Goal: Task Accomplishment & Management: Manage account settings

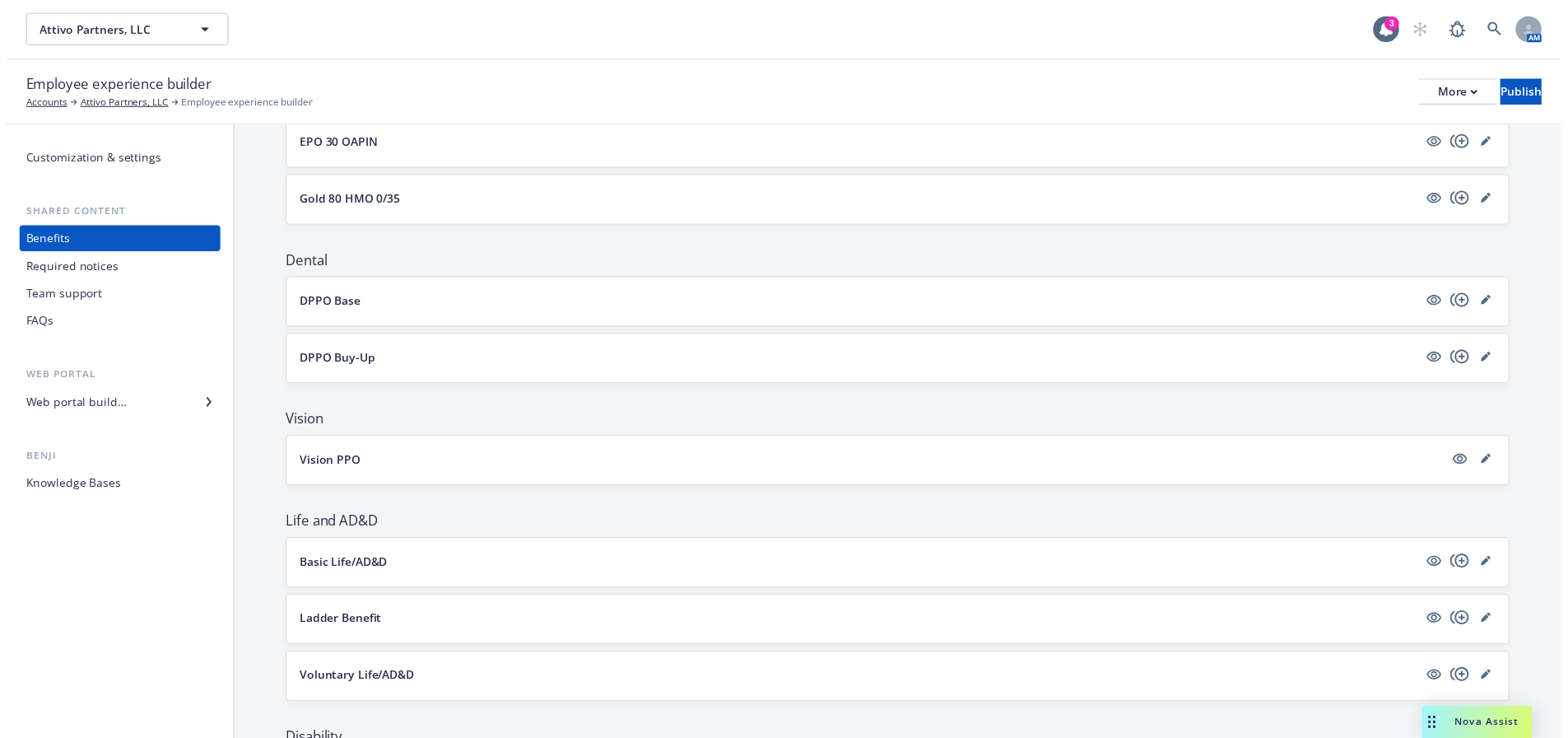
scroll to position [329, 0]
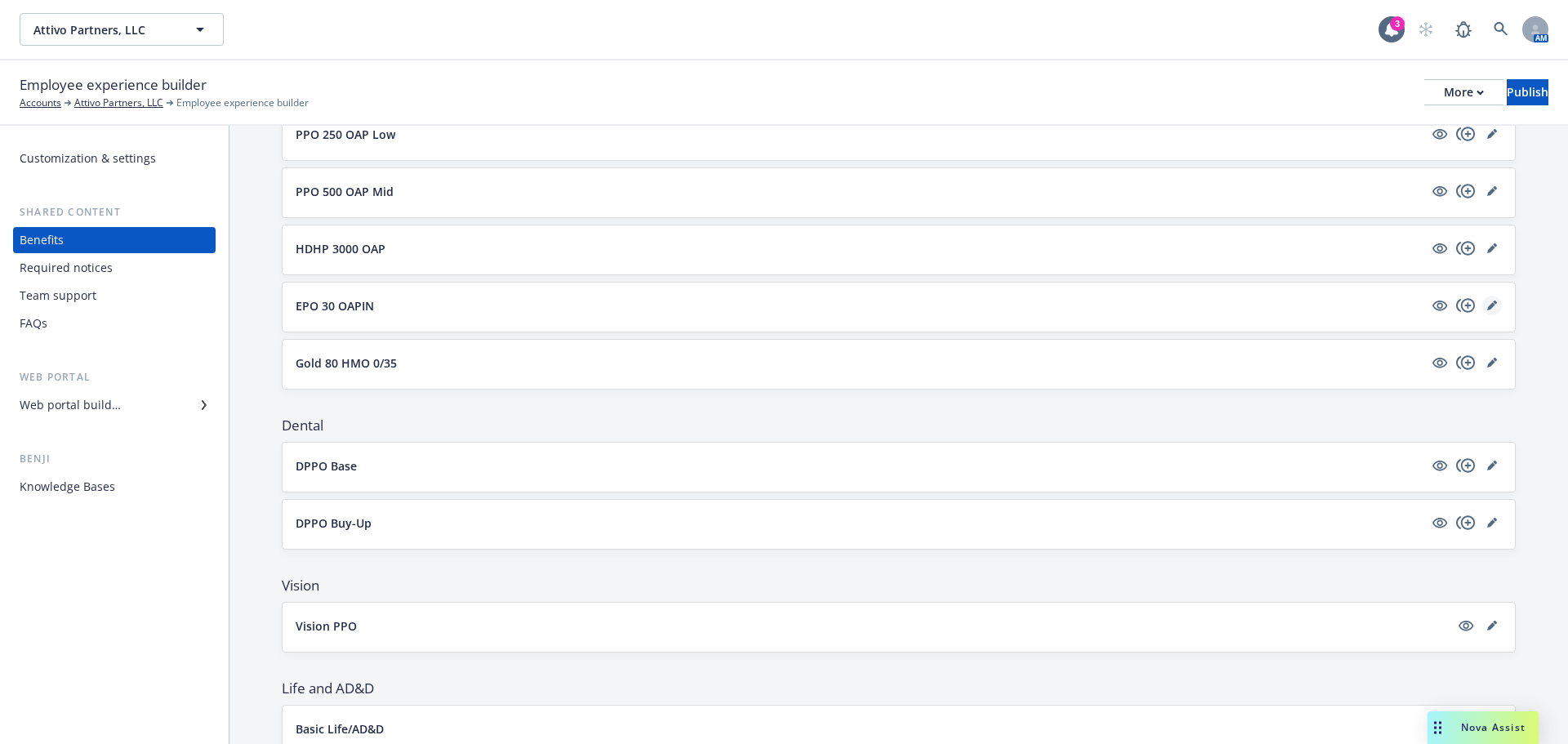
click at [1492, 303] on icon "editPencil" at bounding box center [1494, 303] width 4 height 4
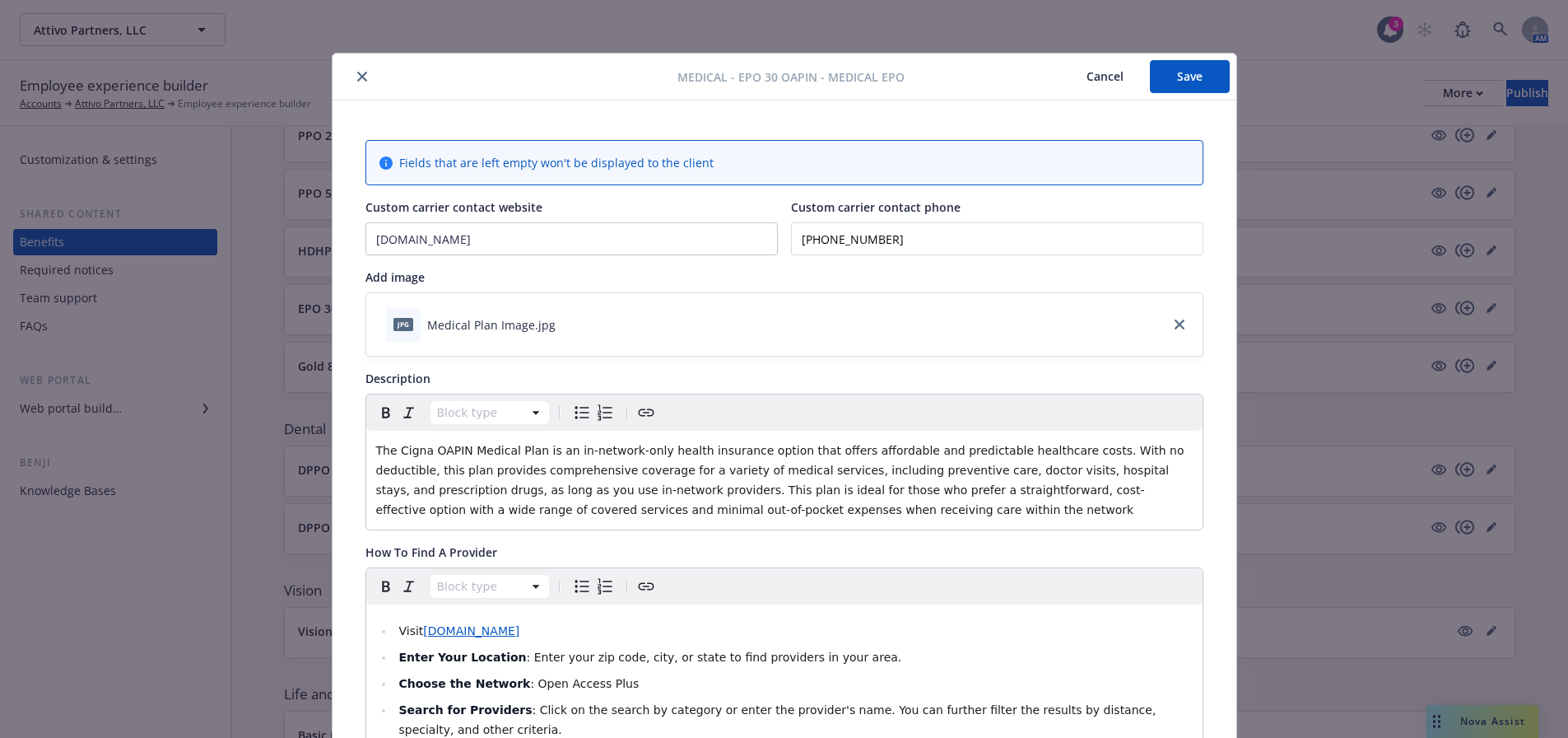
click at [357, 75] on icon "close" at bounding box center [361, 76] width 10 height 10
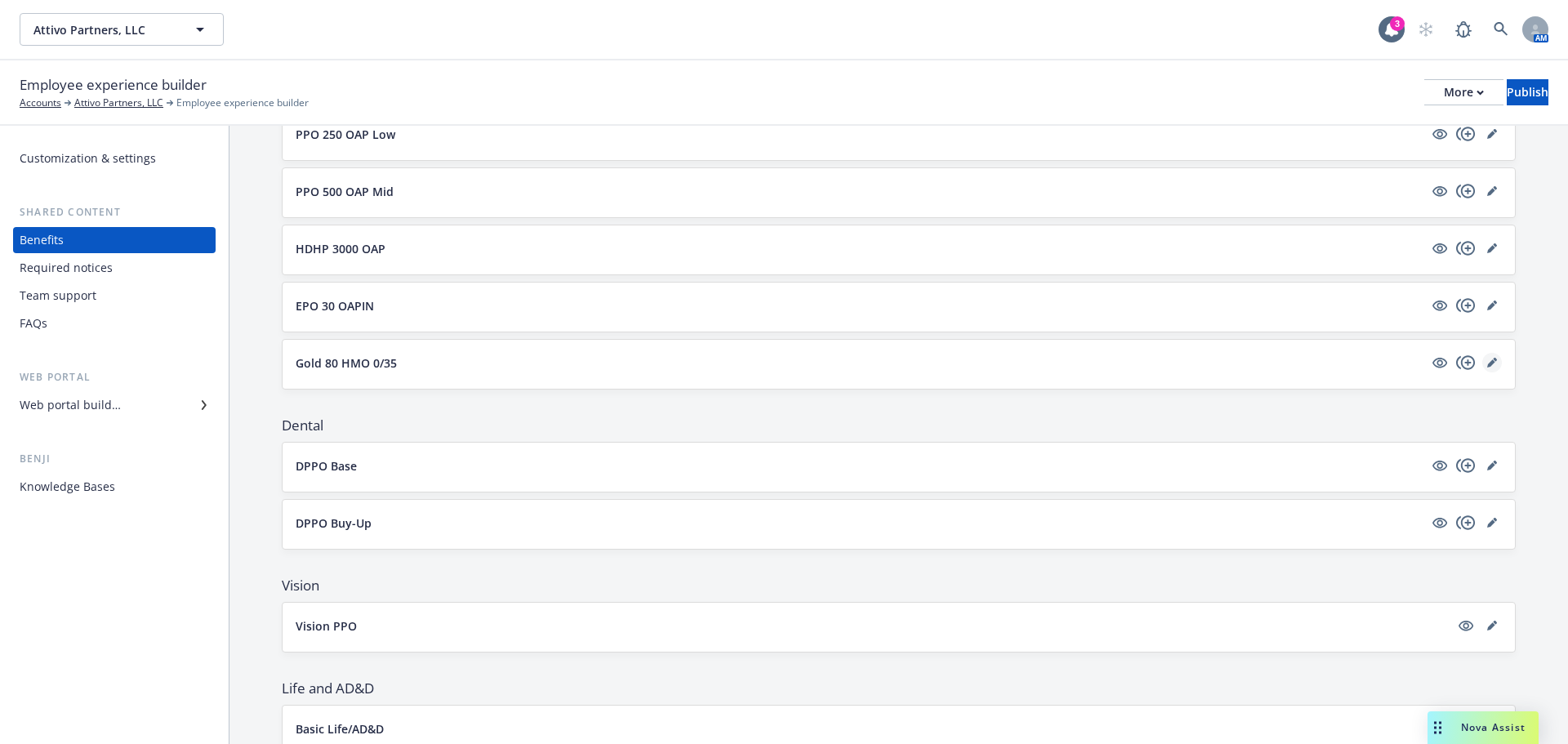
click at [1487, 364] on icon "editPencil" at bounding box center [1492, 362] width 10 height 10
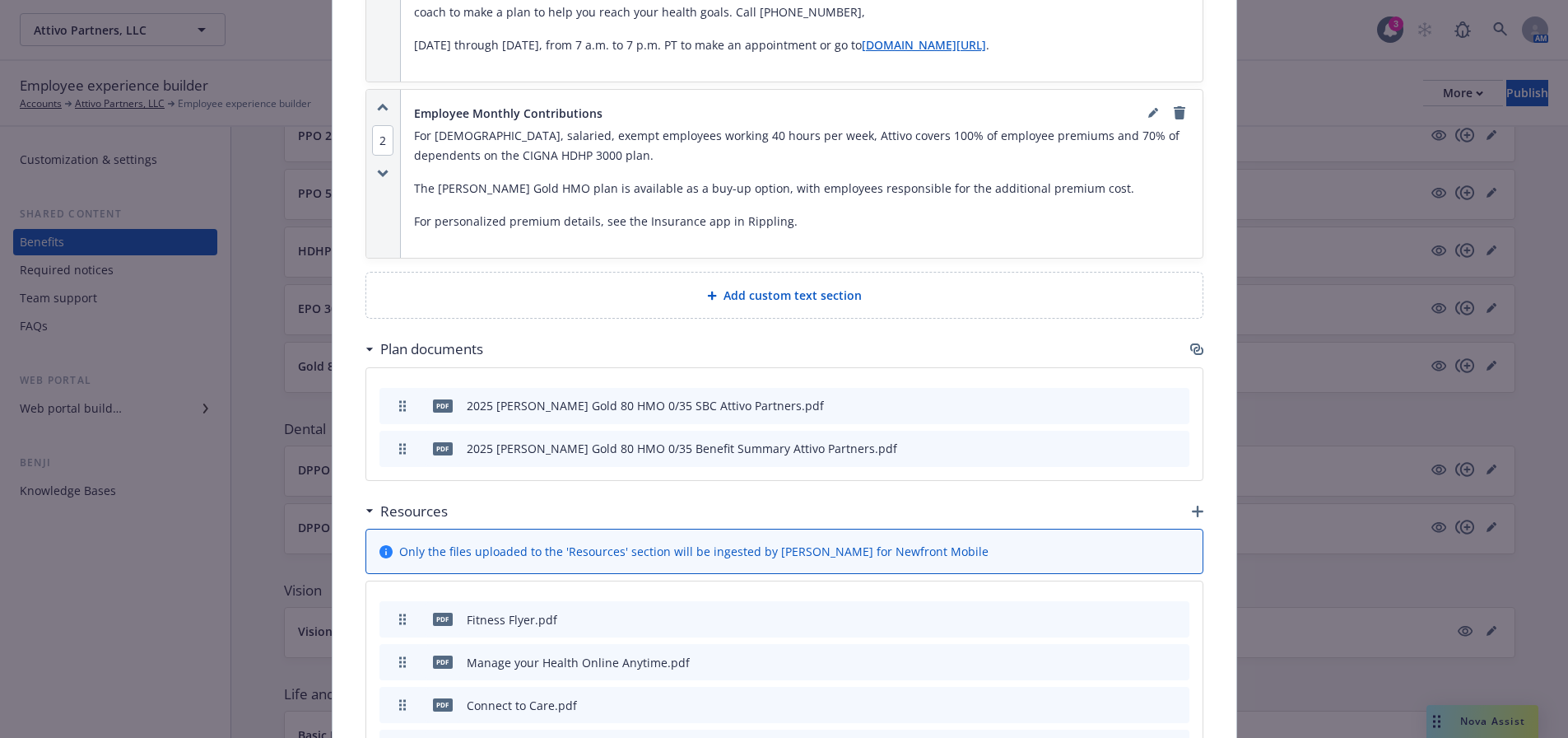
scroll to position [2025, 0]
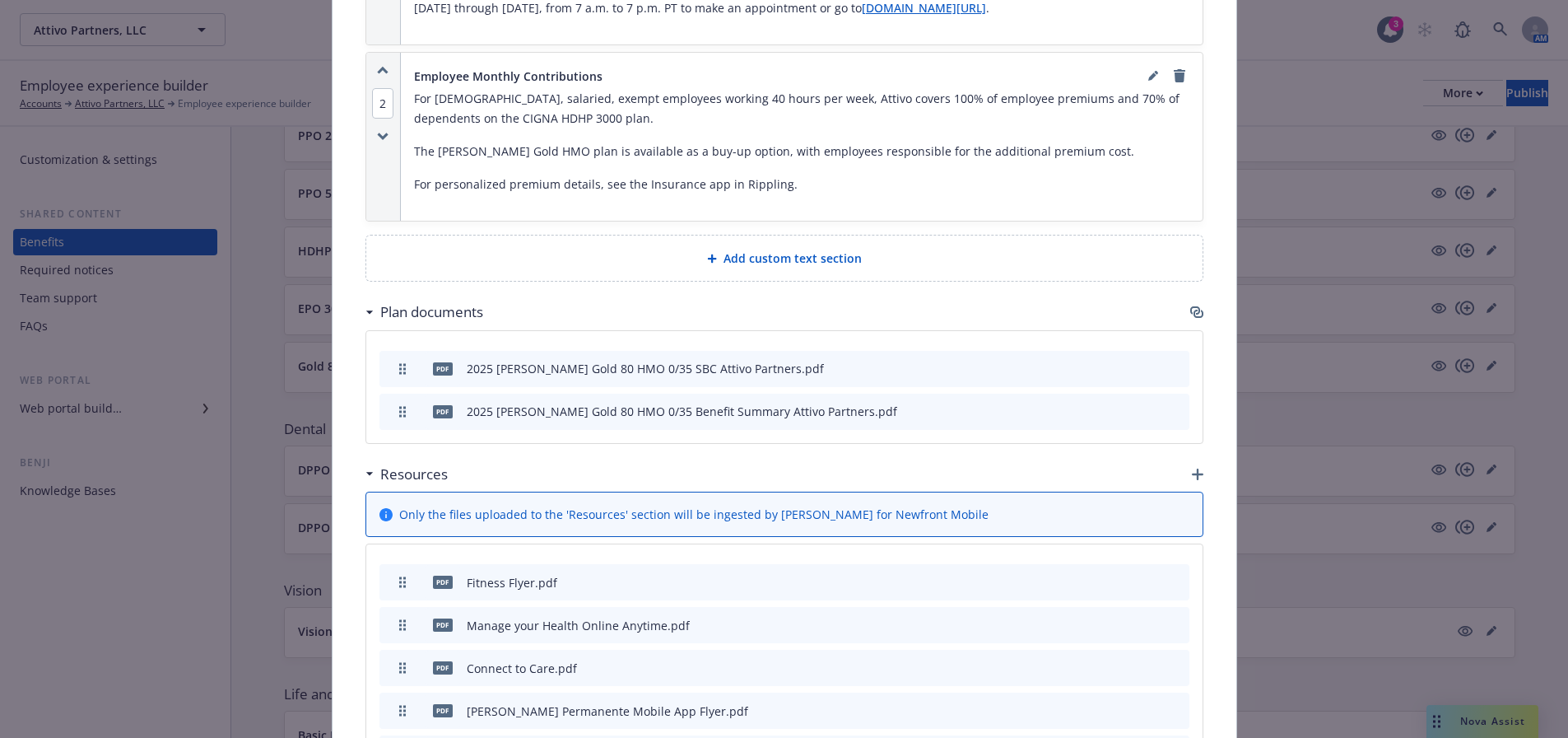
click at [726, 249] on span "Add custom text section" at bounding box center [793, 257] width 138 height 17
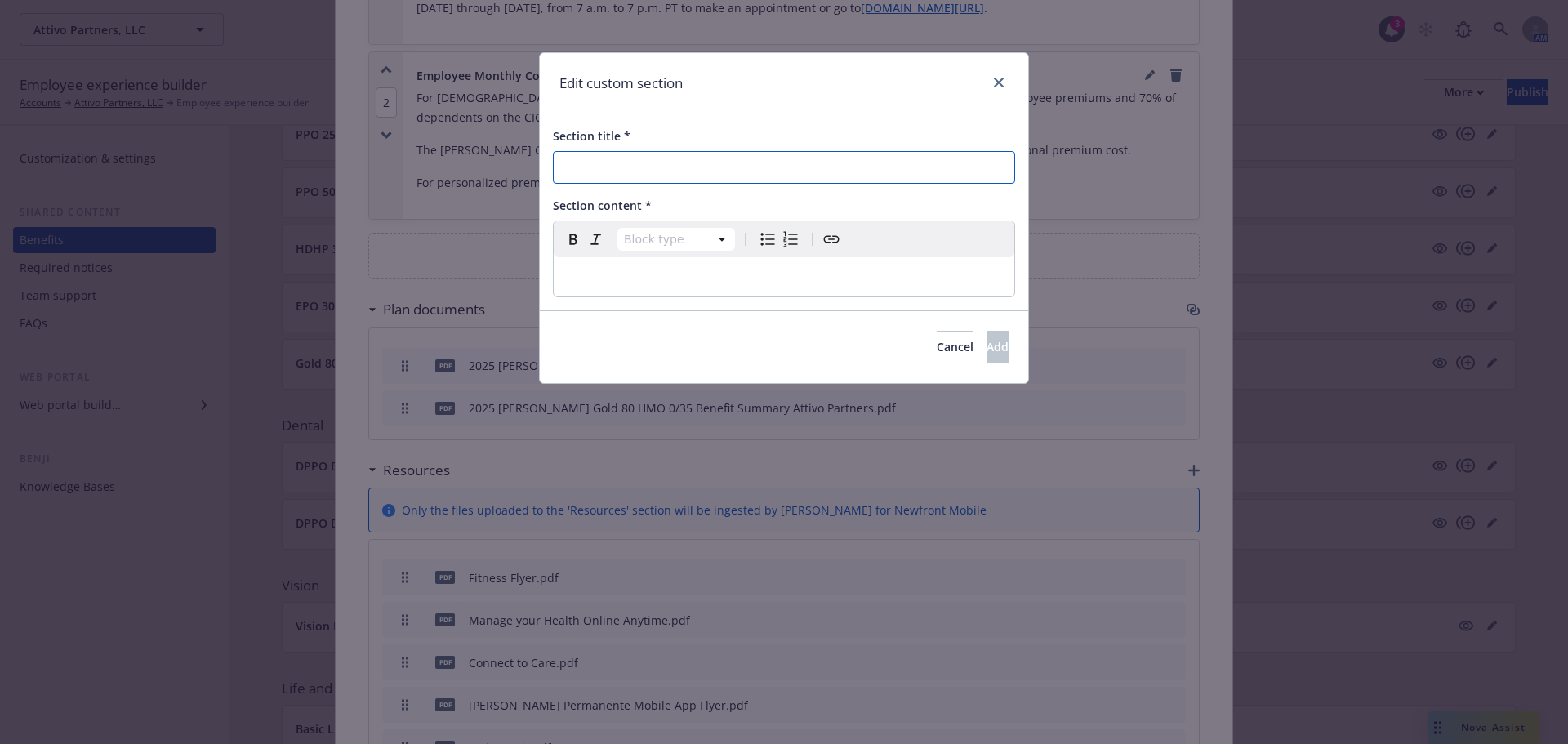
click at [701, 171] on input "Section title *" at bounding box center [784, 167] width 462 height 33
type input "Locate your ID card"
click at [645, 269] on p "editable markdown" at bounding box center [784, 277] width 441 height 20
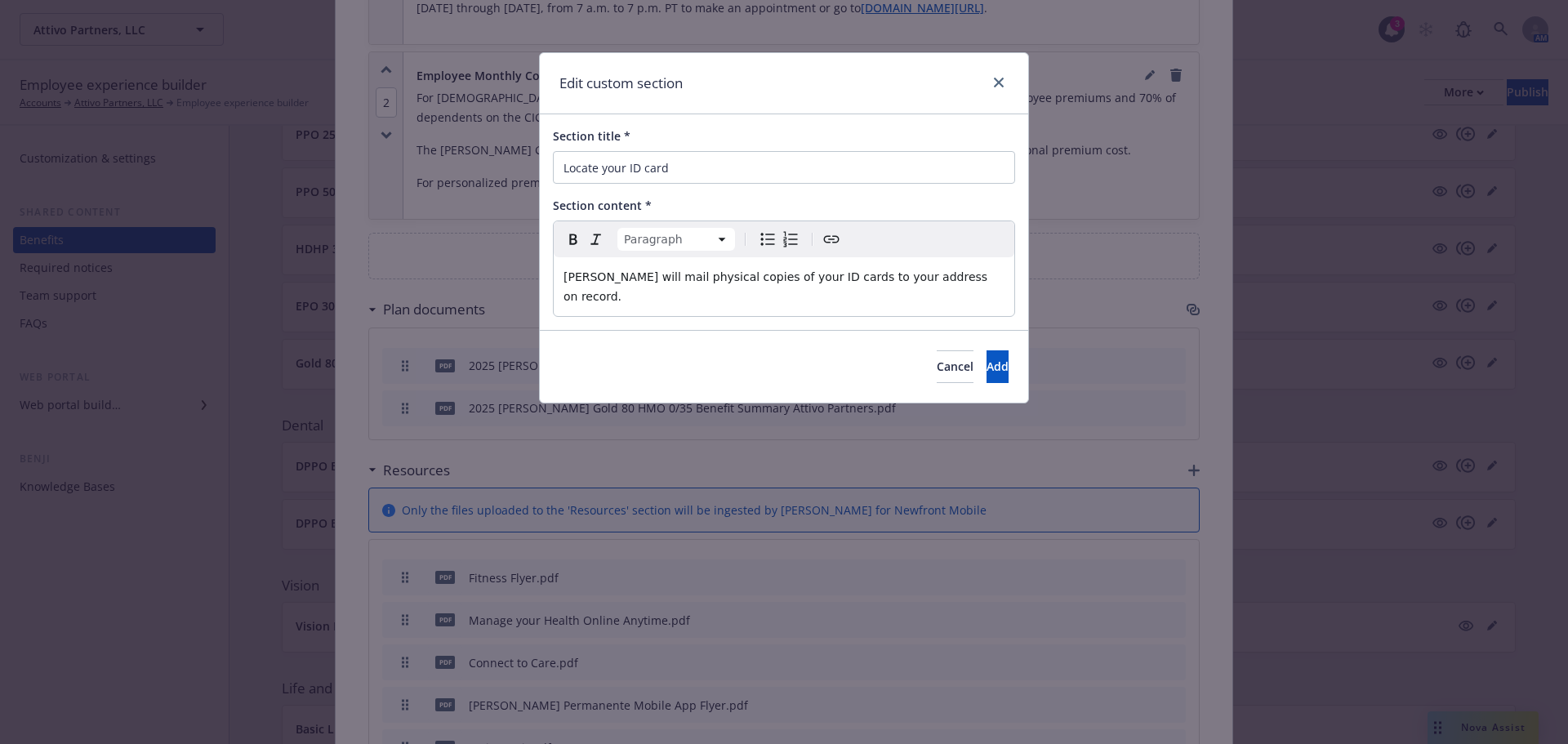
click at [993, 270] on p "Kaiser will mail physical copies of your ID cards to your address on record." at bounding box center [784, 287] width 441 height 39
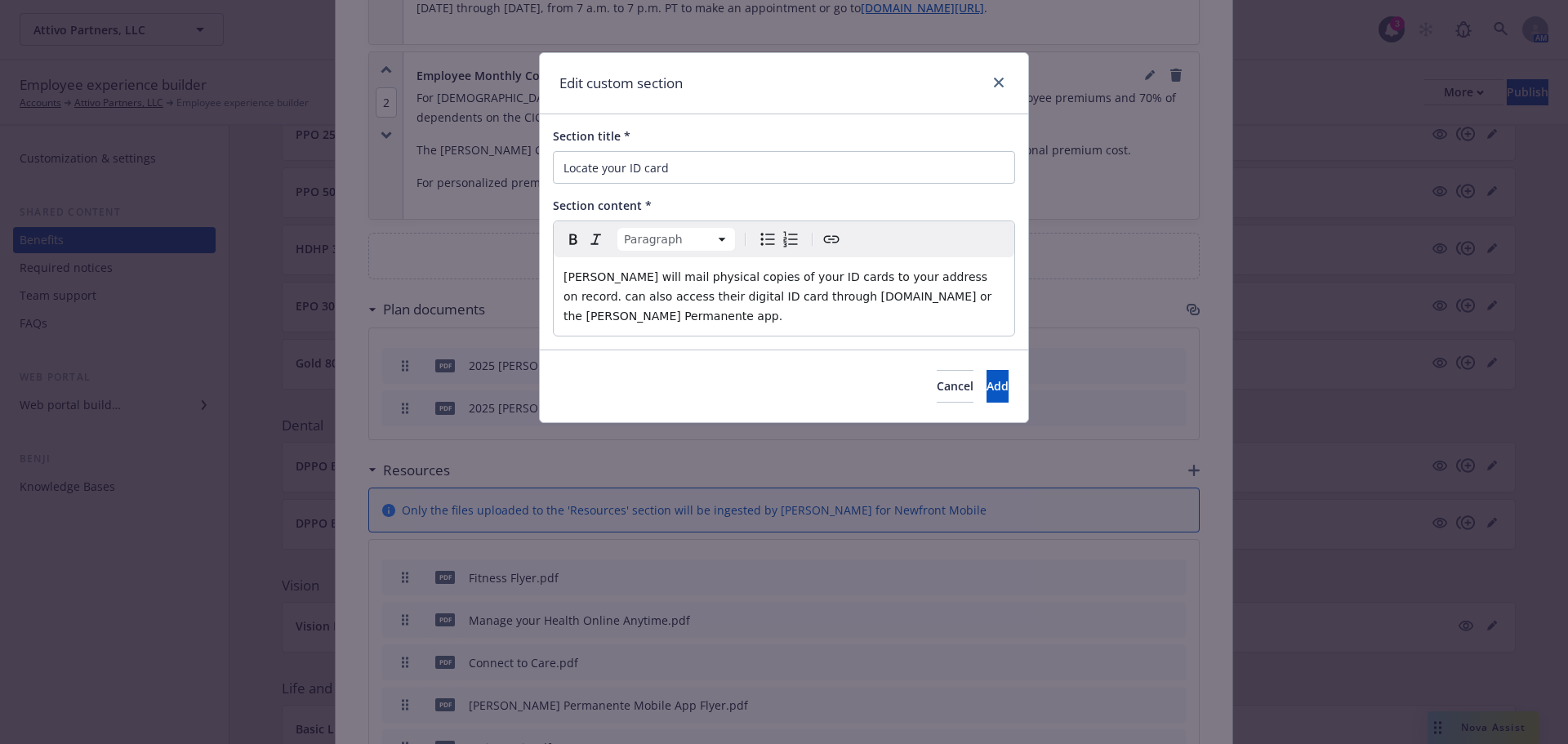
click at [941, 276] on span "Kaiser will mail physical copies of your ID cards to your address on record. ca…" at bounding box center [779, 296] width 432 height 53
drag, startPoint x: 620, startPoint y: 295, endPoint x: 599, endPoint y: 296, distance: 21.0
click at [599, 296] on span "Kaiser will mail physical copies of your ID cards to your address on record. Yo…" at bounding box center [784, 296] width 444 height 53
click at [743, 296] on span "Kaiser will mail physical copies of your ID cards to your address on record. Yo…" at bounding box center [784, 296] width 443 height 53
click at [1014, 295] on div "Paragraph Paragraph Heading 1 Heading 2 Heading 3 Heading 4 Heading 5 Heading 6…" at bounding box center [784, 279] width 462 height 116
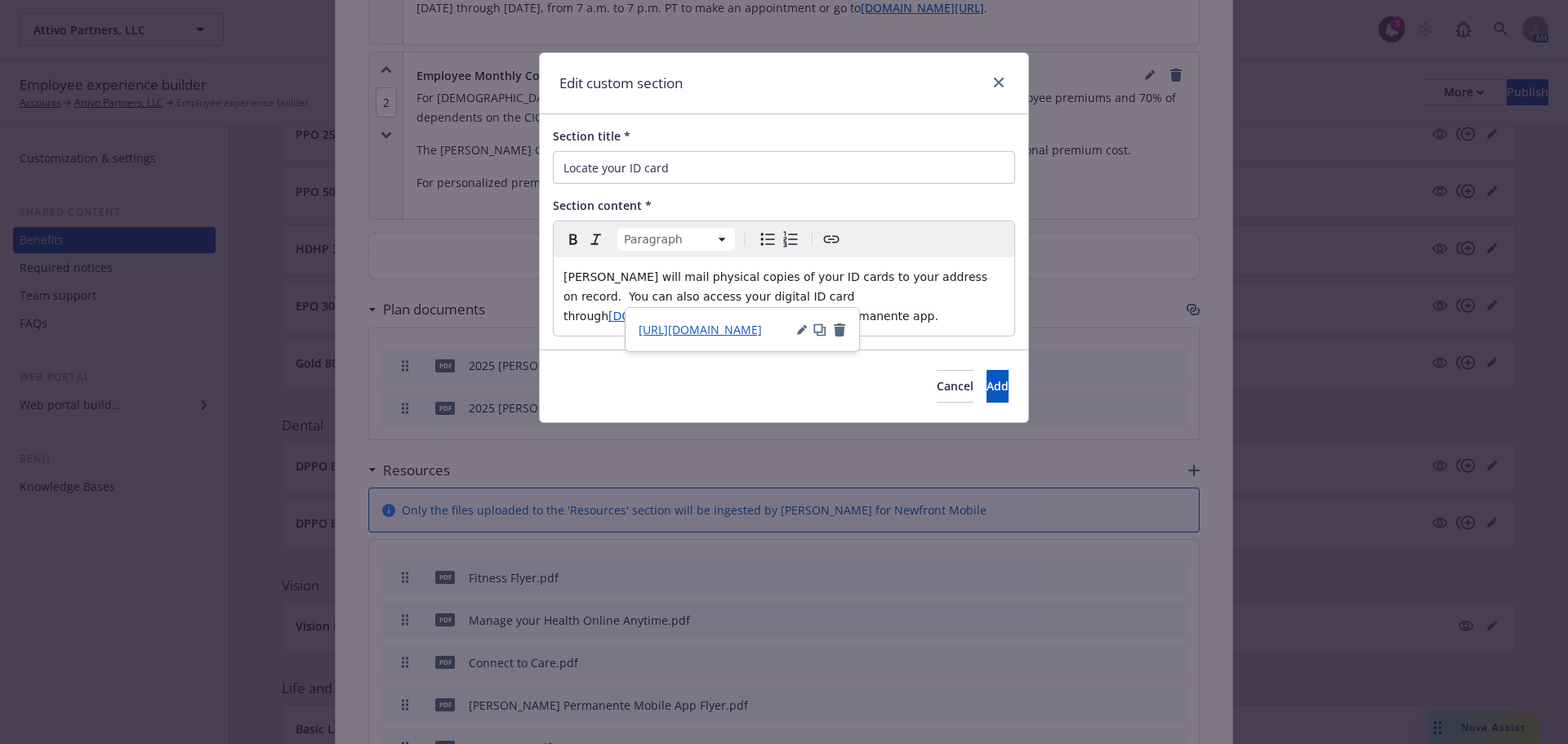
click at [929, 319] on div "Section title * Locate your ID card Section content * Paragraph Paragraph Headi…" at bounding box center [784, 232] width 488 height 235
click at [986, 376] on button "Add" at bounding box center [997, 386] width 22 height 33
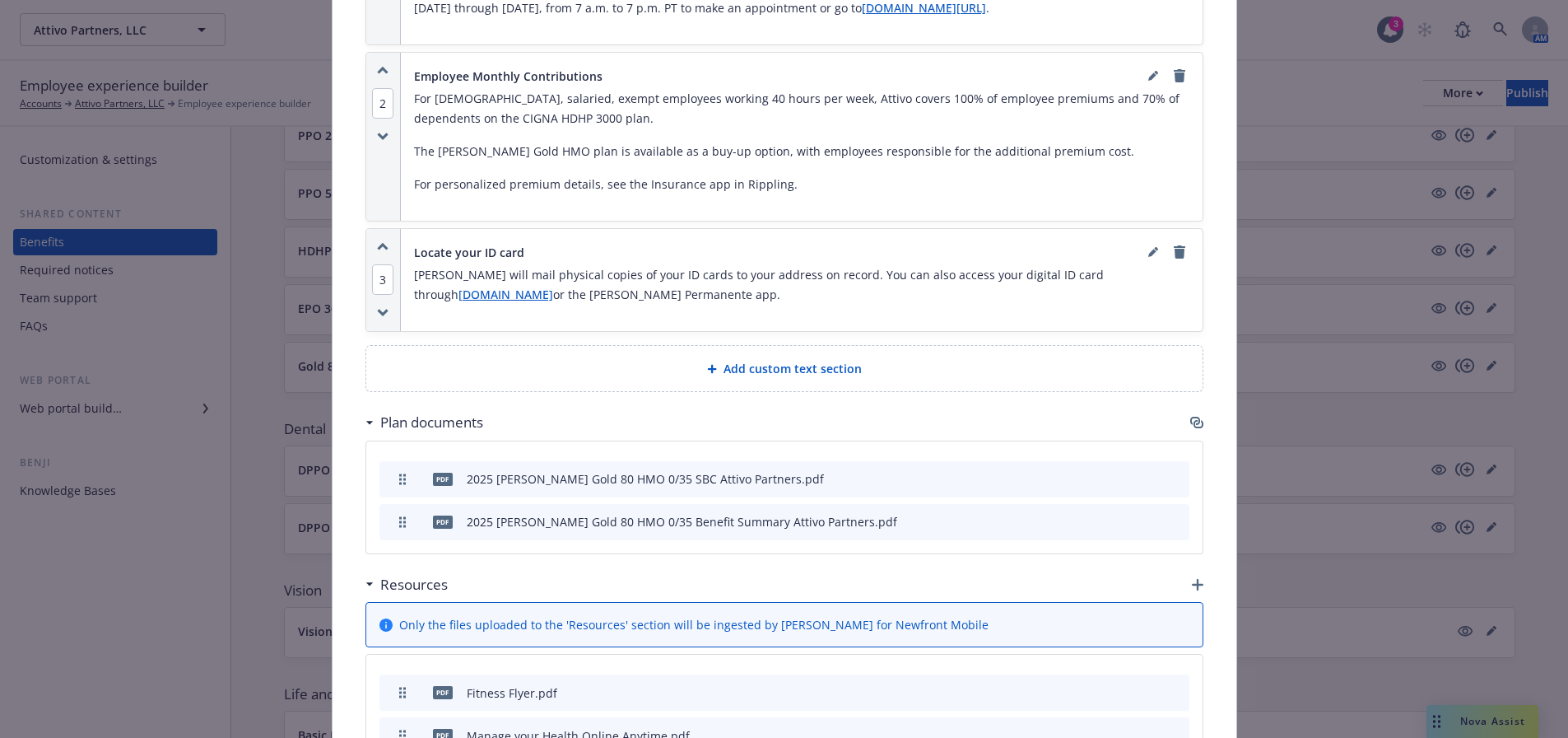
click at [375, 265] on span "3" at bounding box center [383, 280] width 22 height 30
click at [396, 178] on button "1" at bounding box center [408, 177] width 33 height 44
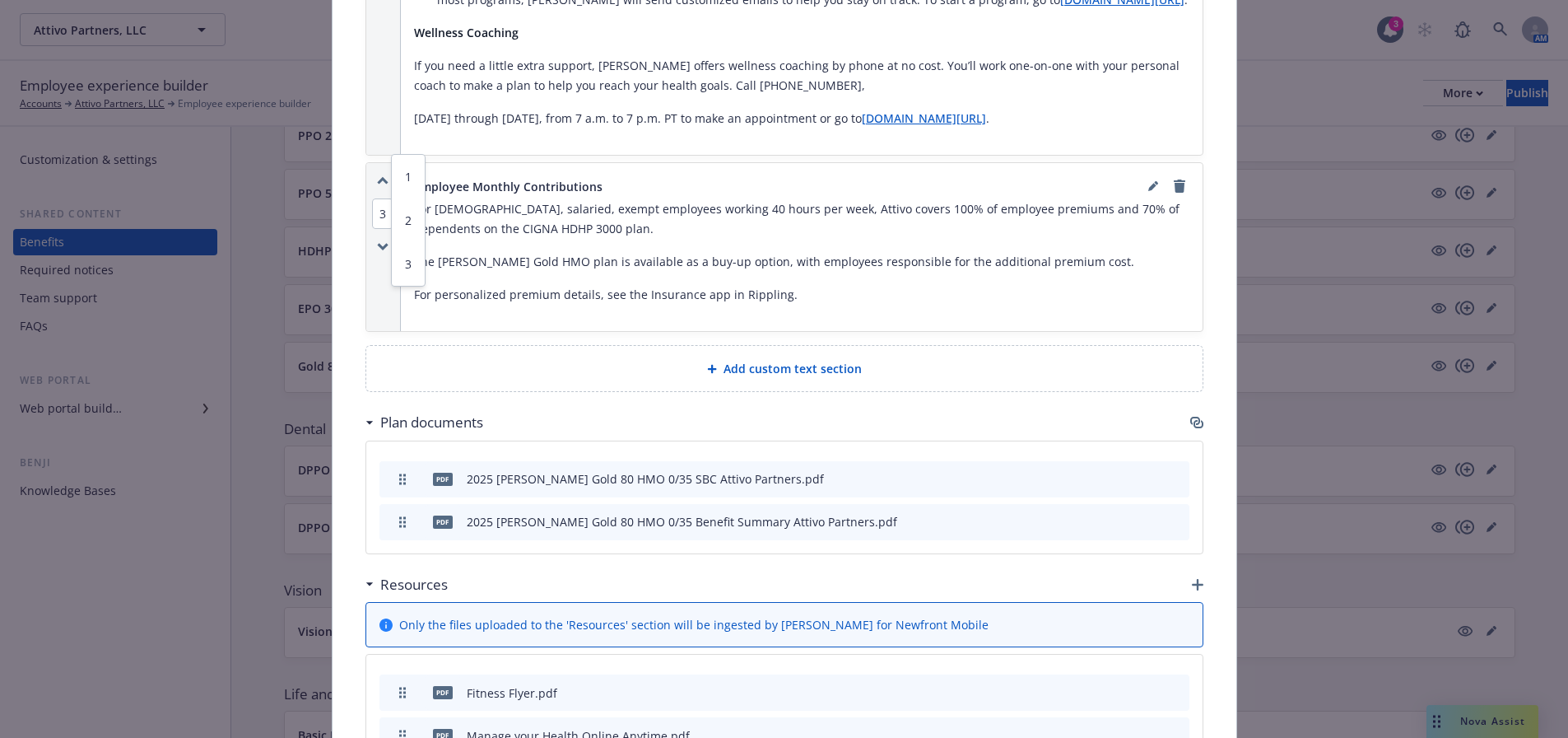
scroll to position [768, 0]
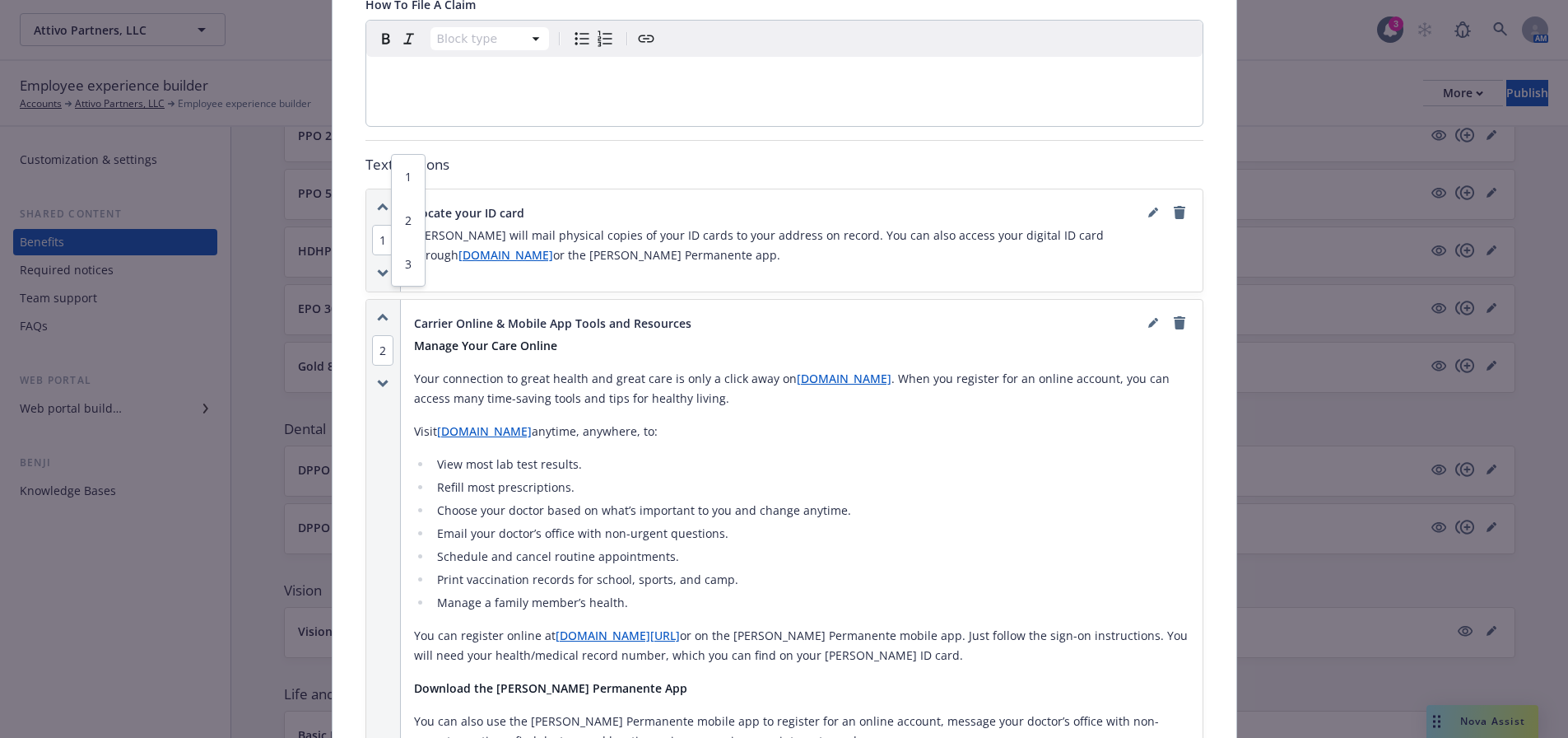
click at [518, 154] on p "Text sections" at bounding box center [784, 165] width 838 height 22
click at [1150, 207] on icon "editPencil" at bounding box center [1153, 212] width 10 height 10
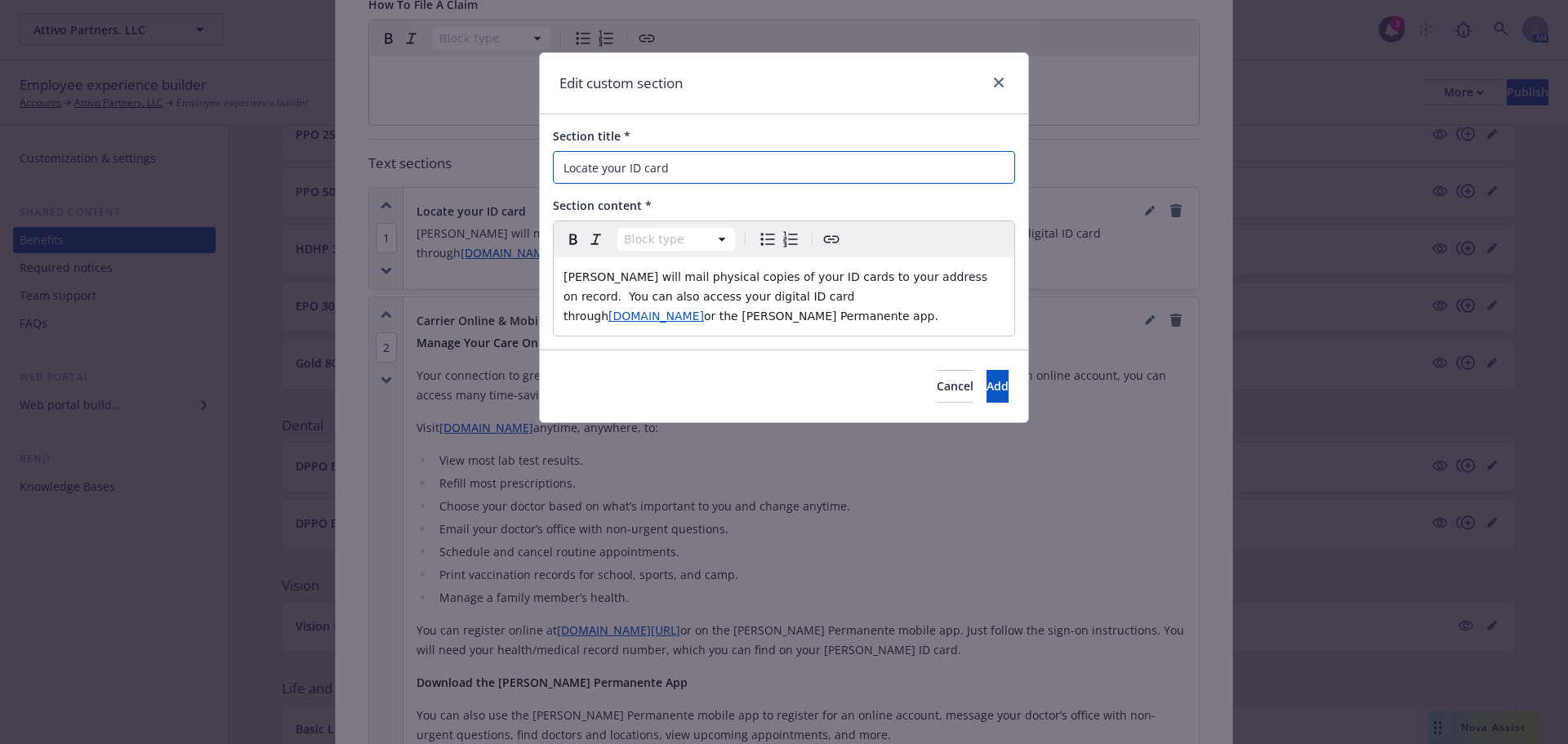
click at [666, 163] on input "Locate your ID card" at bounding box center [784, 167] width 462 height 33
paste input "where to find"
click at [573, 164] on input "where to find your ID card" at bounding box center [784, 167] width 462 height 33
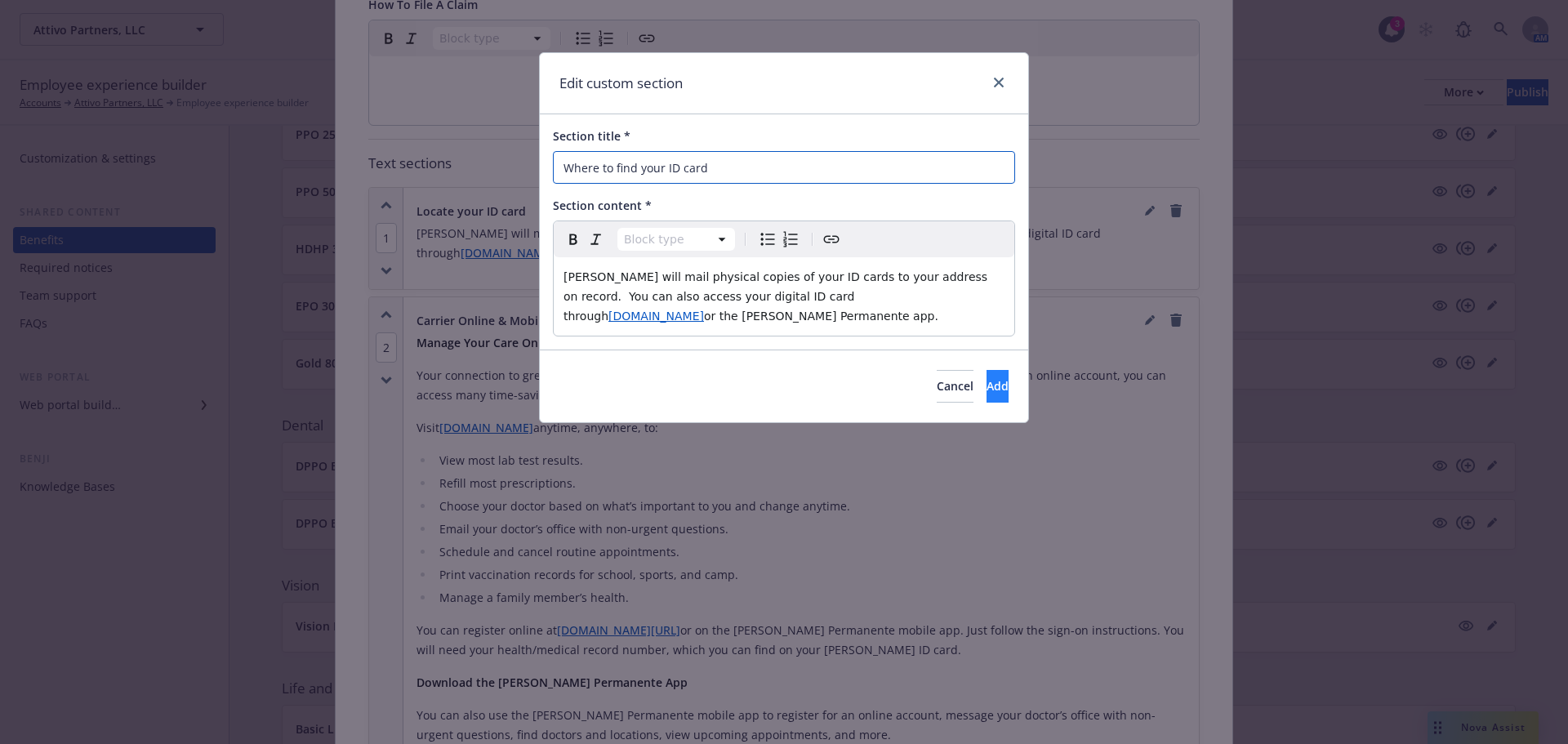
type input "Where to find your ID card"
click at [986, 376] on button "Add" at bounding box center [997, 386] width 22 height 33
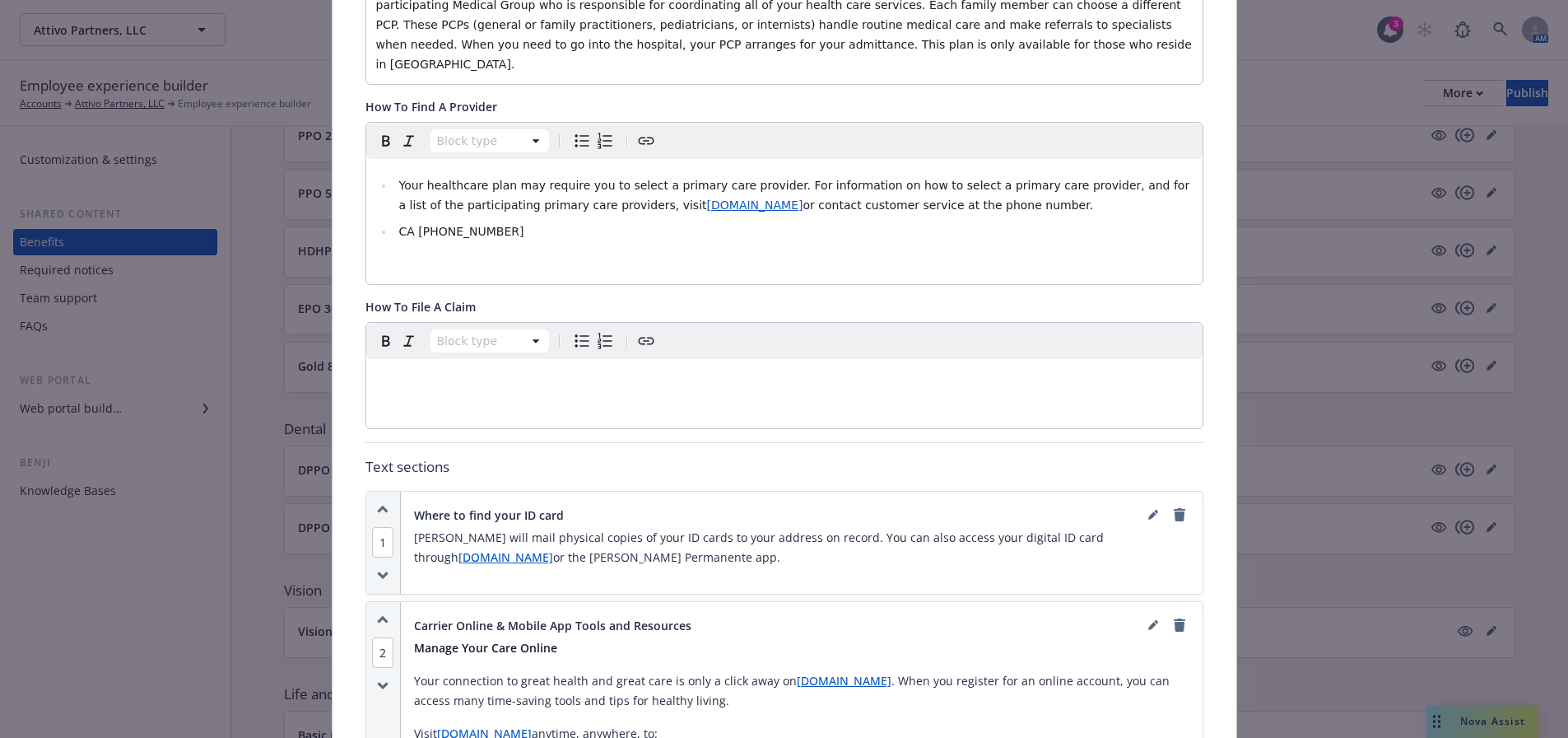
scroll to position [494, 0]
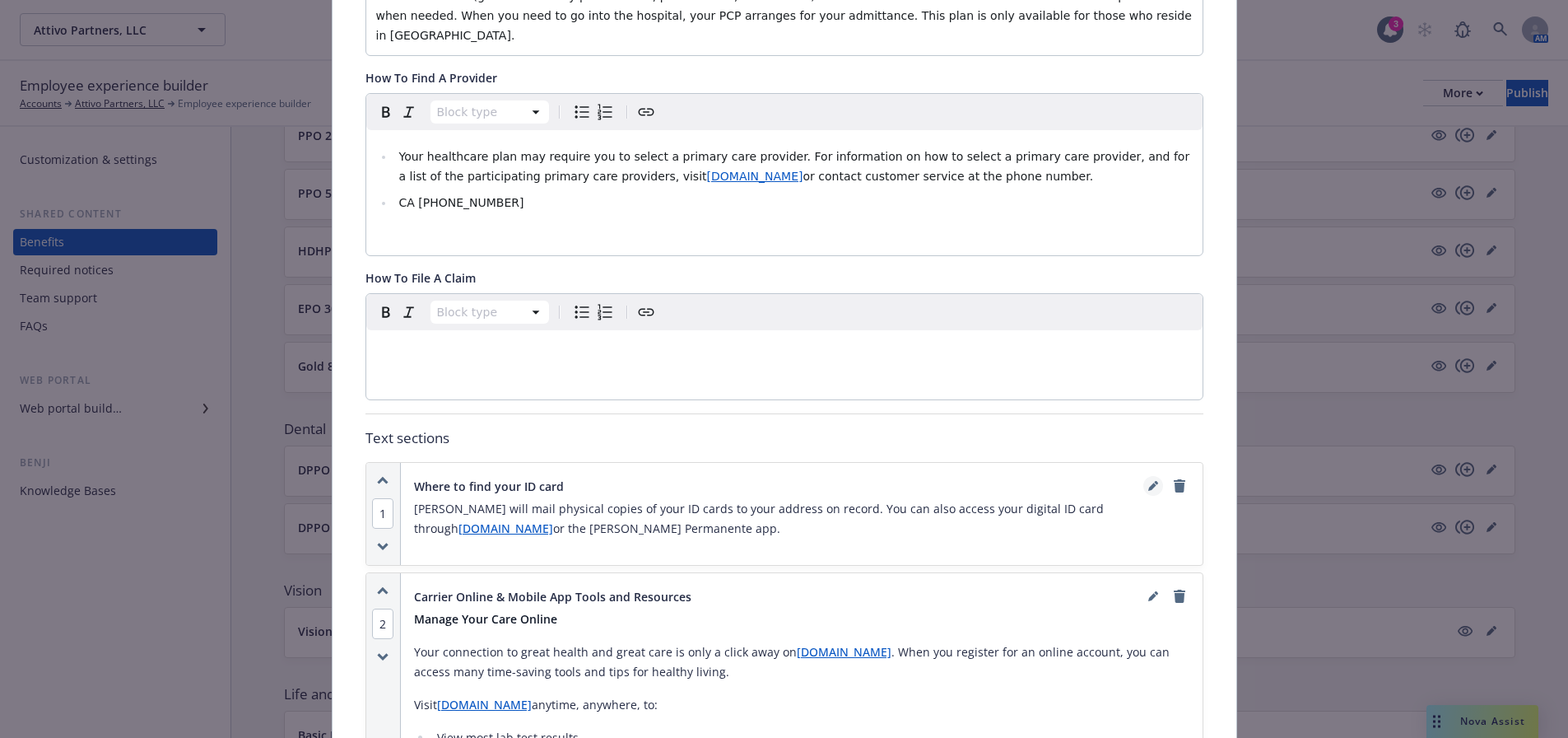
click at [1143, 476] on link "editPencil" at bounding box center [1153, 486] width 20 height 20
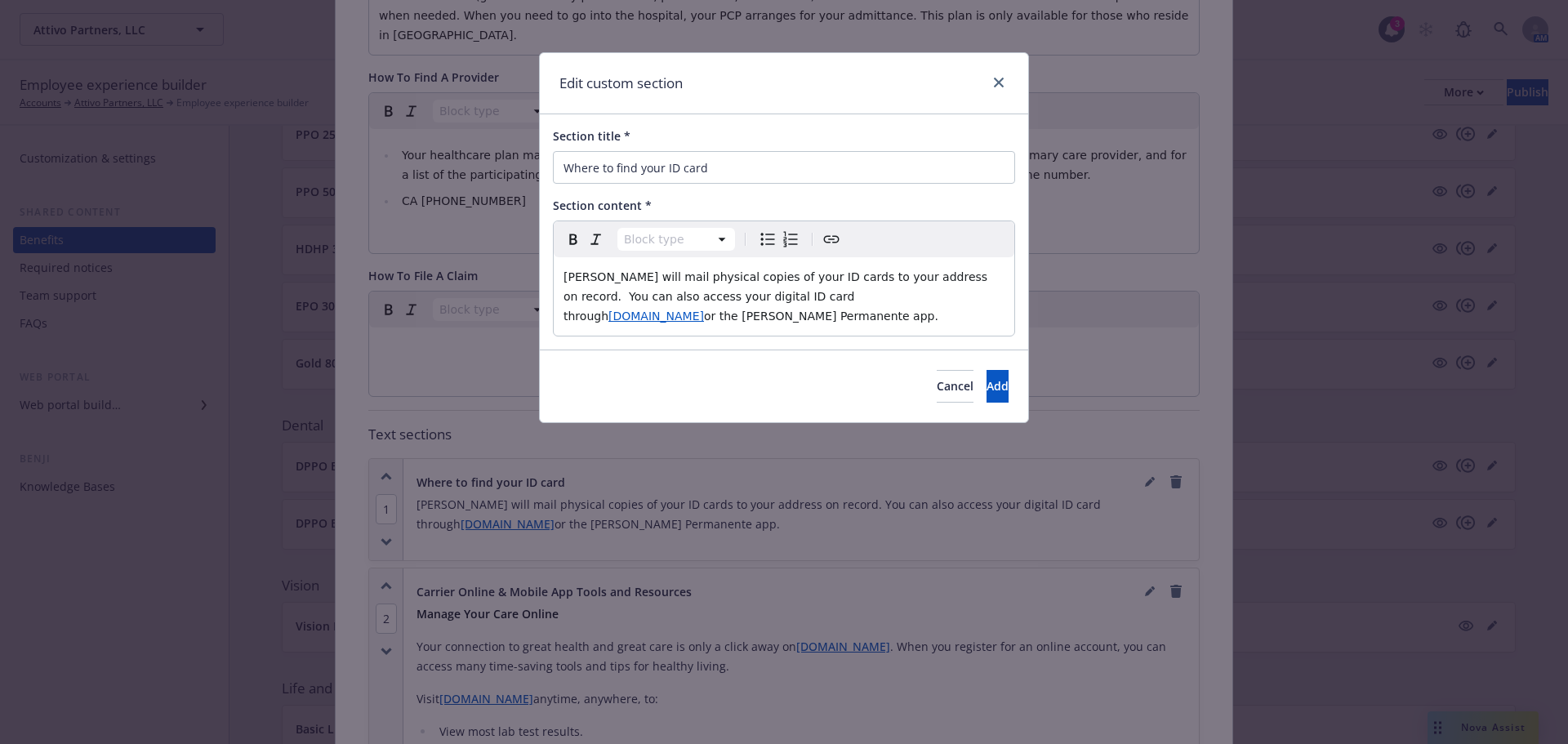
click at [942, 278] on span "Kaiser will mail physical copies of your ID cards to your address on record. Yo…" at bounding box center [776, 296] width 428 height 53
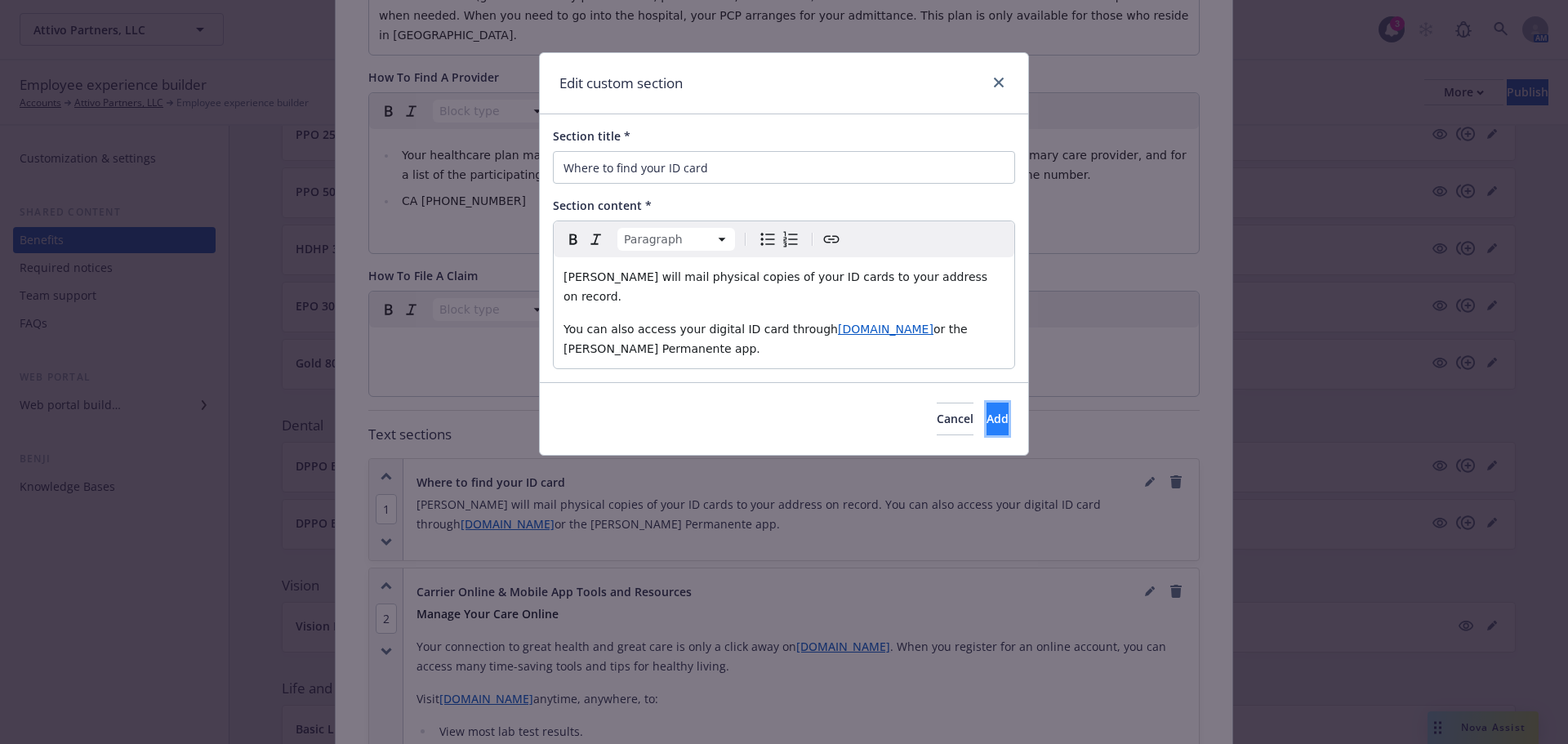
click at [986, 413] on button "Add" at bounding box center [997, 419] width 22 height 33
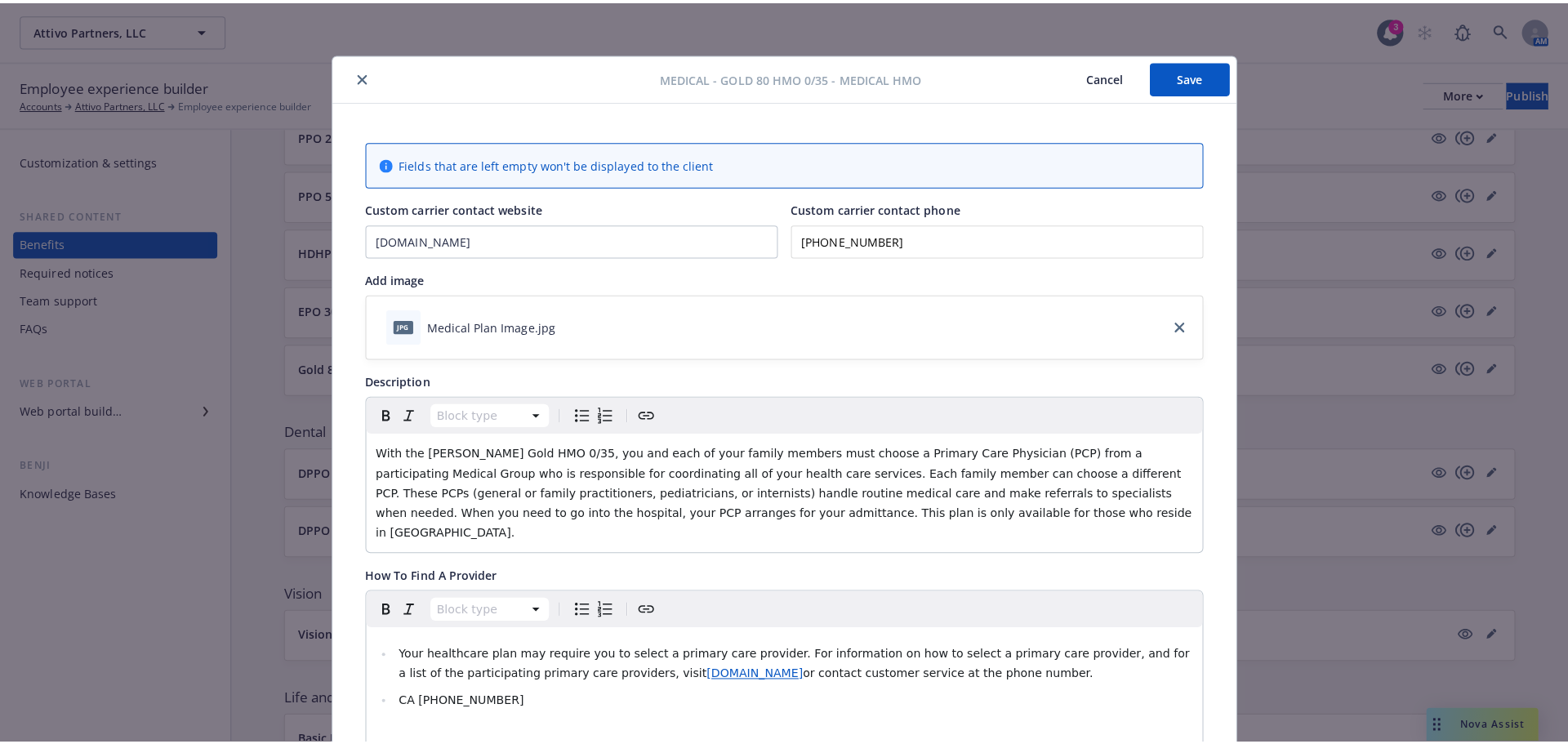
scroll to position [0, 0]
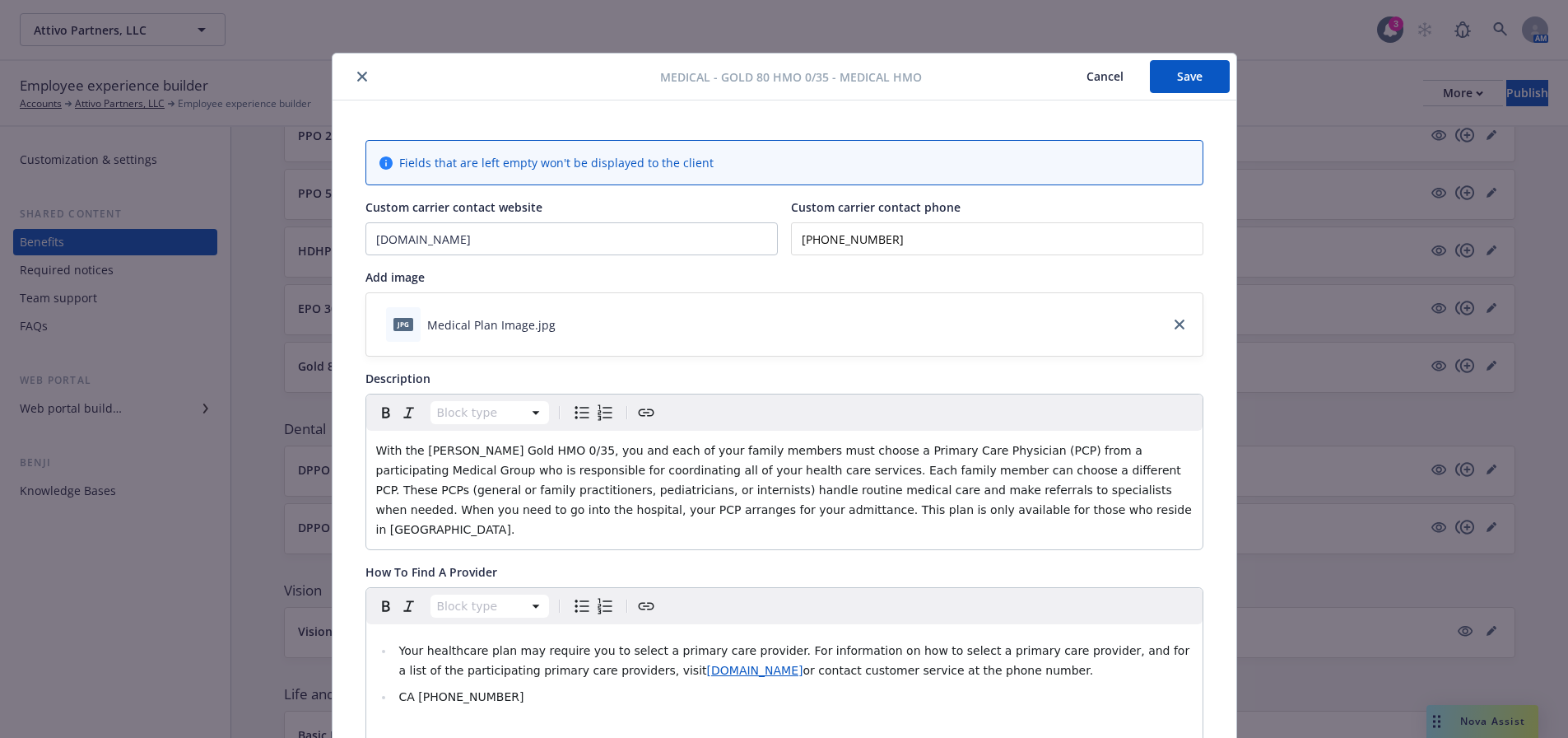
click at [1181, 78] on button "Save" at bounding box center [1190, 76] width 80 height 33
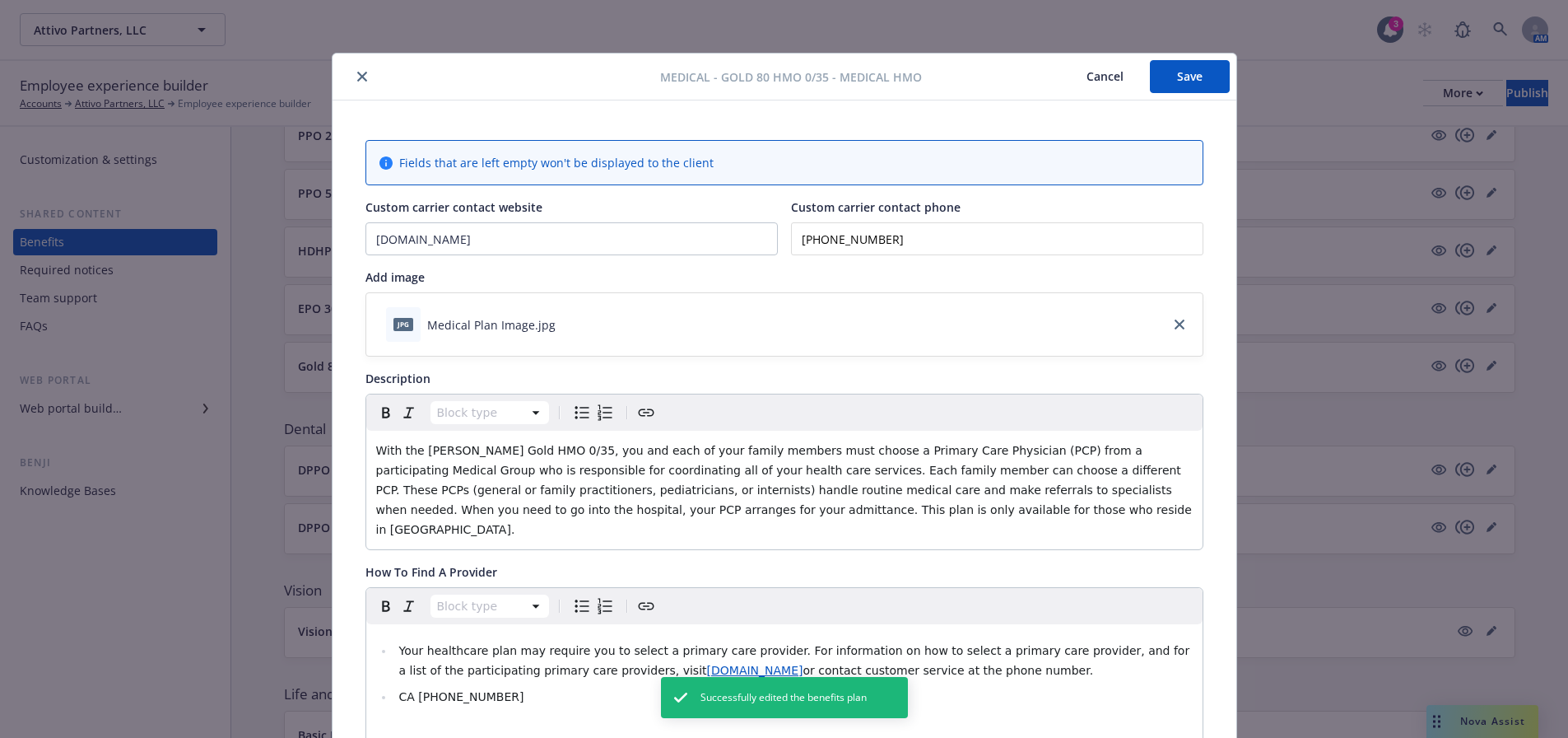
click at [352, 79] on button "close" at bounding box center [362, 76] width 20 height 20
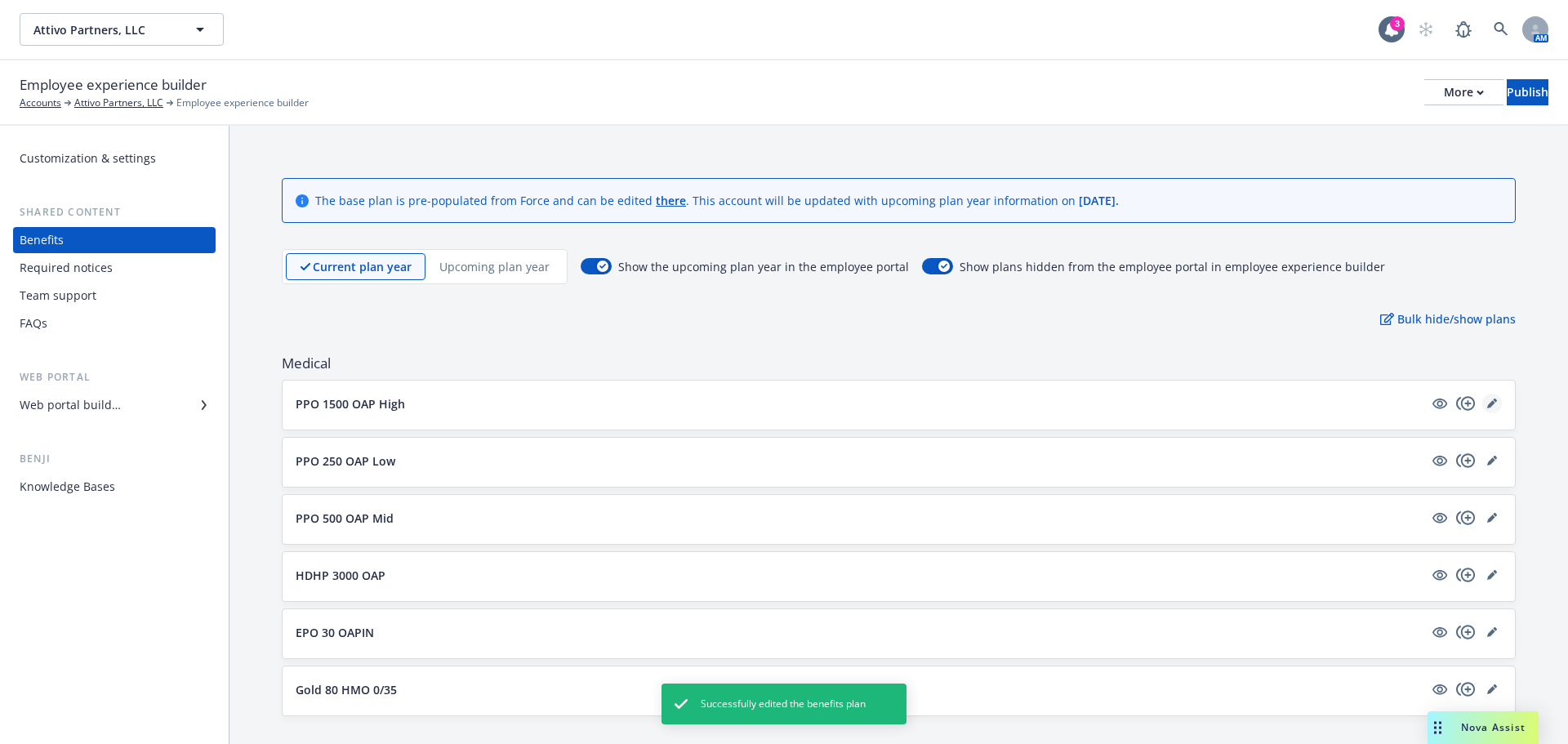
click at [1487, 408] on icon "editPencil" at bounding box center [1492, 403] width 10 height 10
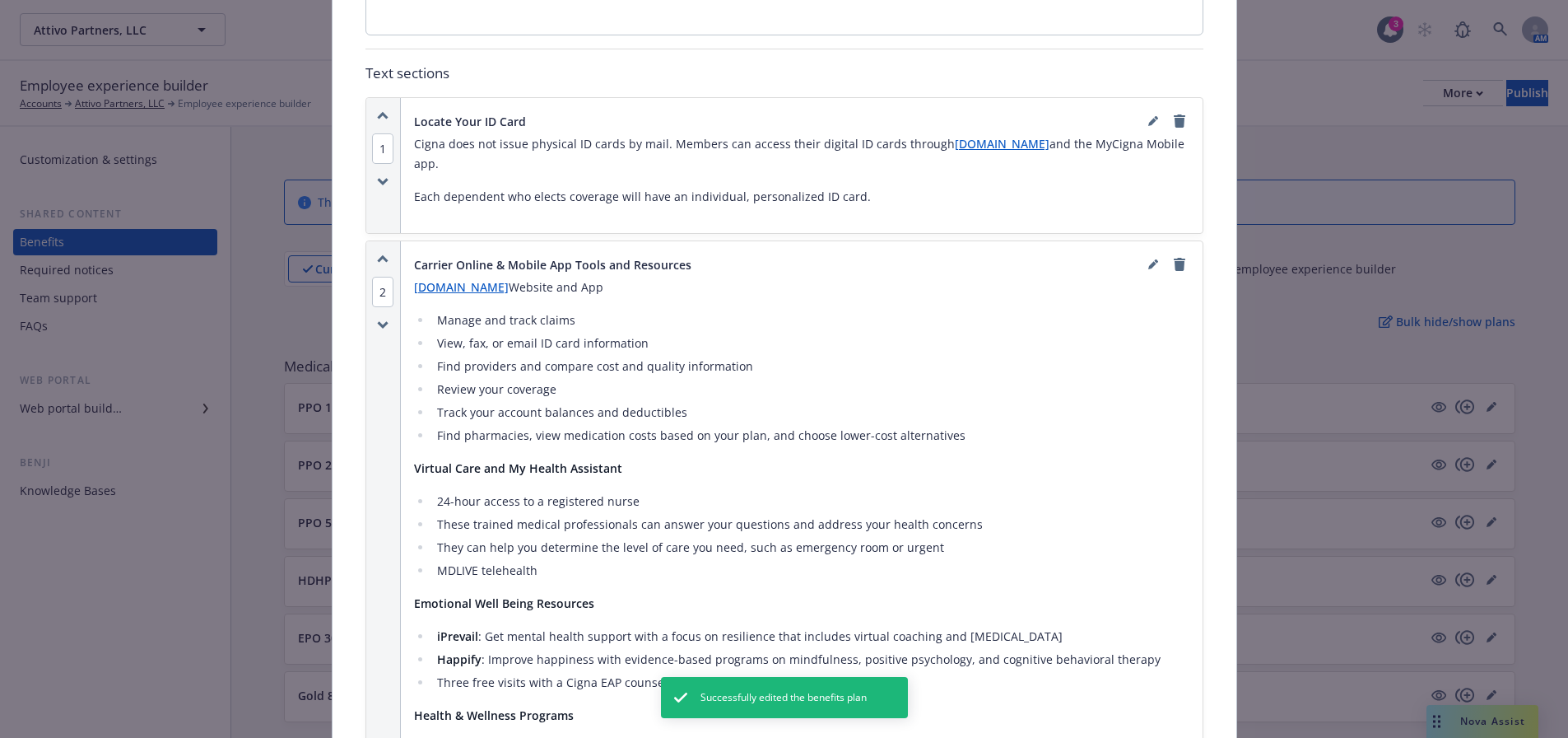
scroll to position [790, 0]
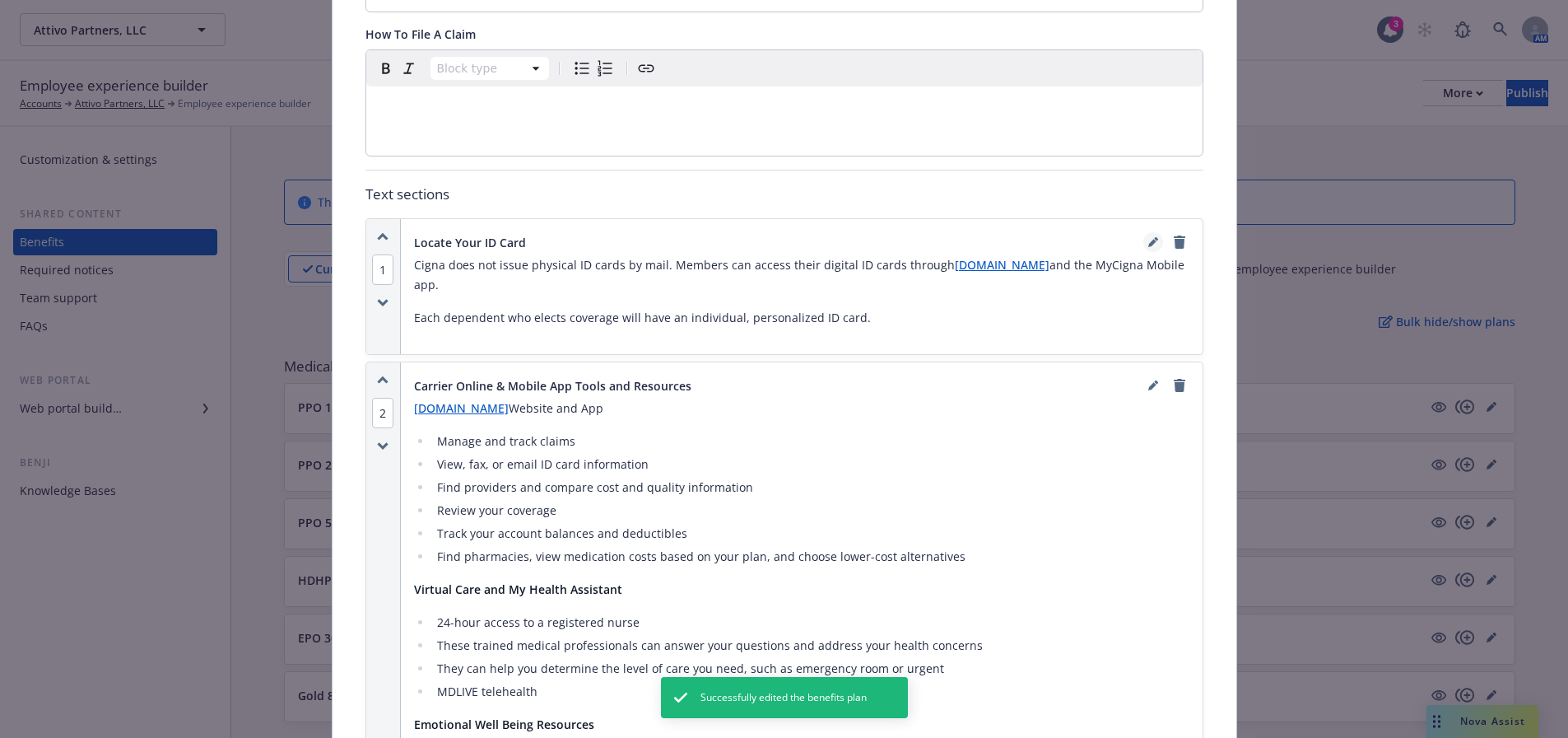
click at [1148, 232] on link "editPencil" at bounding box center [1153, 242] width 20 height 20
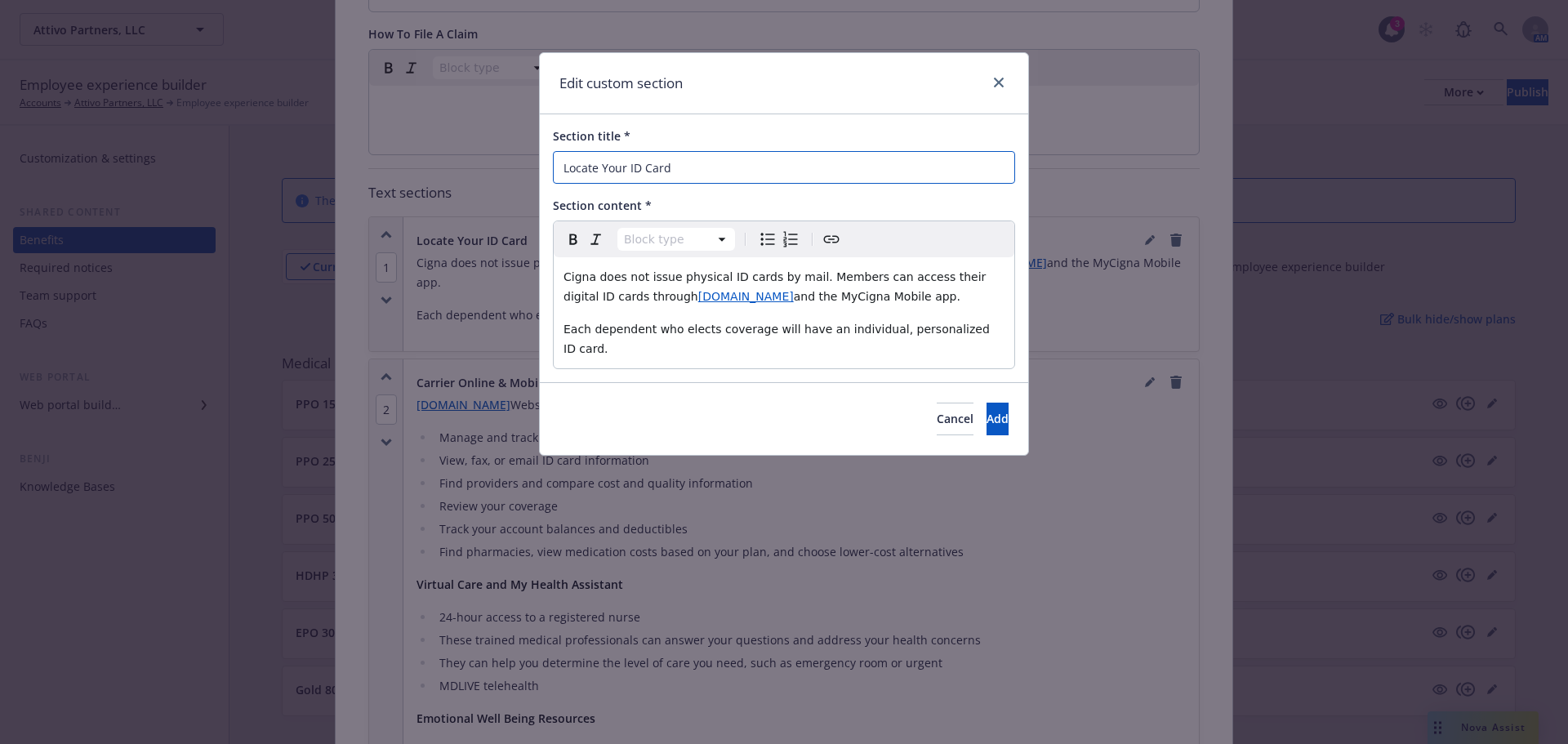
click at [746, 172] on input "Locate Your ID Card" at bounding box center [784, 167] width 462 height 33
paste input "where to find your ID c"
click at [573, 165] on input "where to find your ID card" at bounding box center [784, 167] width 462 height 33
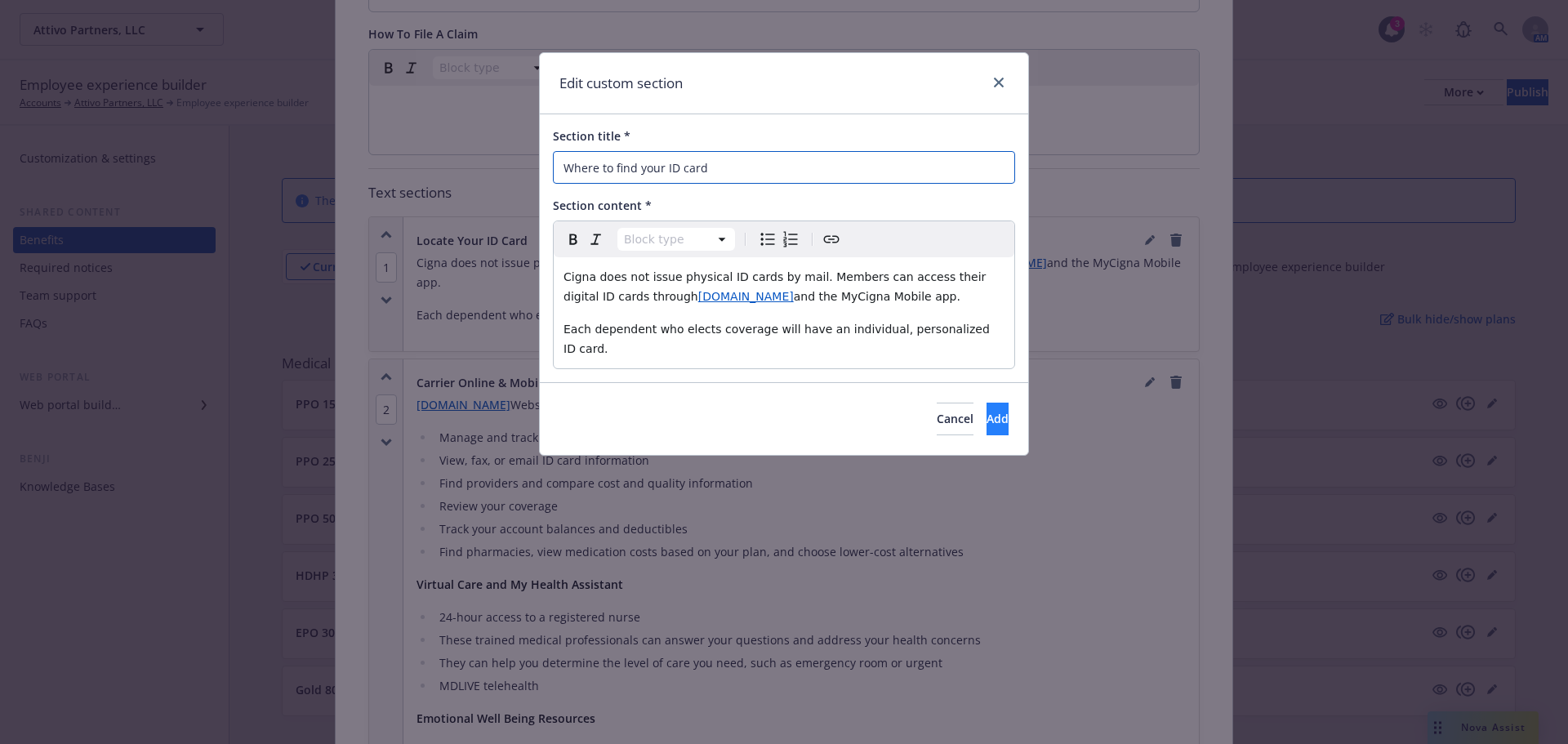
type input "Where to find your ID card"
click at [990, 403] on button "Add" at bounding box center [997, 419] width 22 height 33
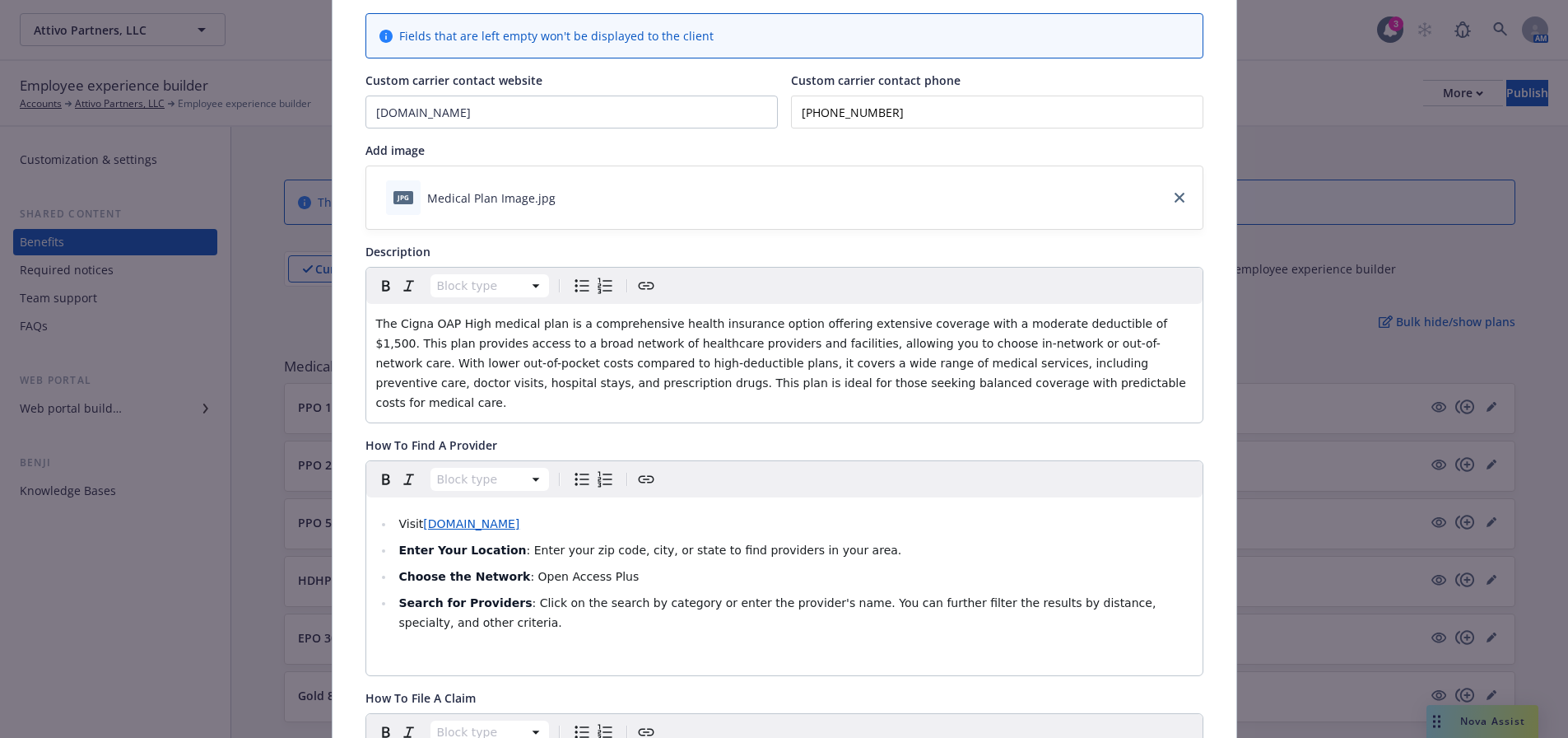
scroll to position [0, 0]
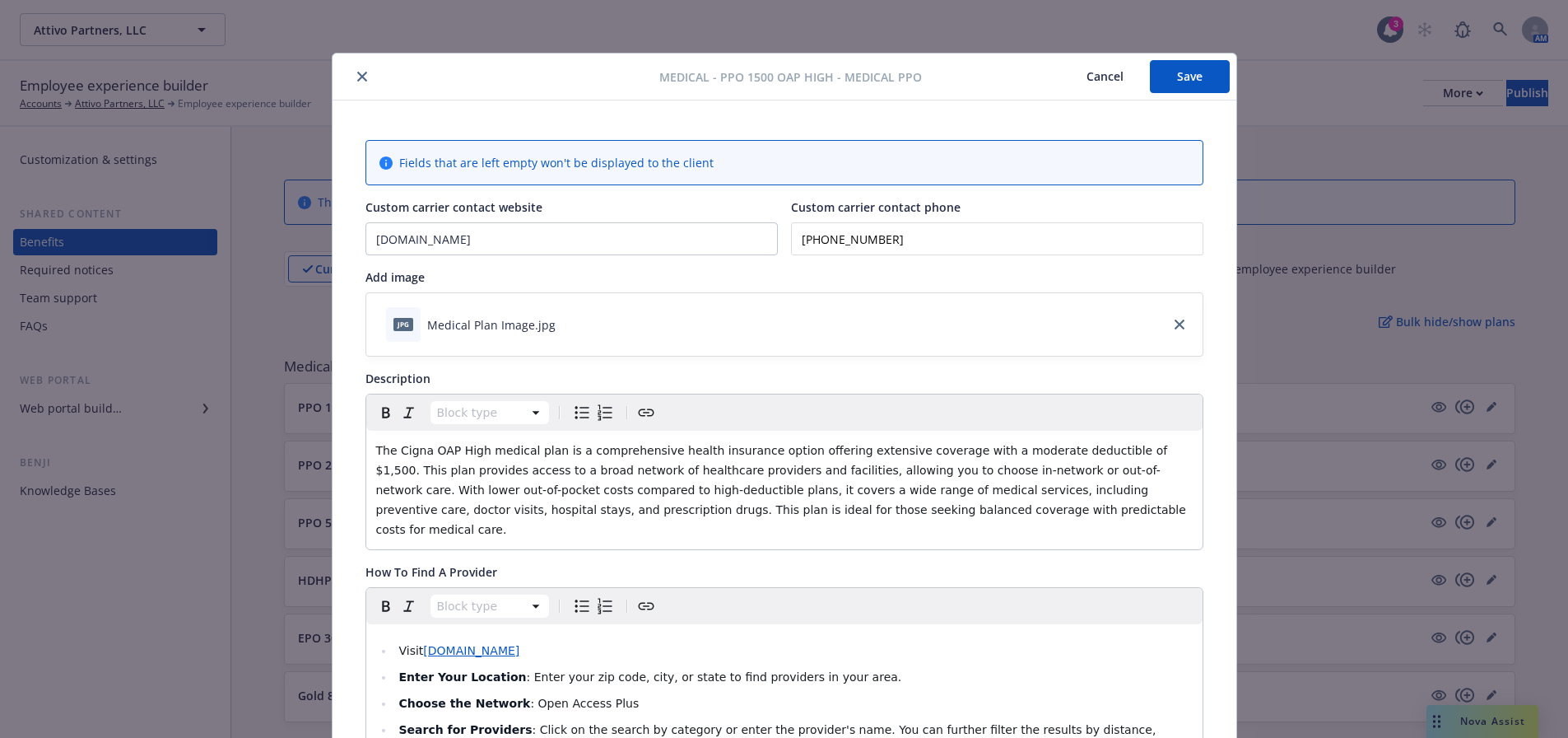
click at [1183, 65] on button "Save" at bounding box center [1190, 76] width 80 height 33
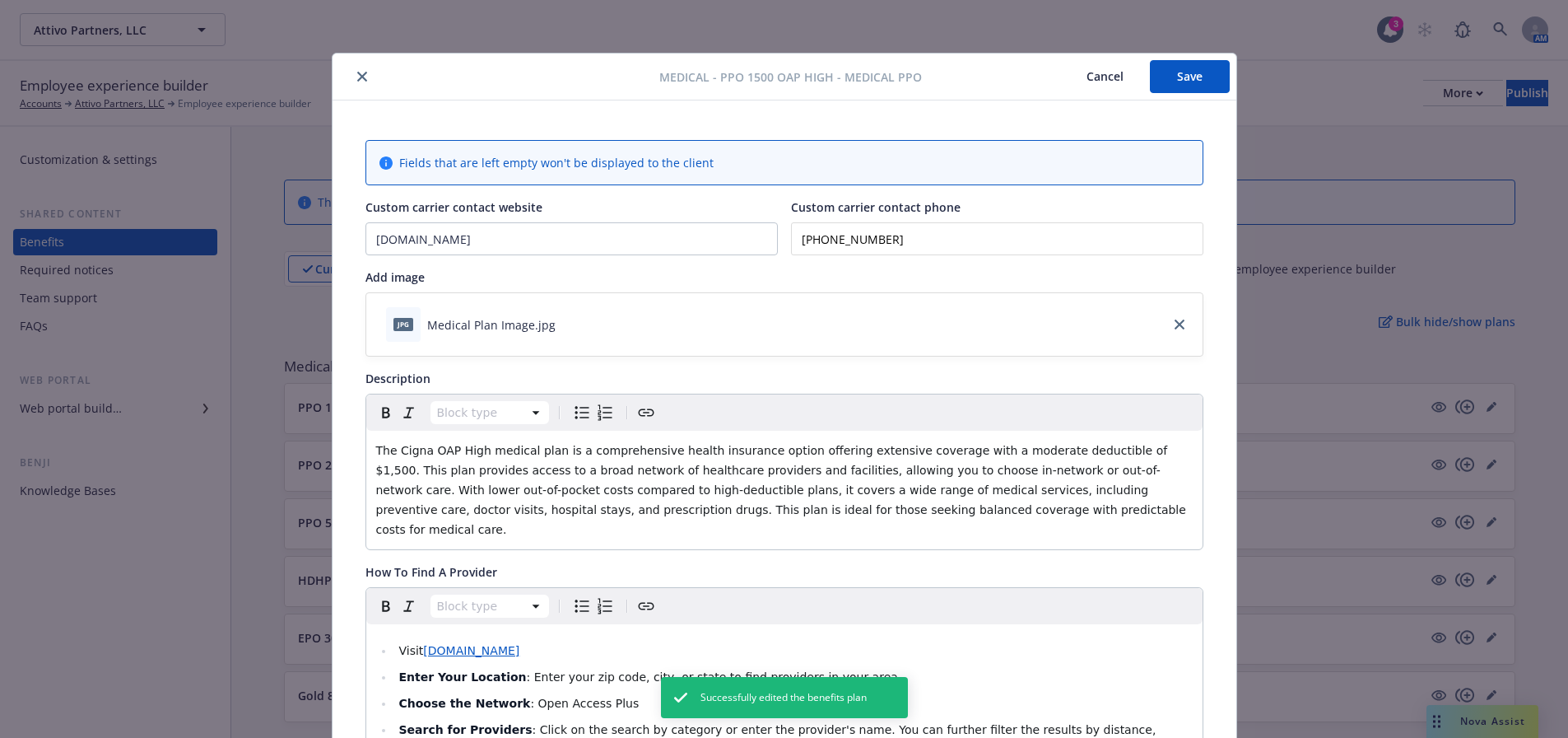
click at [357, 79] on icon "close" at bounding box center [361, 76] width 10 height 10
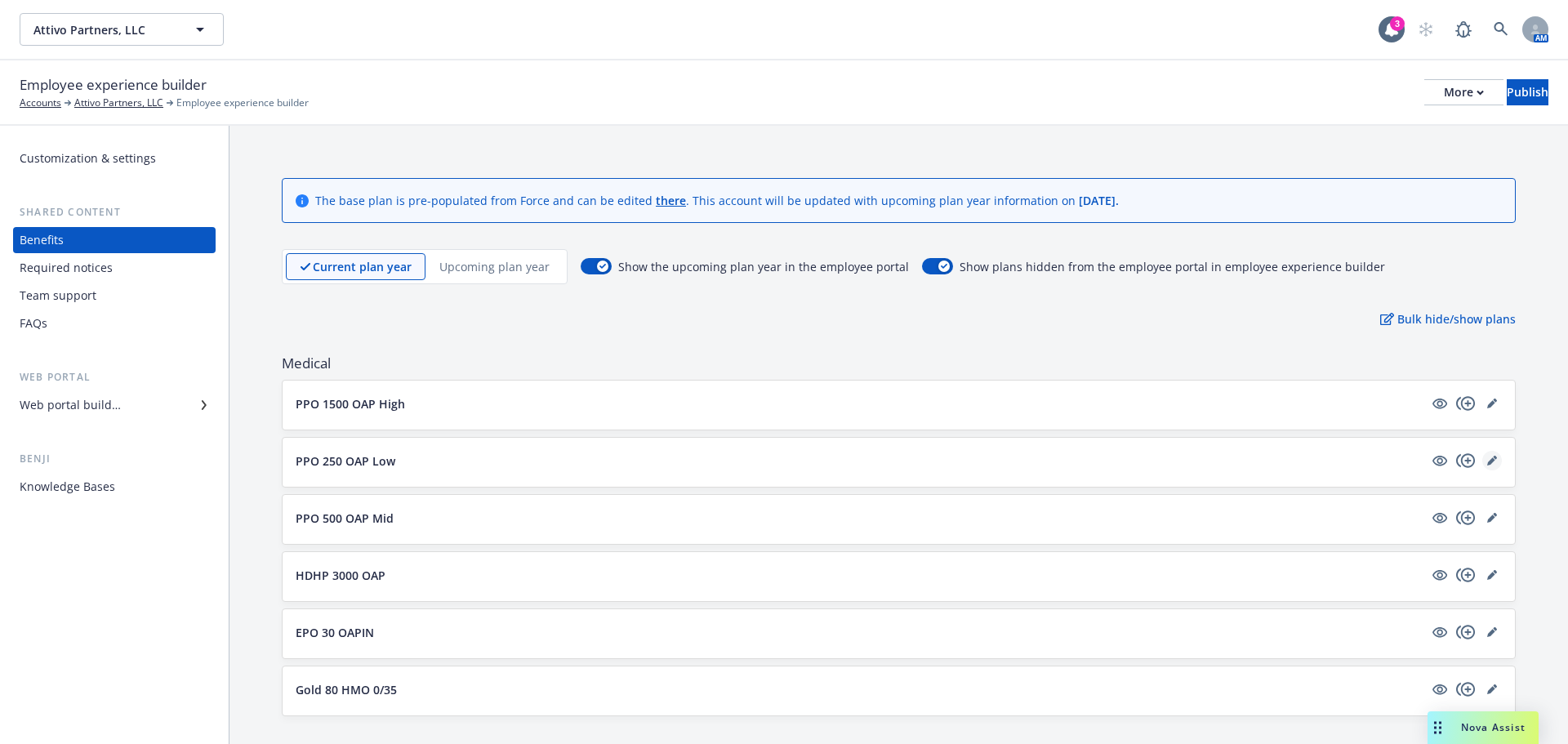
click at [1487, 465] on icon "editPencil" at bounding box center [1492, 460] width 10 height 10
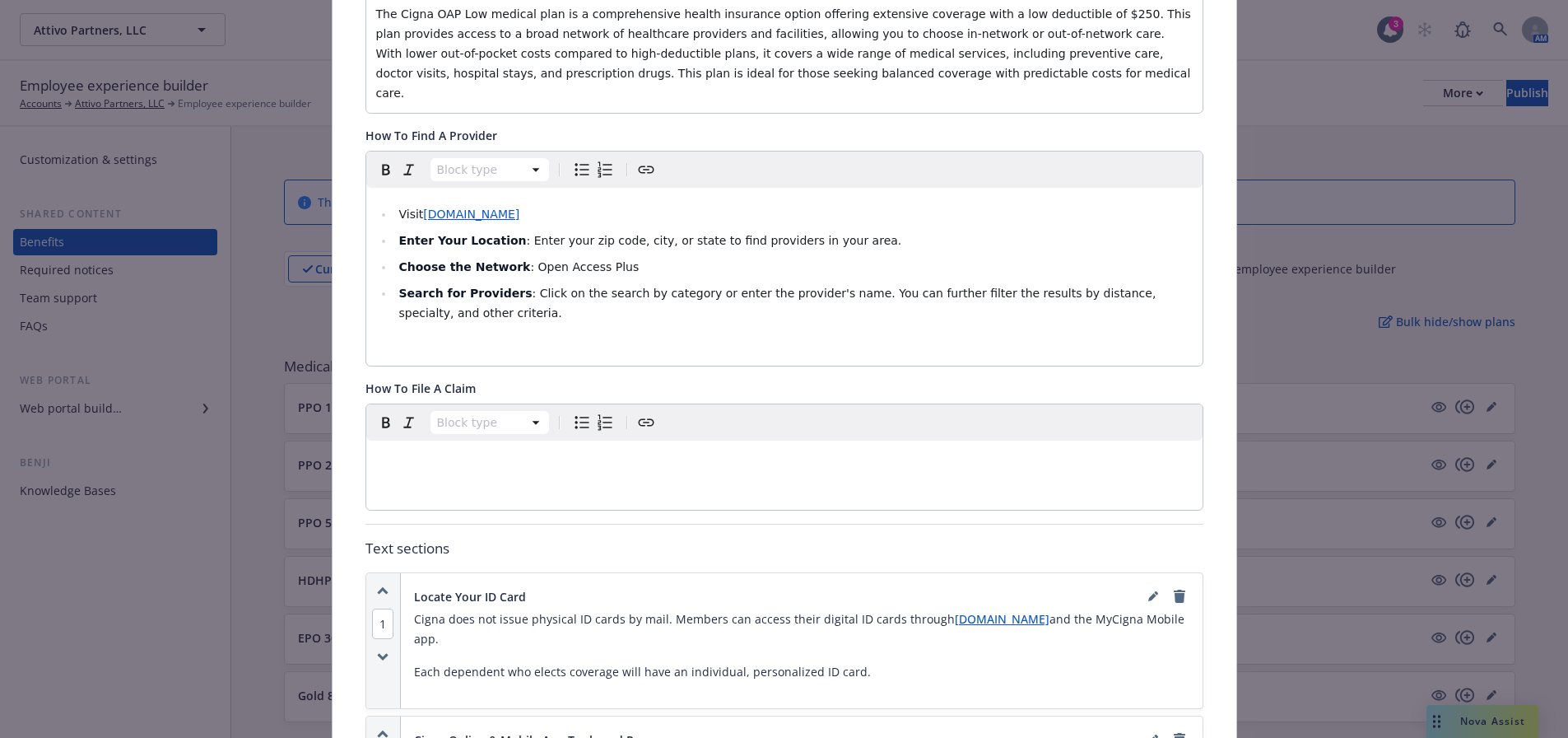
scroll to position [543, 0]
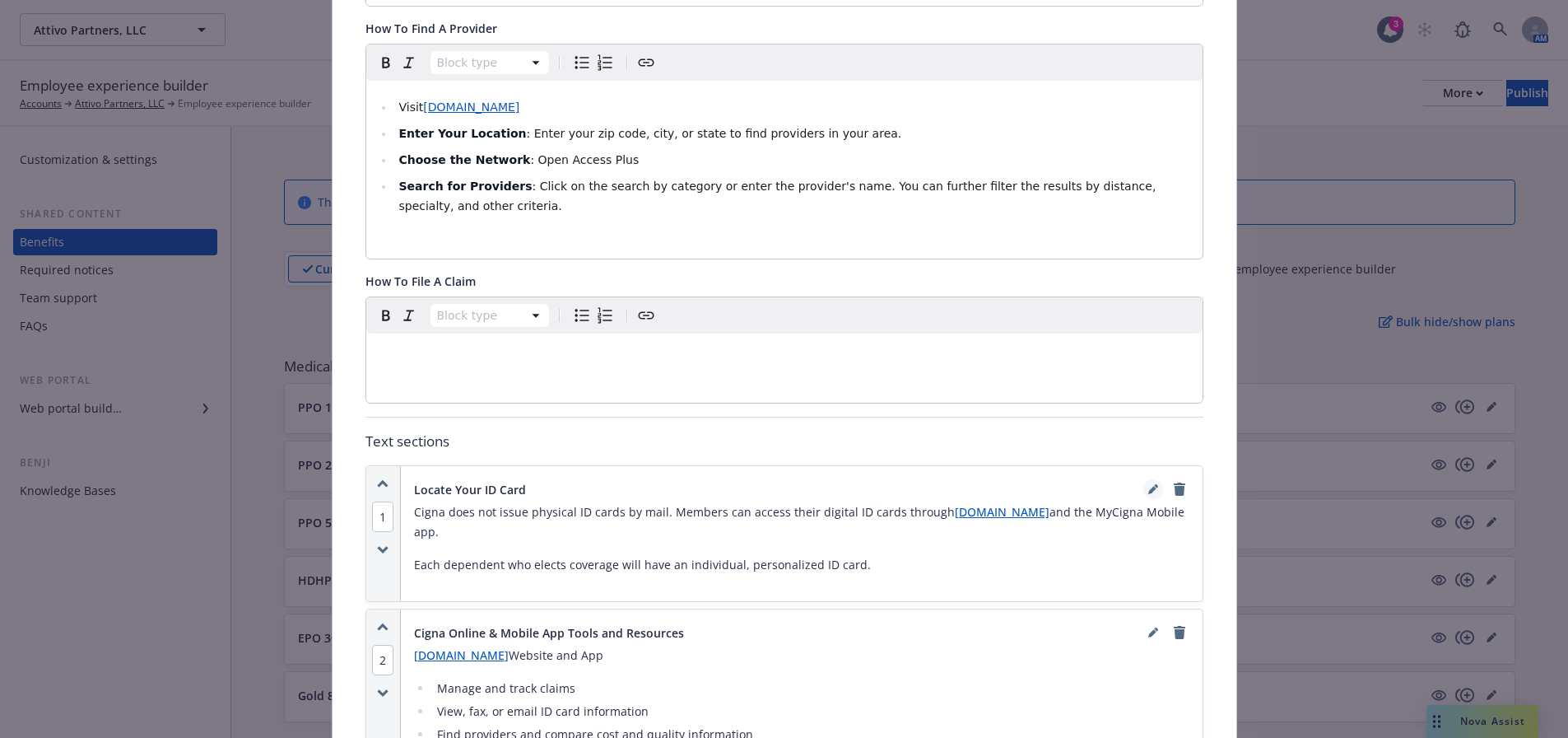
click at [1154, 484] on icon "editPencil" at bounding box center [1156, 486] width 4 height 4
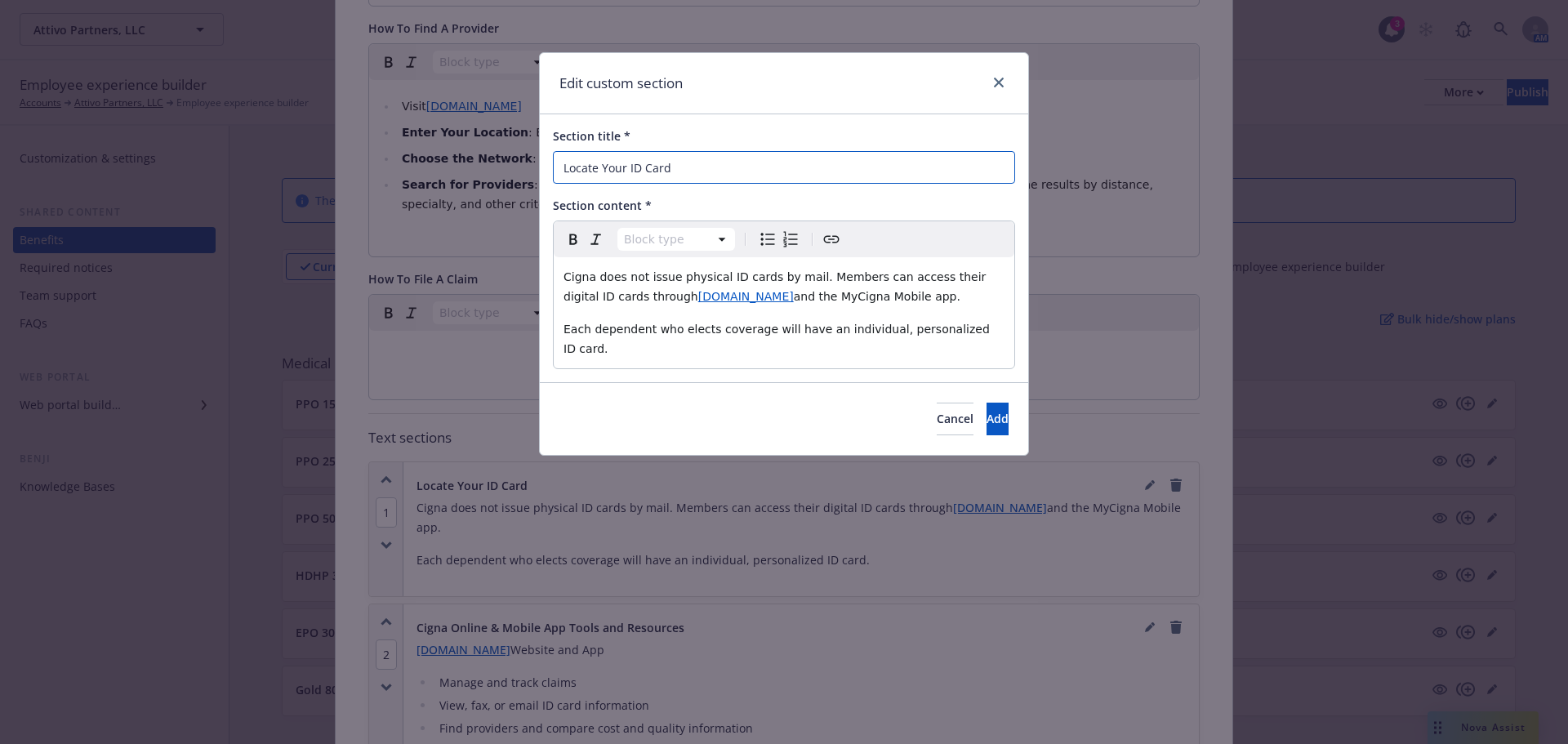
click at [630, 171] on input "Locate Your ID Card" at bounding box center [784, 167] width 462 height 33
paste input "where to find your ID c"
drag, startPoint x: 570, startPoint y: 166, endPoint x: 559, endPoint y: 163, distance: 11.4
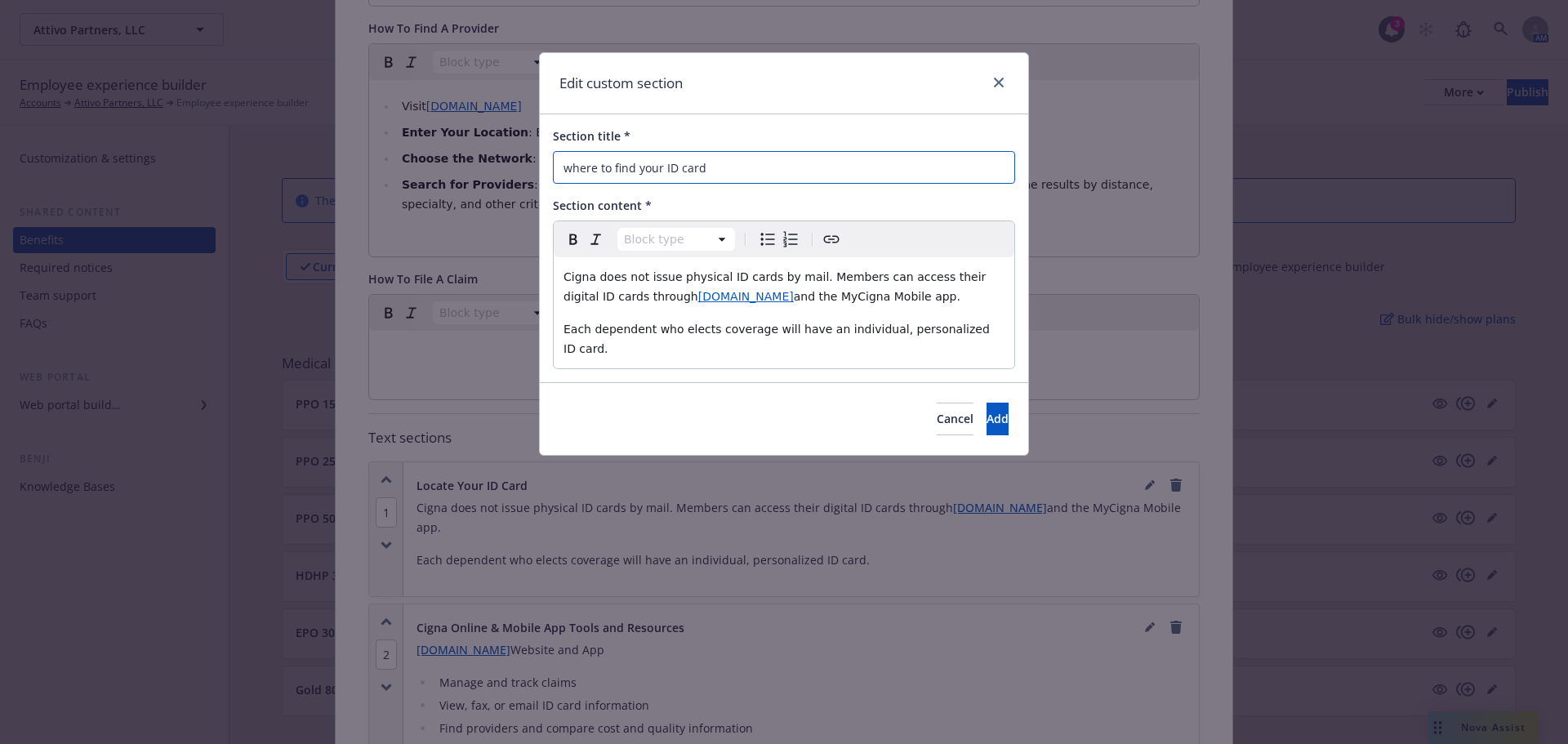
click at [559, 163] on input "where to find your ID card" at bounding box center [784, 167] width 462 height 33
drag, startPoint x: 834, startPoint y: 165, endPoint x: 534, endPoint y: 150, distance: 300.4
click at [534, 150] on div "Edit custom section Section title * Where to find your ID card Section content …" at bounding box center [784, 372] width 1568 height 744
type input "Where to find your ID card"
click at [986, 411] on button "Add" at bounding box center [997, 419] width 22 height 33
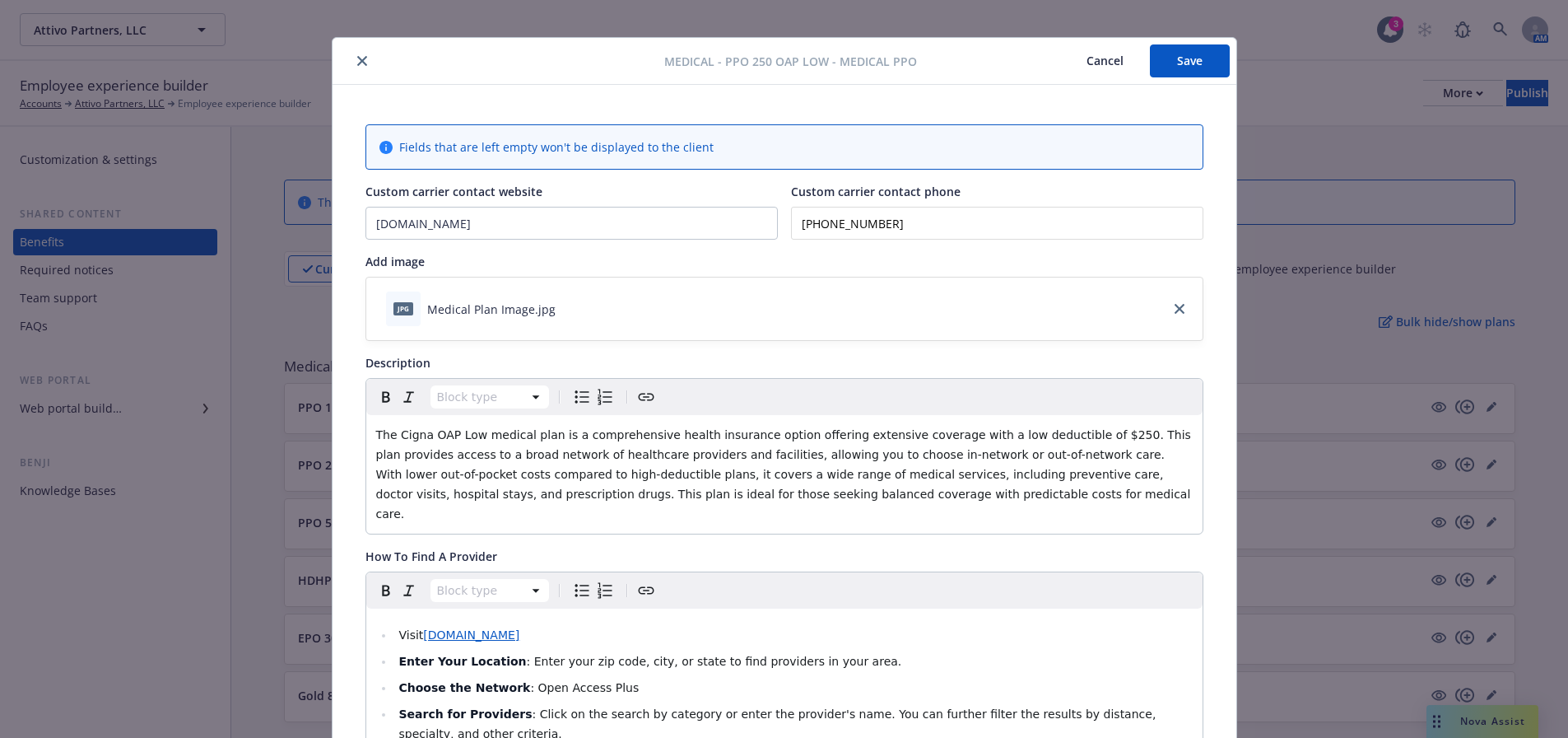
scroll to position [0, 0]
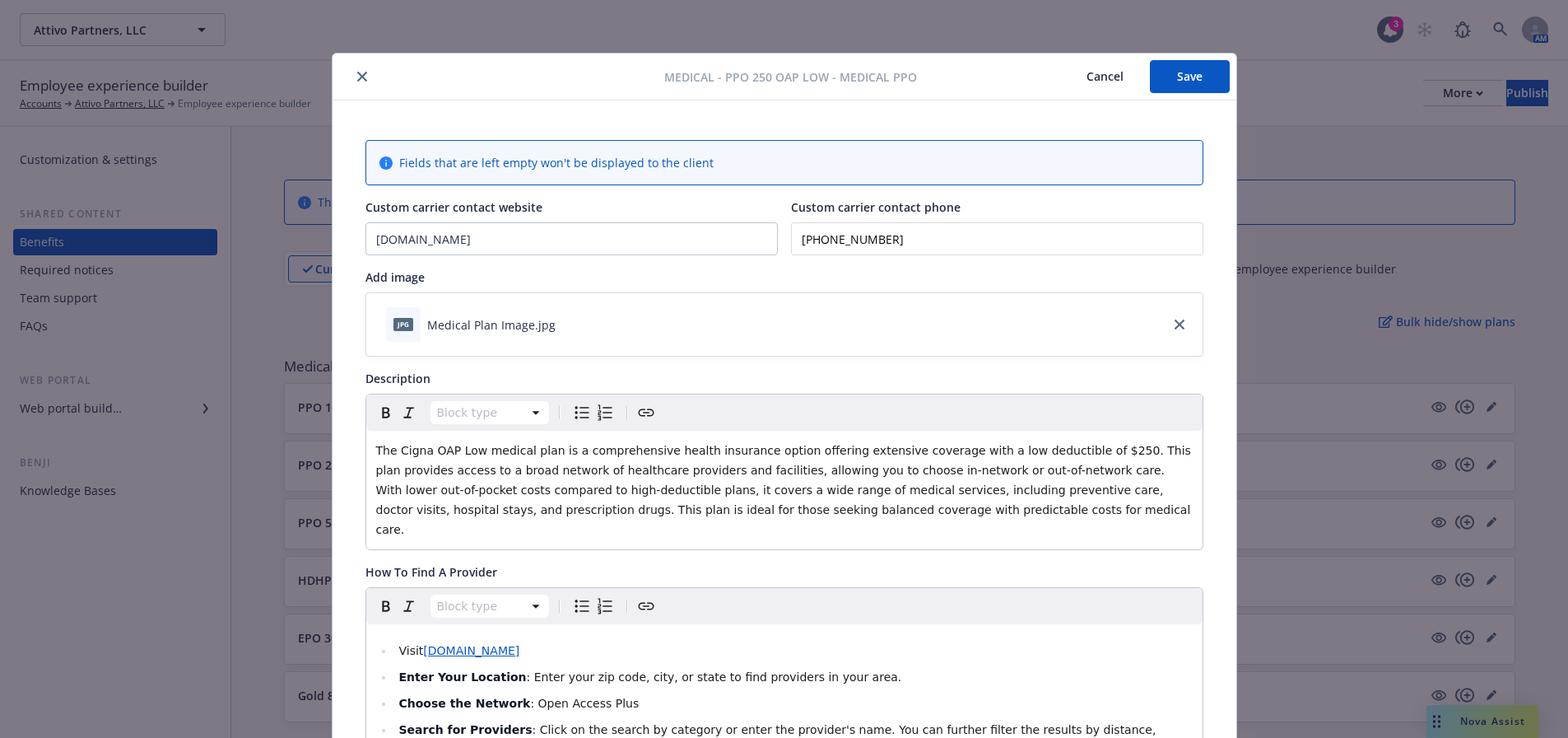
click at [1172, 65] on button "Save" at bounding box center [1190, 76] width 80 height 33
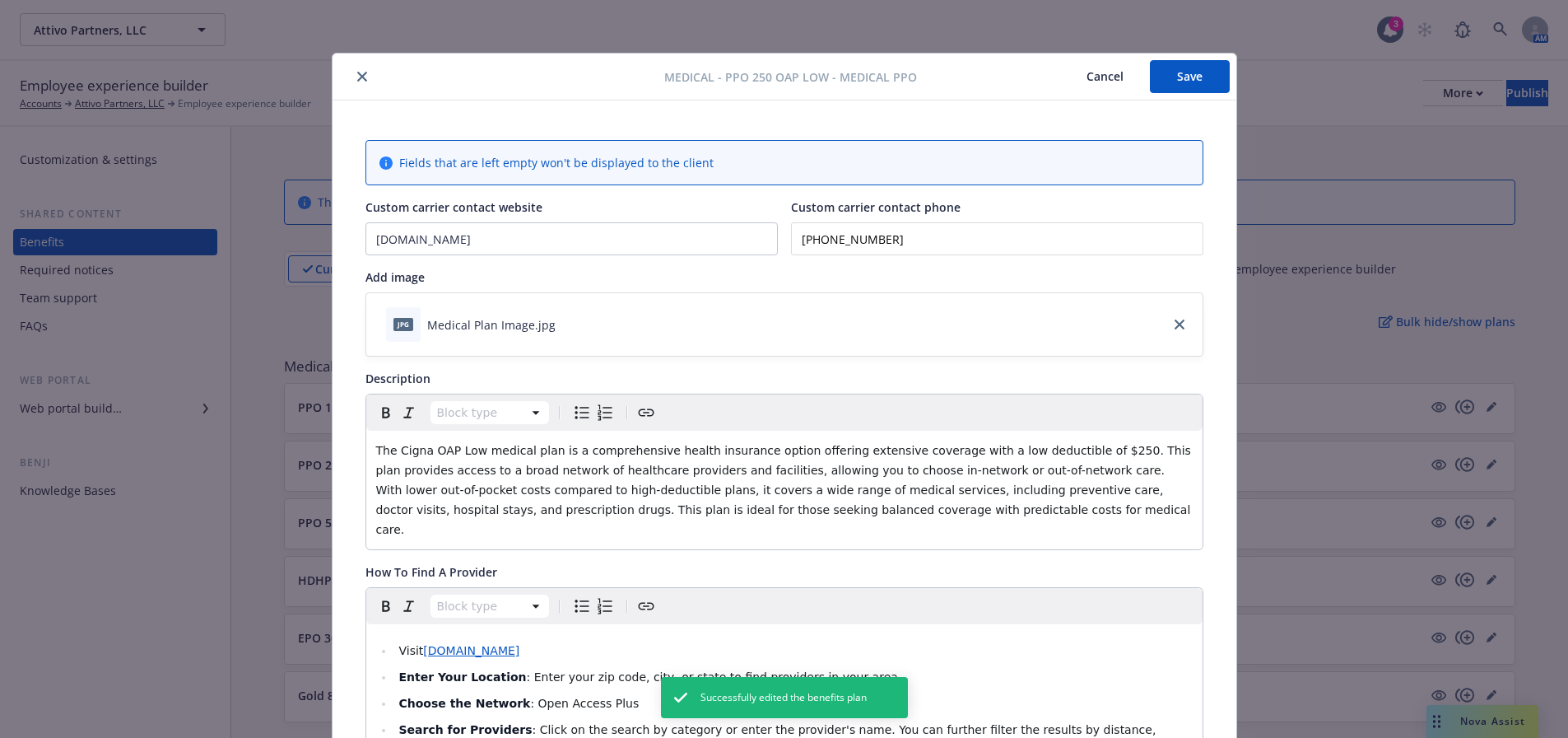
click at [360, 78] on icon "close" at bounding box center [361, 76] width 10 height 10
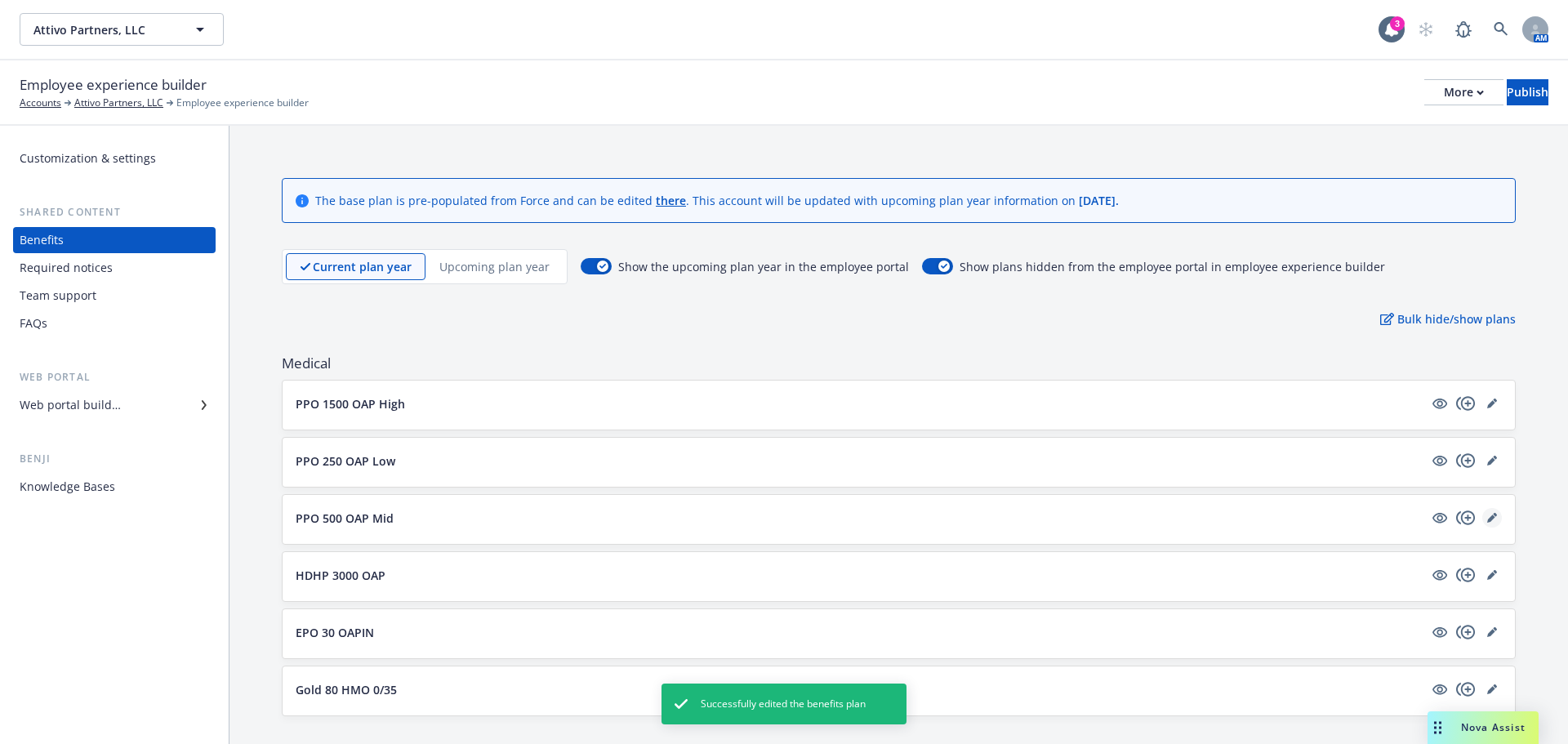
click at [1485, 515] on link "editPencil" at bounding box center [1492, 518] width 20 height 20
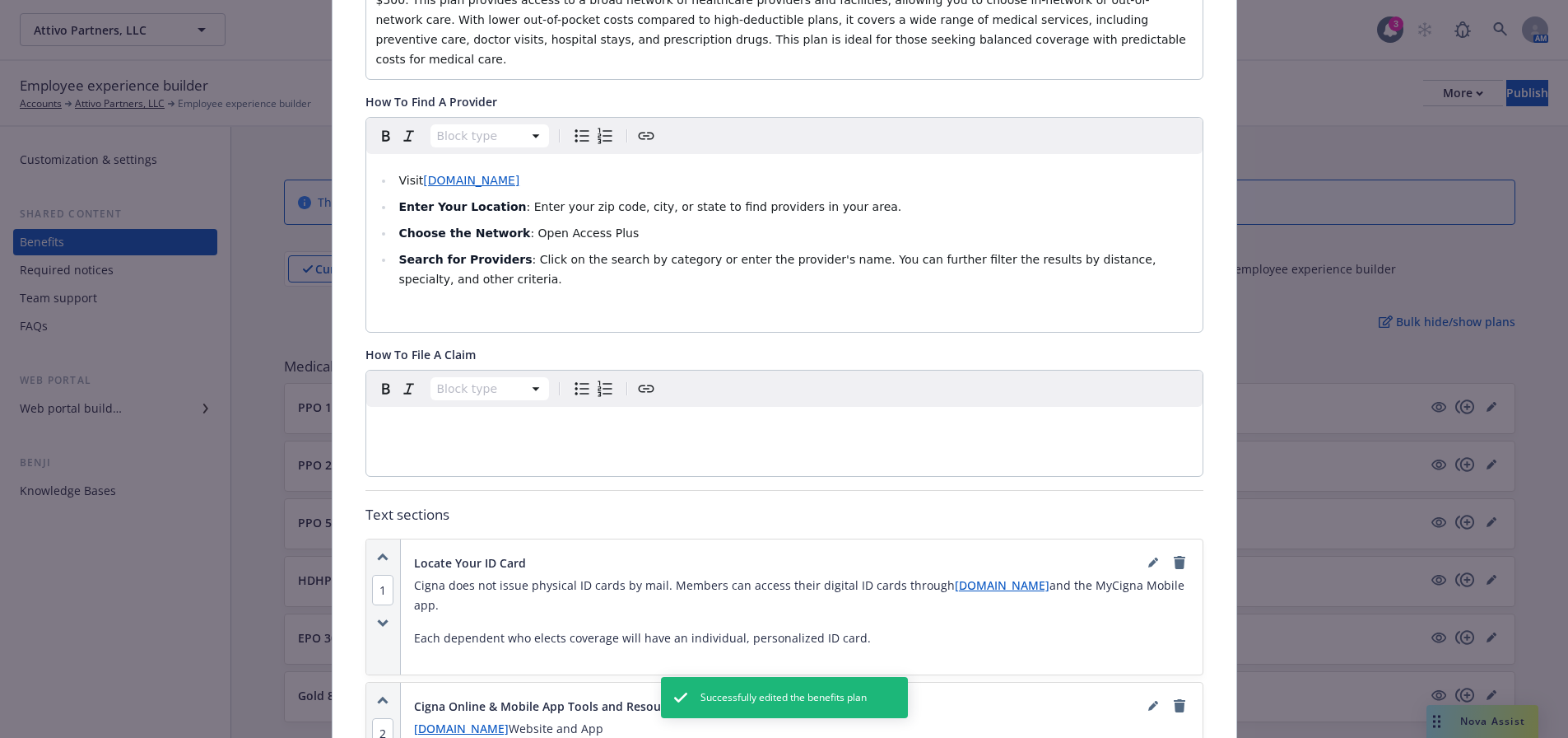
scroll to position [626, 0]
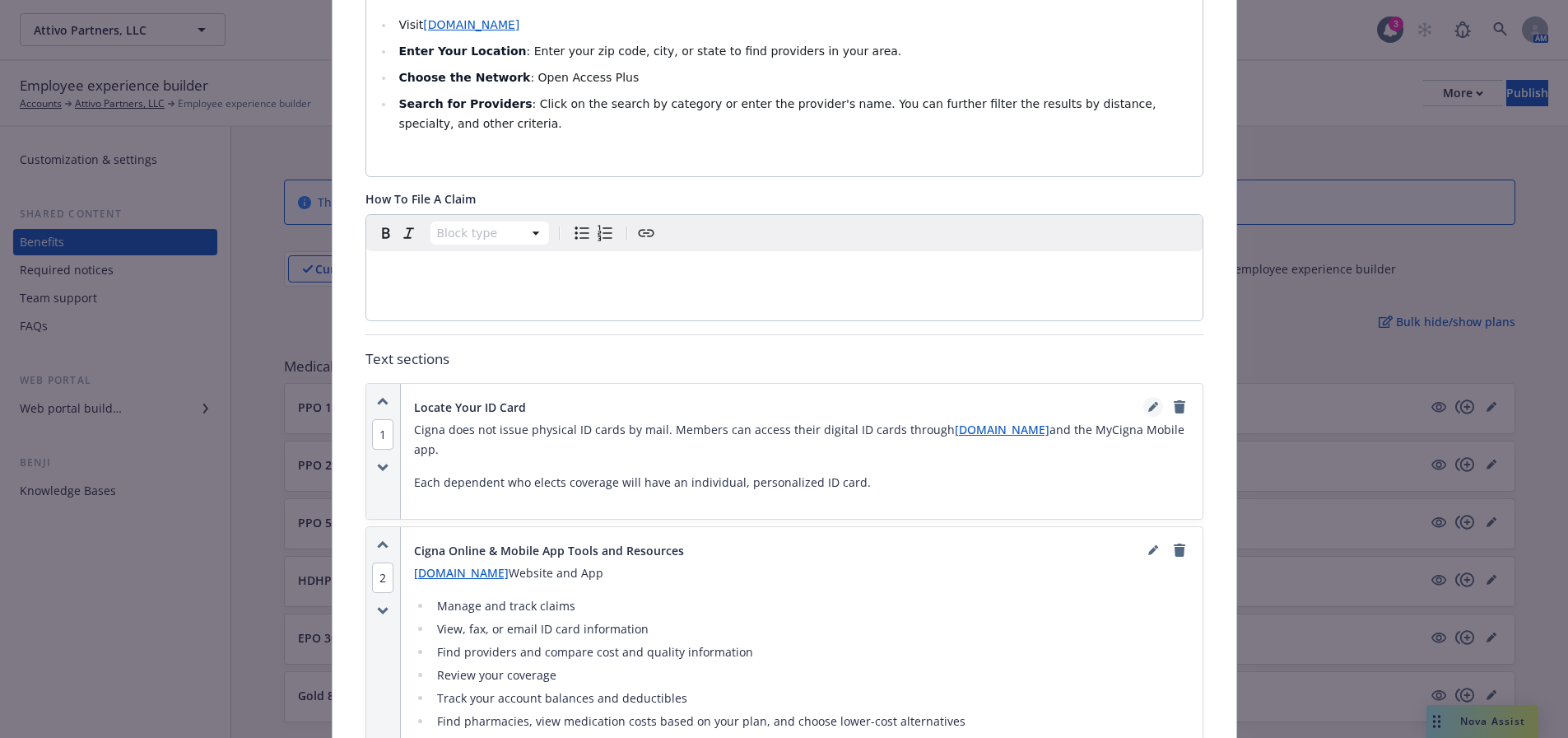
click at [1148, 397] on link "editPencil" at bounding box center [1153, 407] width 20 height 20
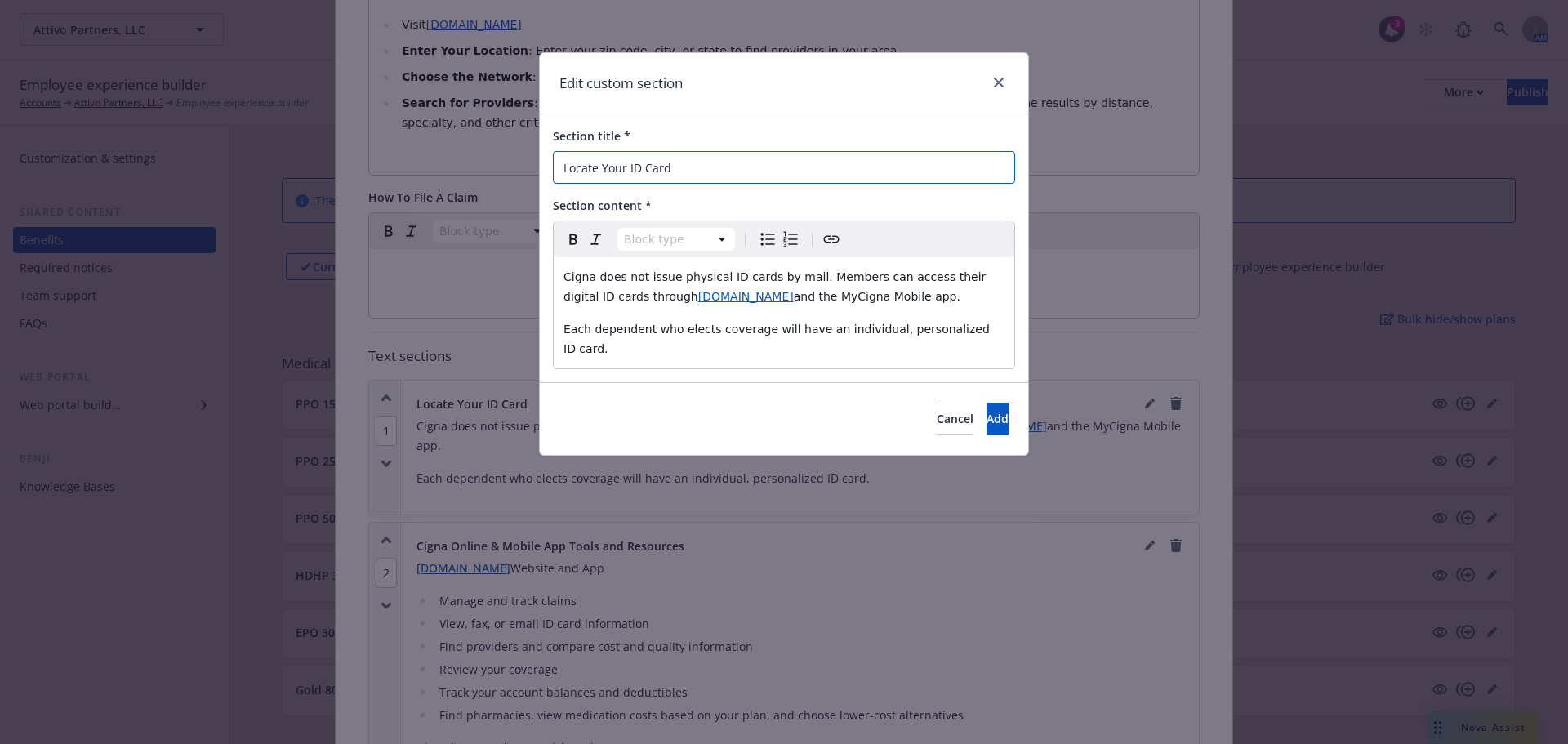
click at [669, 172] on input "Locate Your ID Card" at bounding box center [784, 167] width 462 height 33
paste input "Where to find your ID c"
type input "Where to find your ID card"
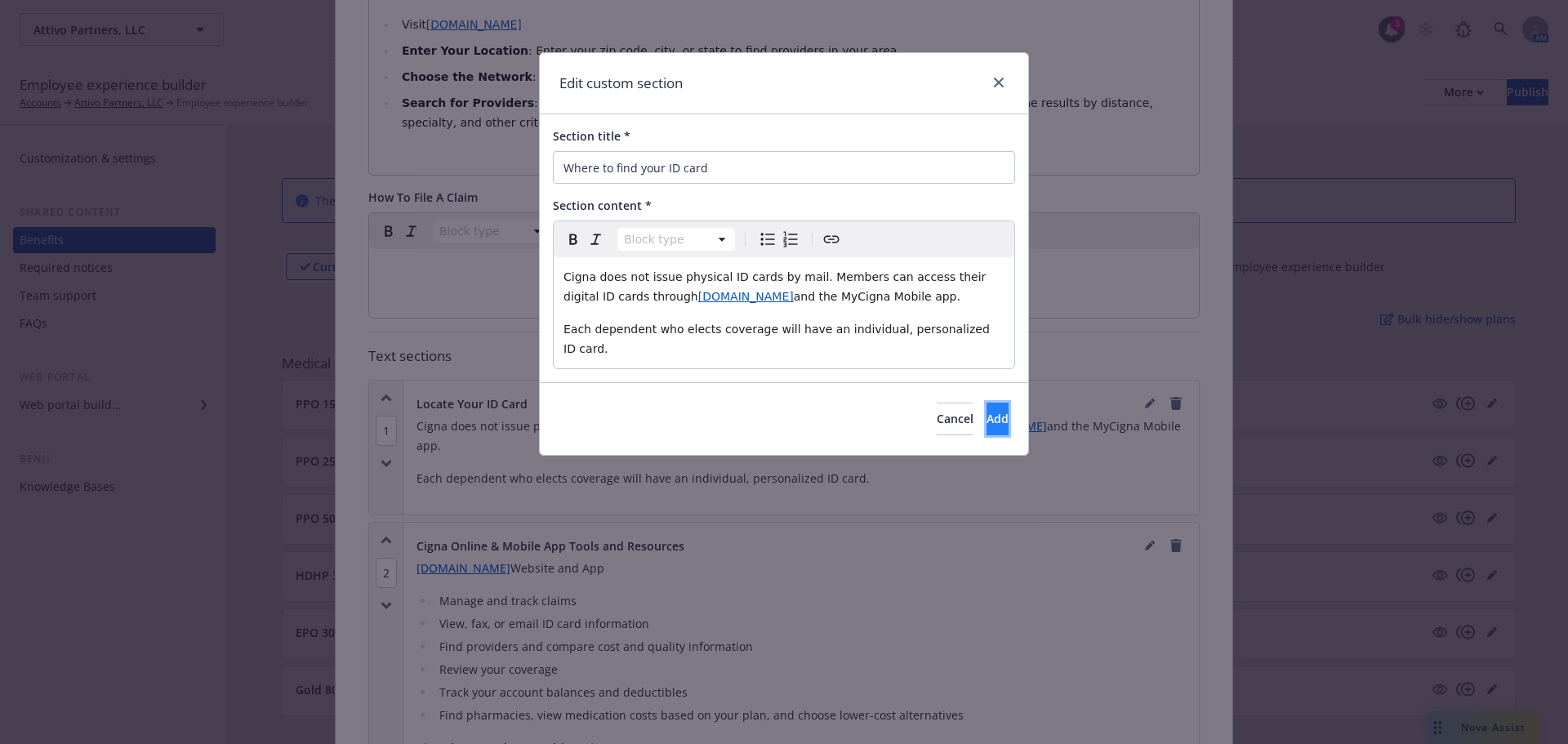
click at [986, 408] on button "Add" at bounding box center [997, 419] width 22 height 33
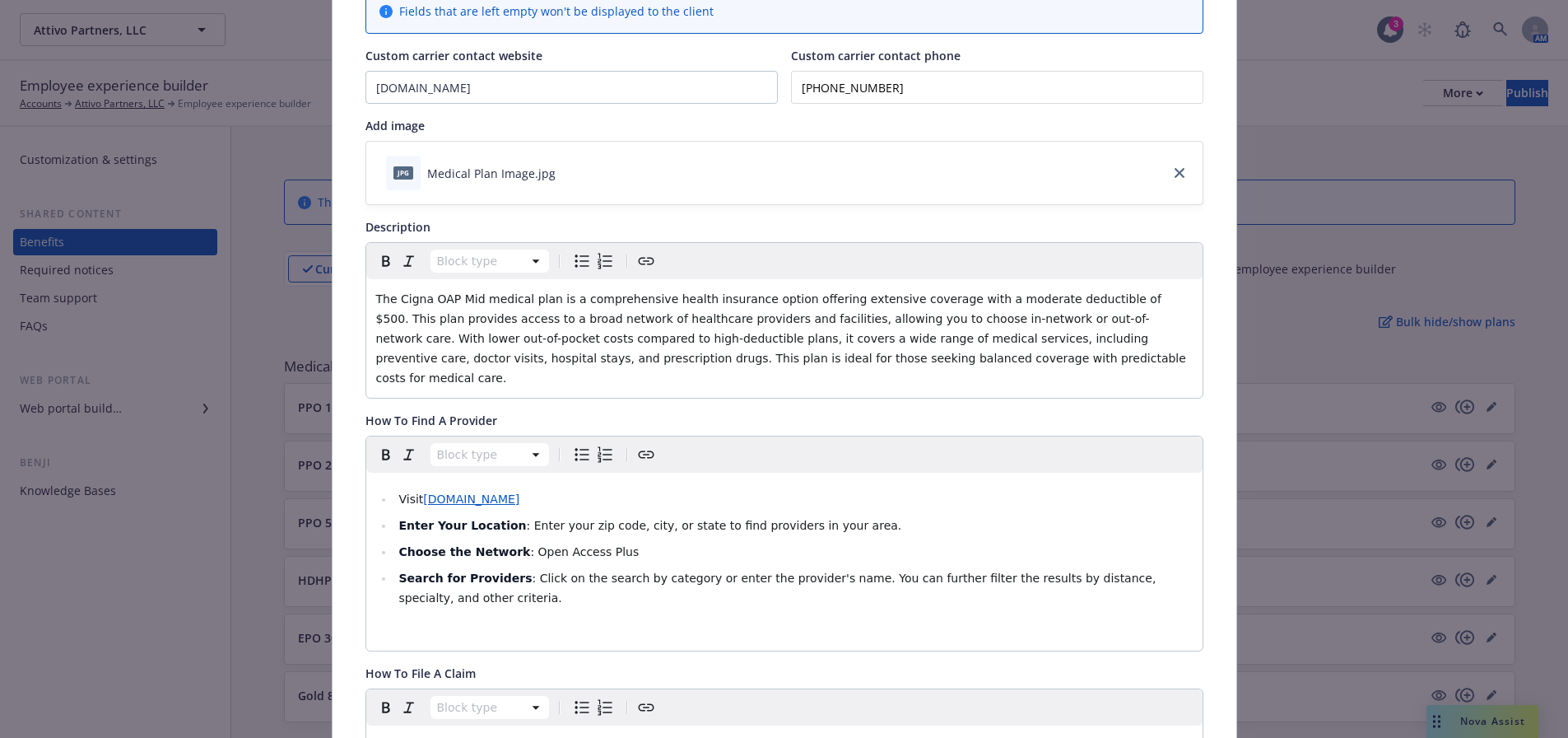
scroll to position [0, 0]
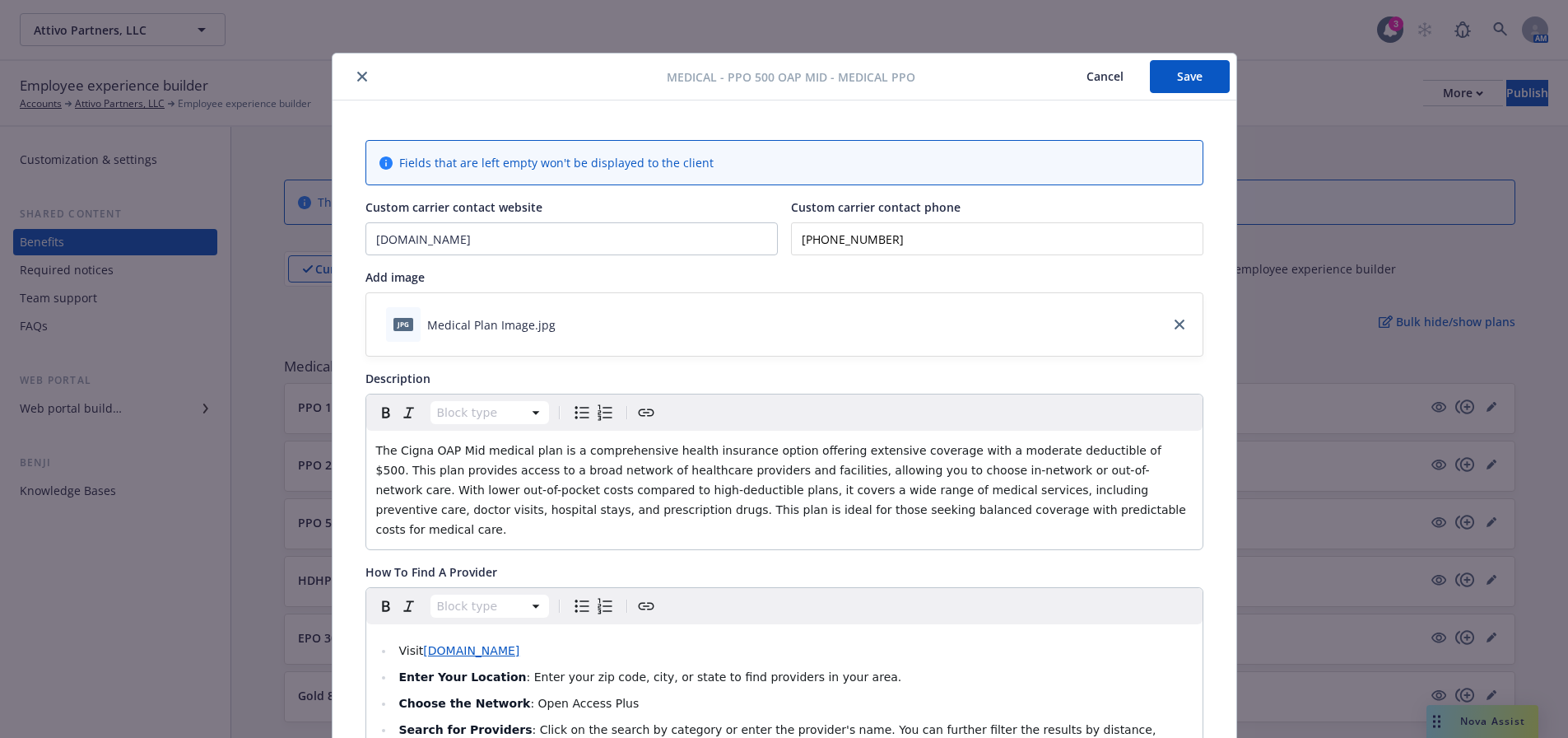
click at [1186, 64] on button "Save" at bounding box center [1190, 76] width 80 height 33
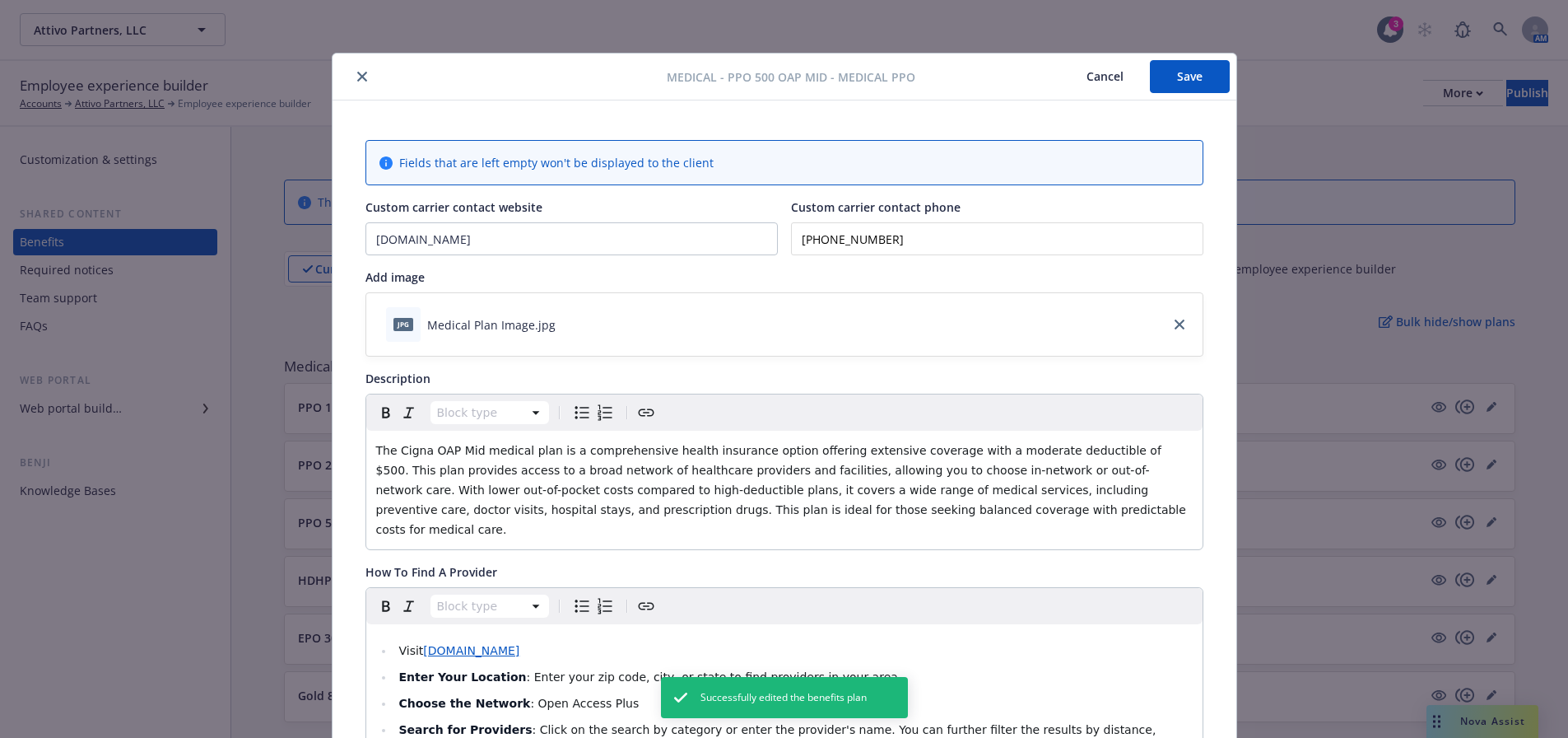
click at [360, 74] on button "close" at bounding box center [362, 76] width 20 height 20
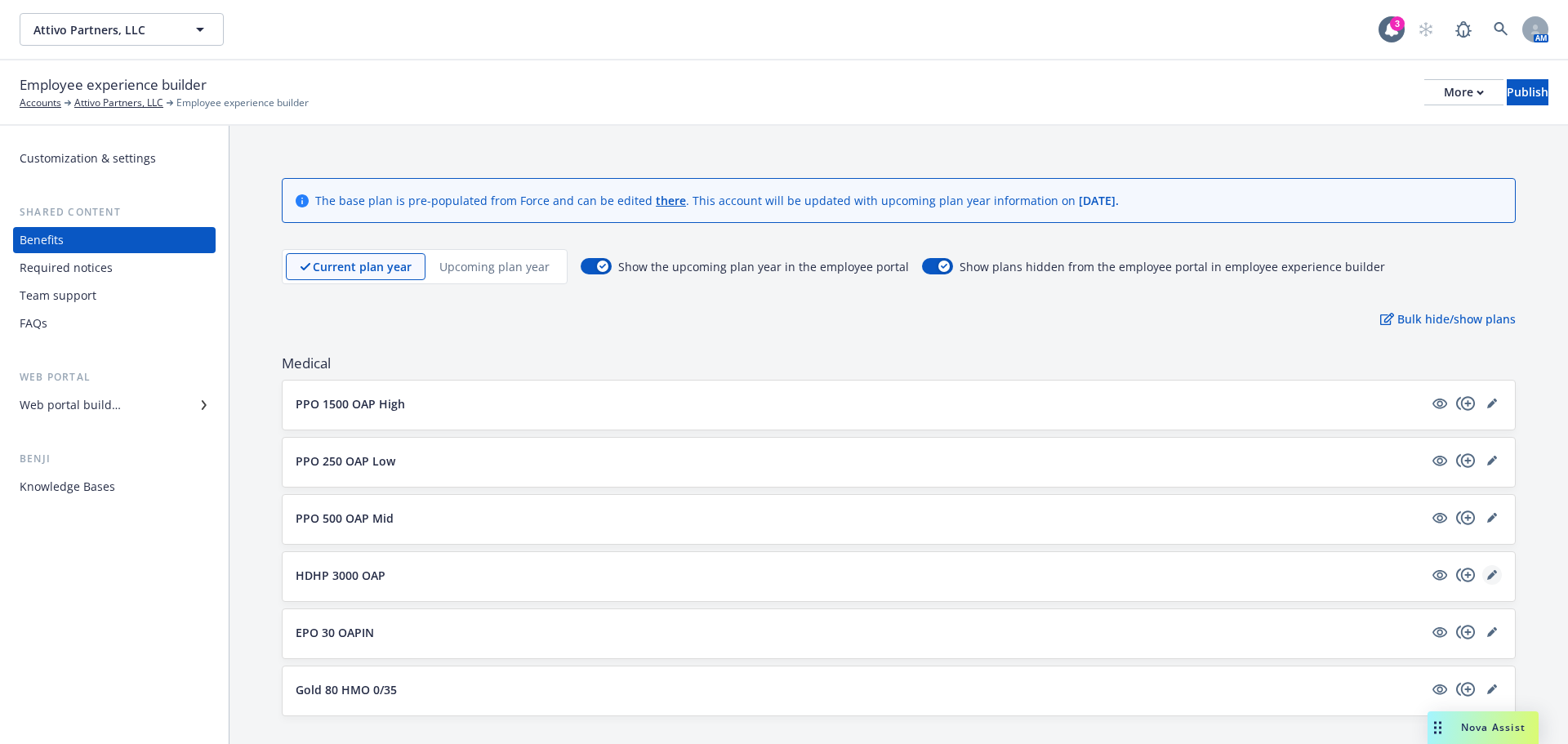
click at [1482, 580] on link "editPencil" at bounding box center [1492, 575] width 20 height 20
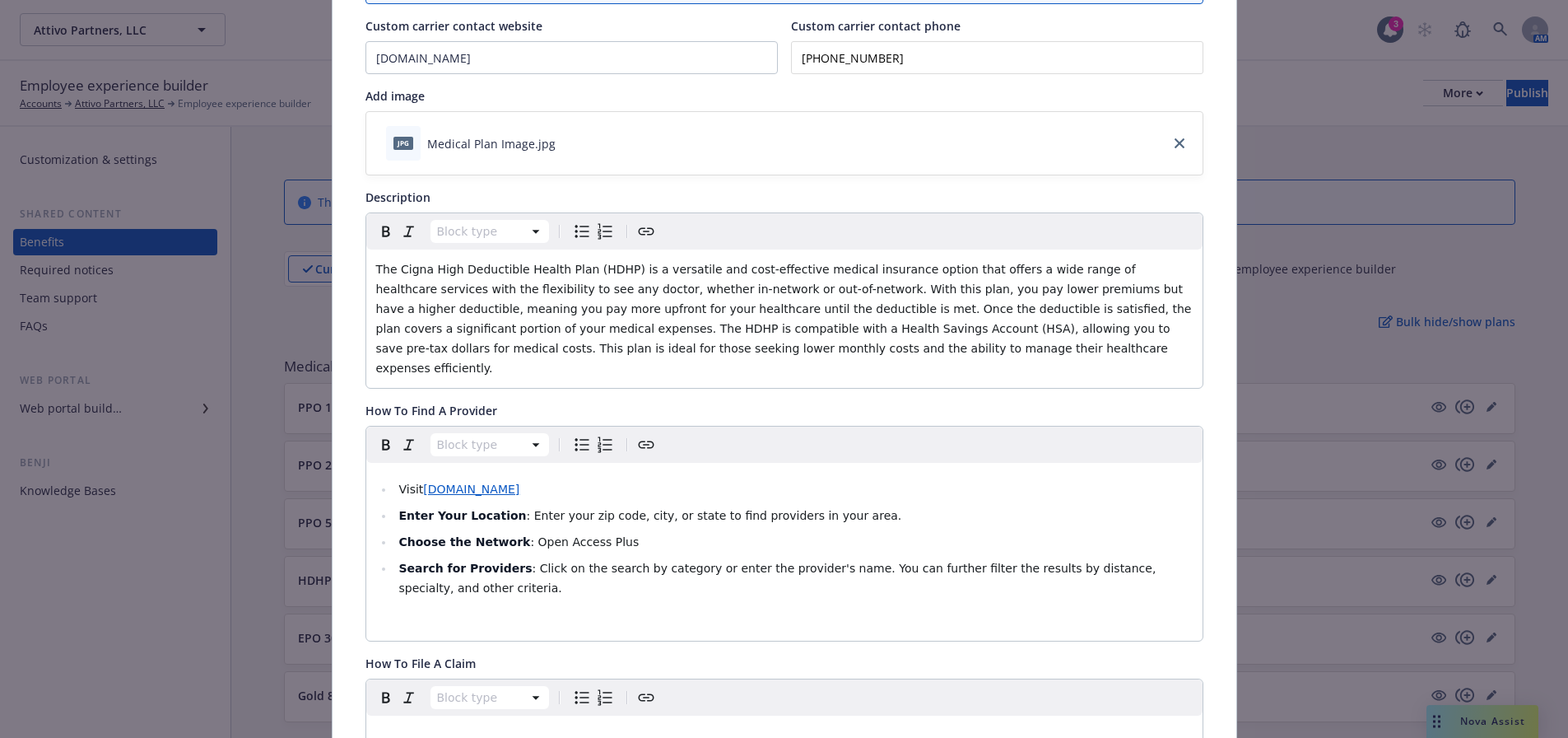
scroll to position [378, 0]
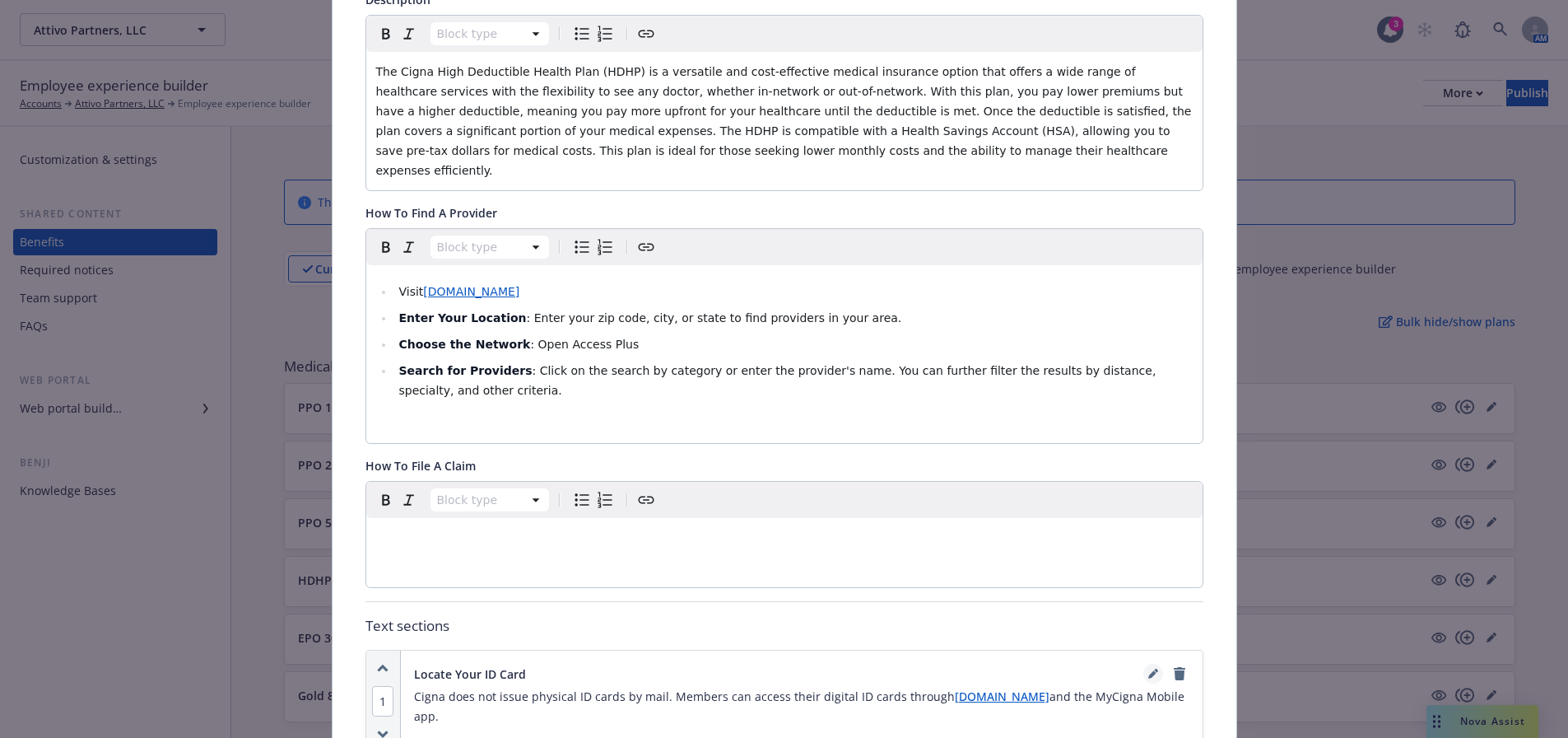
click at [1154, 668] on icon "editPencil" at bounding box center [1156, 670] width 4 height 4
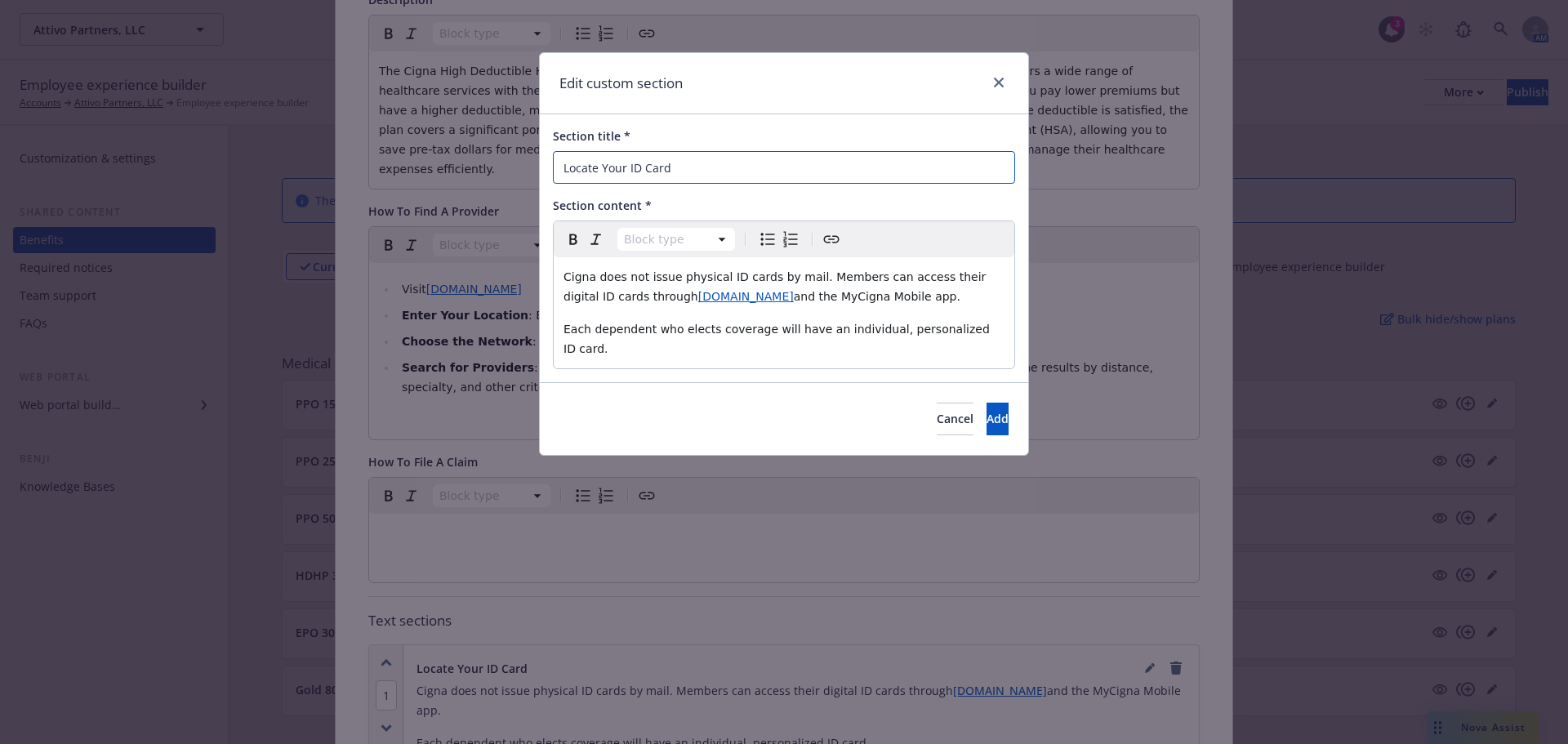
click at [666, 165] on input "Locate Your ID Card" at bounding box center [784, 167] width 462 height 33
paste input "Where to find your ID c"
type input "Where to find your ID card"
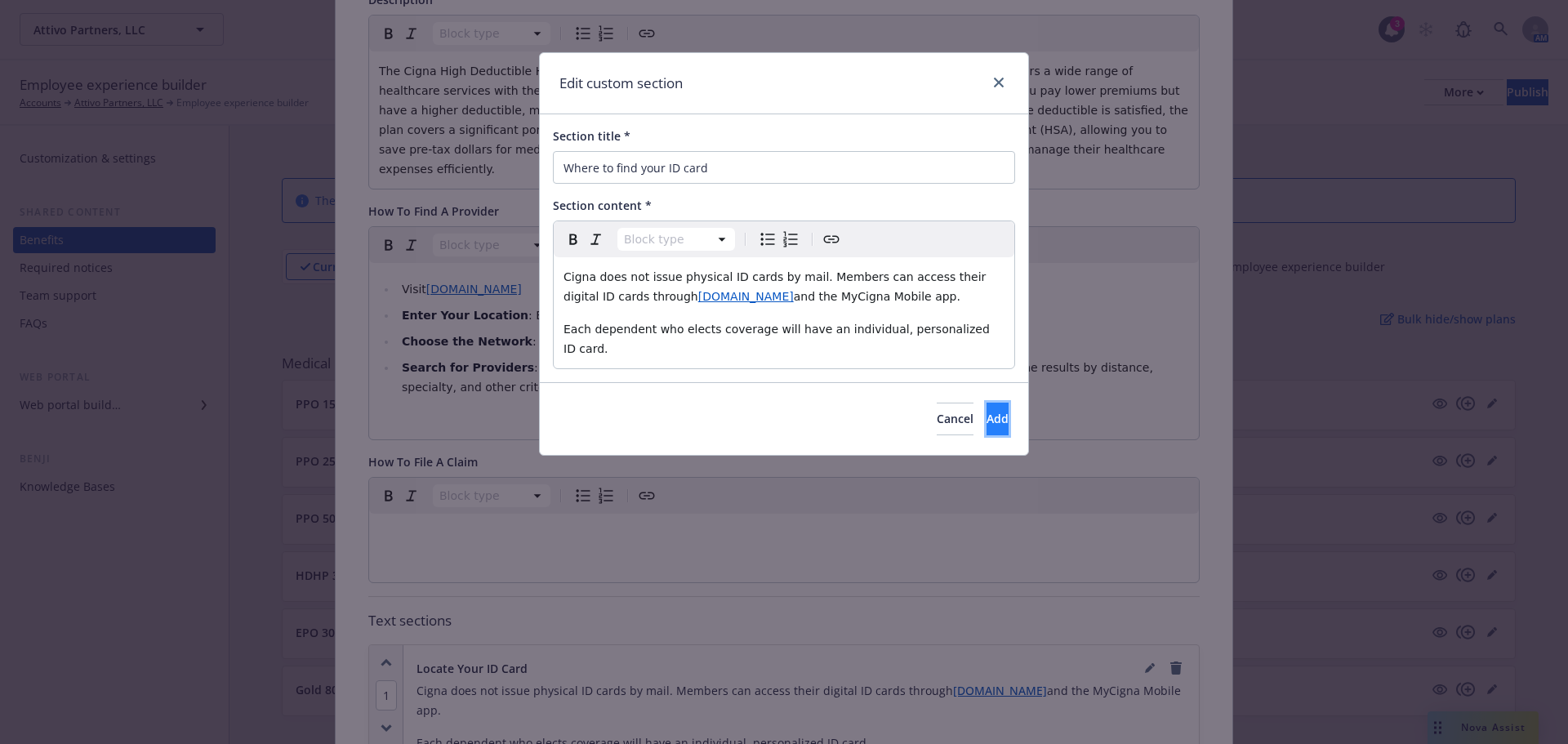
click at [986, 403] on button "Add" at bounding box center [997, 419] width 22 height 33
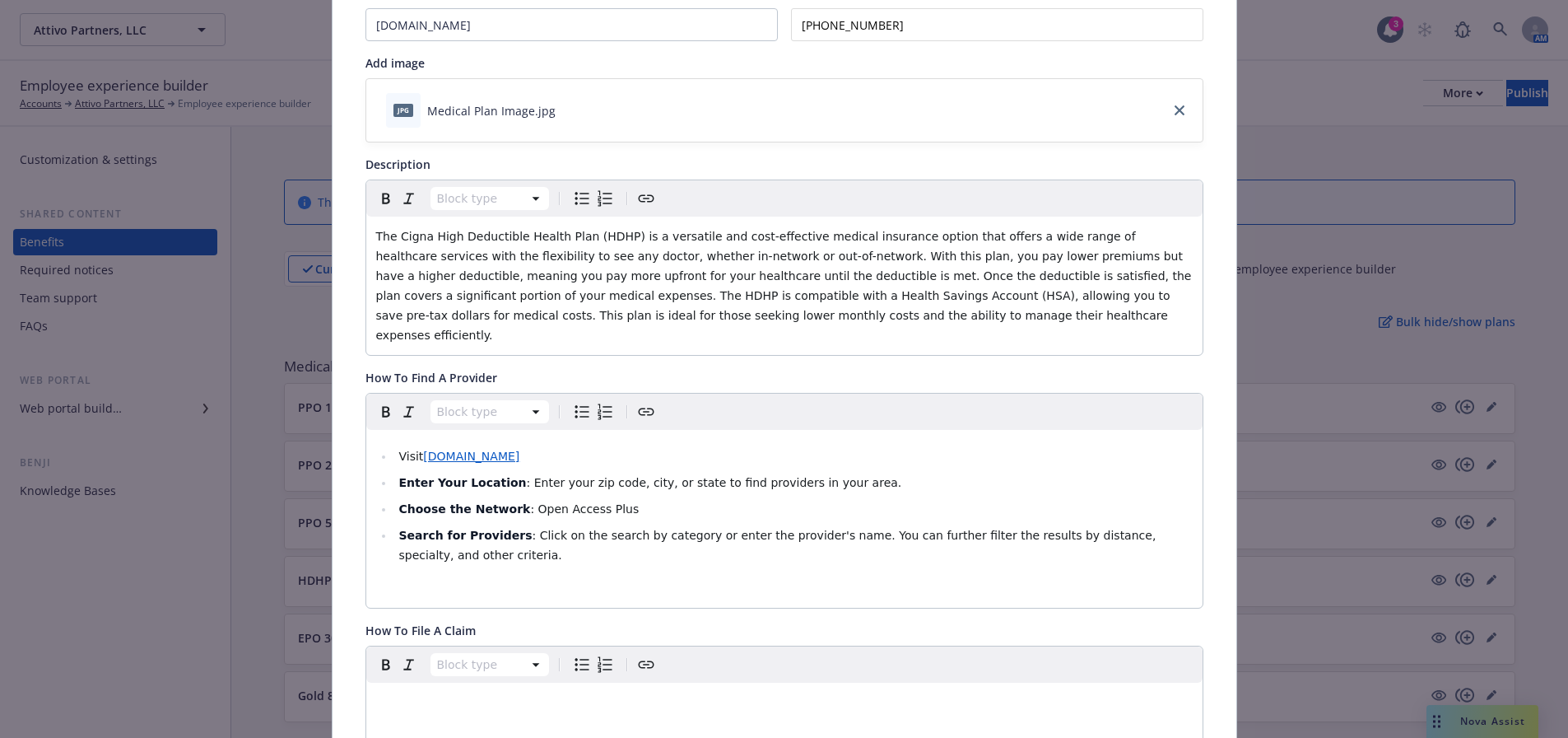
scroll to position [0, 0]
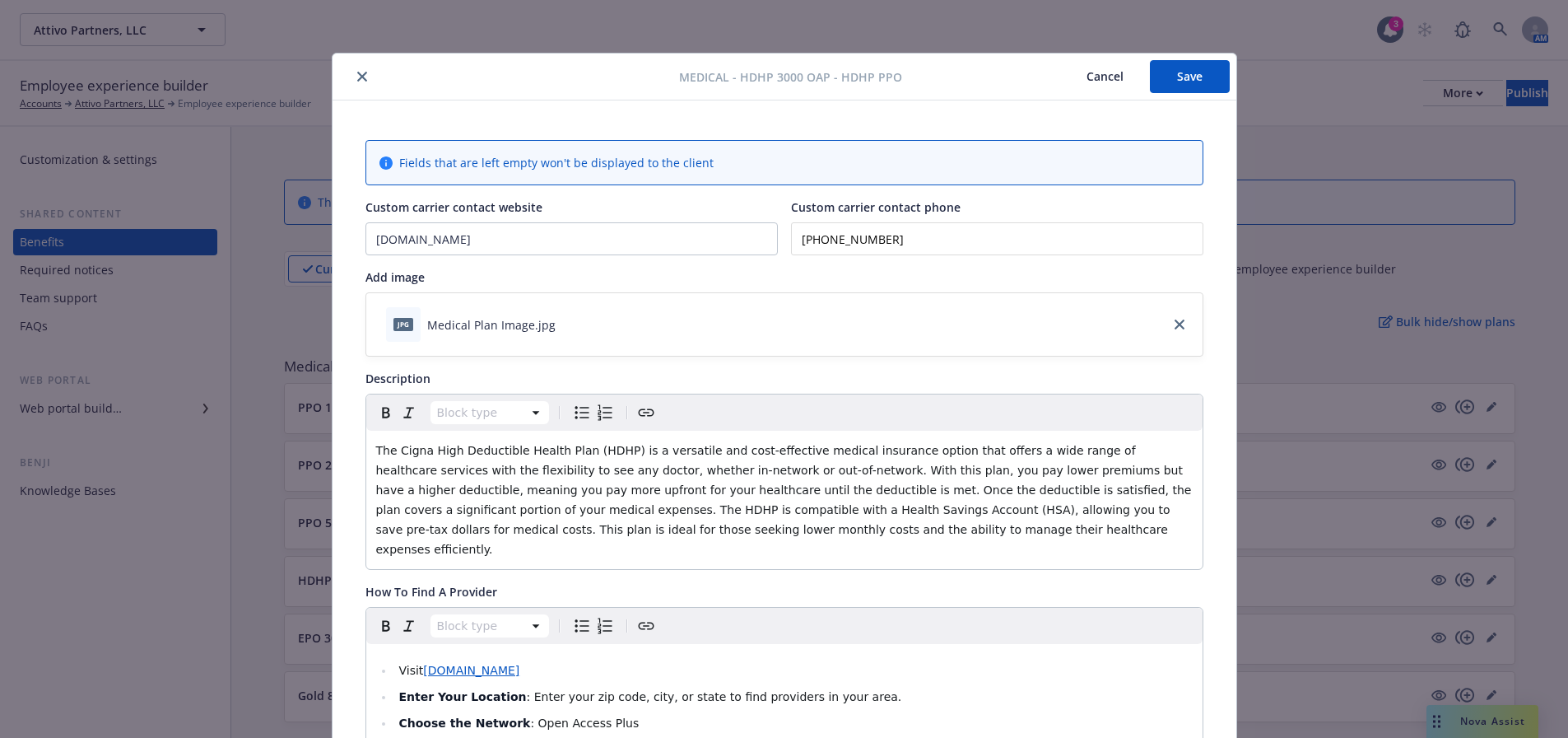
click at [1165, 82] on button "Save" at bounding box center [1190, 76] width 80 height 33
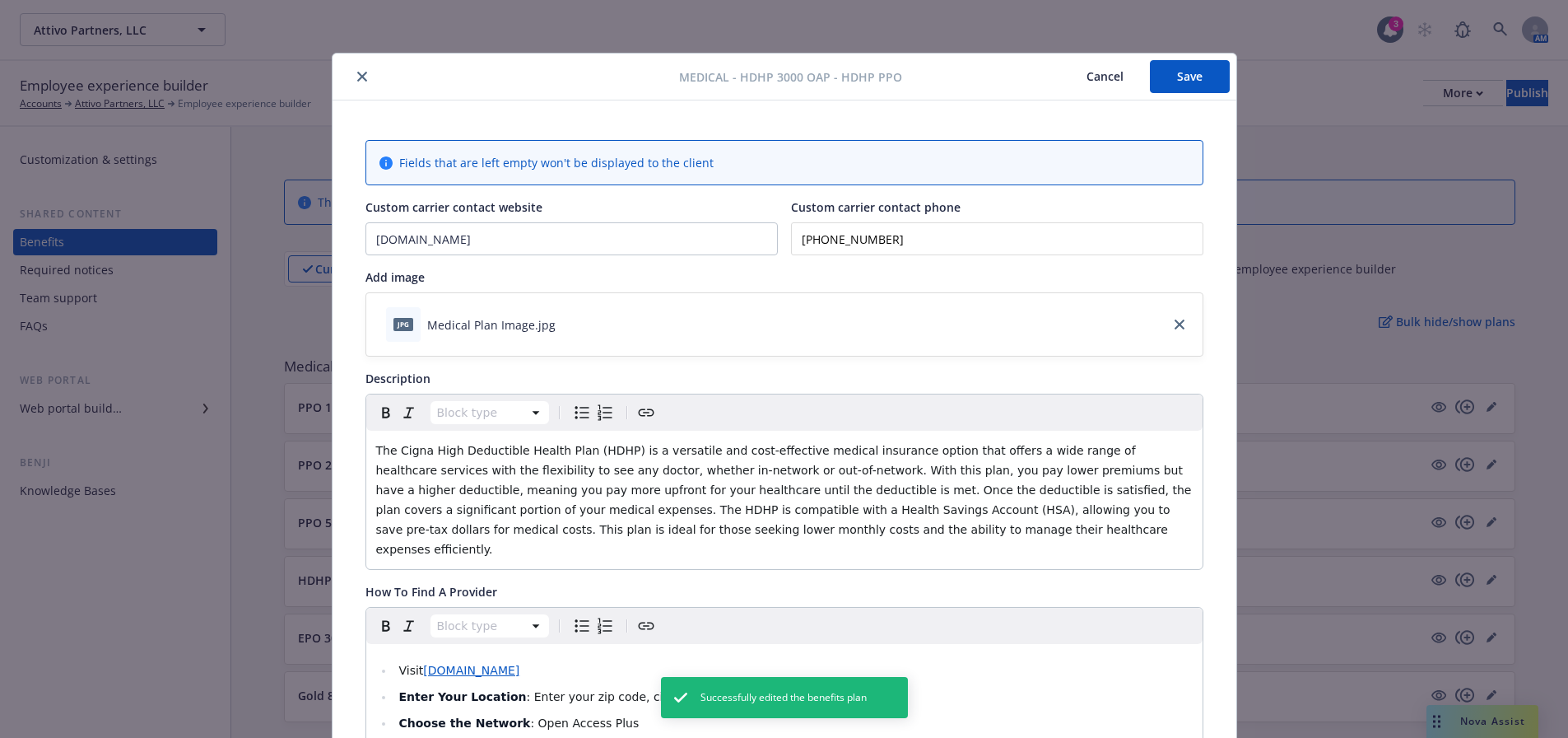
click at [360, 78] on button "close" at bounding box center [362, 76] width 20 height 20
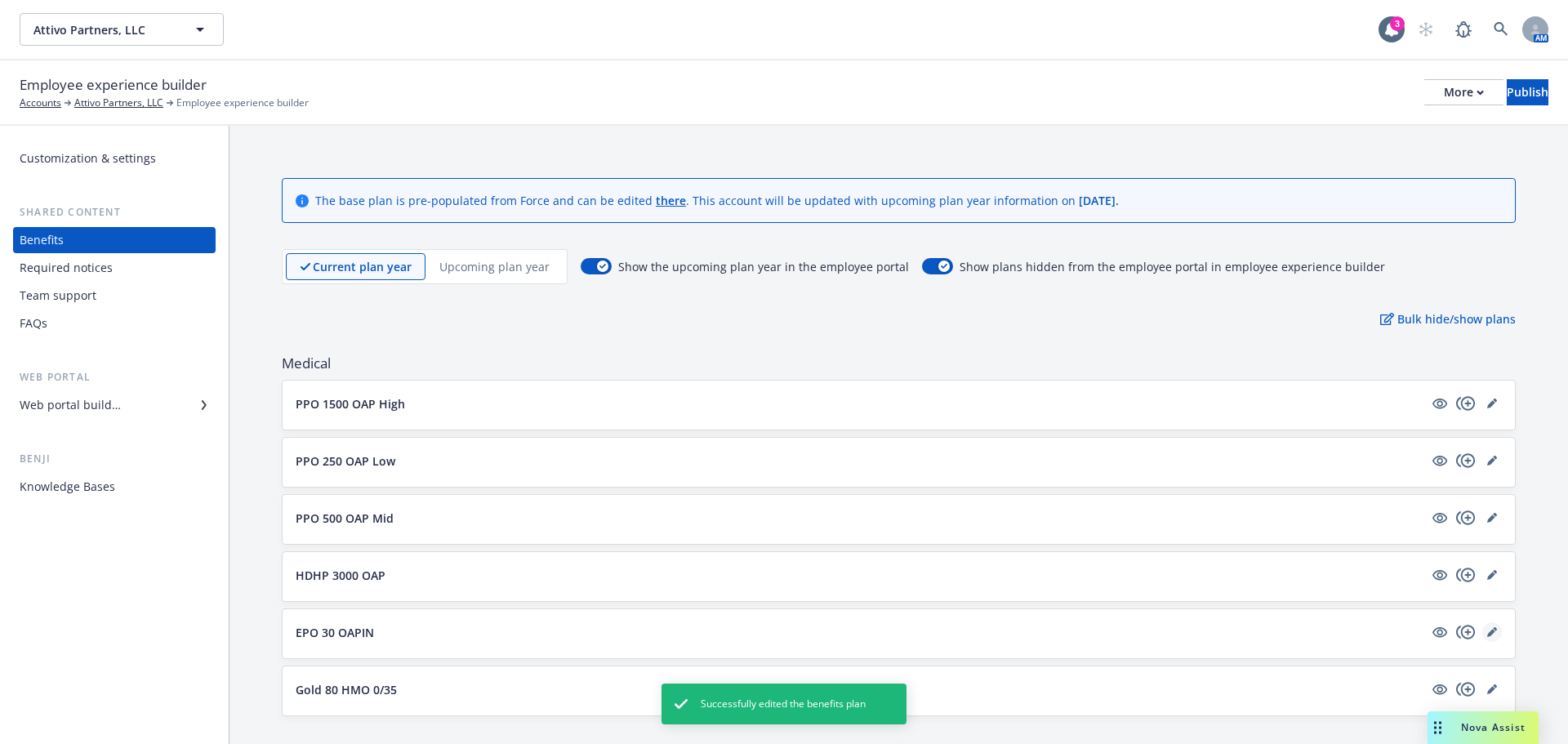
click at [1487, 630] on icon "editPencil" at bounding box center [1492, 632] width 10 height 10
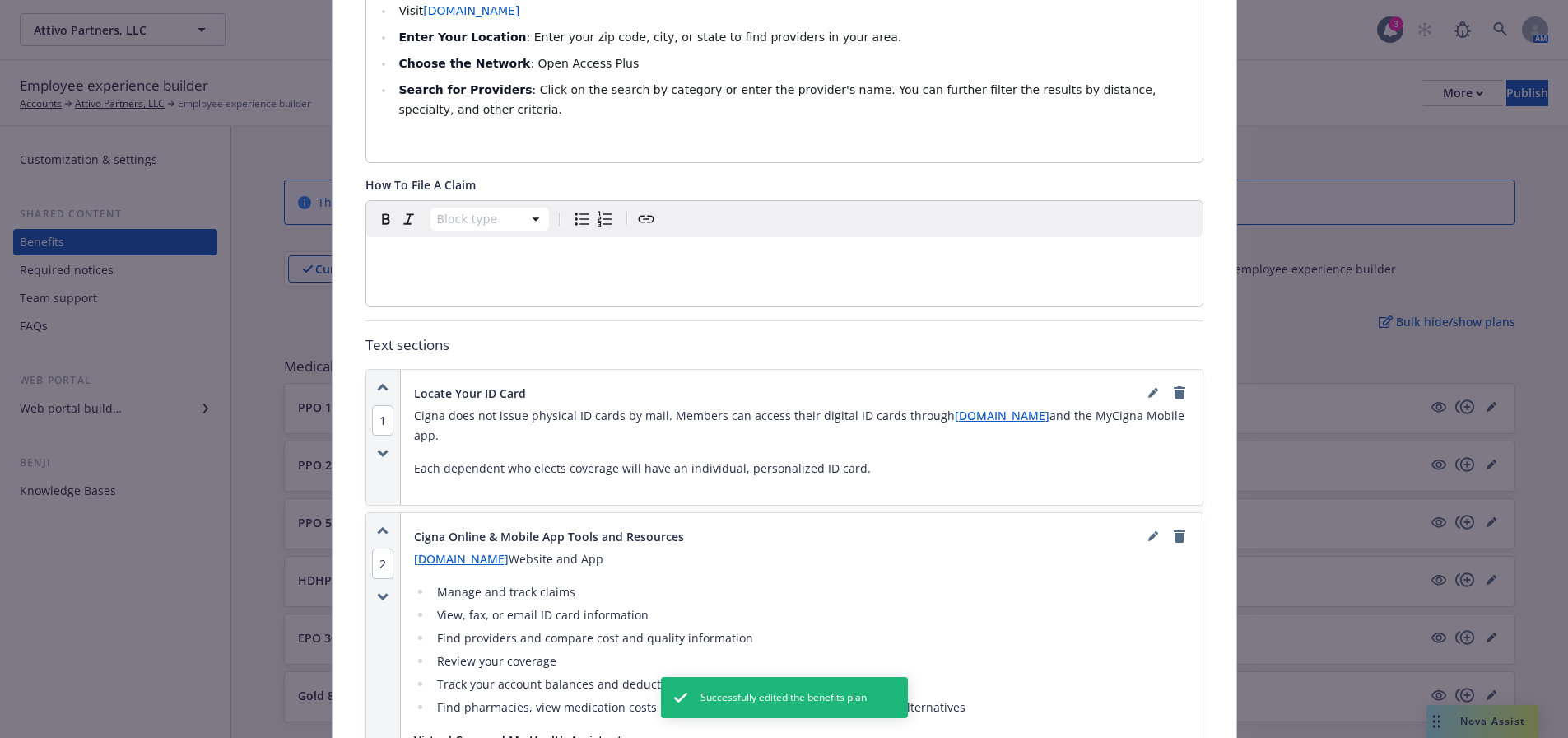
scroll to position [626, 0]
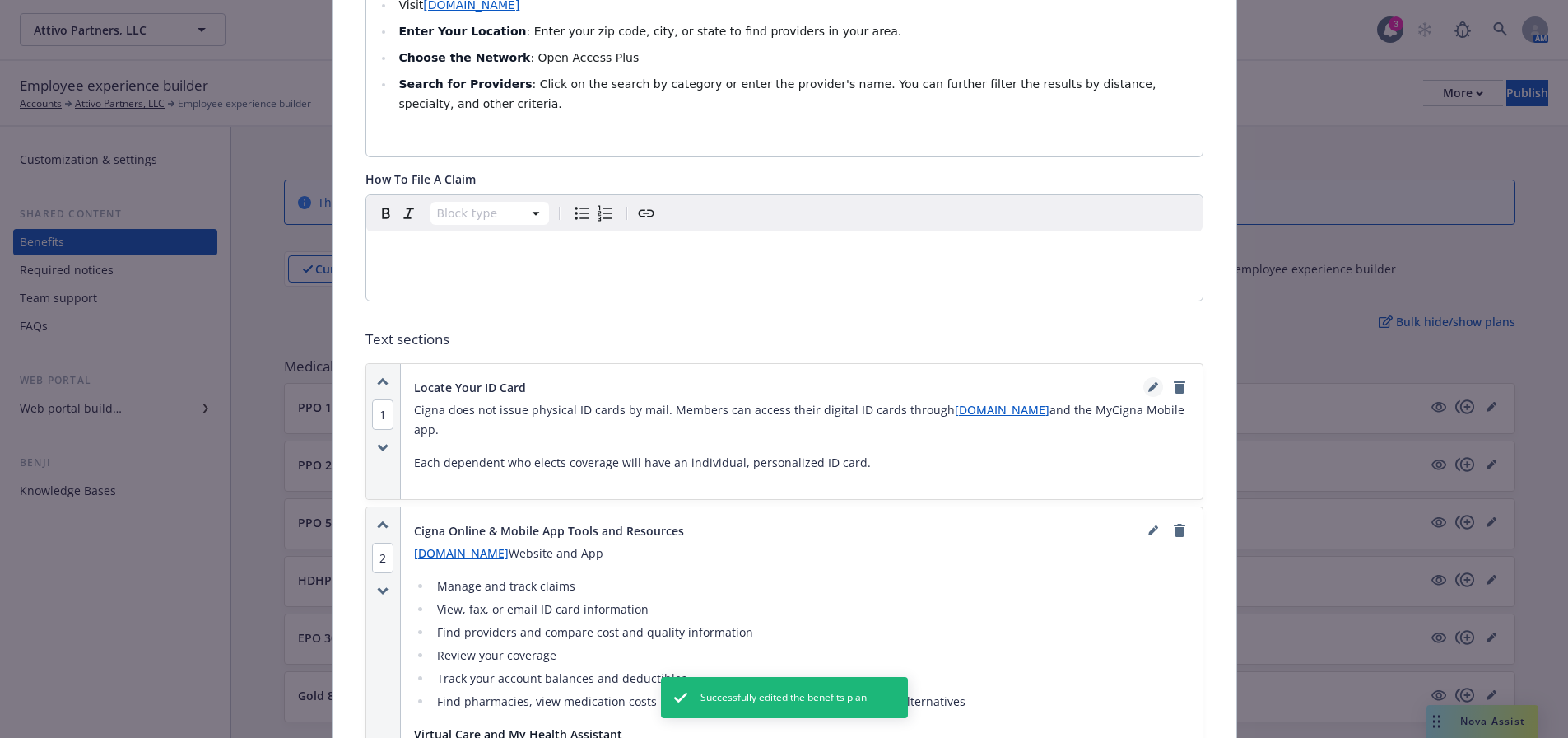
click at [1148, 385] on icon "editPencil" at bounding box center [1152, 388] width 8 height 8
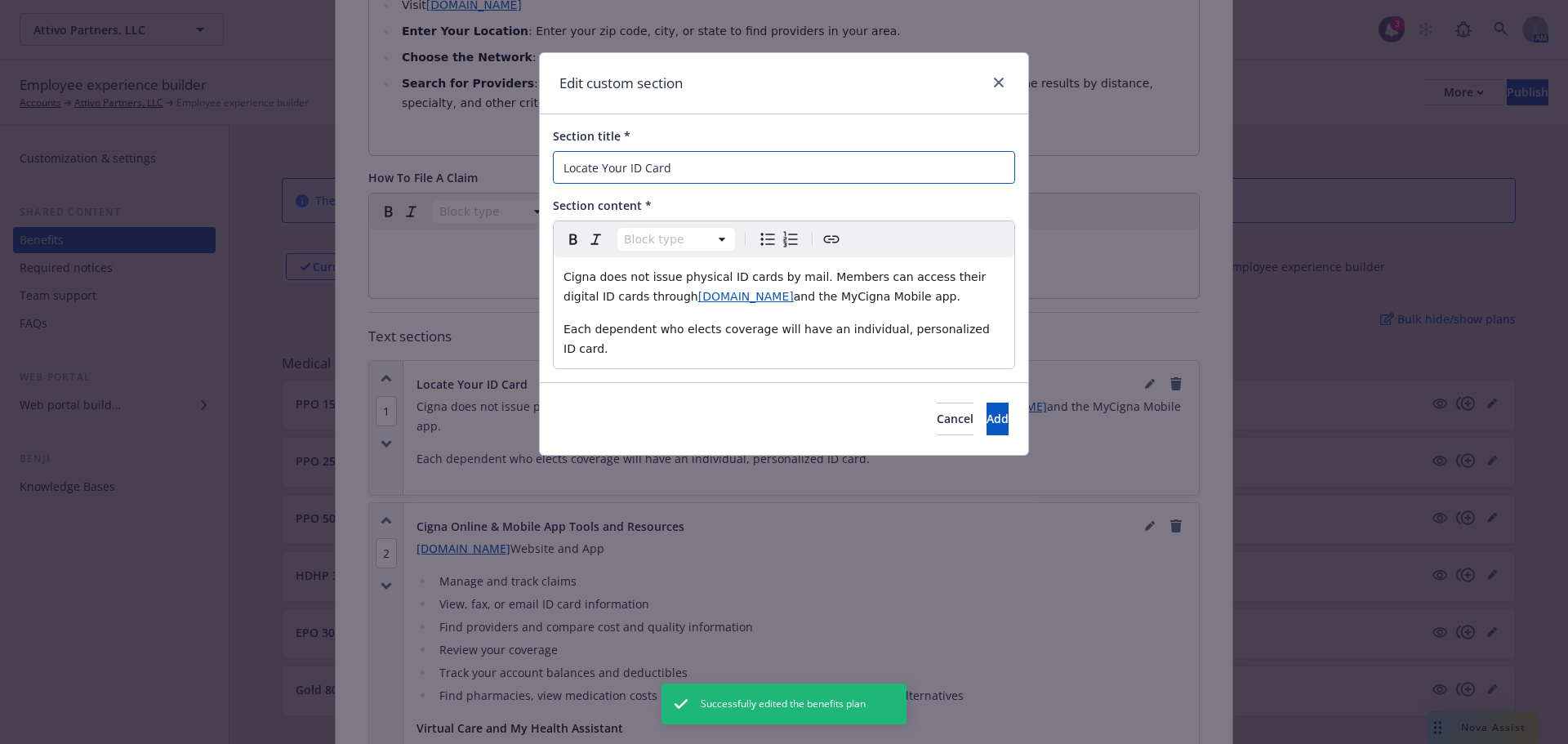
click at [608, 171] on input "Locate Your ID Card" at bounding box center [784, 167] width 462 height 33
click at [608, 170] on input "Locate Your ID Card" at bounding box center [784, 167] width 462 height 33
paste input "Where to find your ID c"
type input "Where to find your ID card"
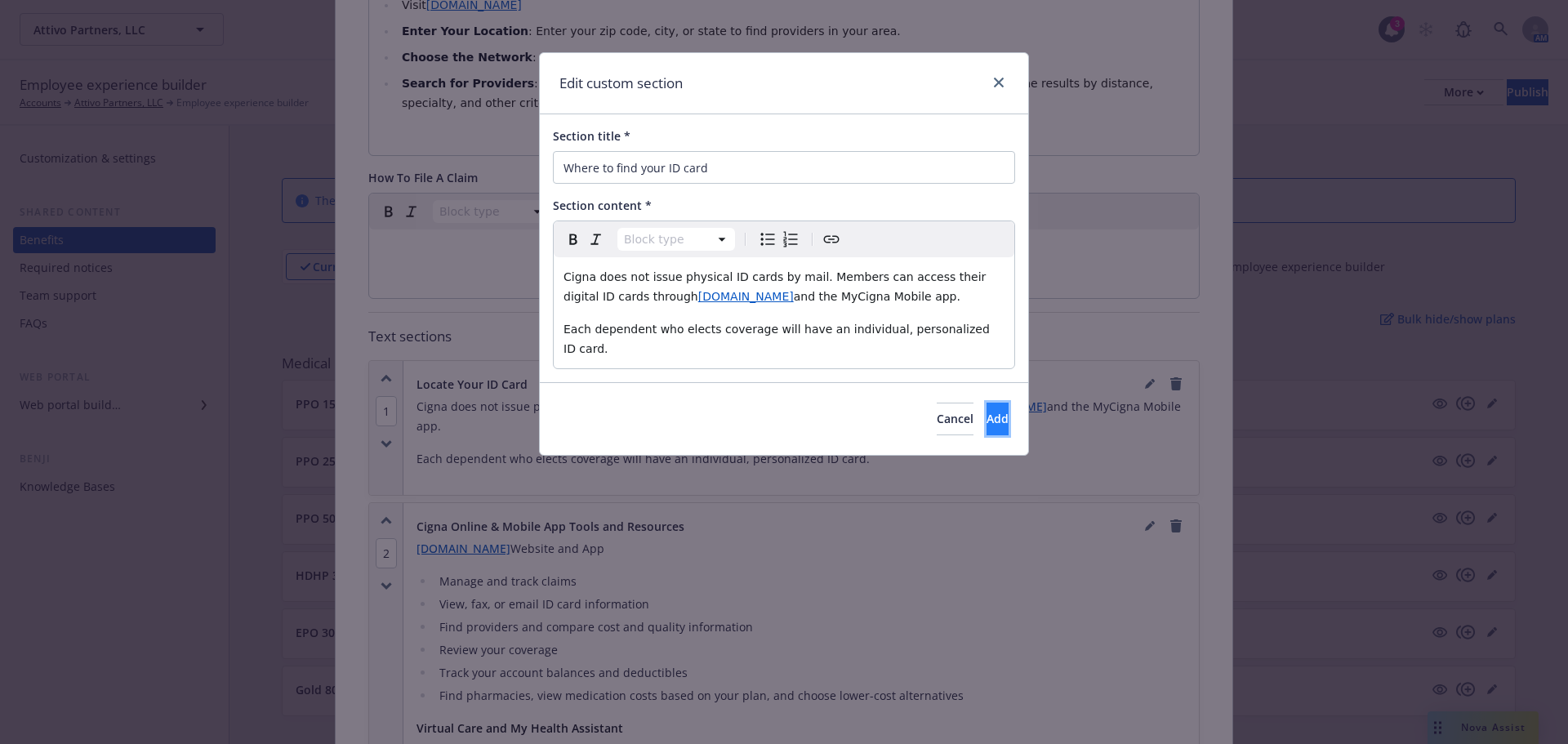
click at [986, 403] on button "Add" at bounding box center [997, 419] width 22 height 33
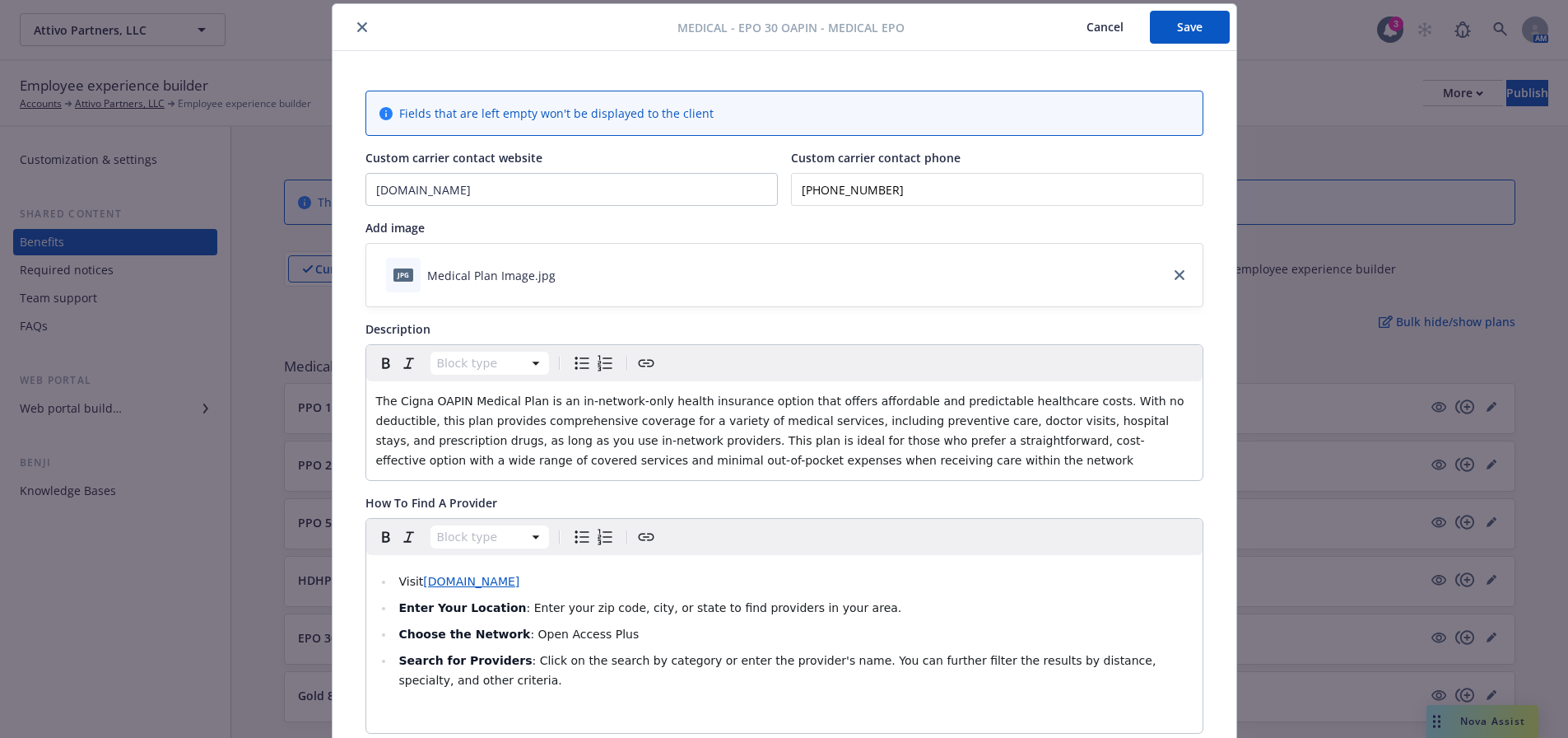
scroll to position [0, 0]
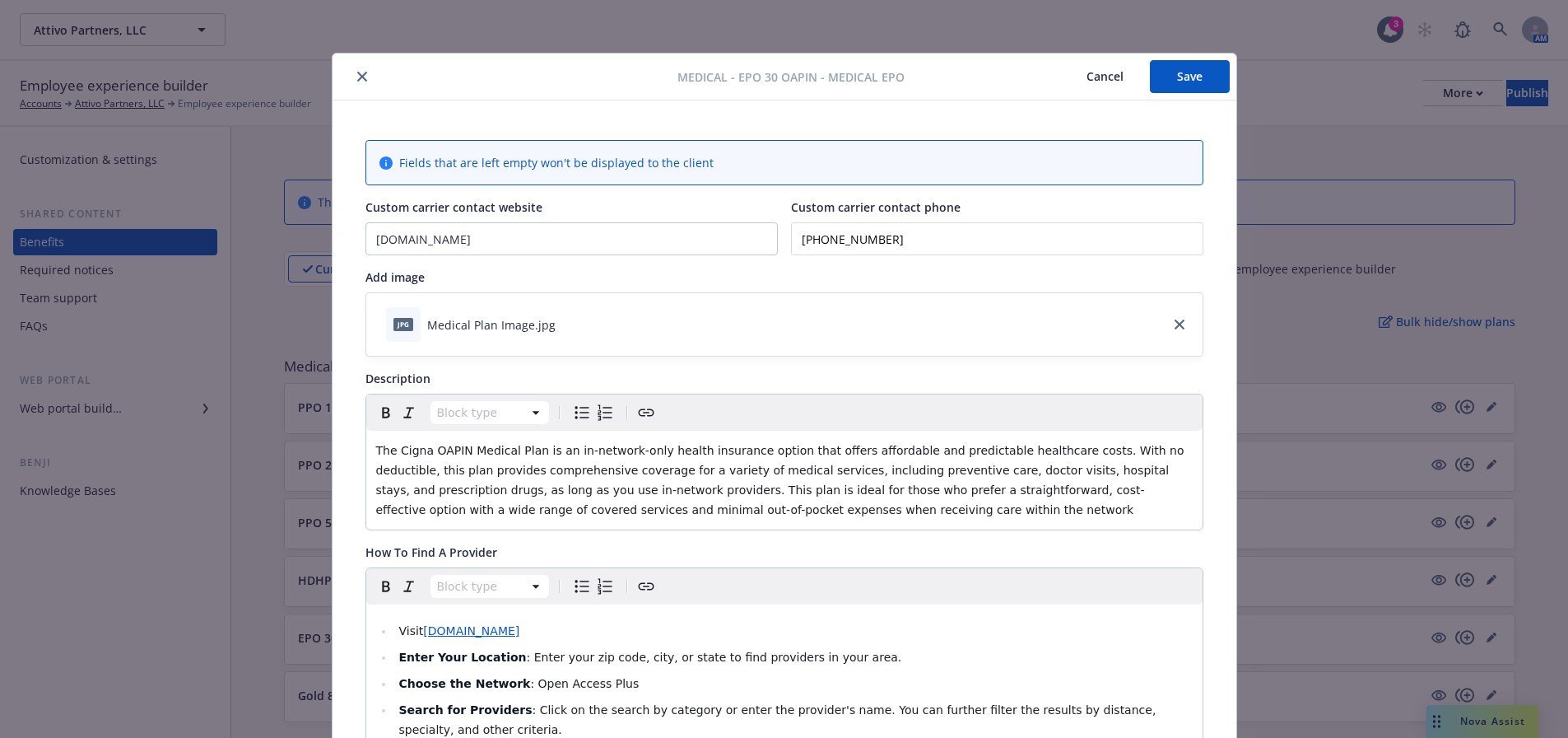
click at [1153, 88] on button "Save" at bounding box center [1190, 76] width 80 height 33
click at [352, 74] on button "close" at bounding box center [362, 76] width 20 height 20
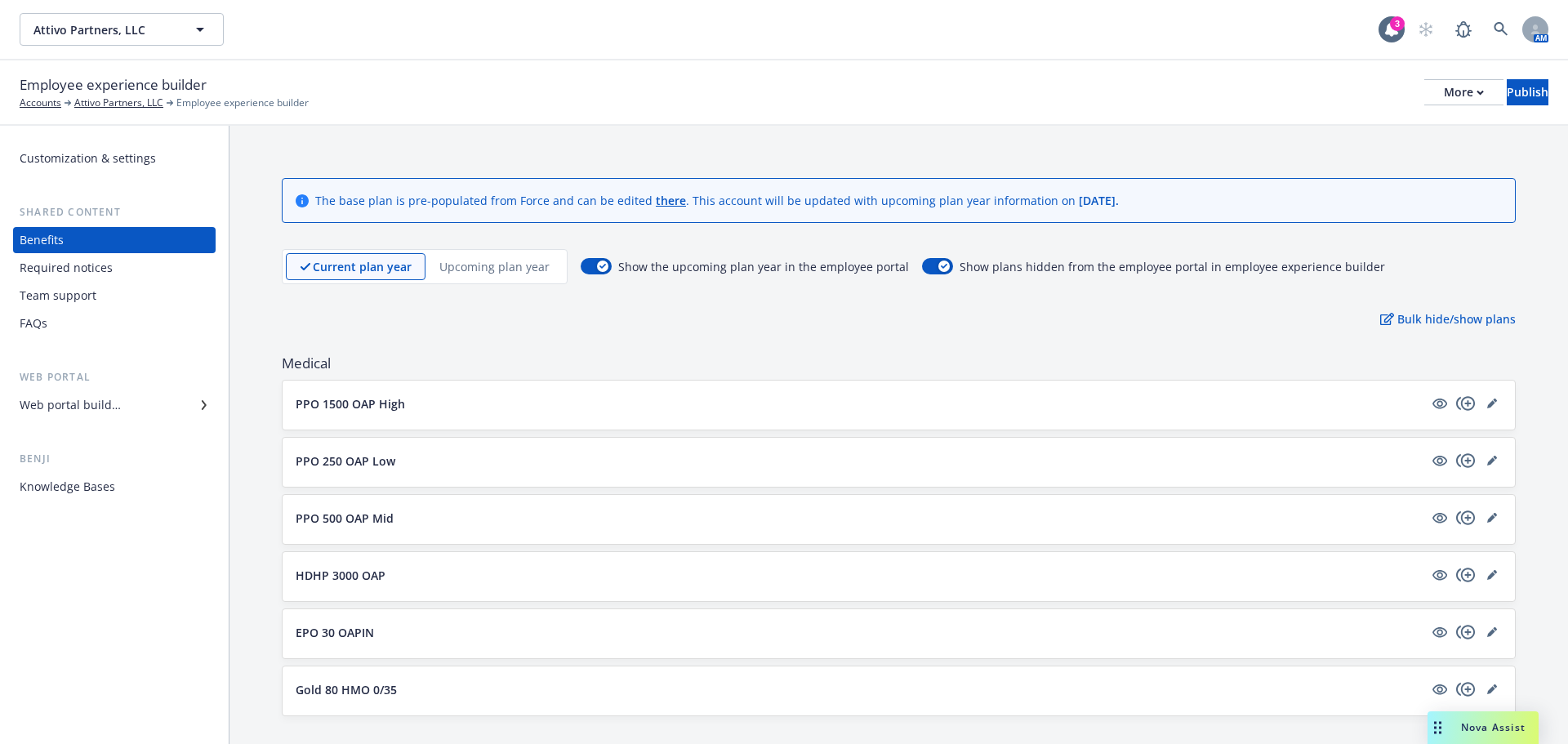
scroll to position [327, 0]
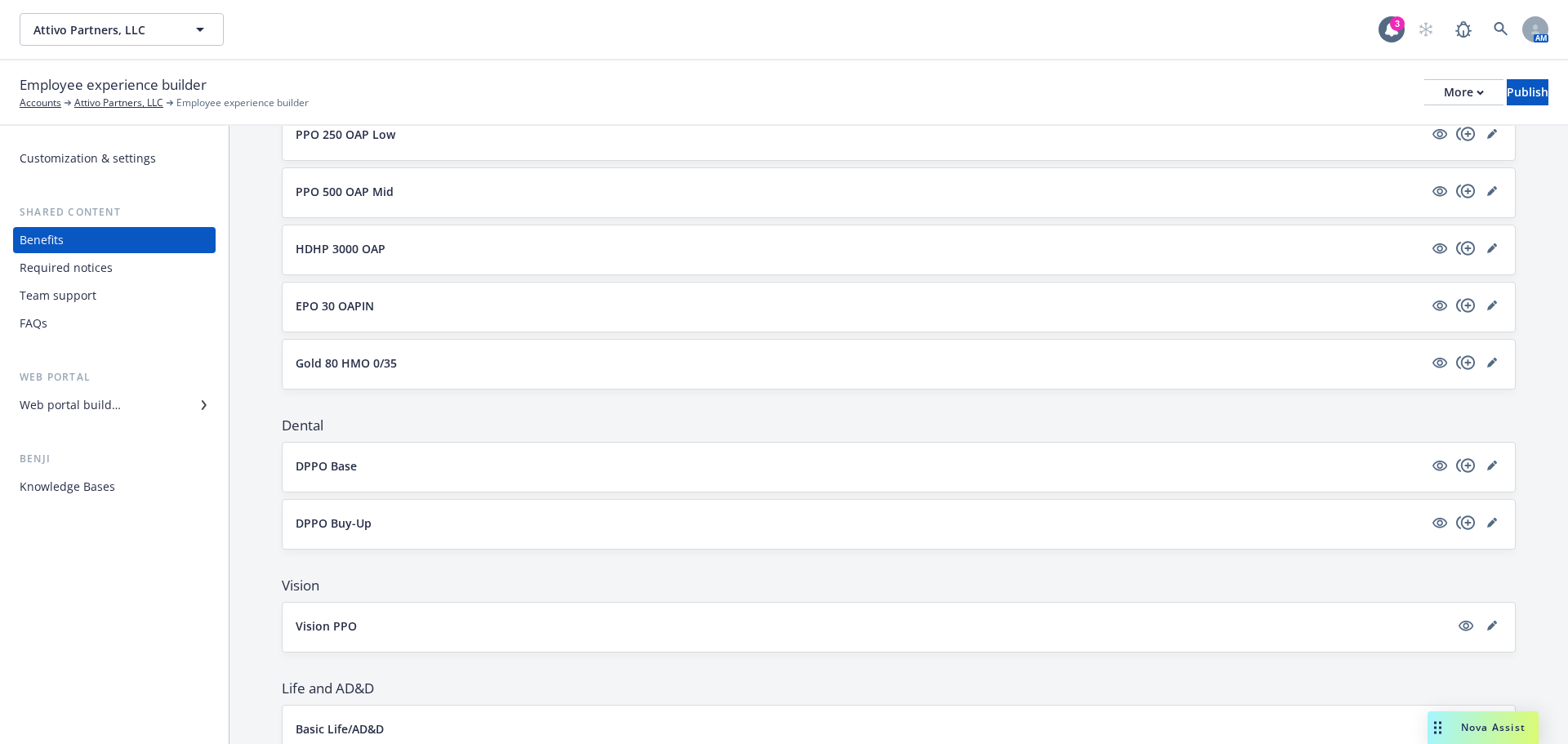
click at [55, 298] on div "Team support" at bounding box center [58, 295] width 76 height 26
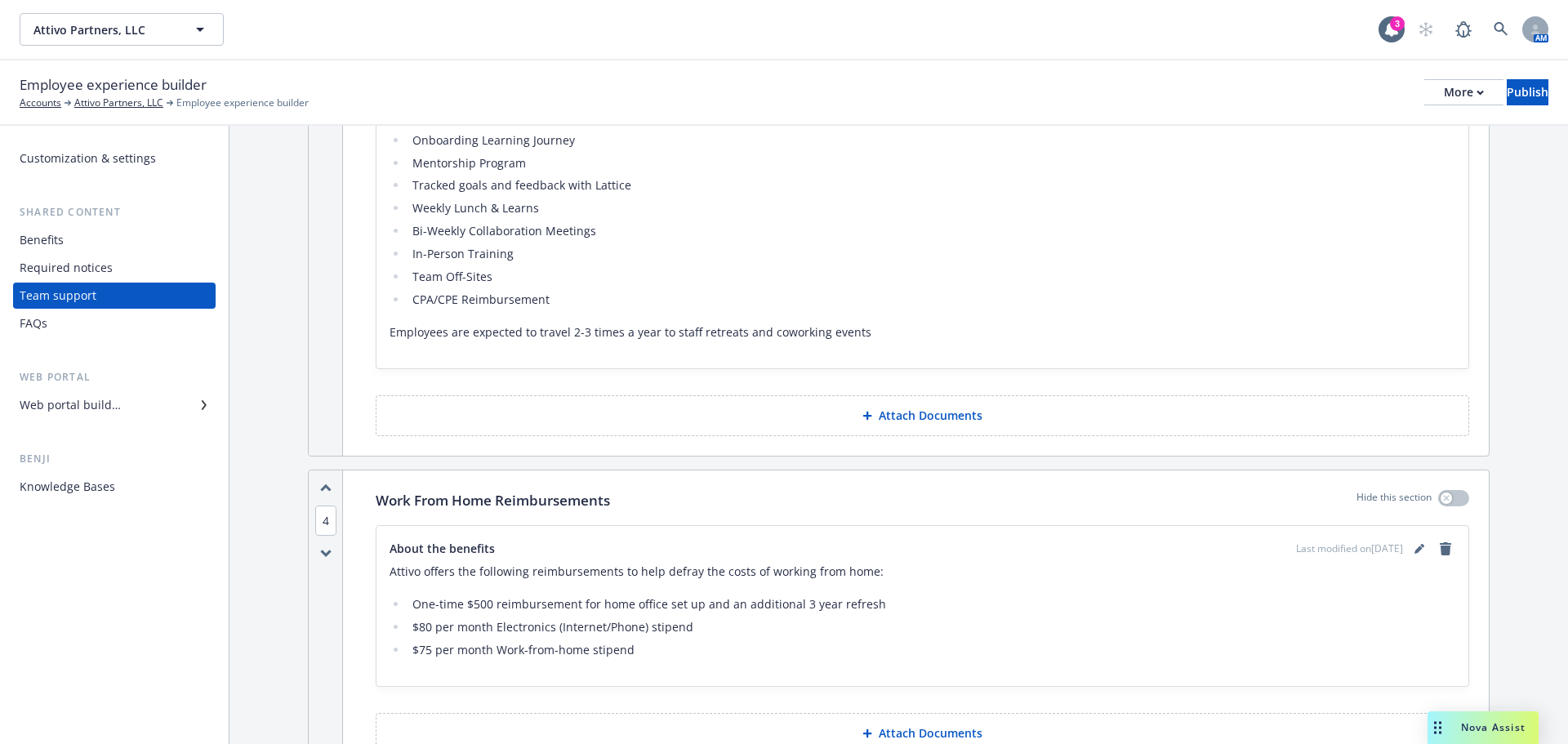
scroll to position [1389, 0]
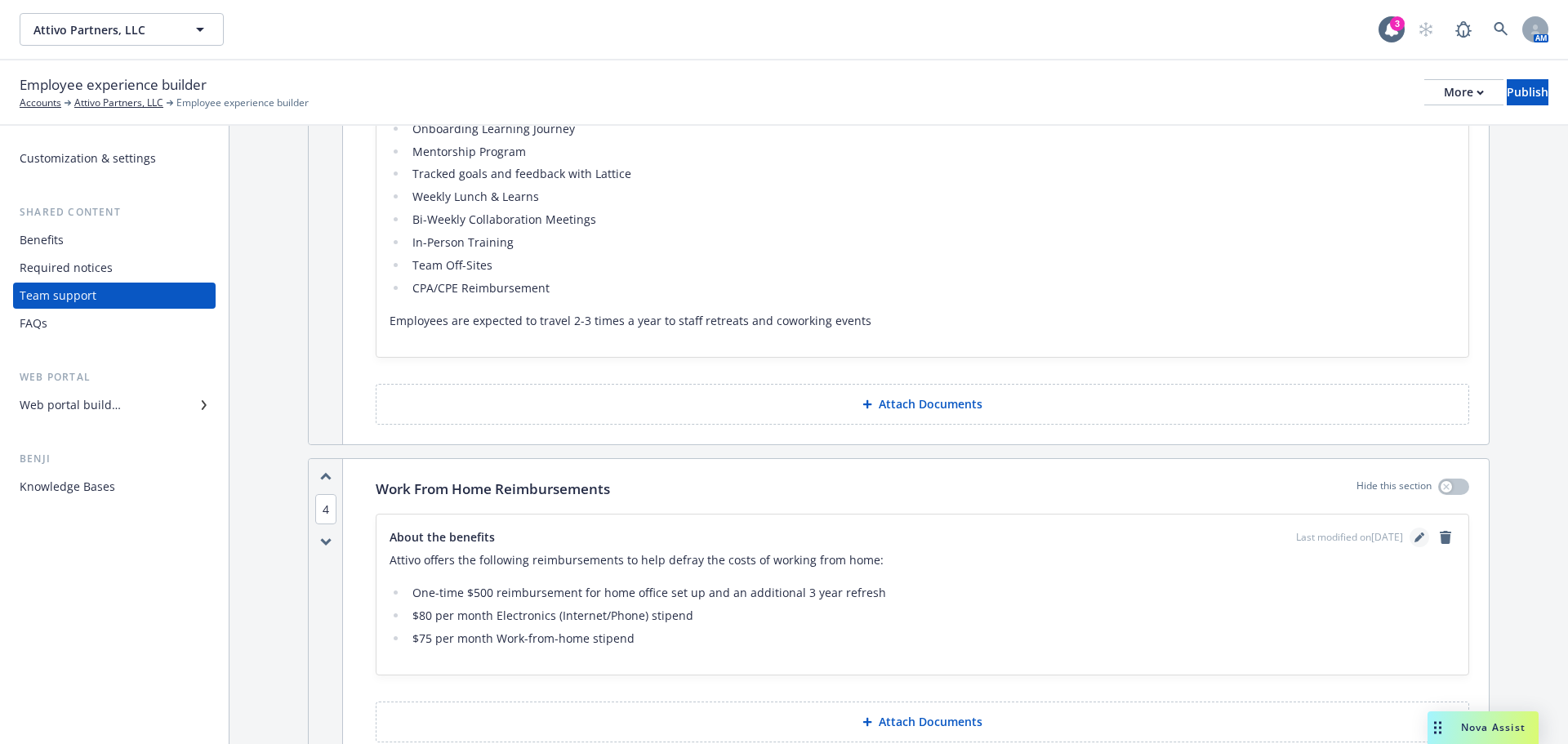
click at [1413, 530] on link "editPencil" at bounding box center [1419, 538] width 20 height 20
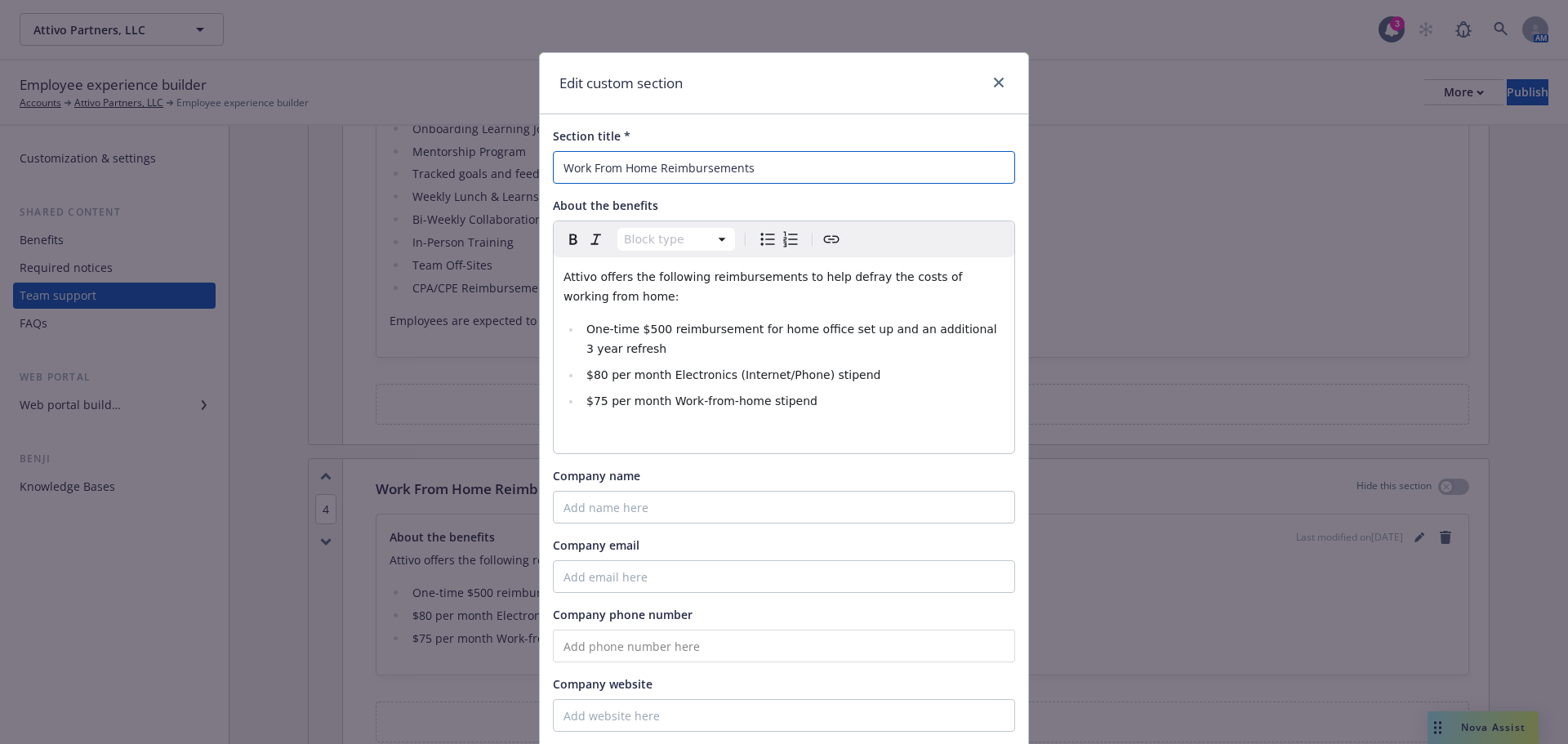
click at [759, 177] on input "Work From Home Reimbursements" at bounding box center [784, 167] width 462 height 33
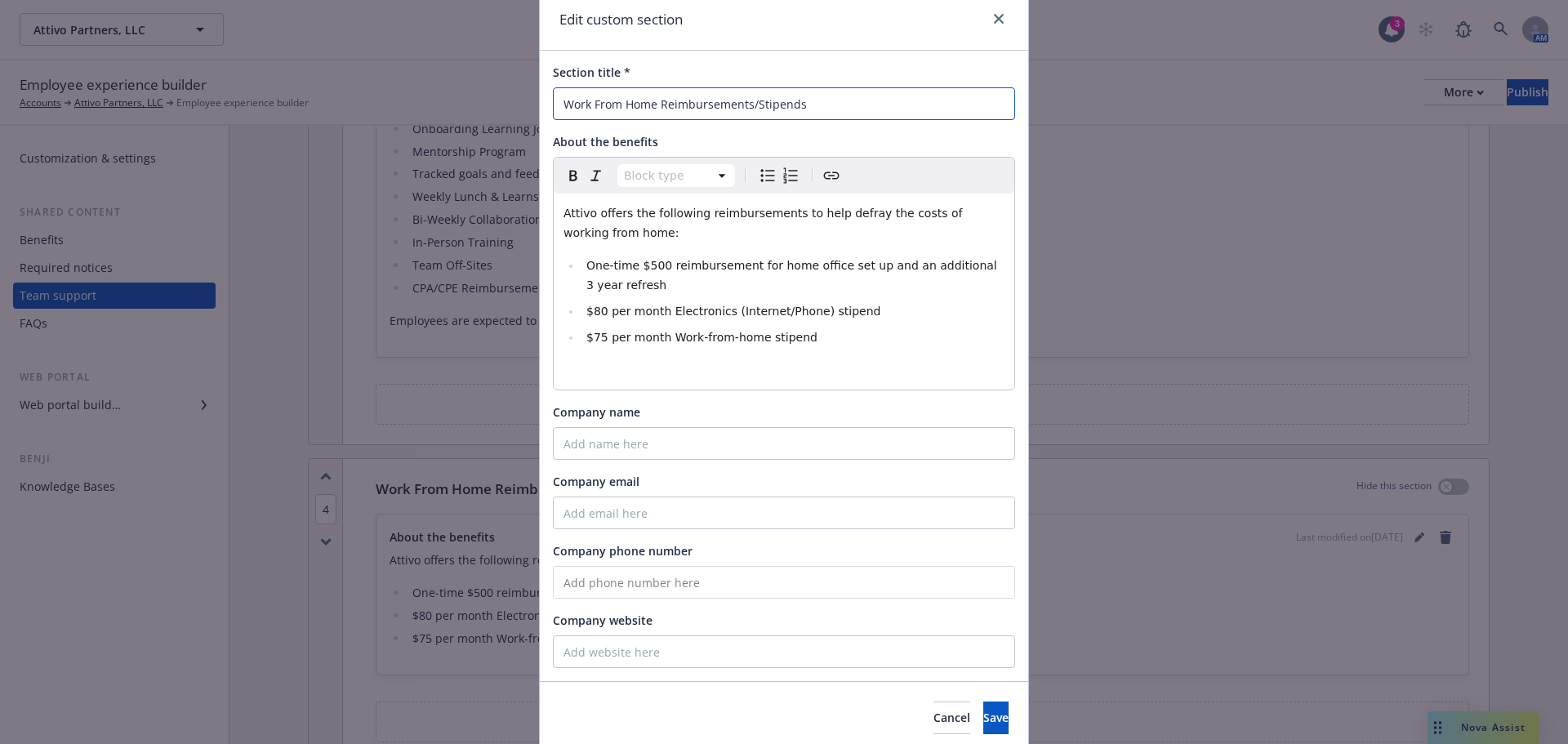
scroll to position [126, 0]
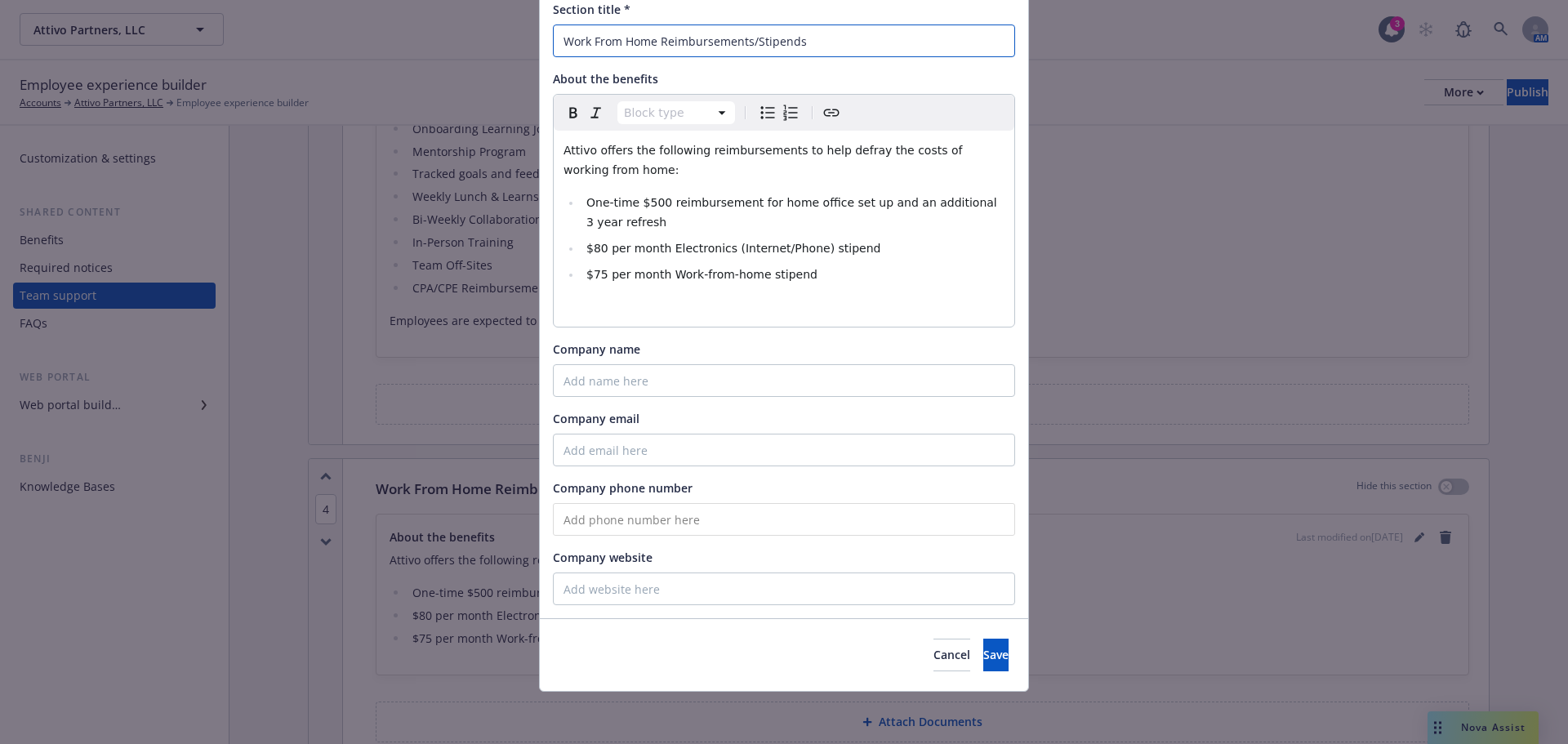
type input "Work From Home Reimbursements/Stipends"
click at [987, 638] on div "Cancel Save" at bounding box center [784, 655] width 488 height 73
click at [987, 649] on button "Save" at bounding box center [995, 655] width 25 height 33
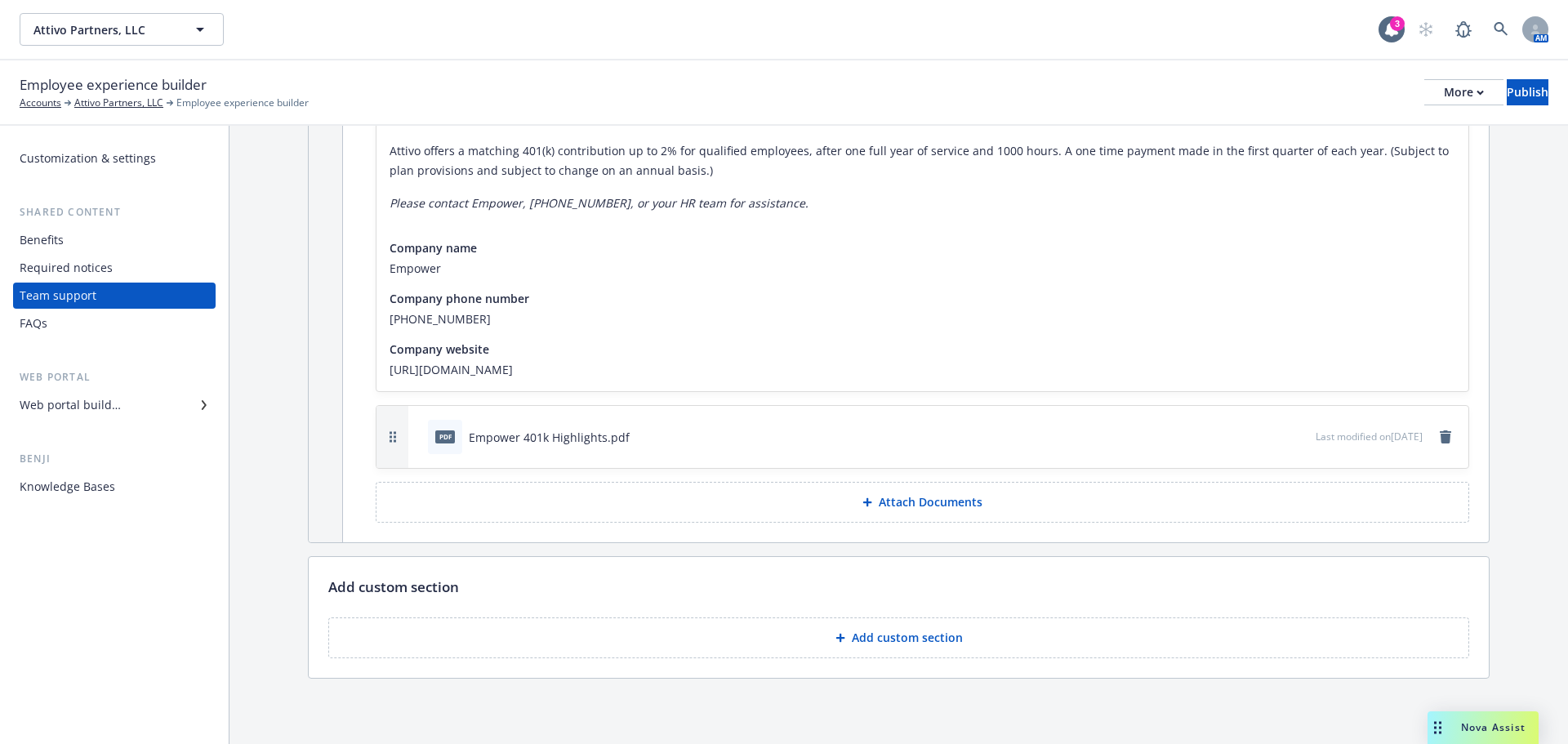
scroll to position [2897, 0]
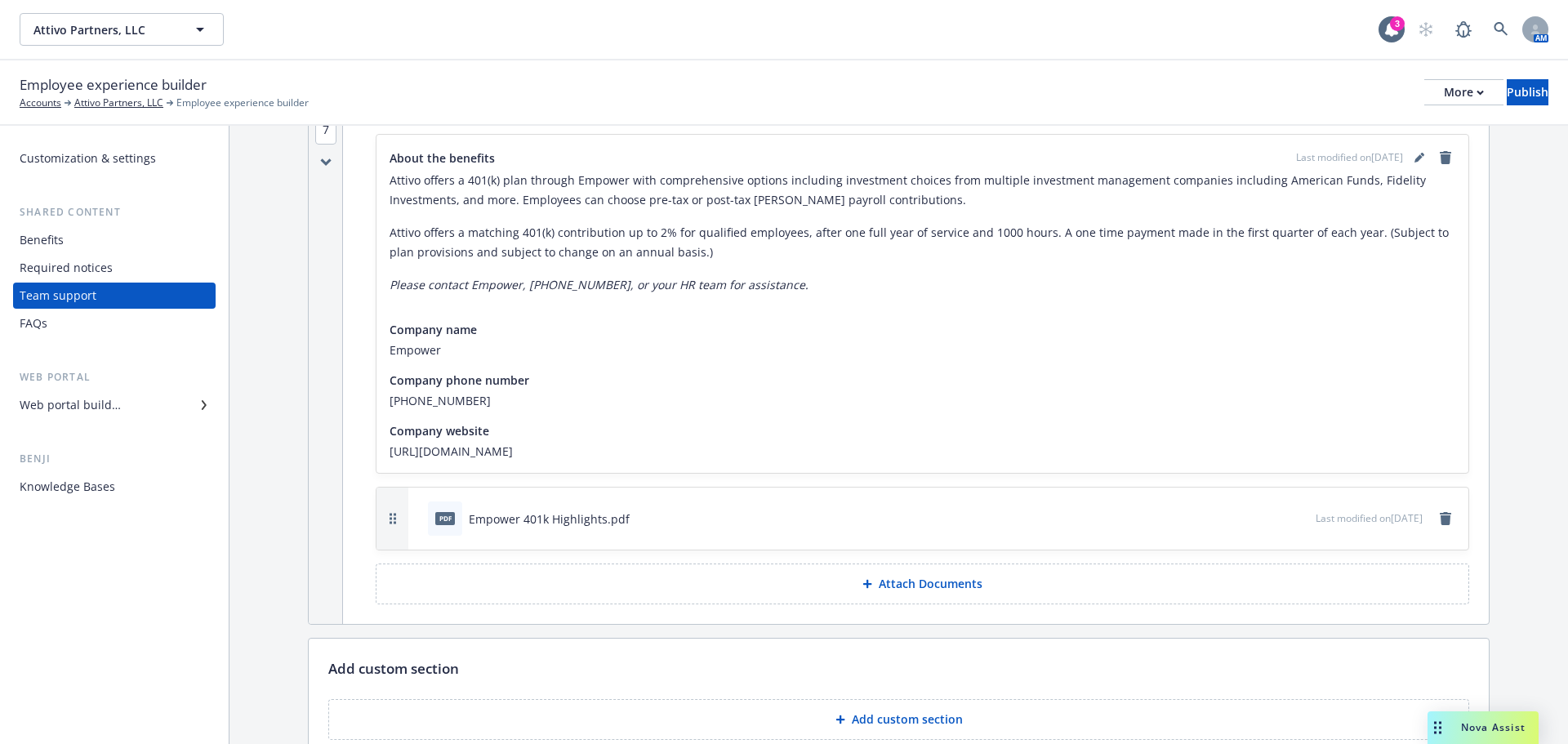
click at [133, 227] on div "Benefits" at bounding box center [114, 239] width 189 height 26
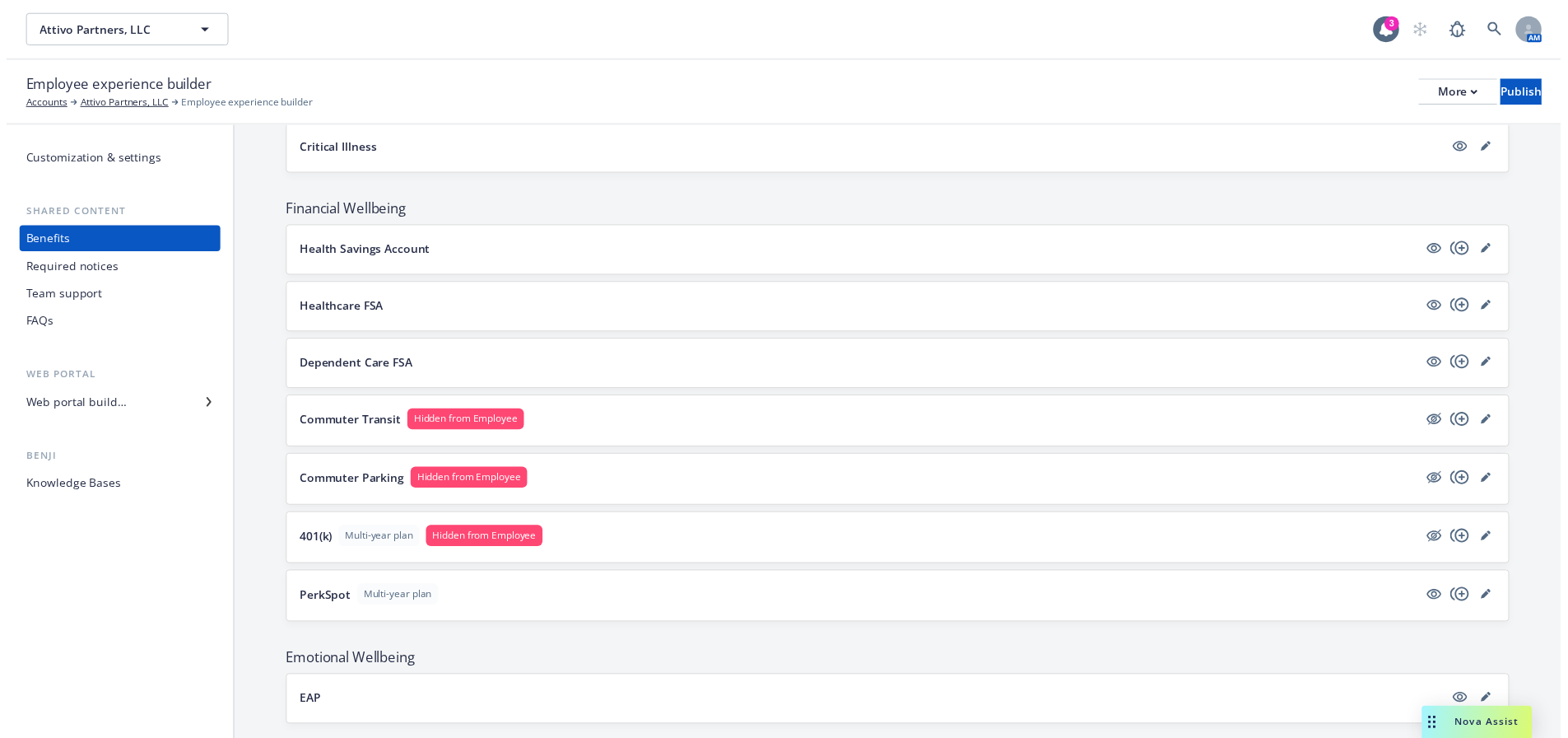
scroll to position [1556, 0]
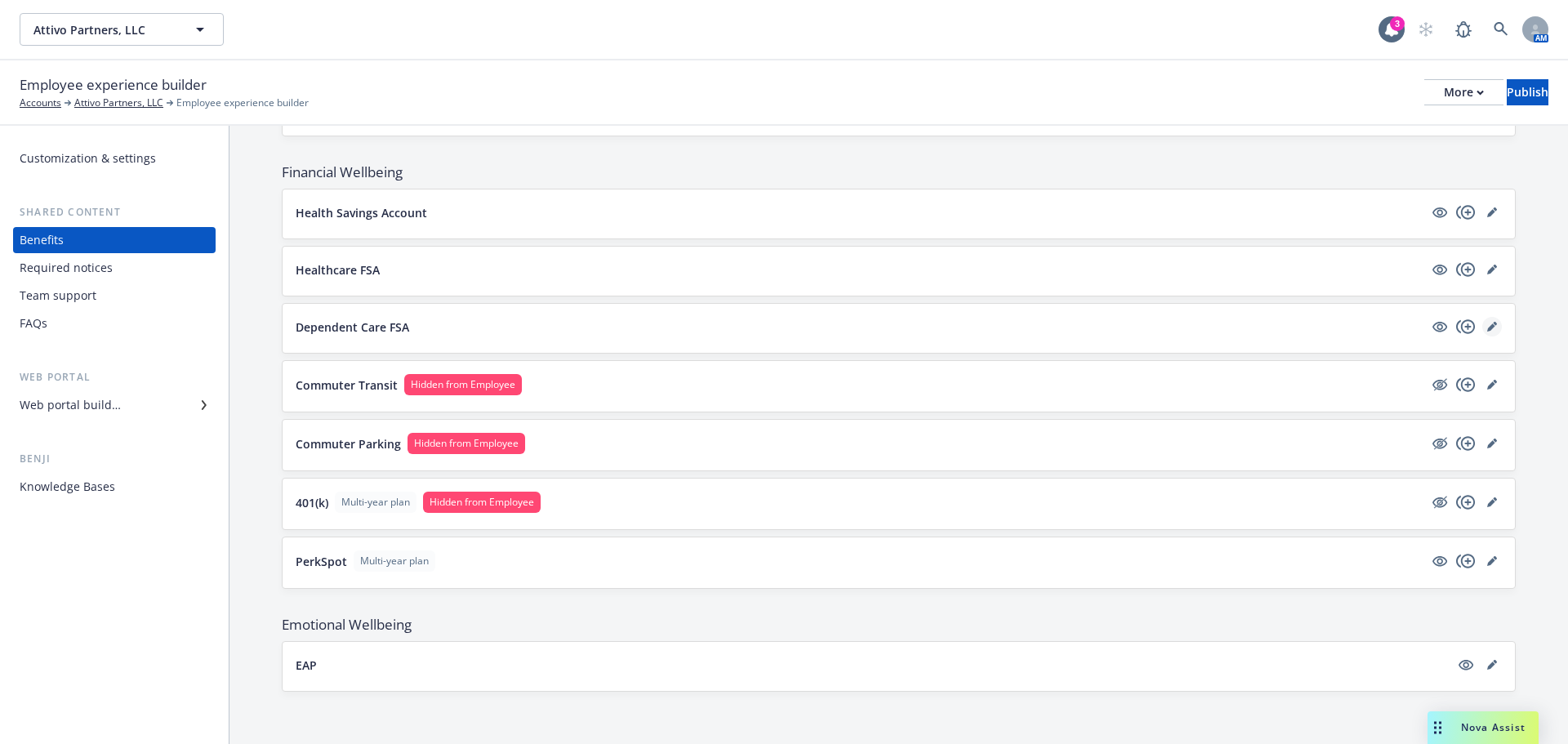
click at [1482, 334] on link "editPencil" at bounding box center [1492, 327] width 20 height 20
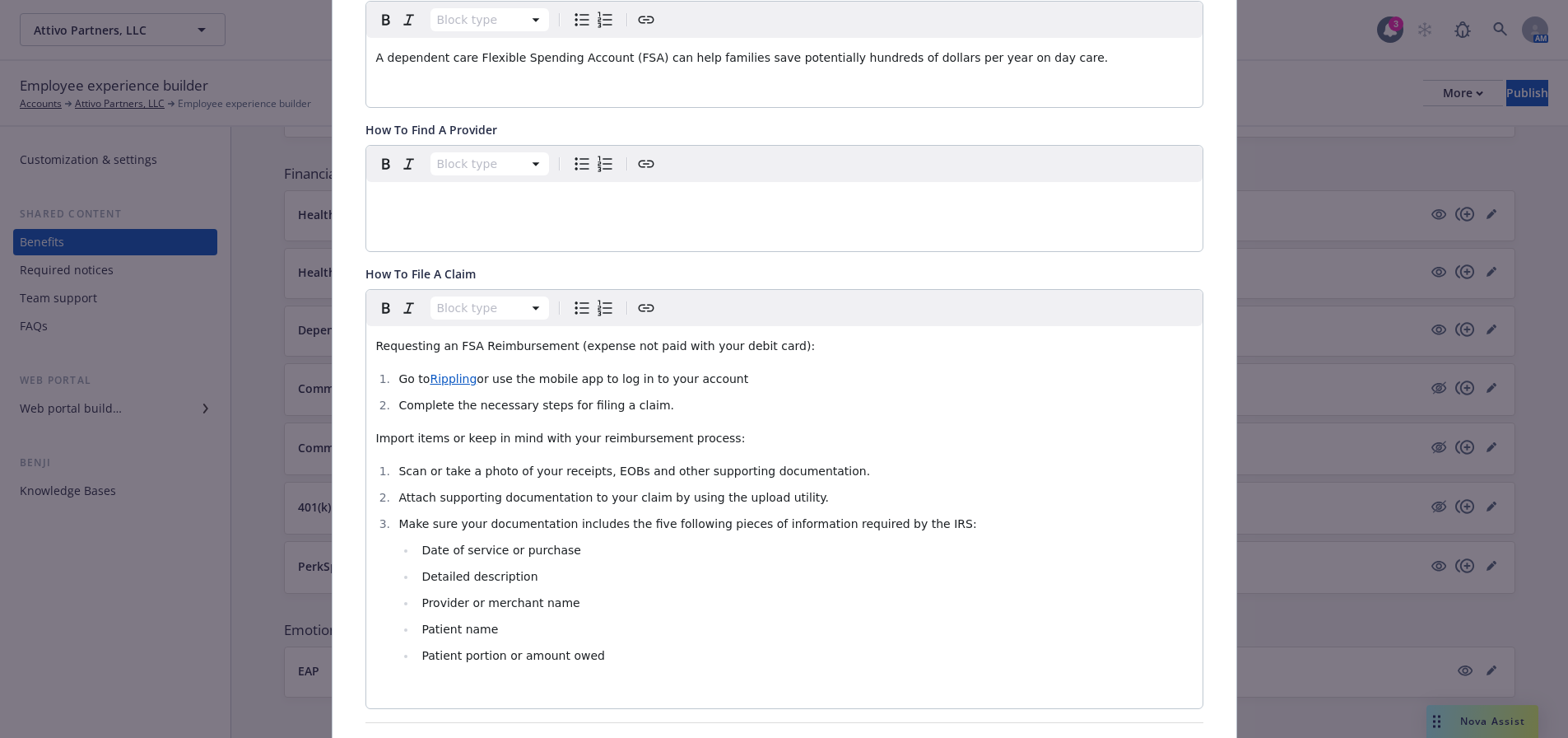
scroll to position [378, 0]
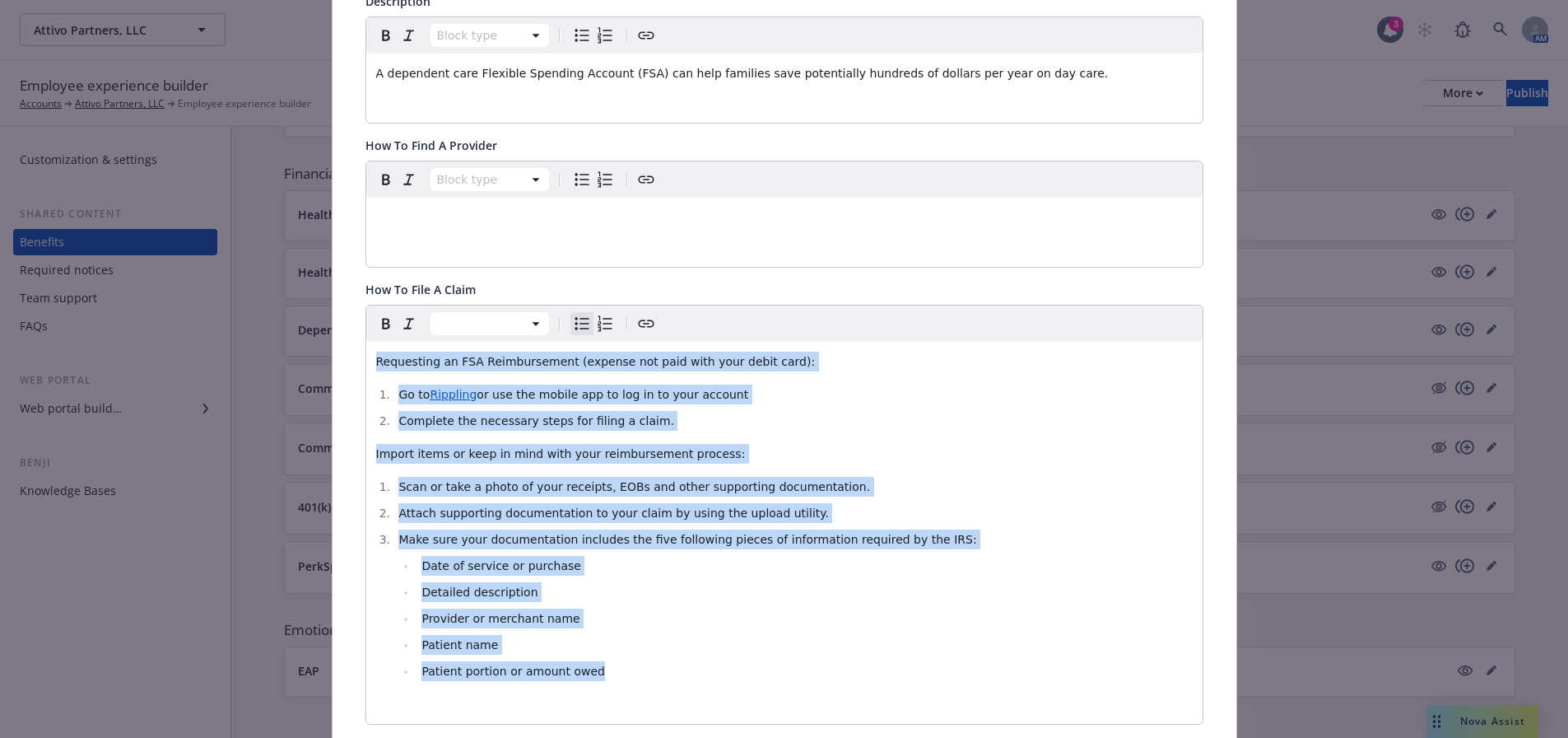
drag, startPoint x: 642, startPoint y: 667, endPoint x: 343, endPoint y: 343, distance: 440.9
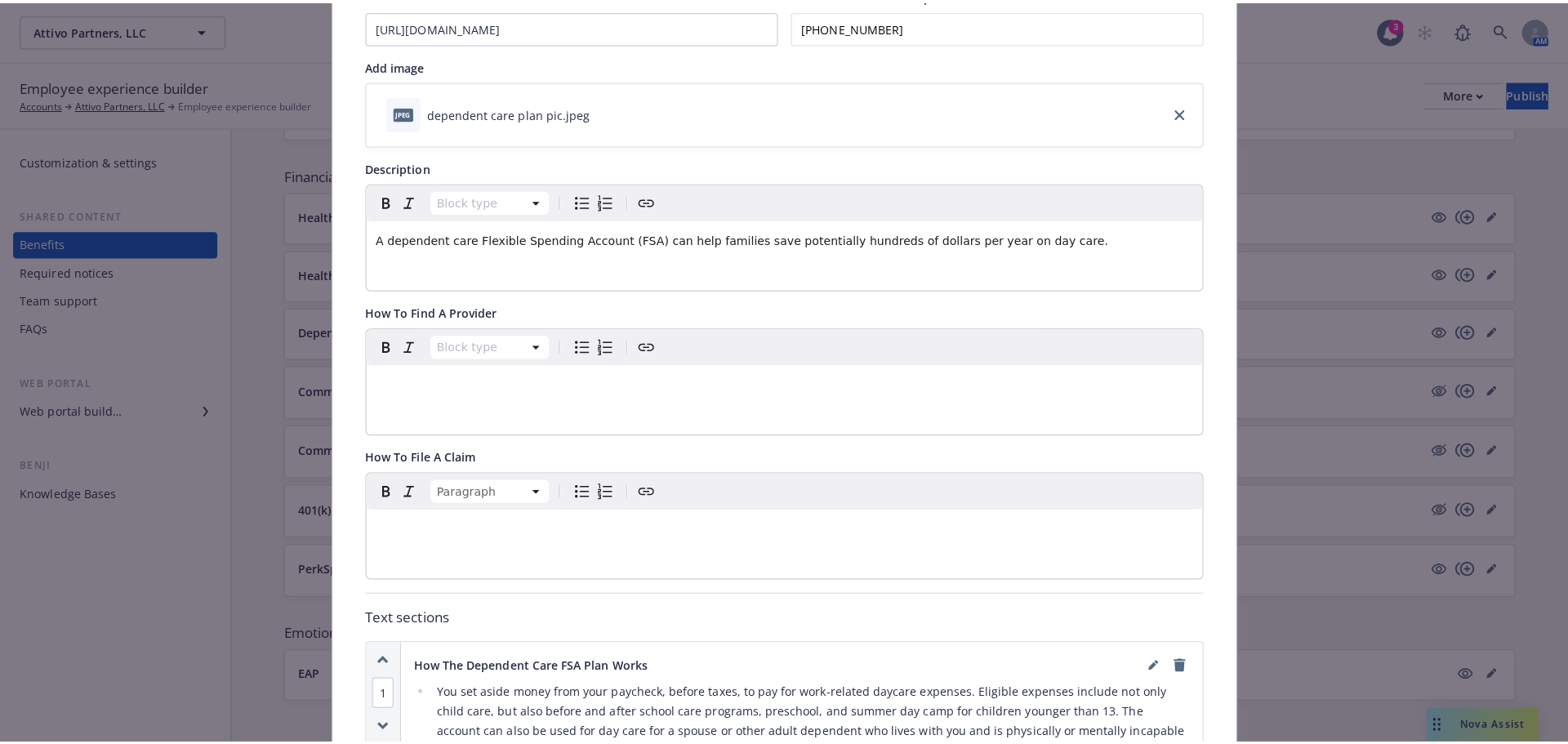
scroll to position [0, 0]
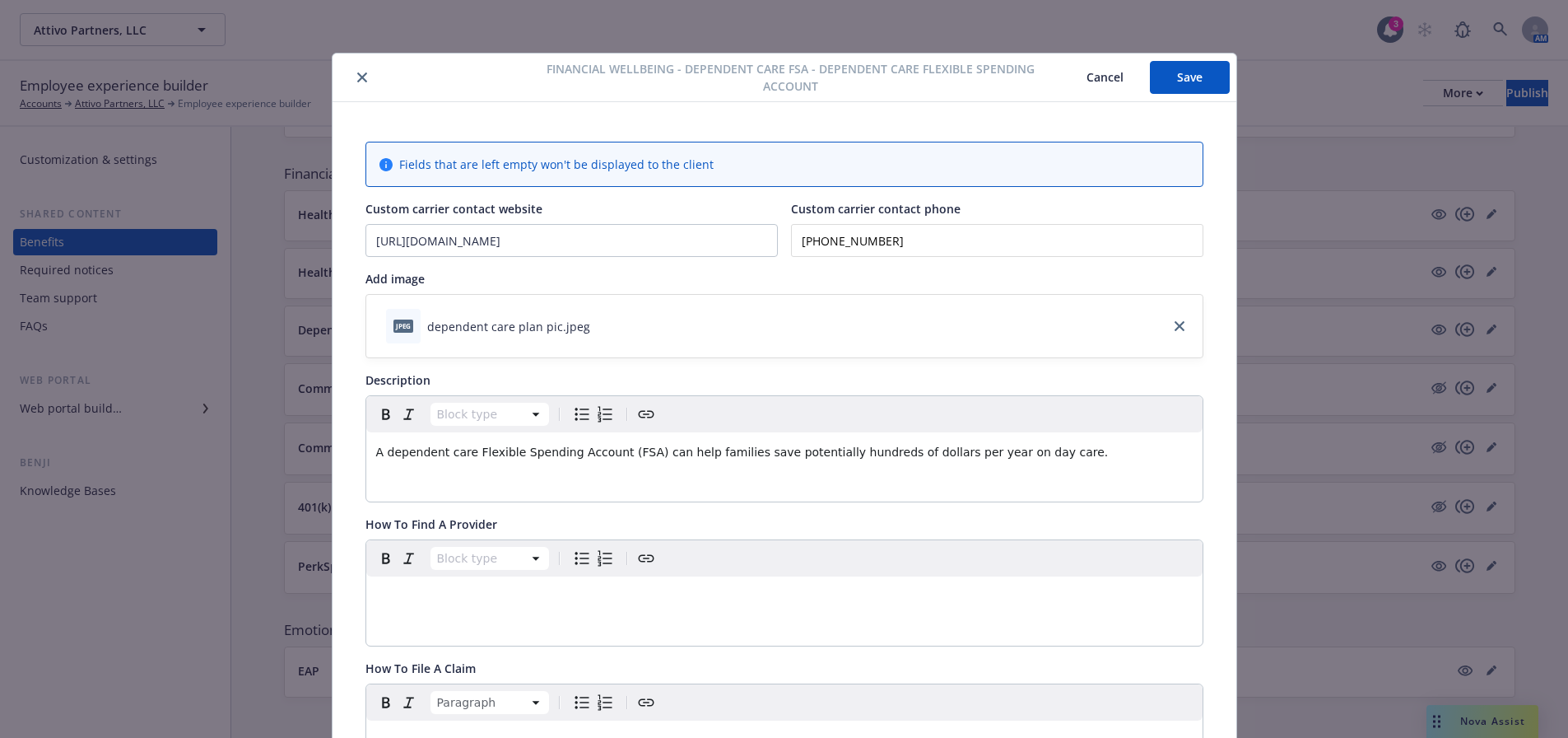
click at [1160, 65] on button "Save" at bounding box center [1190, 77] width 80 height 33
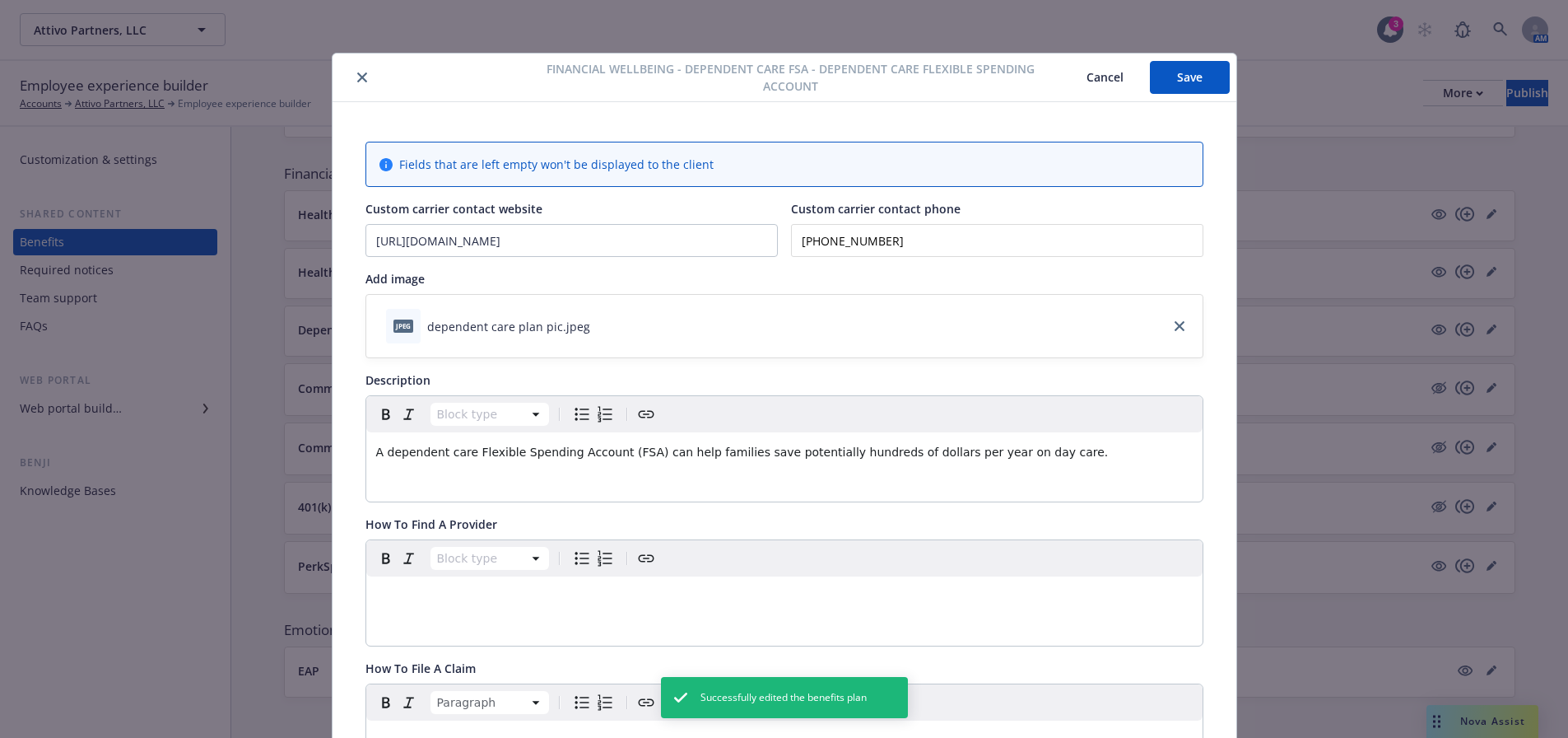
click at [357, 75] on icon "close" at bounding box center [361, 77] width 10 height 10
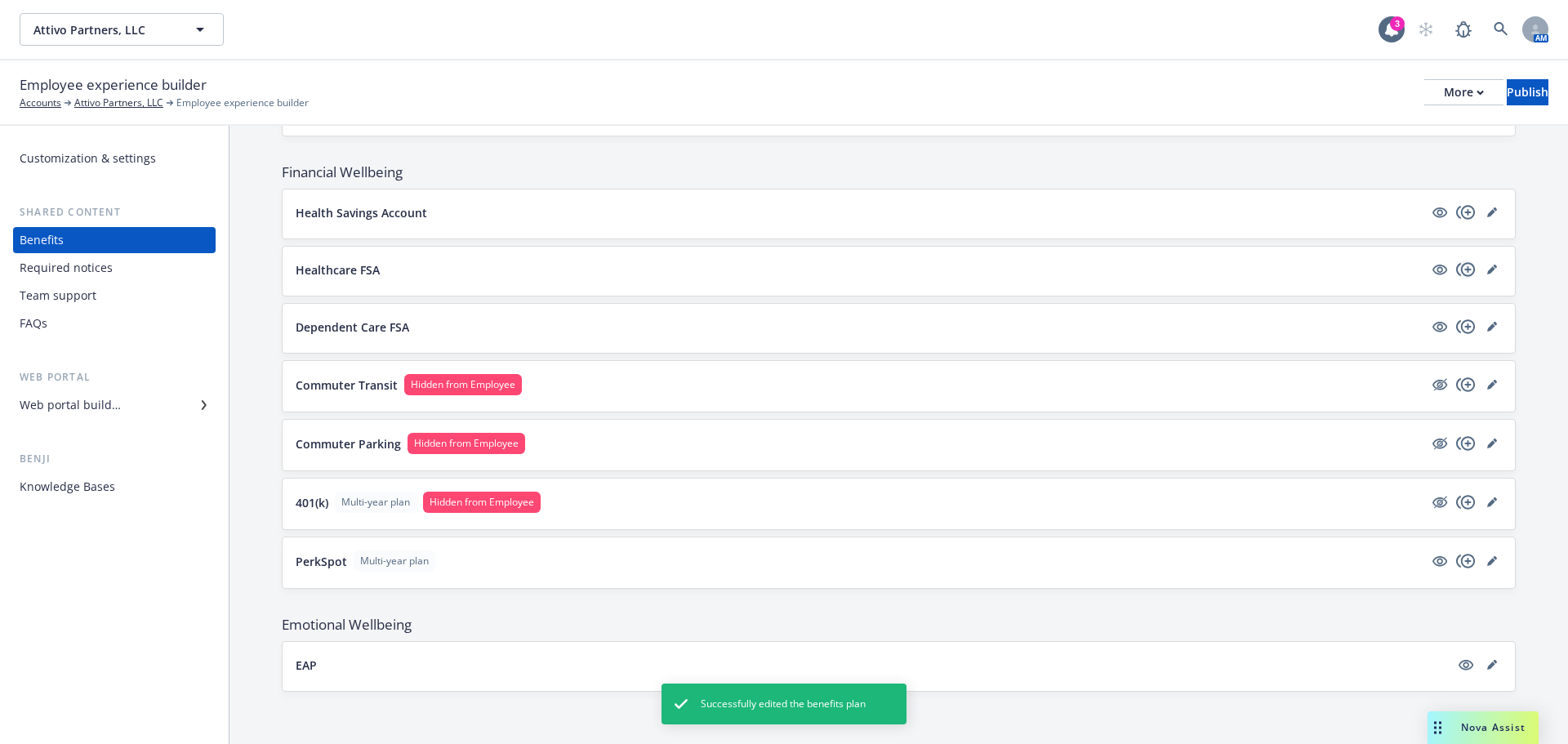
click at [1457, 263] on icon "copyPlus" at bounding box center [1466, 270] width 20 height 20
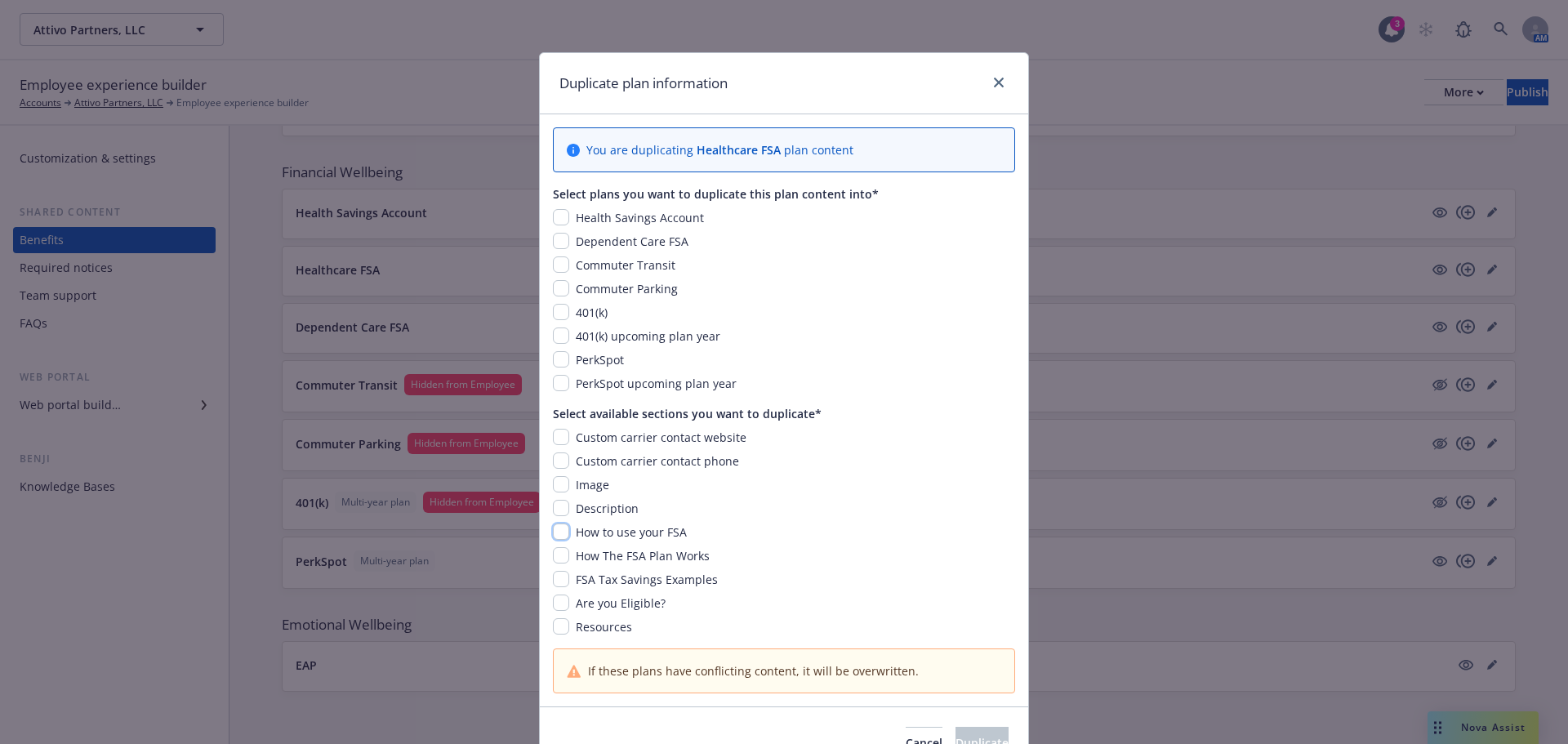
click at [558, 527] on input "checkbox" at bounding box center [561, 531] width 16 height 16
checkbox input "true"
click at [558, 241] on input "checkbox" at bounding box center [561, 241] width 16 height 16
checkbox input "true"
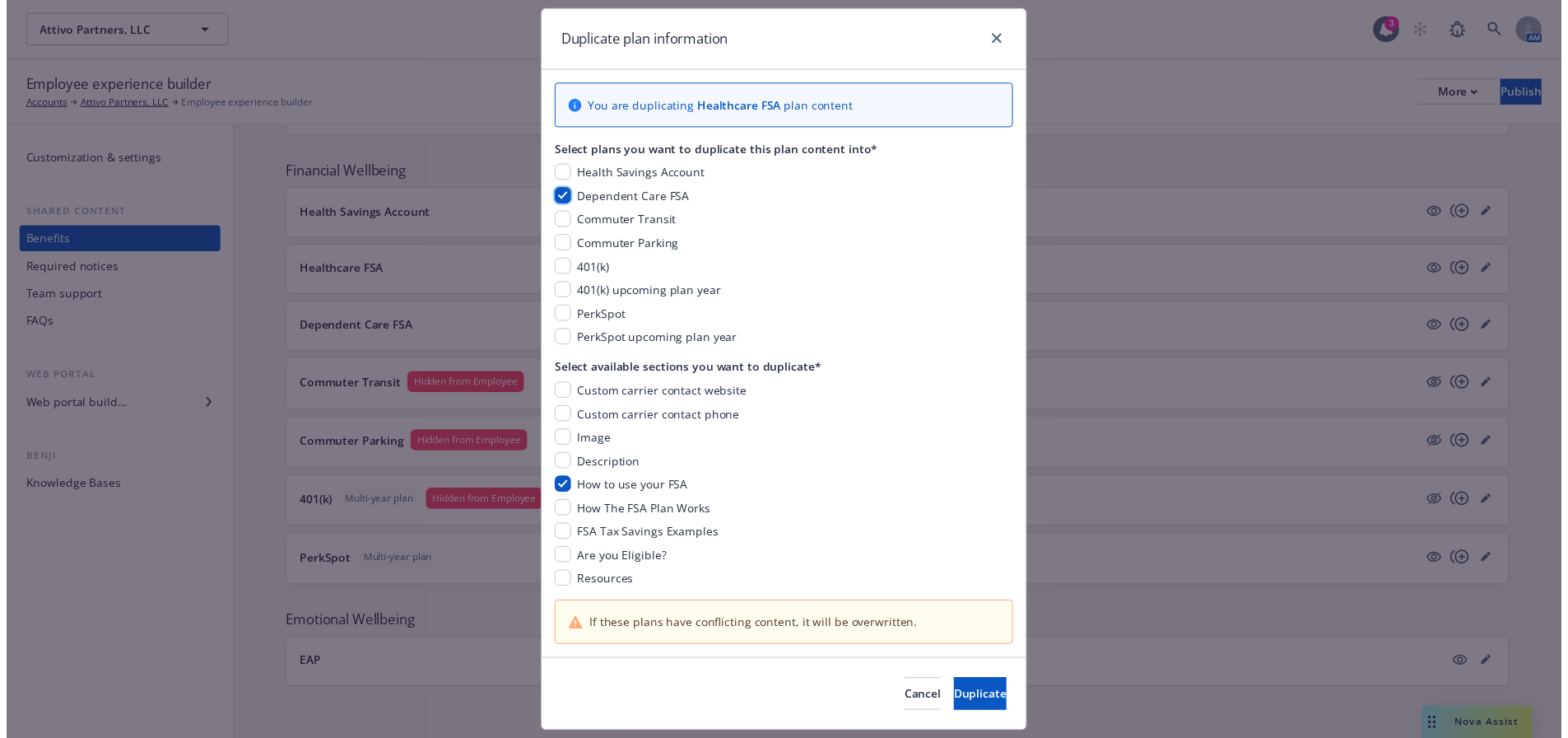
scroll to position [89, 0]
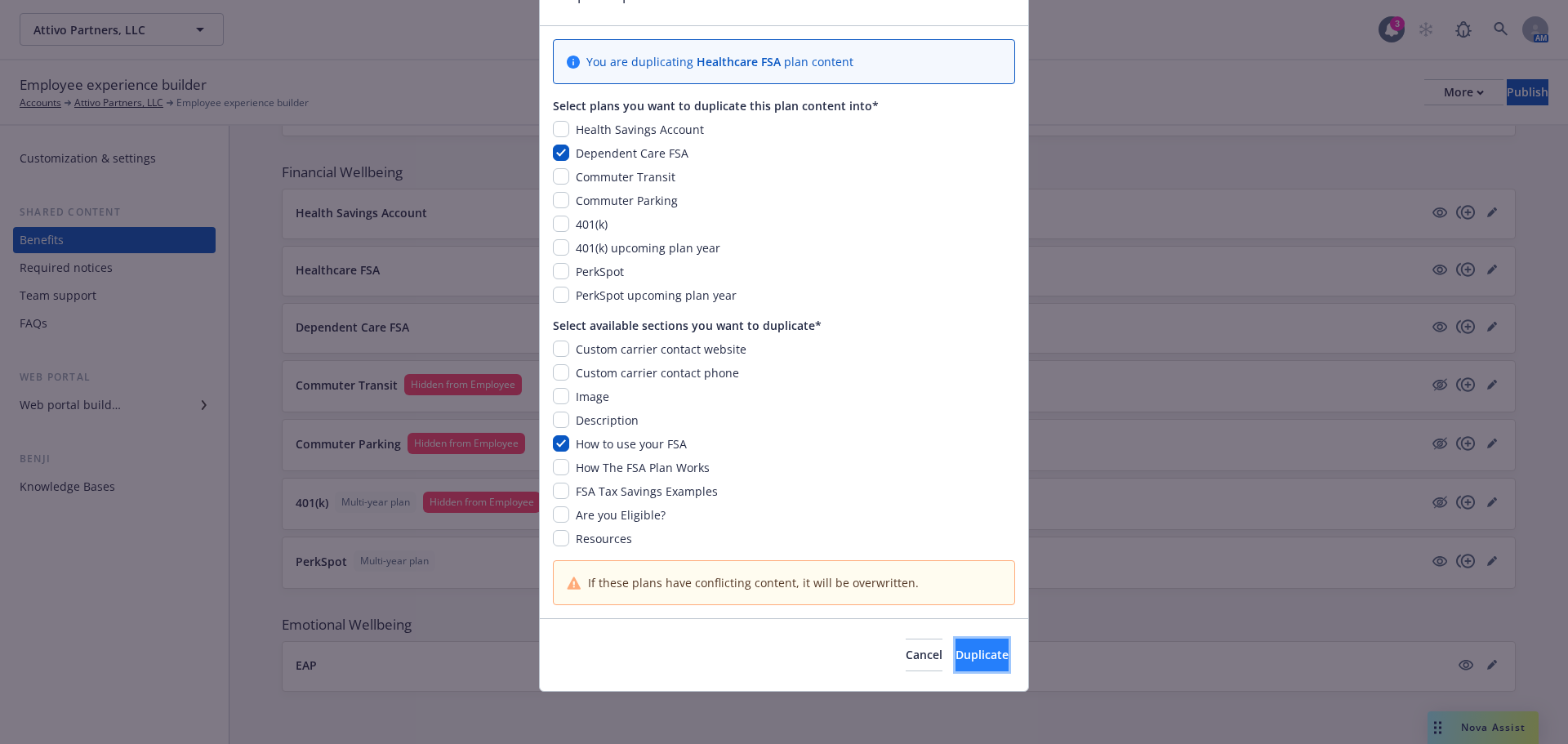
click at [955, 663] on button "Duplicate" at bounding box center [982, 655] width 53 height 33
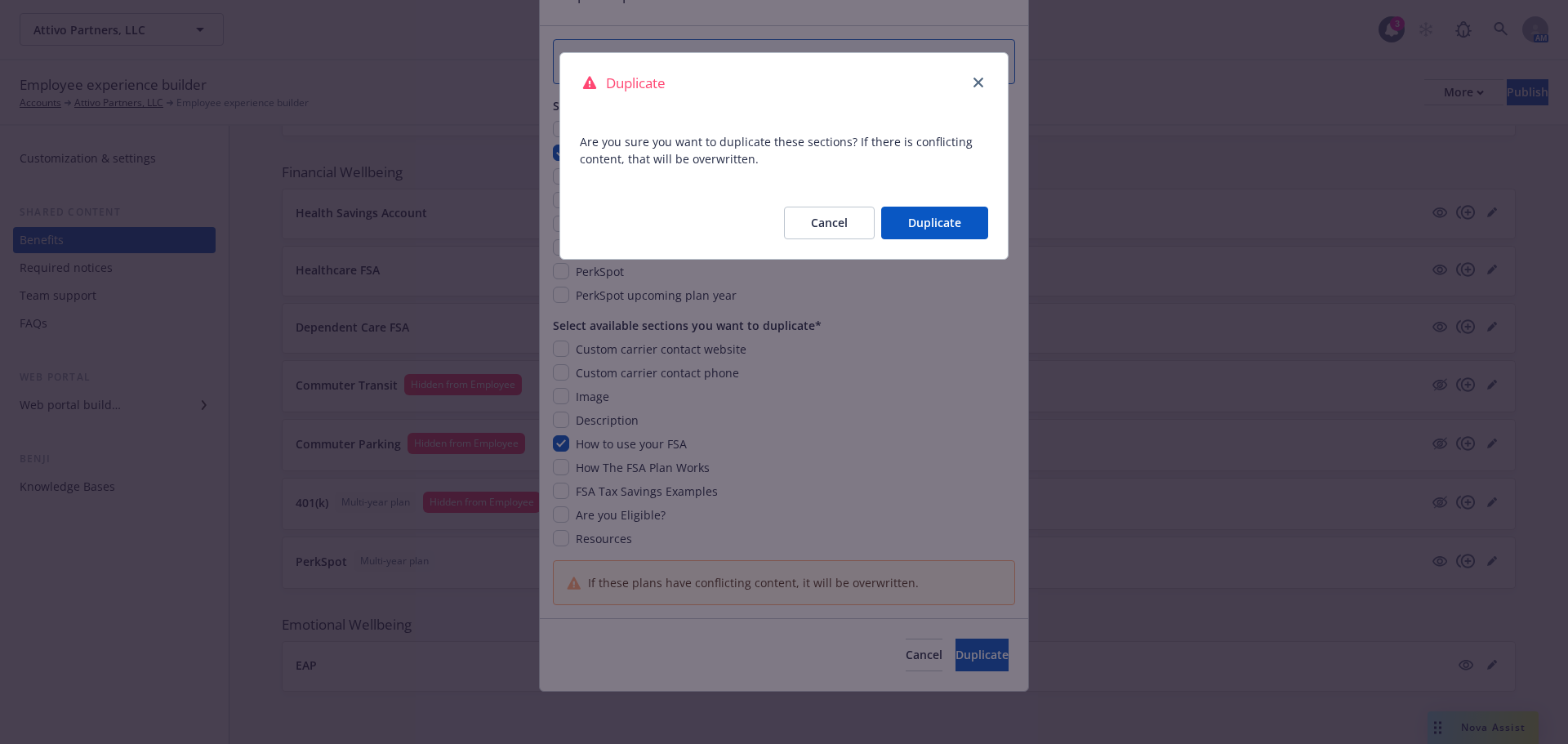
click at [920, 226] on button "Duplicate" at bounding box center [935, 222] width 107 height 33
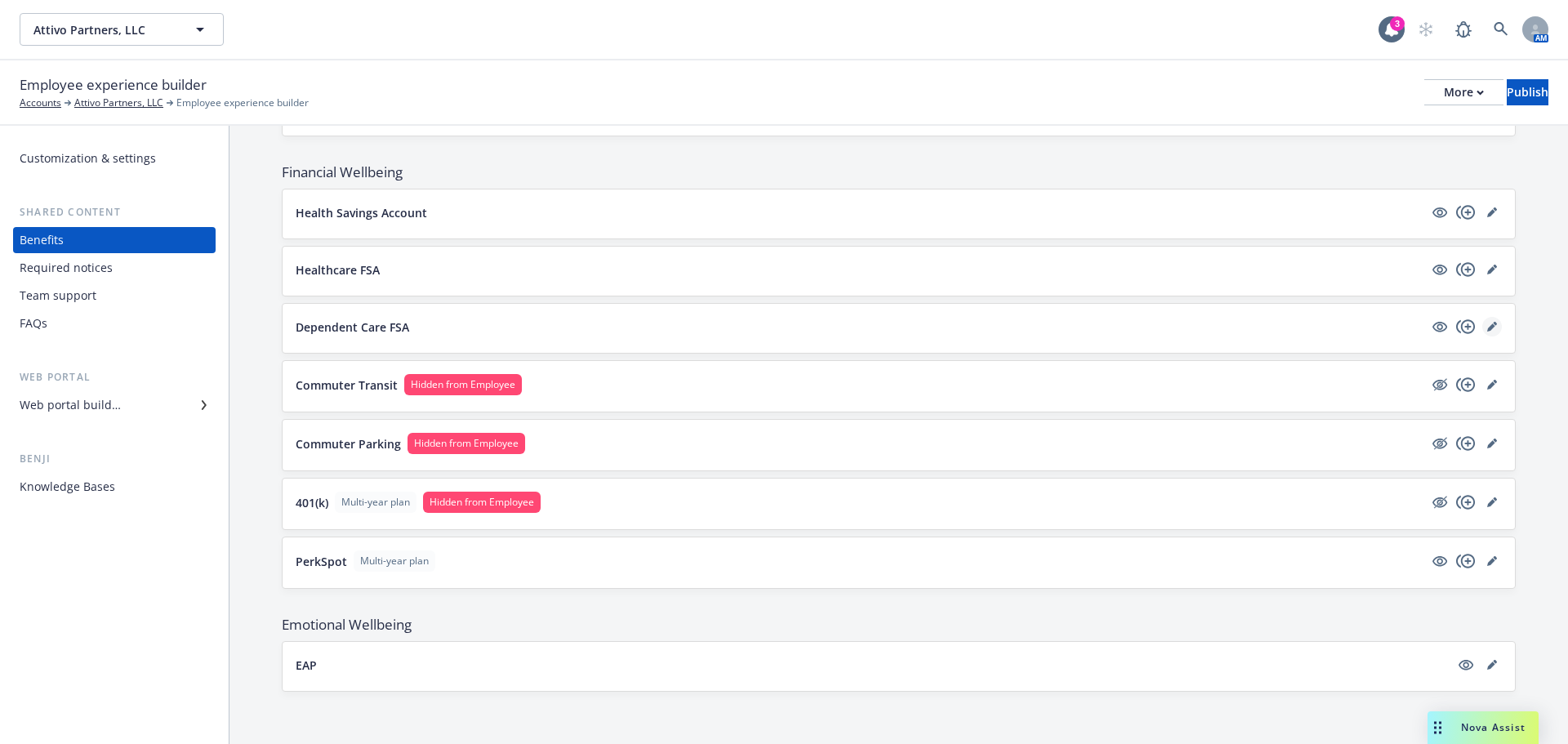
click at [1487, 329] on icon "editPencil" at bounding box center [1491, 328] width 8 height 8
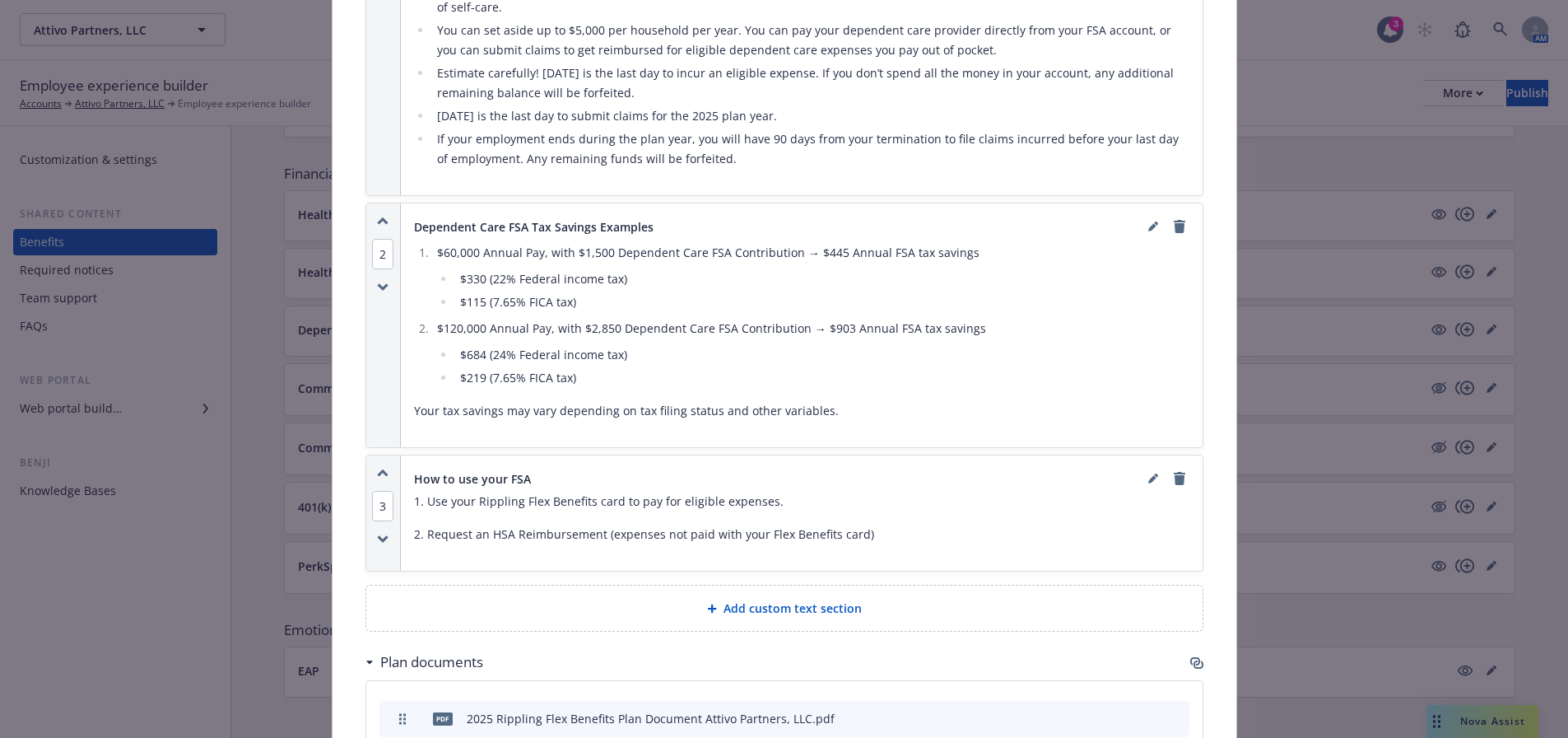
scroll to position [955, 0]
click at [378, 490] on span "3" at bounding box center [383, 505] width 22 height 30
click at [414, 435] on button "1" at bounding box center [408, 441] width 33 height 44
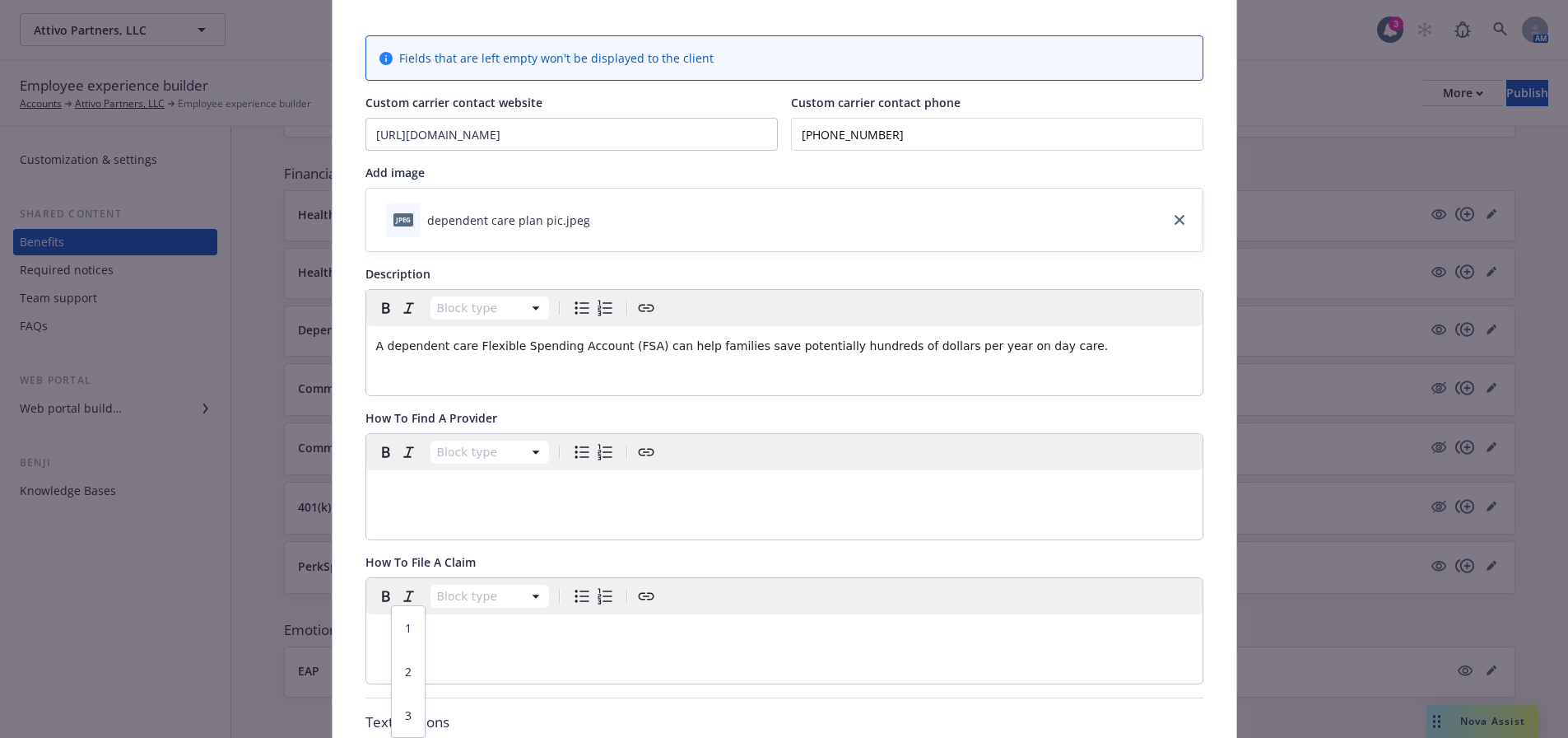
scroll to position [6, 0]
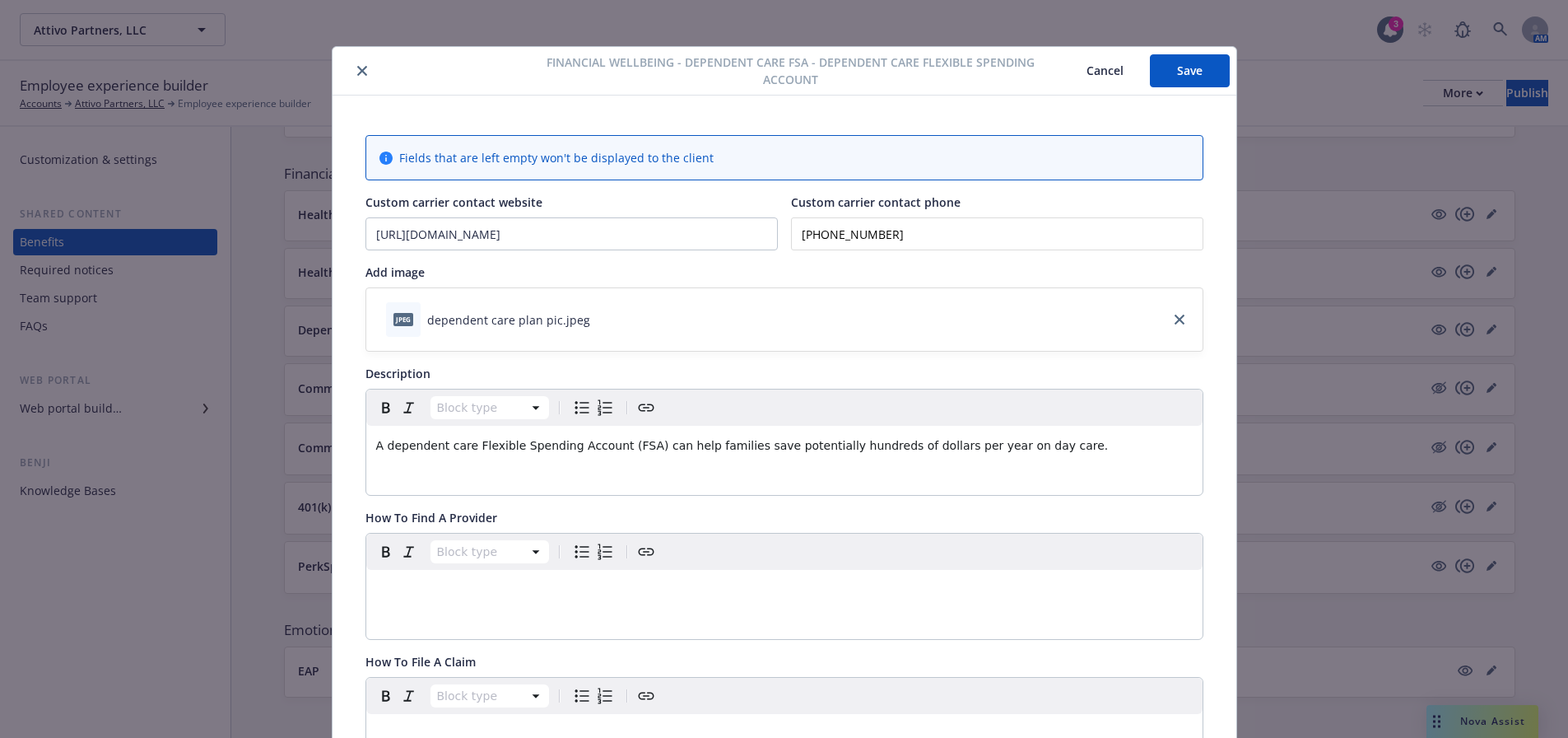
click at [1170, 67] on button "Save" at bounding box center [1190, 71] width 80 height 33
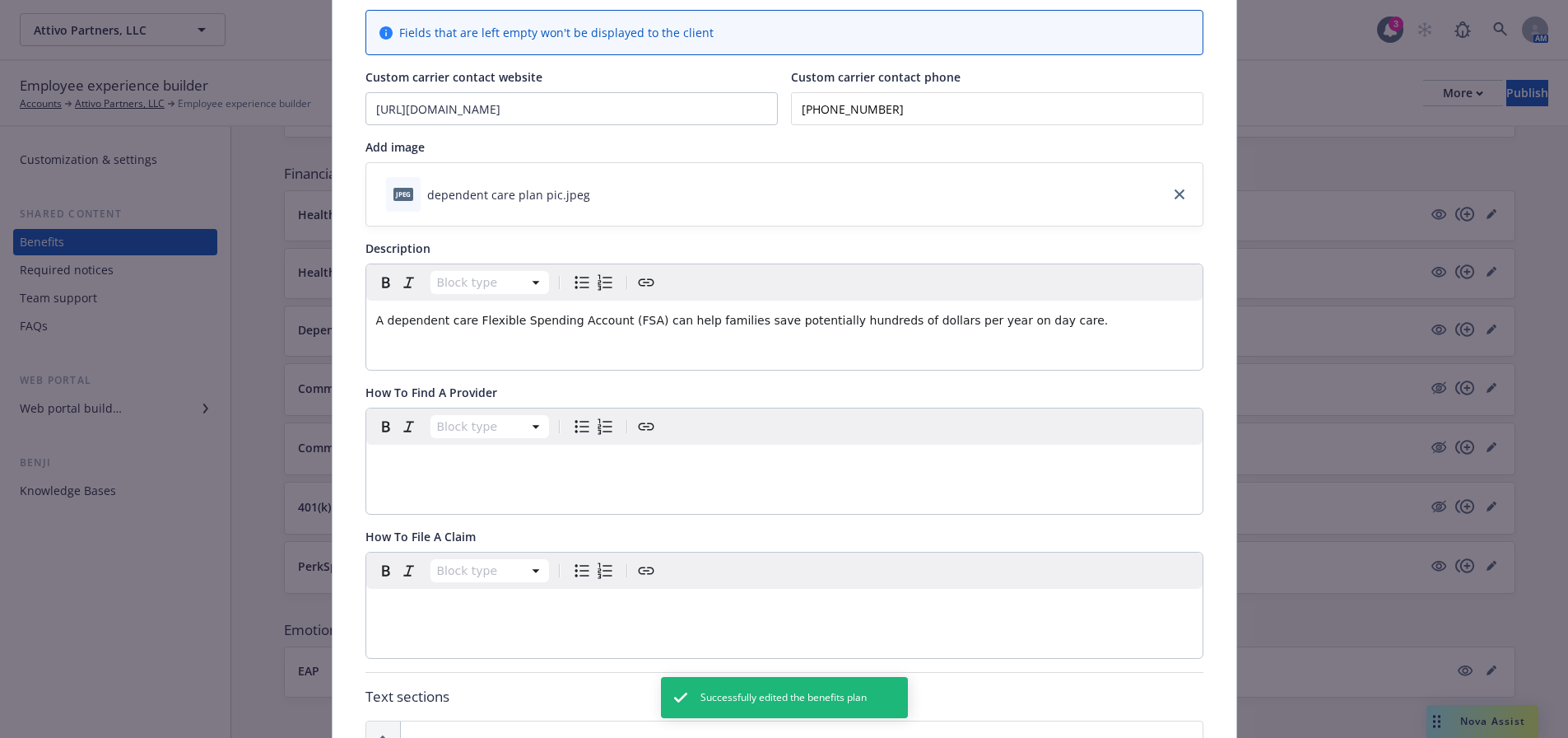
scroll to position [0, 0]
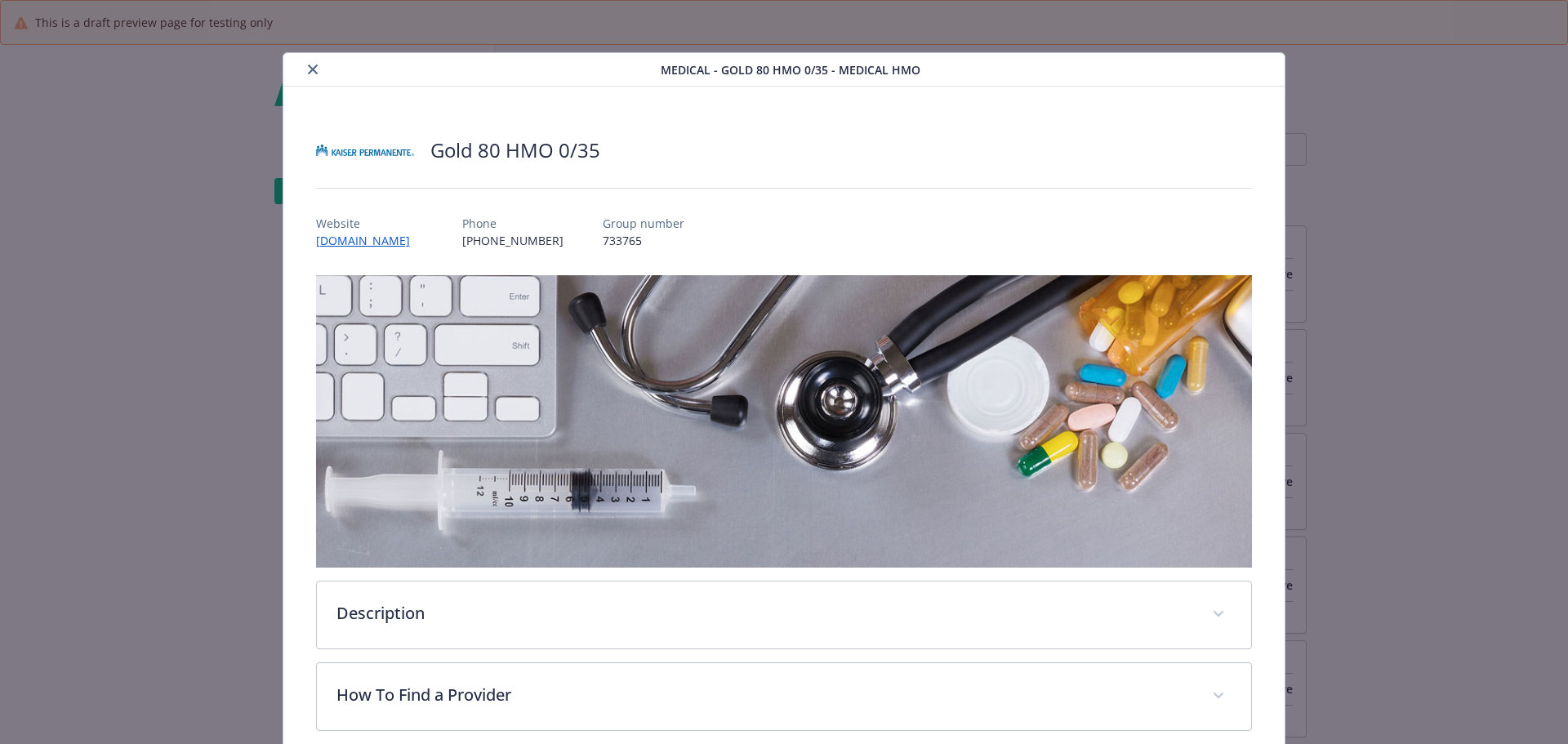
scroll to position [49, 0]
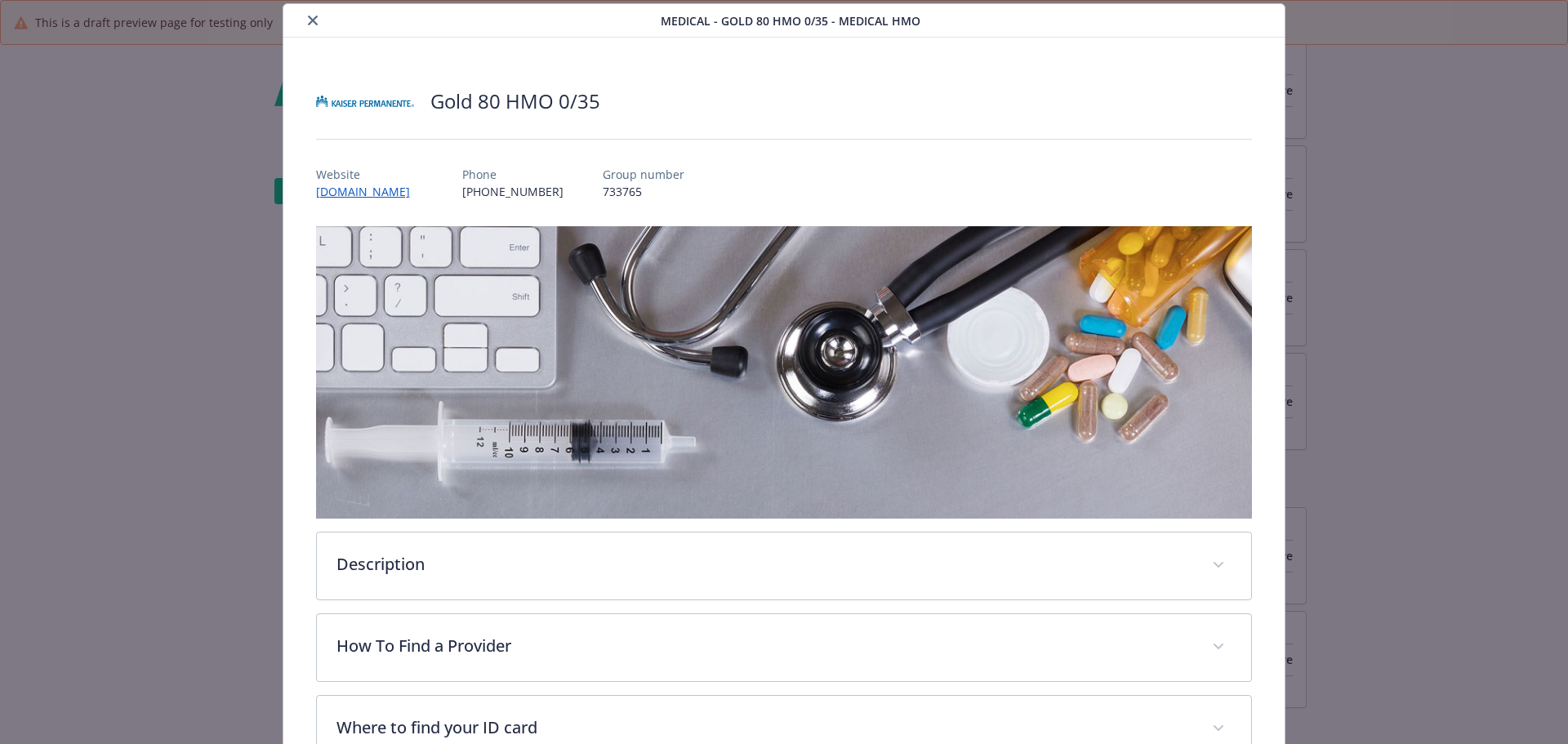
click at [323, 12] on div "details for plan Medical - Gold 80 HMO 0/35 - Medical HMO" at bounding box center [475, 20] width 371 height 20
click at [310, 21] on icon "close" at bounding box center [312, 20] width 10 height 10
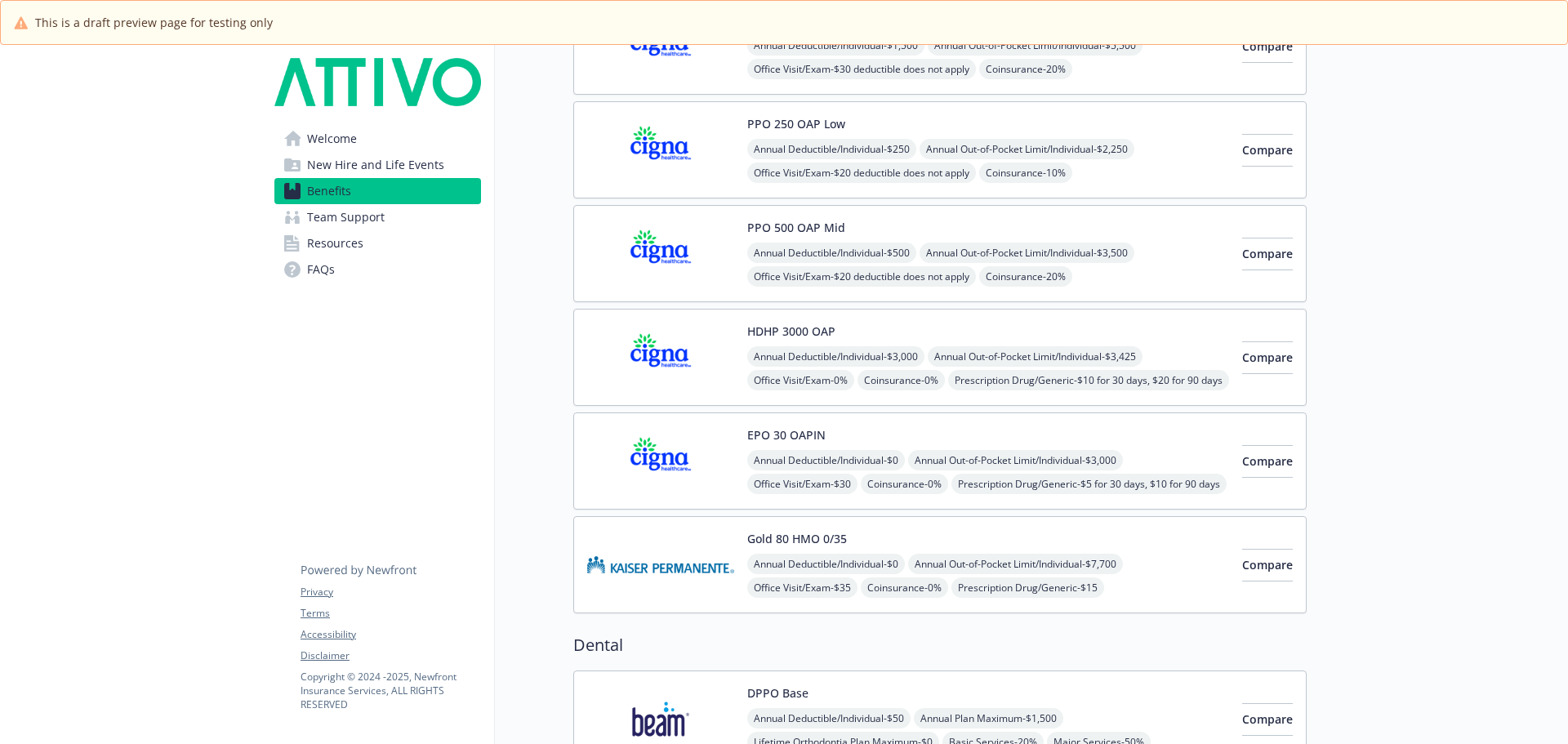
click at [702, 253] on img at bounding box center [660, 254] width 147 height 69
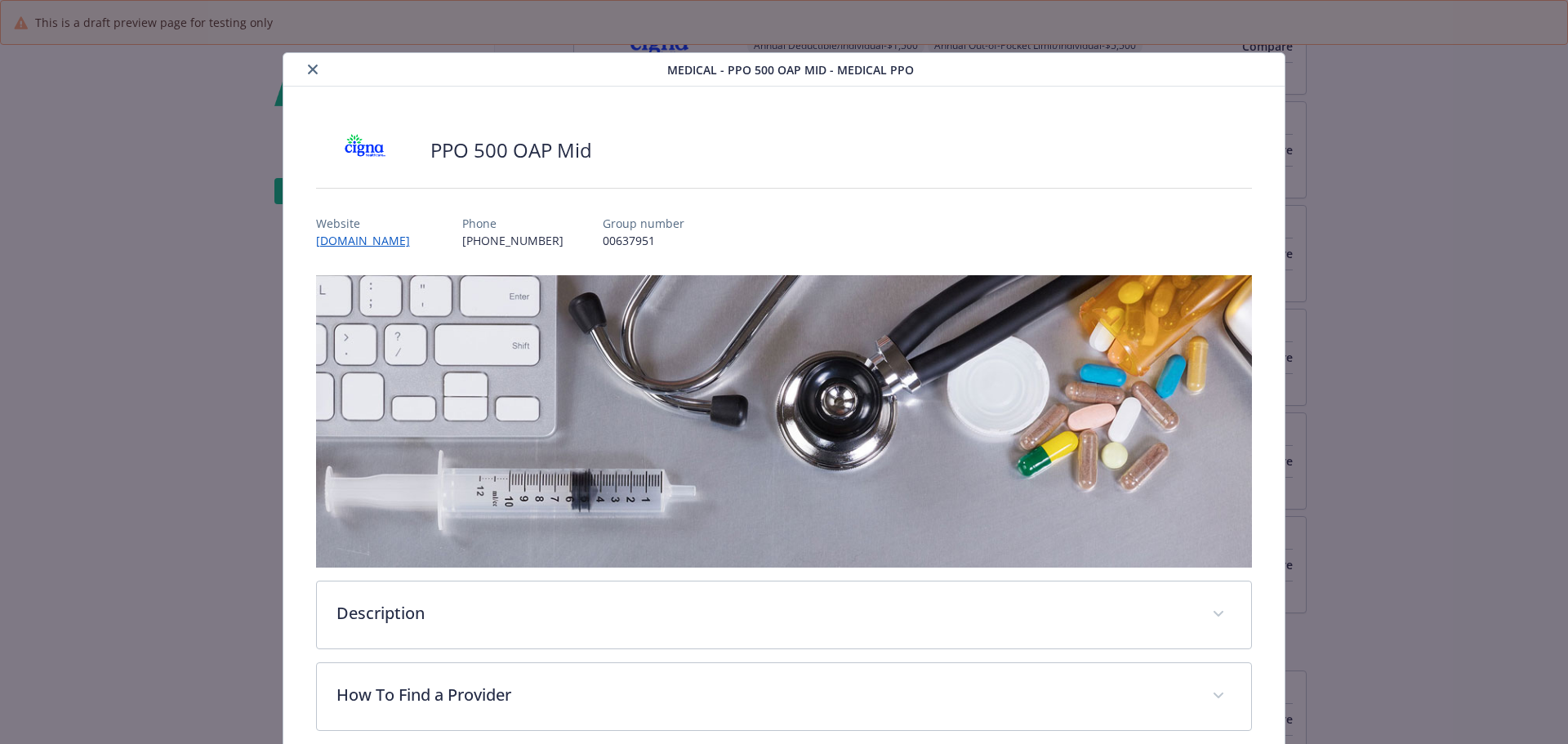
scroll to position [49, 0]
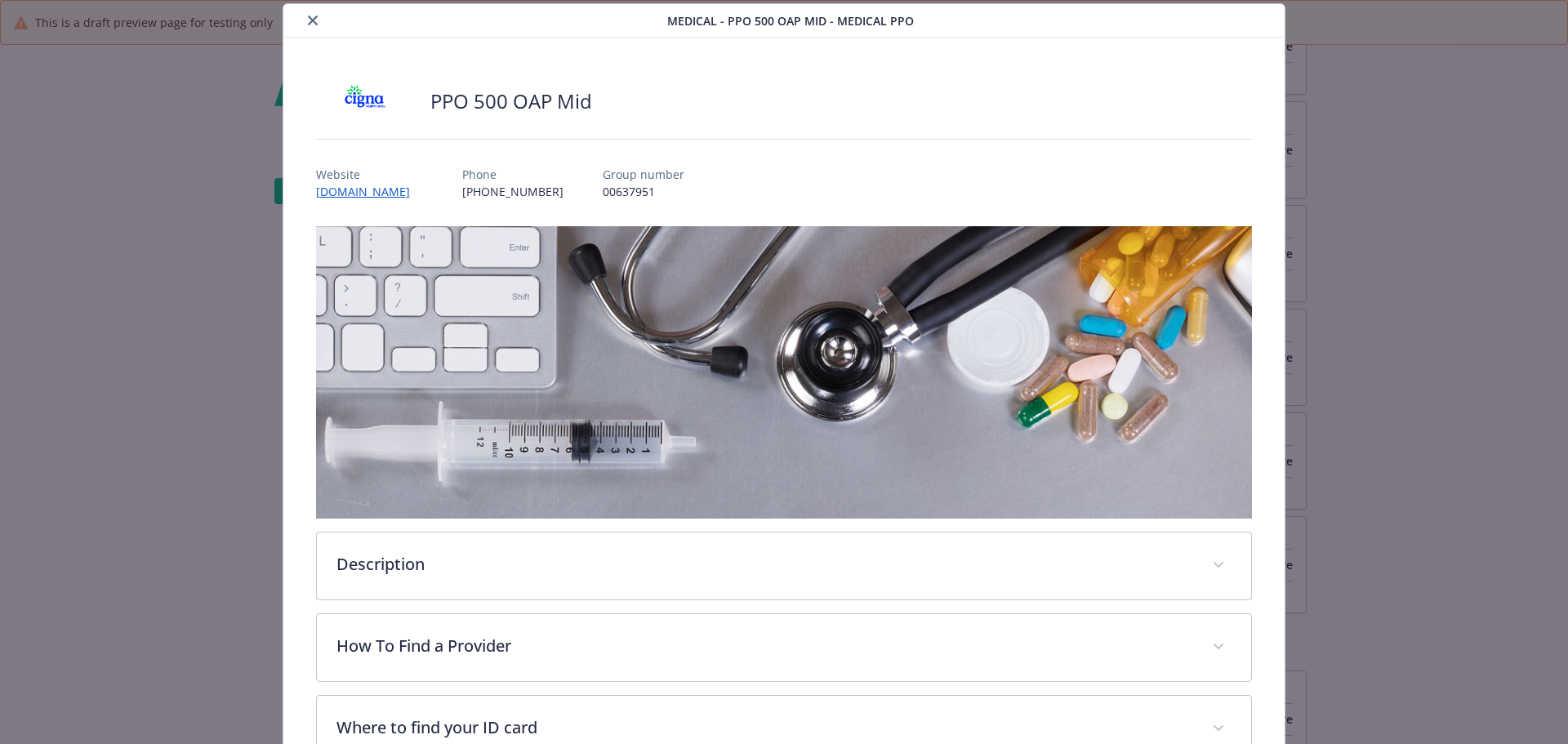
click at [308, 21] on icon "close" at bounding box center [312, 20] width 10 height 10
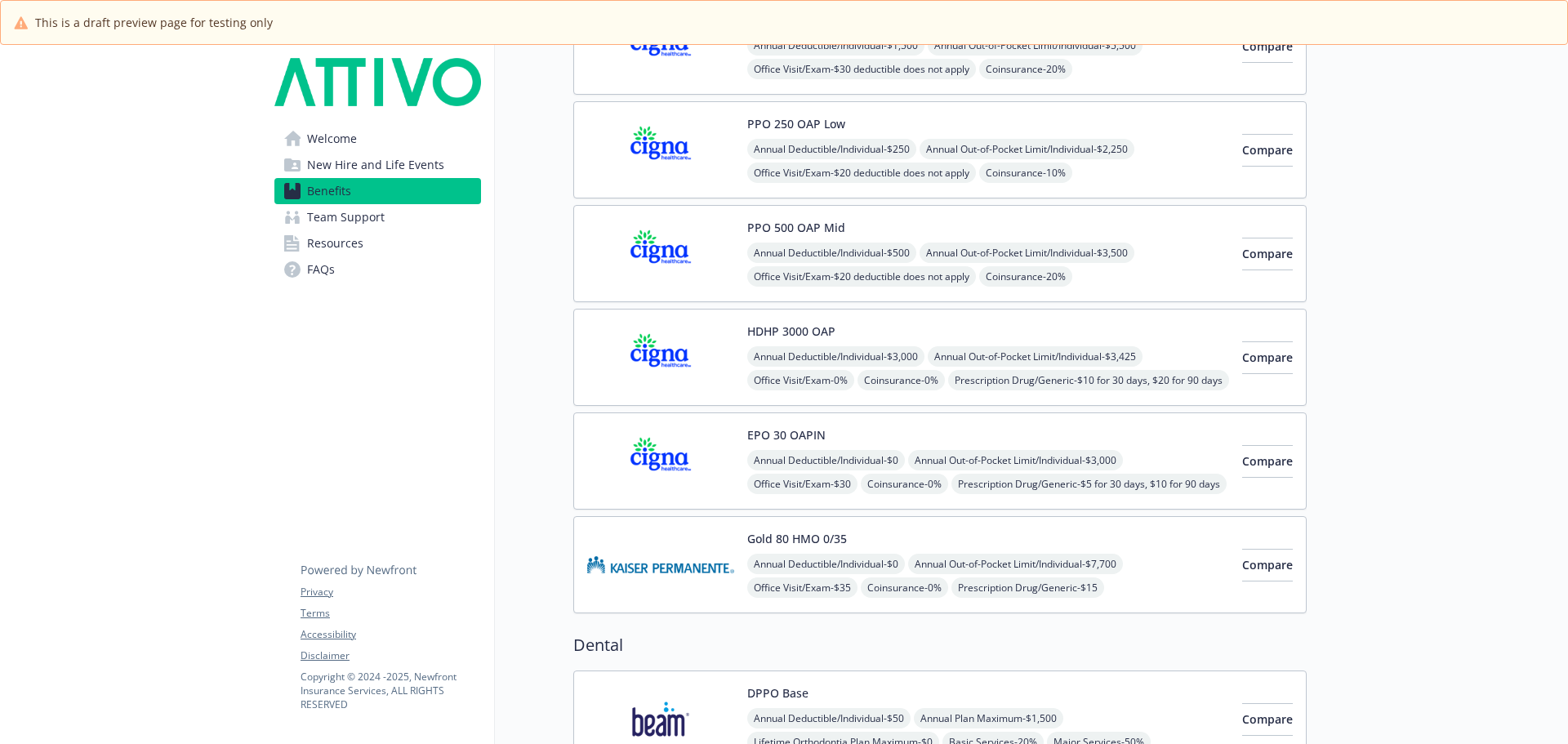
click at [320, 139] on span "Welcome" at bounding box center [332, 138] width 50 height 26
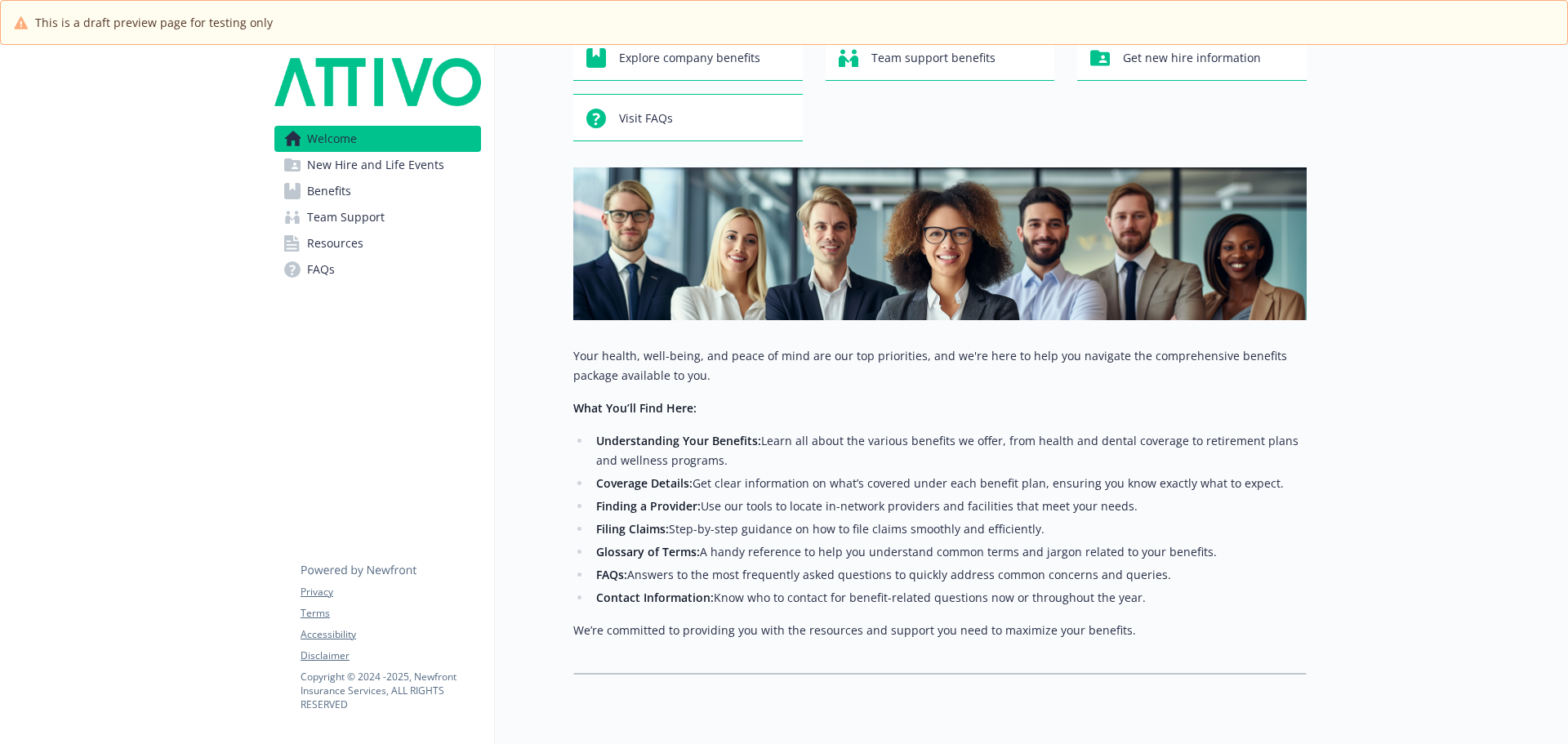
scroll to position [174, 0]
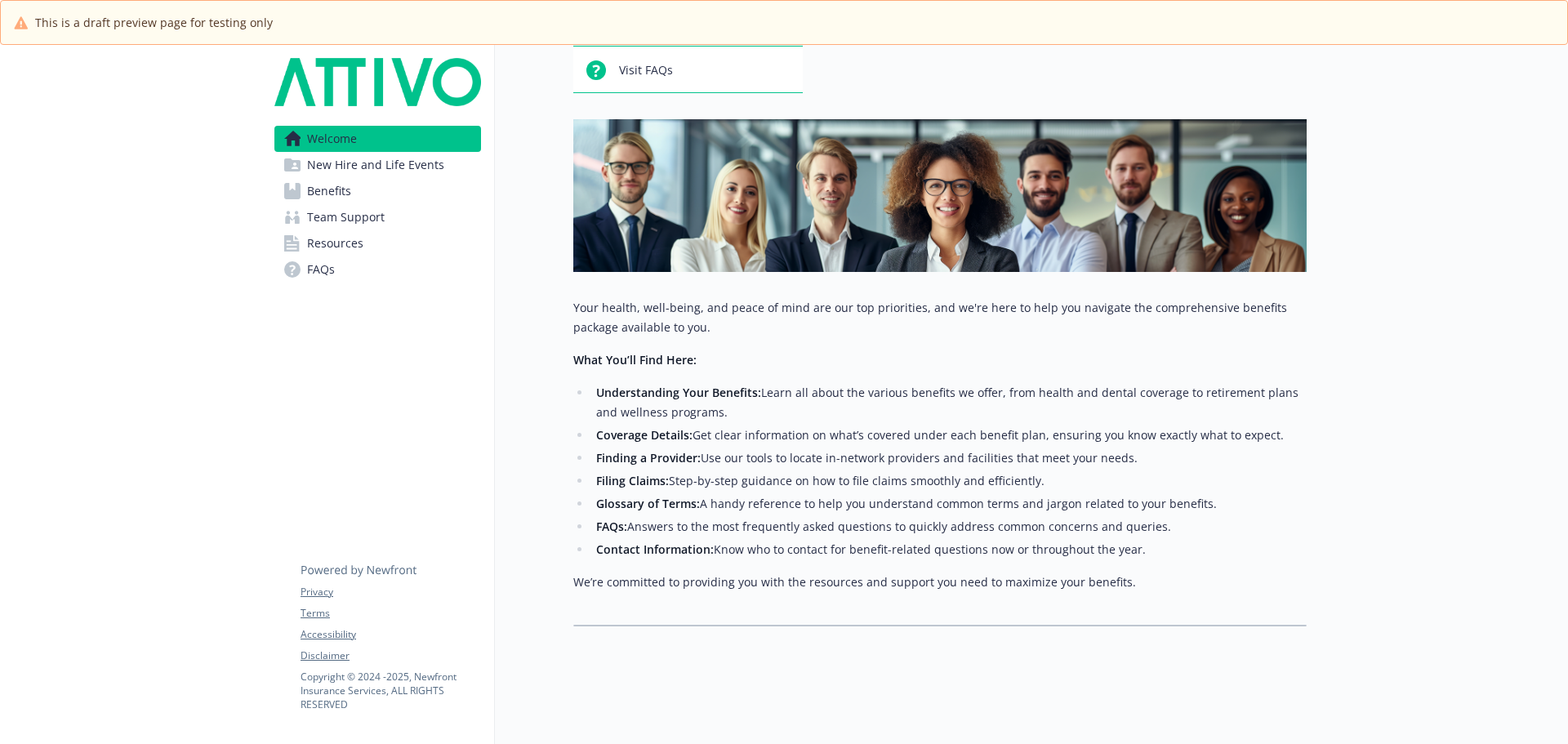
click at [374, 165] on span "New Hire and Life Events" at bounding box center [375, 165] width 137 height 26
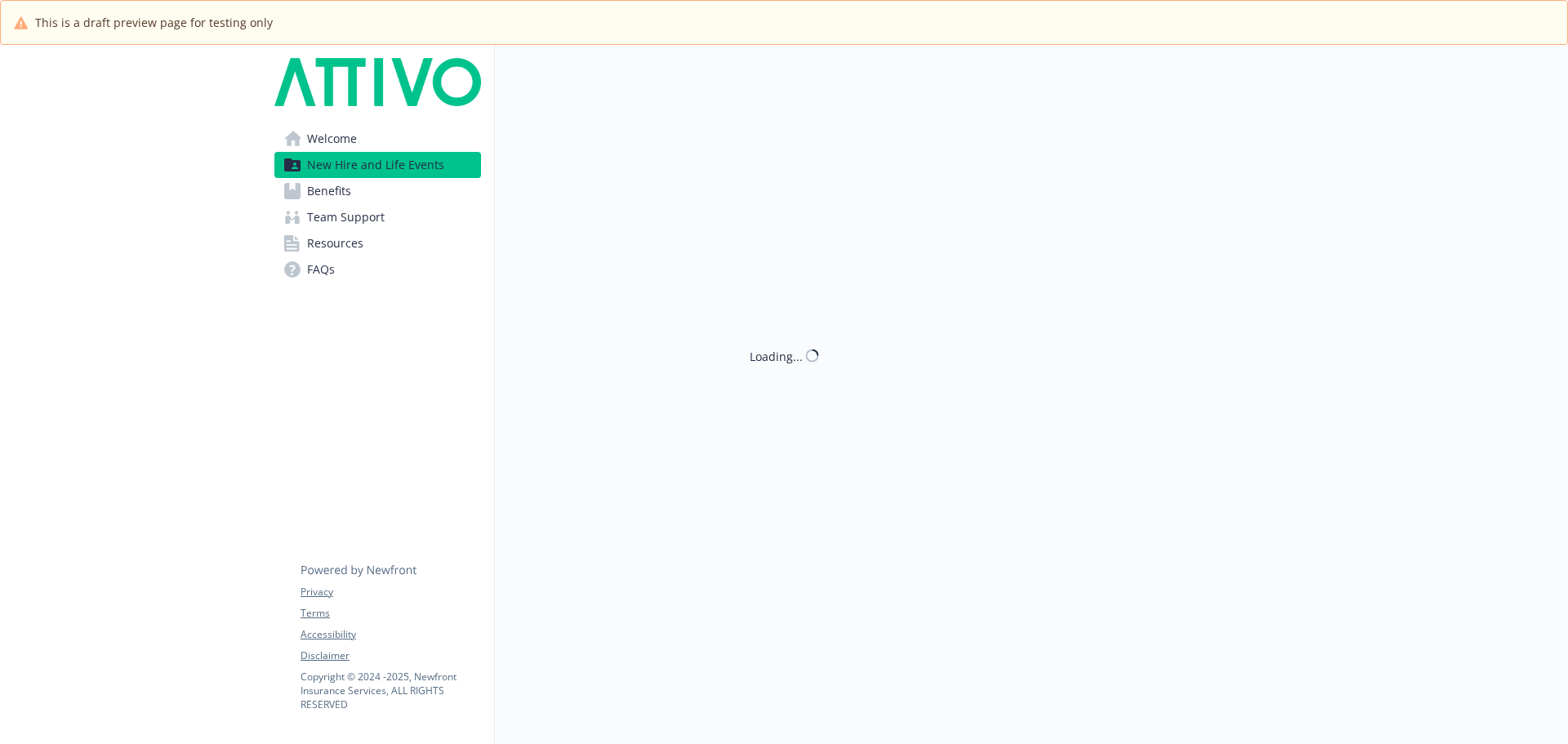
scroll to position [174, 0]
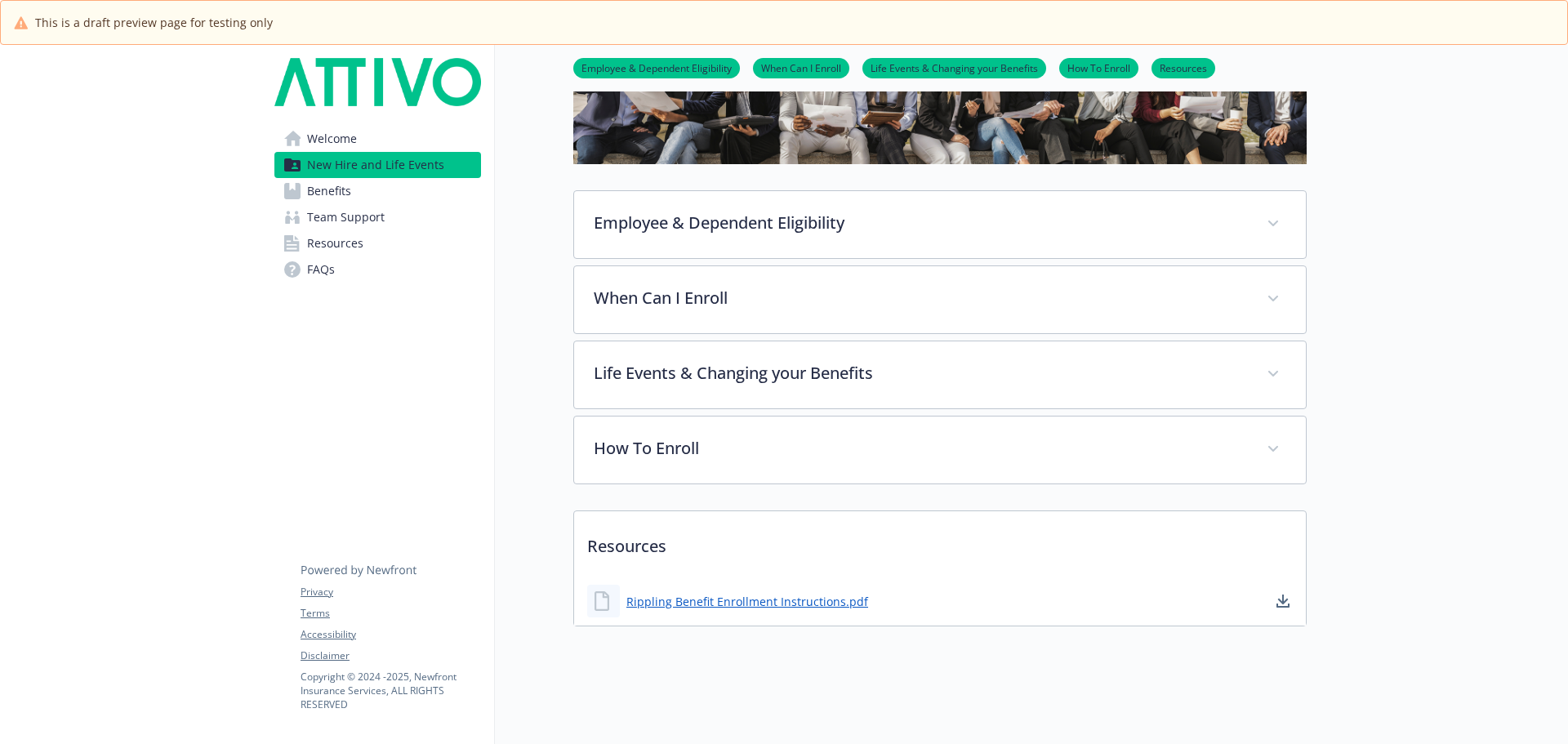
click at [301, 196] on link "Benefits" at bounding box center [377, 190] width 206 height 26
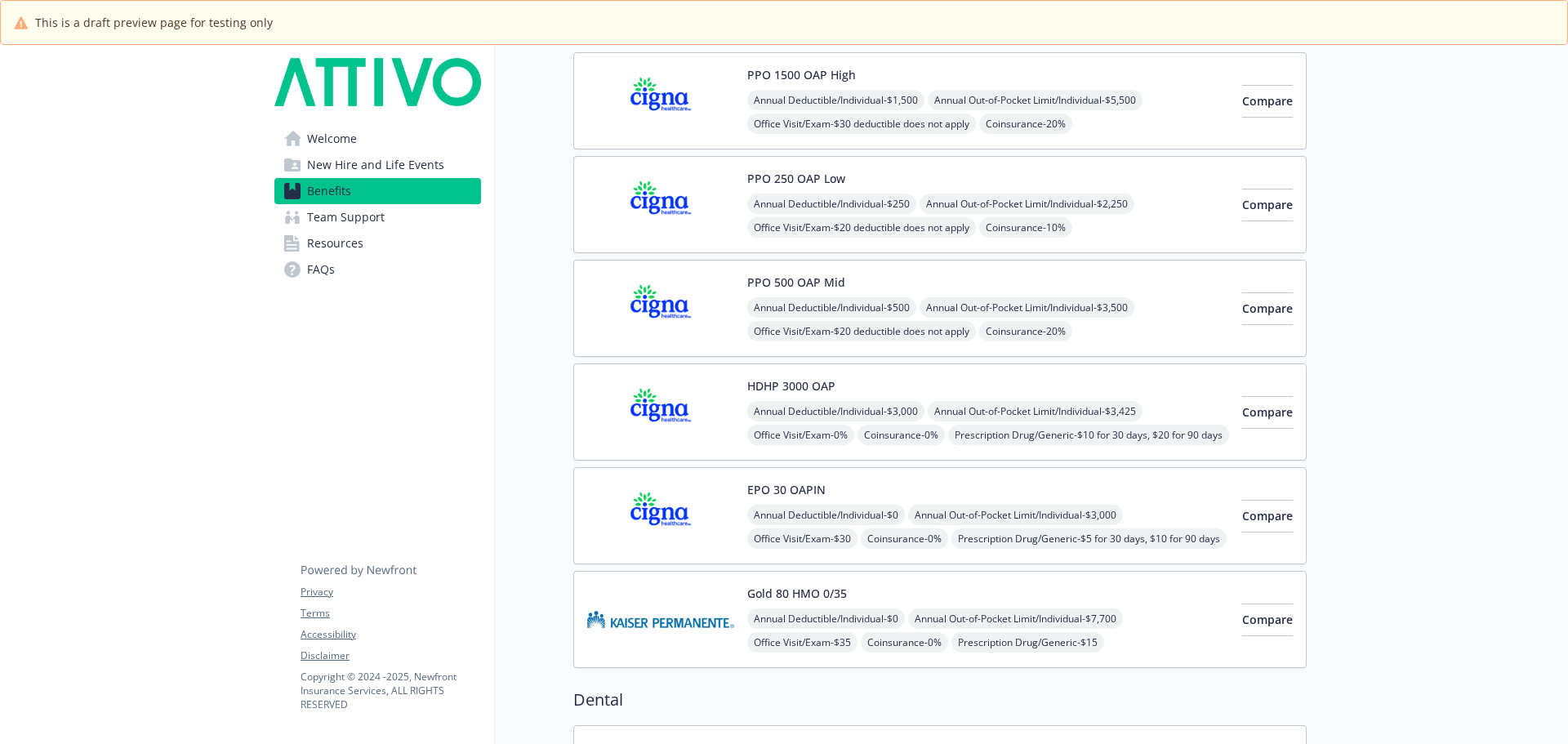
click at [323, 224] on span "Team Support" at bounding box center [345, 217] width 77 height 26
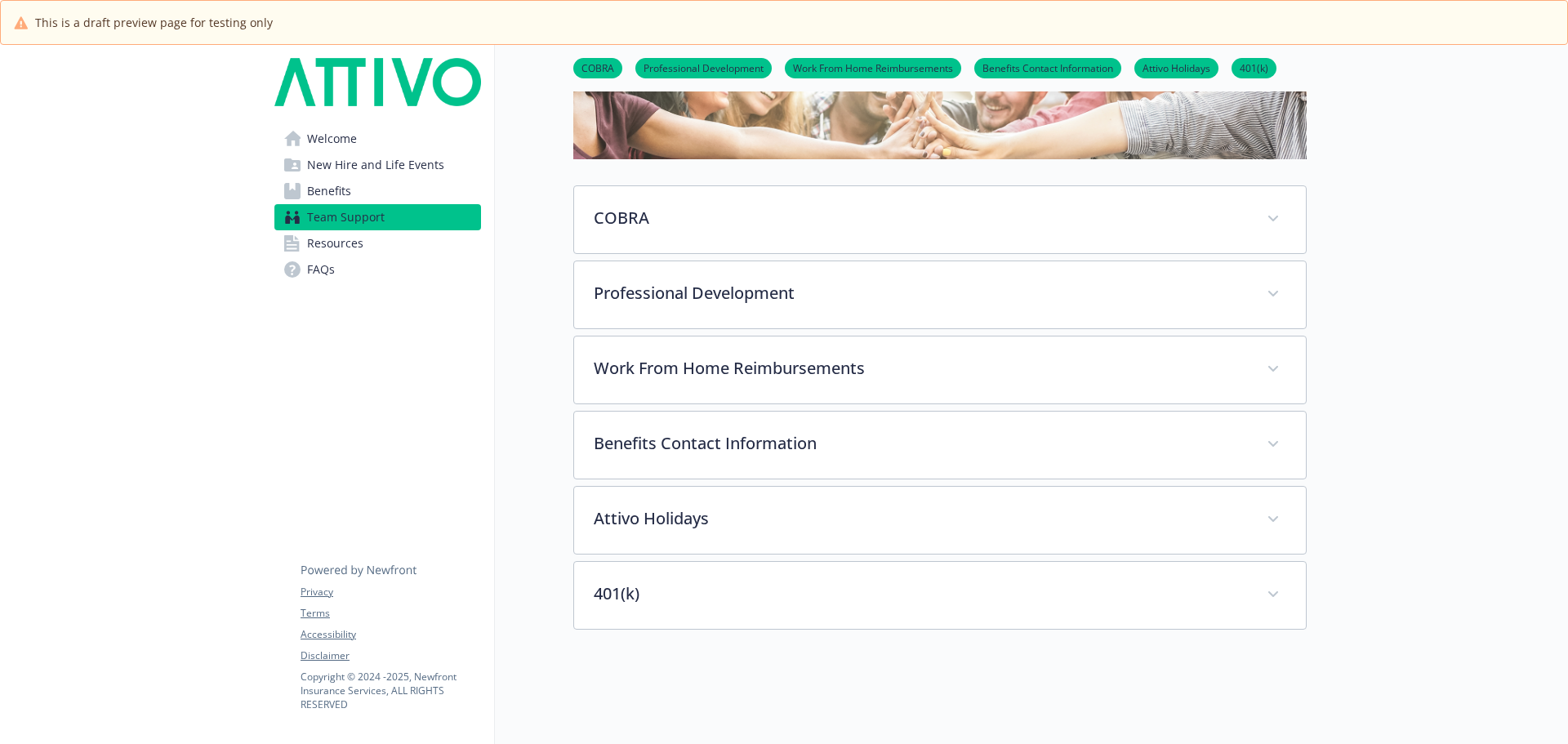
click at [772, 561] on div "COBRA Under certain circumstances, you and your enrolled dependents can choose …" at bounding box center [939, 407] width 733 height 444
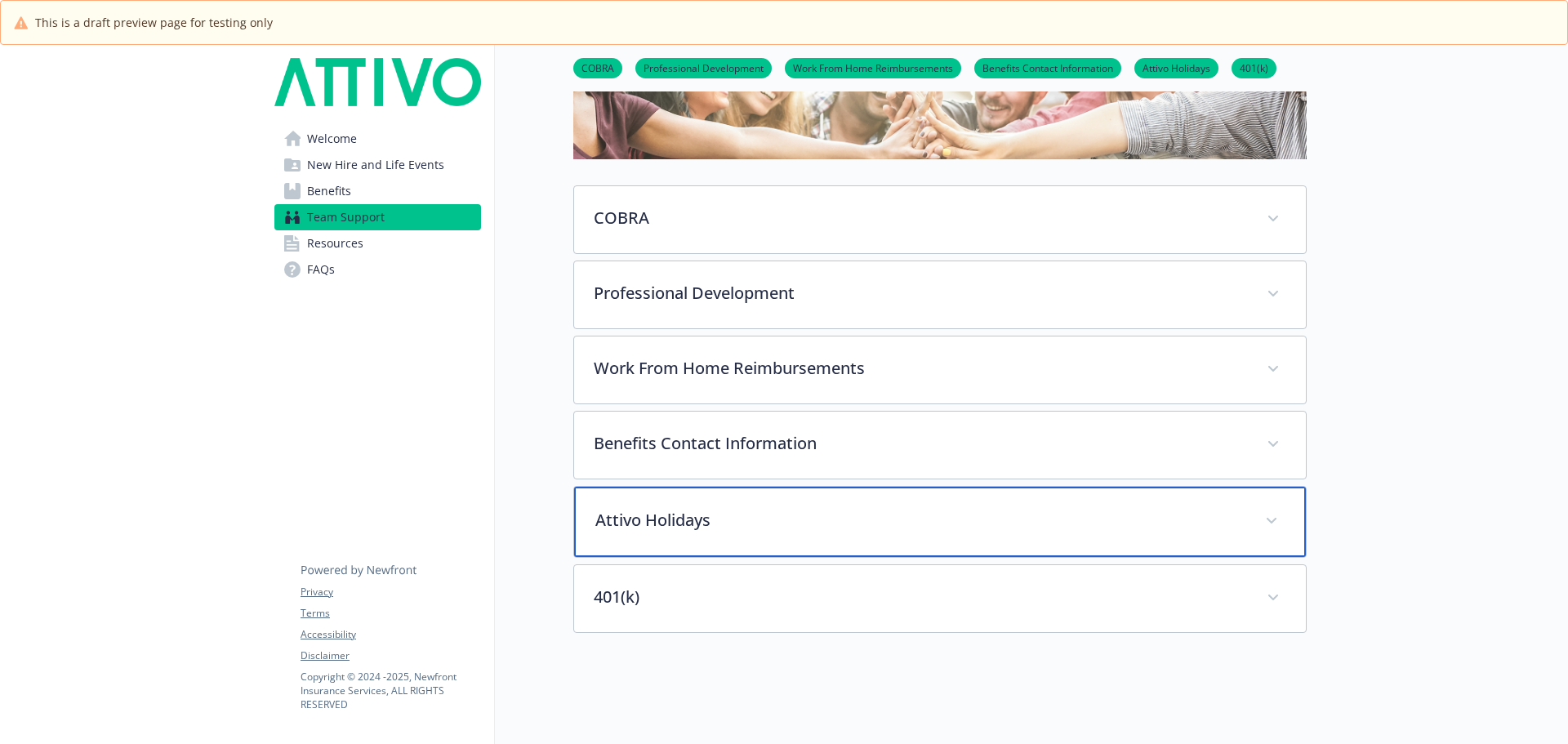
click at [772, 548] on div "Attivo Holidays" at bounding box center [939, 522] width 732 height 70
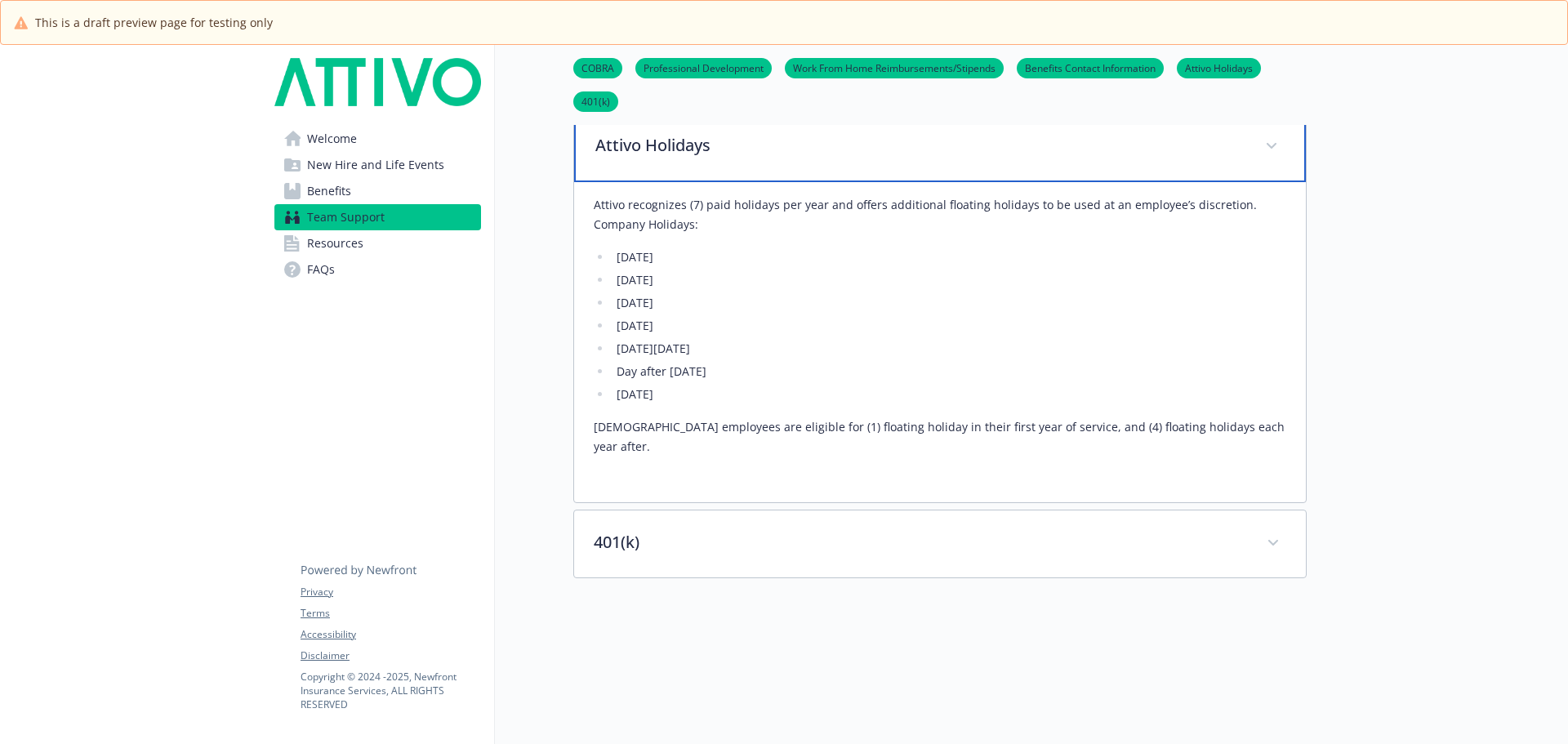
scroll to position [731, 0]
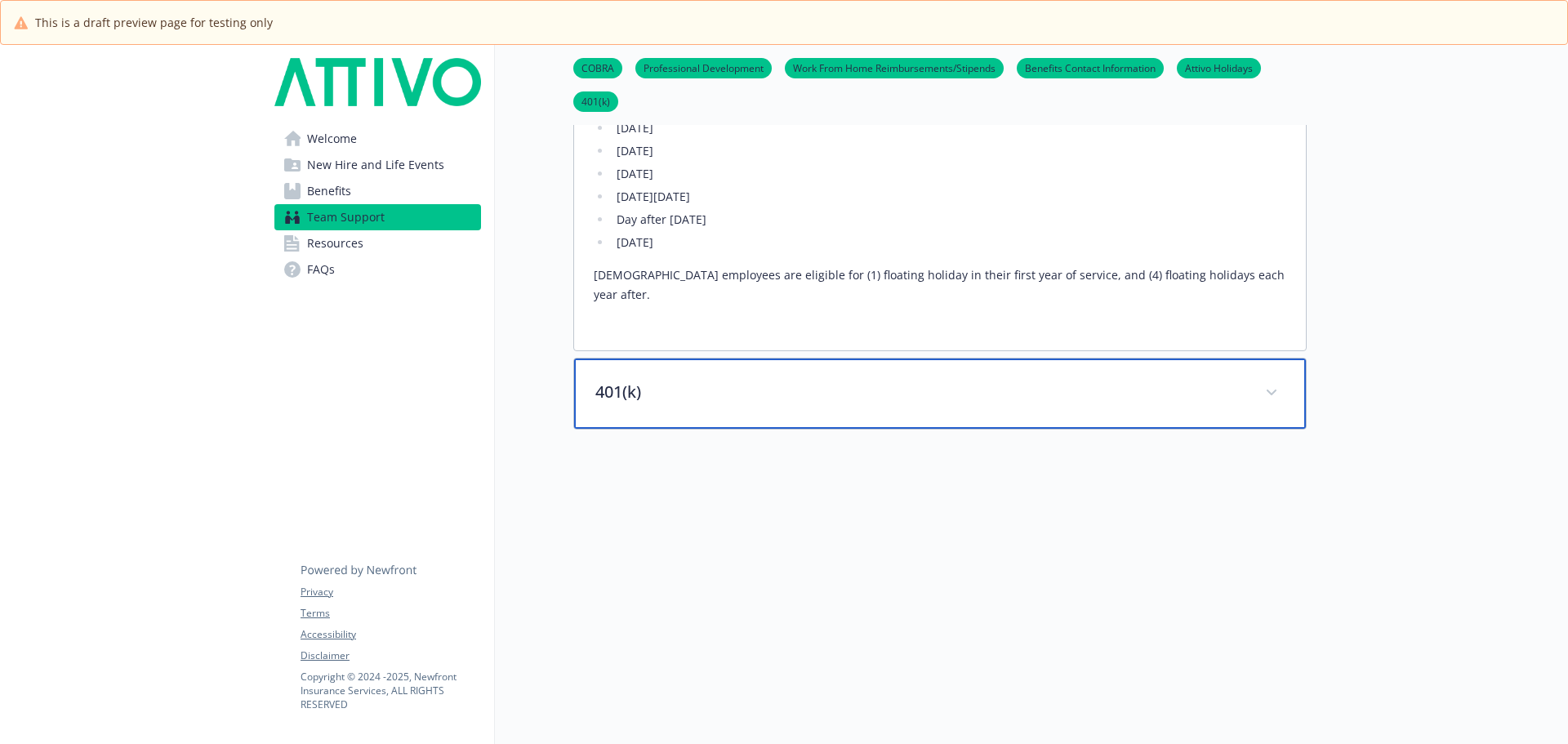
click at [785, 385] on div "401(k)" at bounding box center [939, 393] width 732 height 70
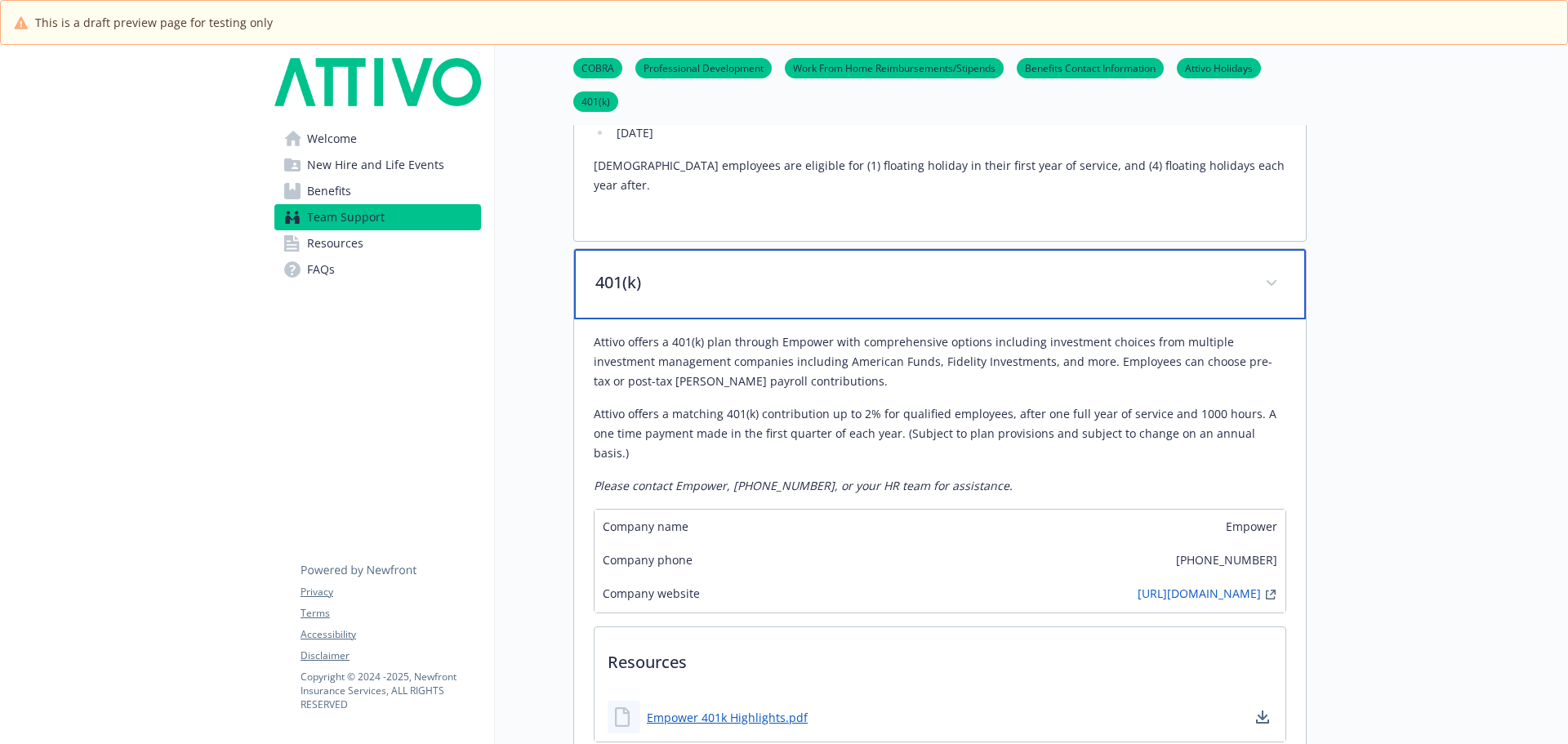
scroll to position [813, 0]
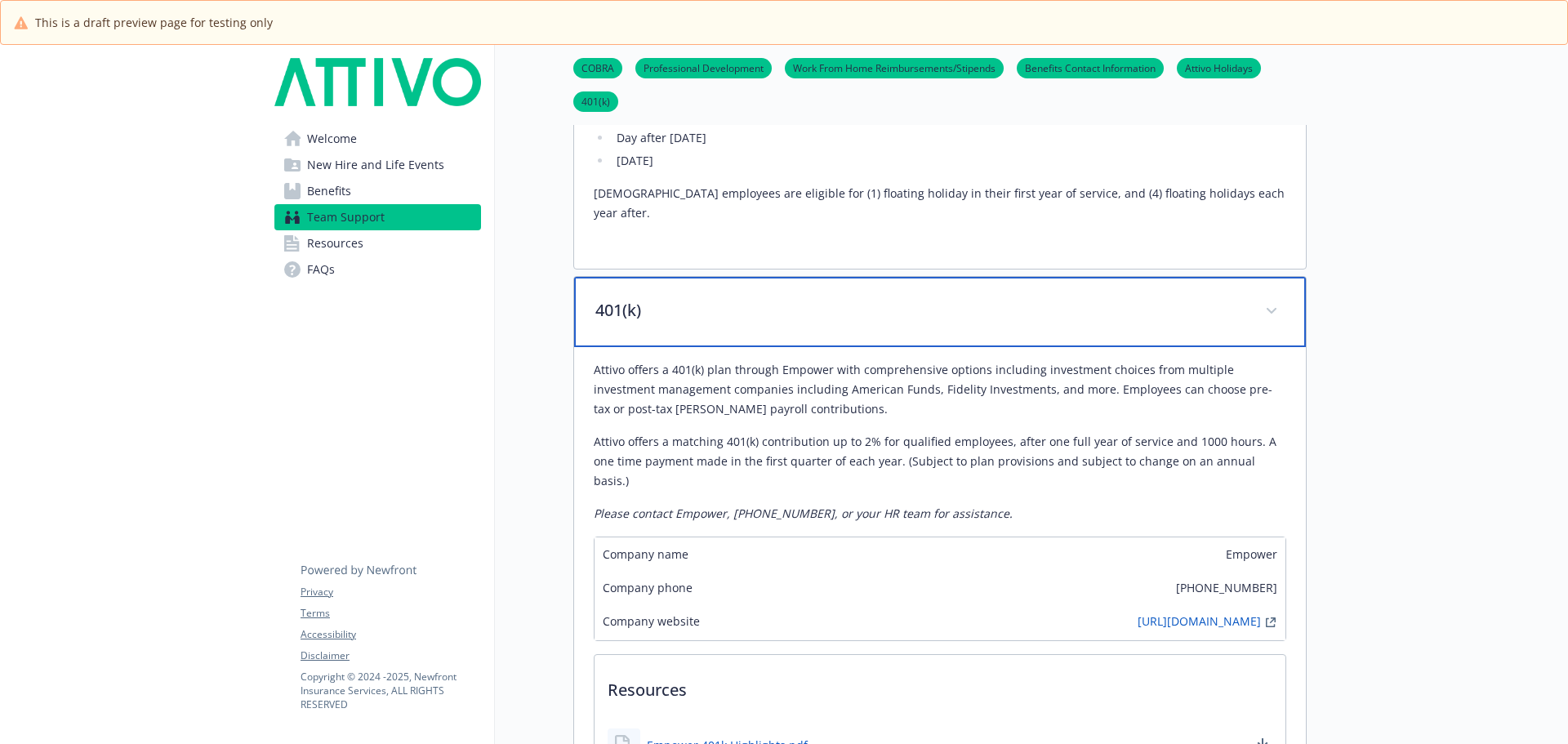
click at [705, 299] on p "401(k)" at bounding box center [920, 311] width 650 height 25
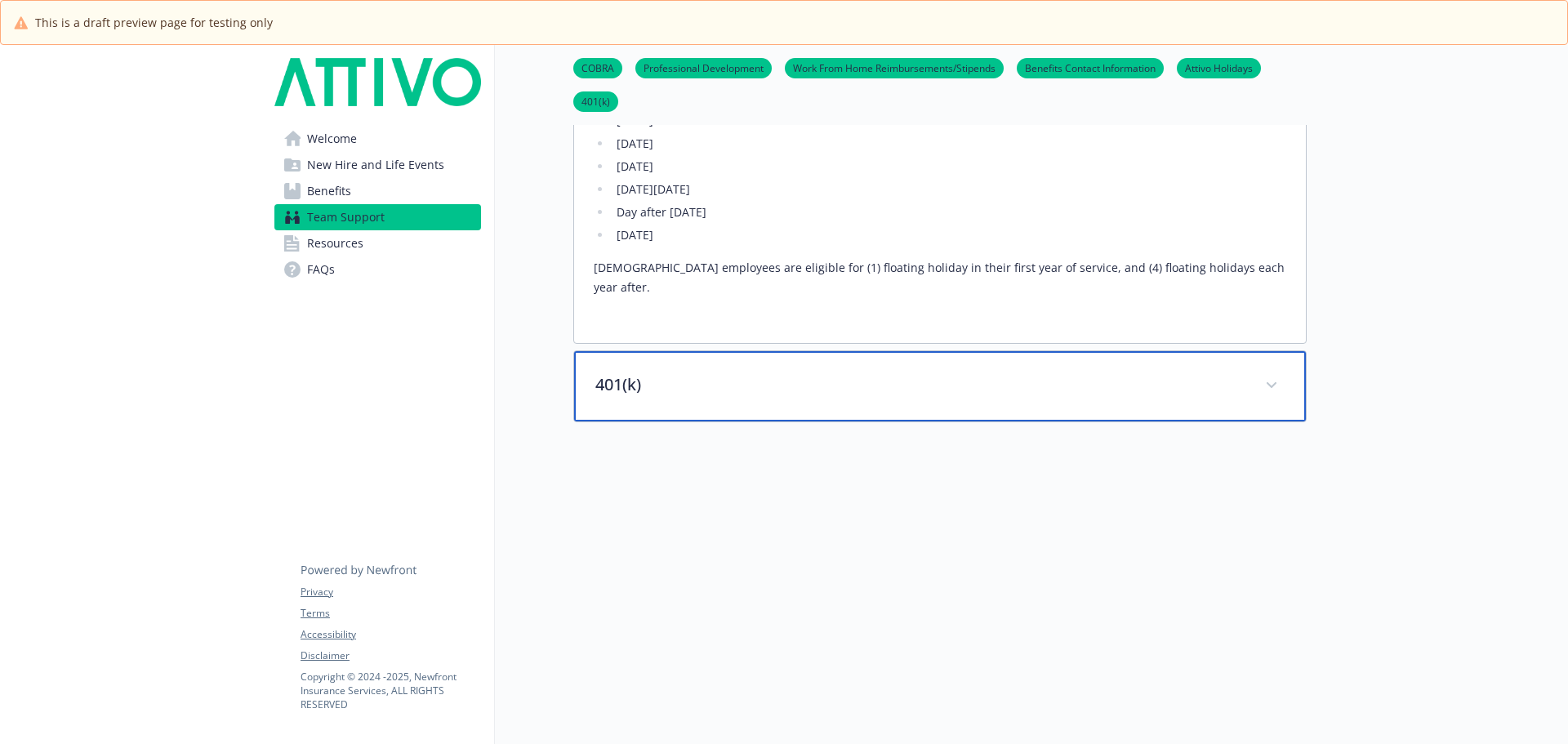
scroll to position [731, 0]
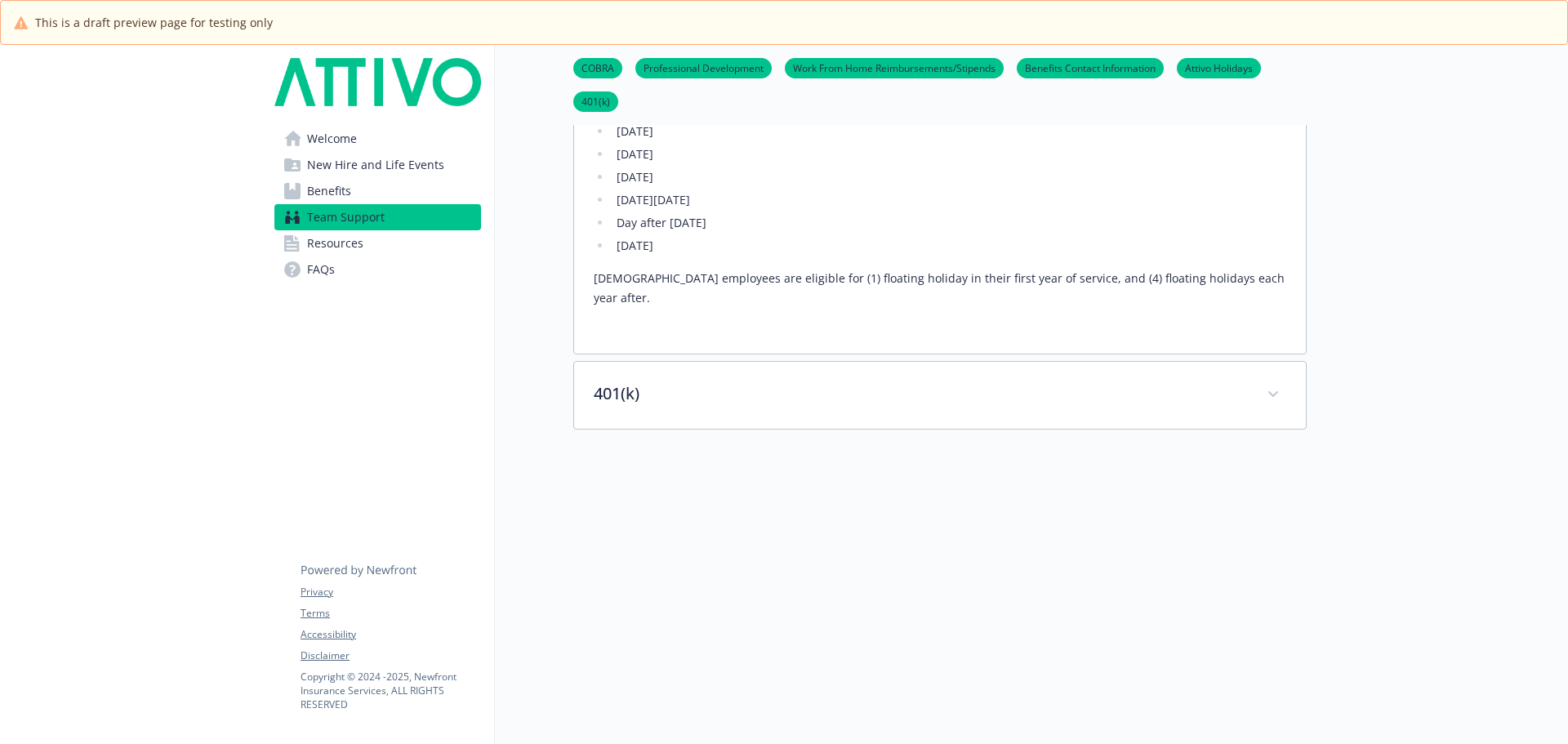
click at [349, 189] on span "Benefits" at bounding box center [329, 190] width 44 height 26
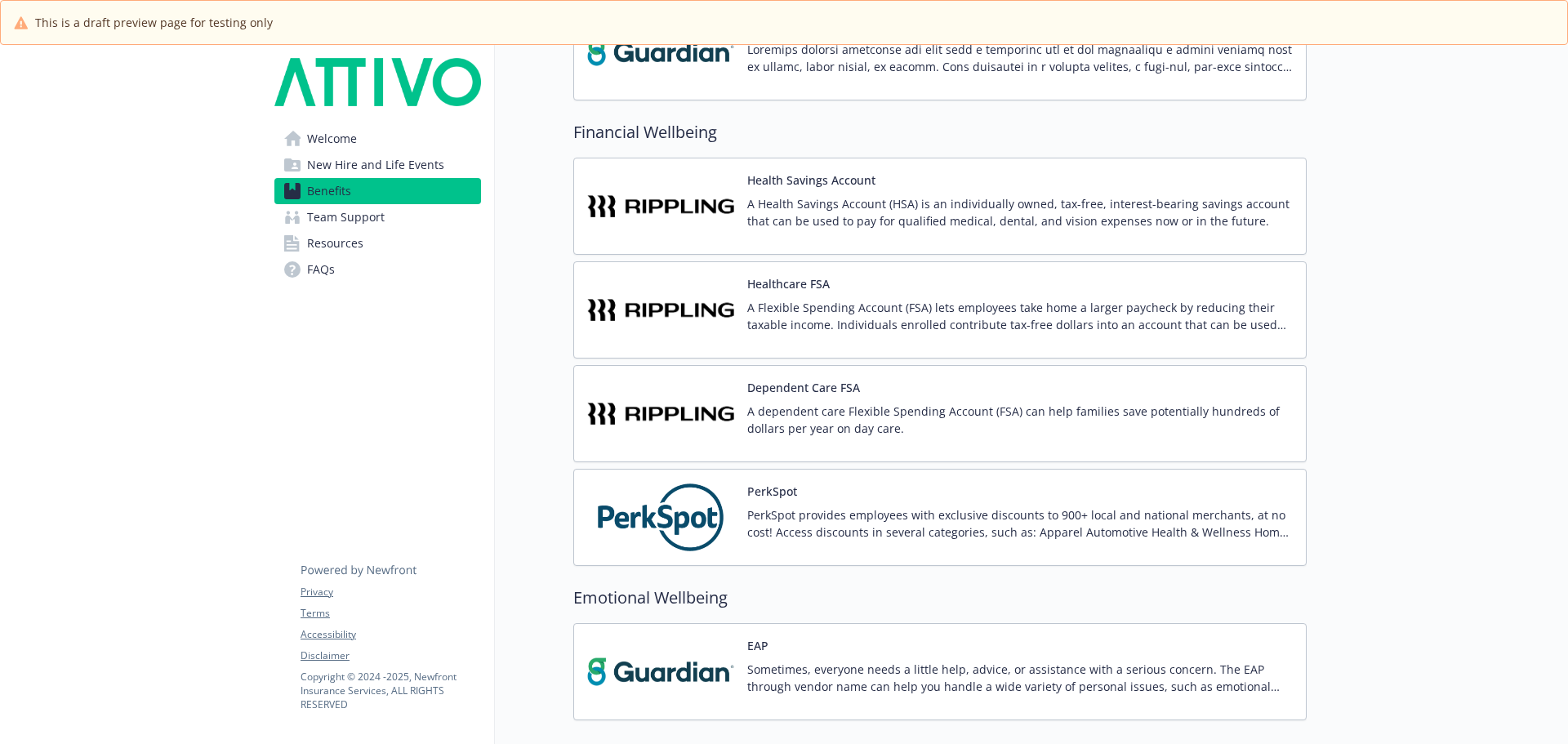
scroll to position [2116, 0]
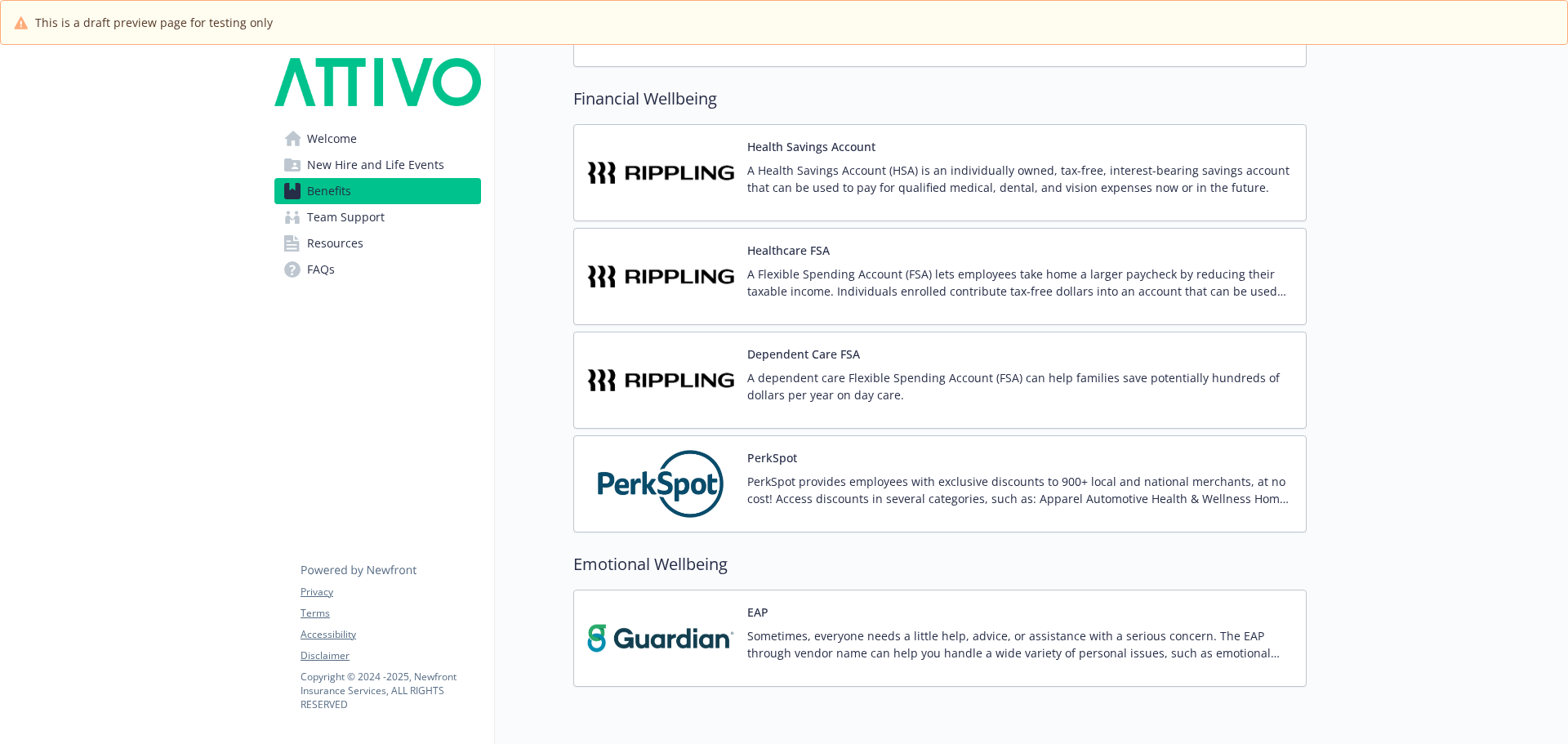
click at [948, 362] on div "Dependent Care FSA A dependent care Flexible Spending Account (FSA) can help fa…" at bounding box center [1019, 380] width 545 height 69
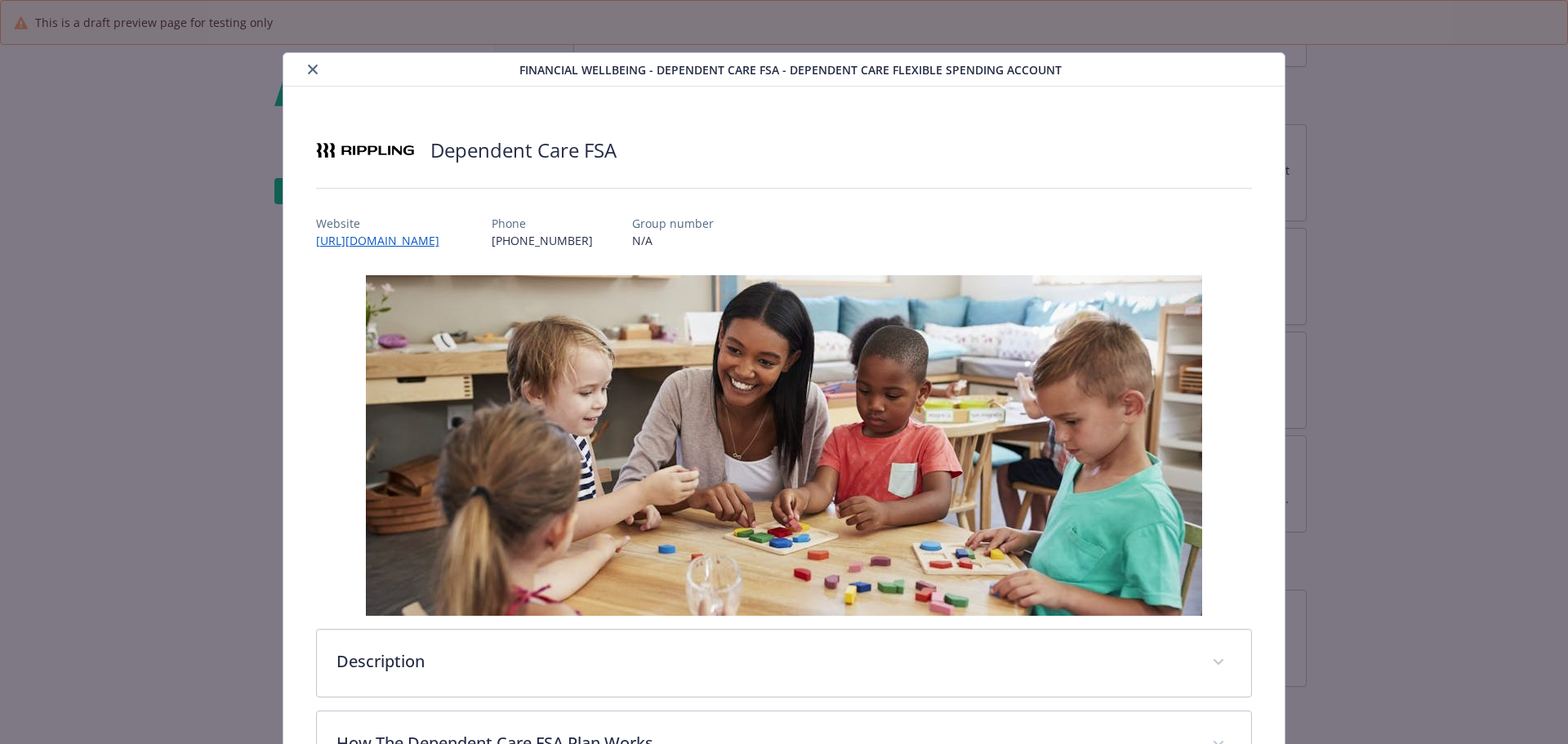
click at [313, 68] on icon "close" at bounding box center [312, 69] width 10 height 10
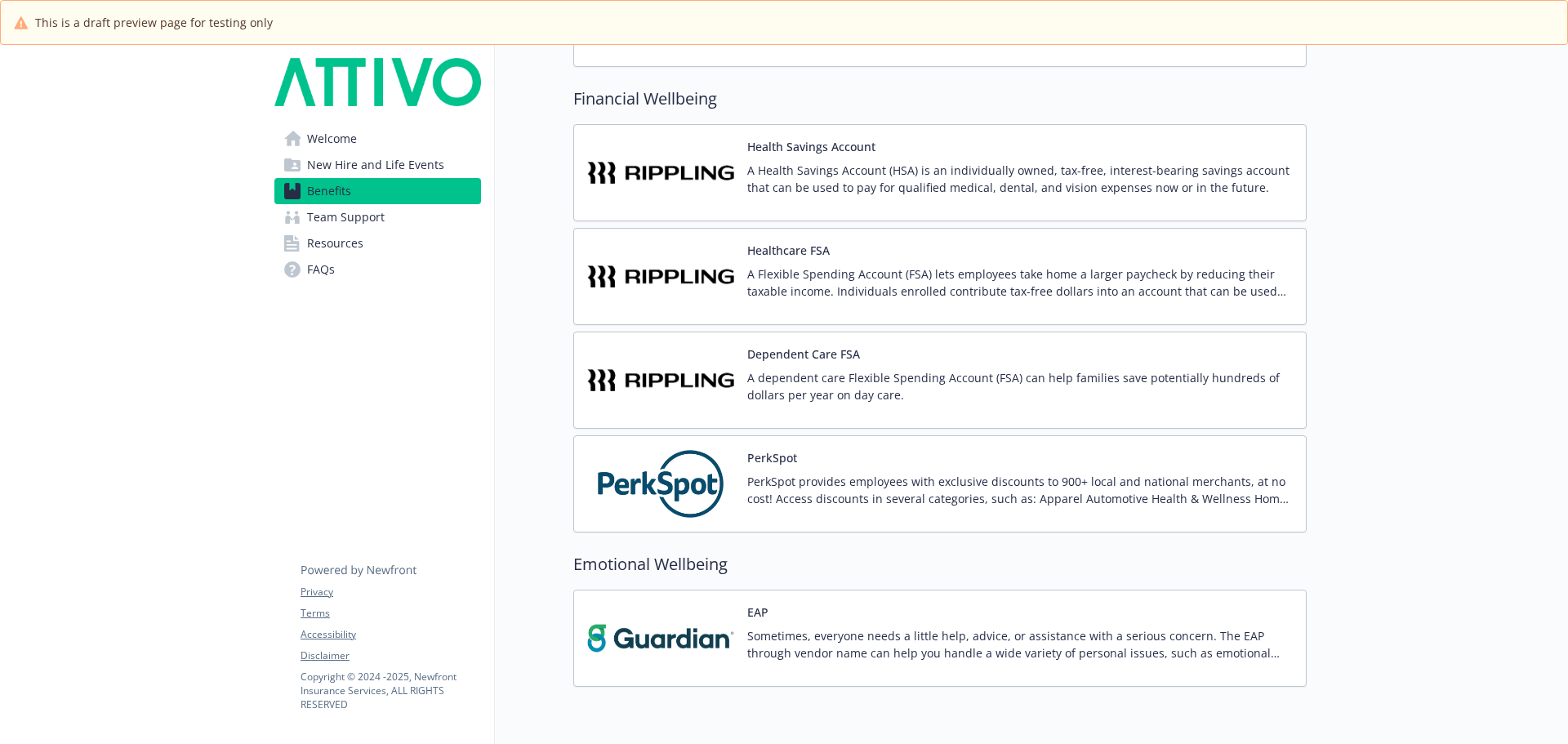
click at [890, 265] on p "A Flexible Spending Account (FSA) lets employees take home a larger paycheck by…" at bounding box center [1019, 282] width 545 height 35
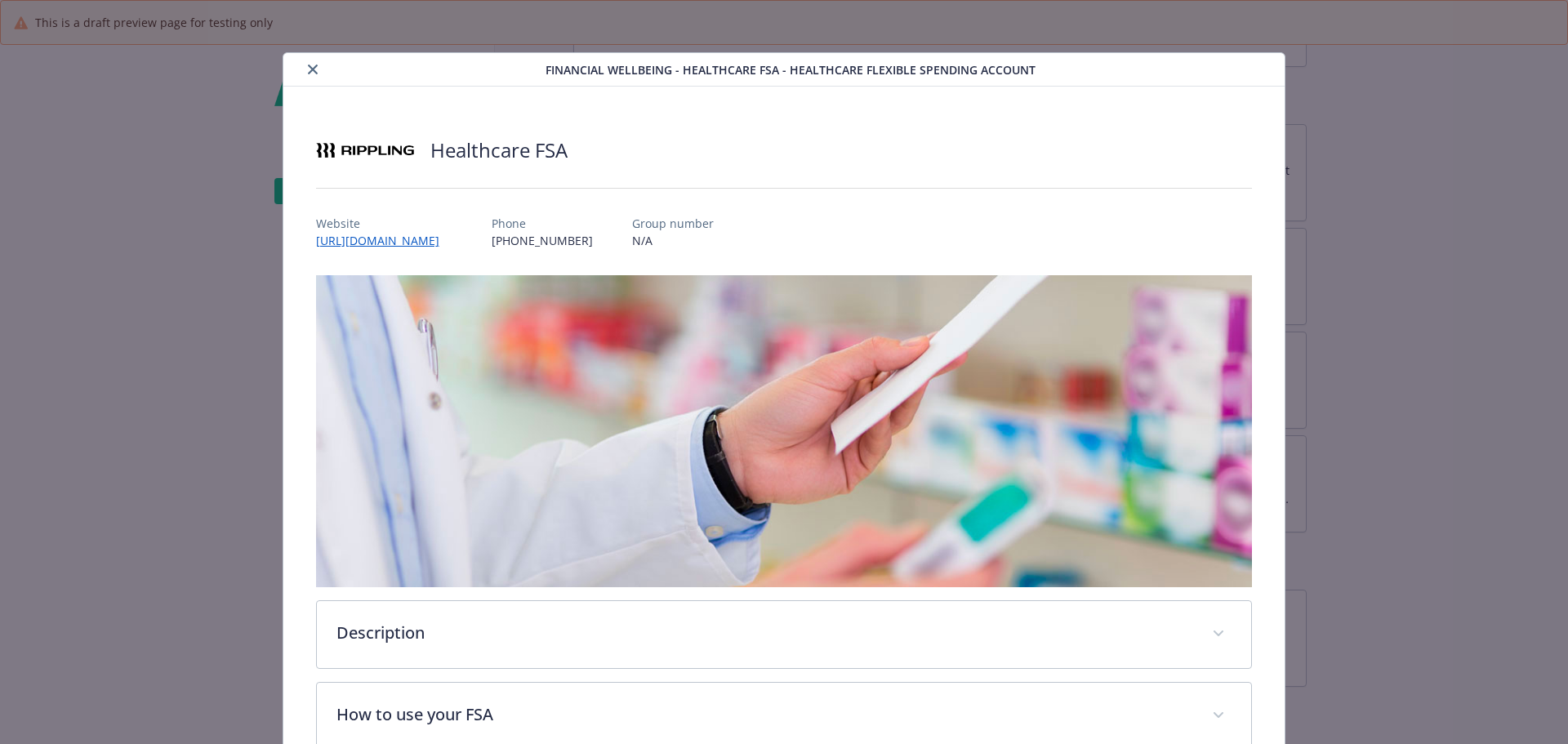
click at [309, 72] on icon "close" at bounding box center [312, 69] width 10 height 10
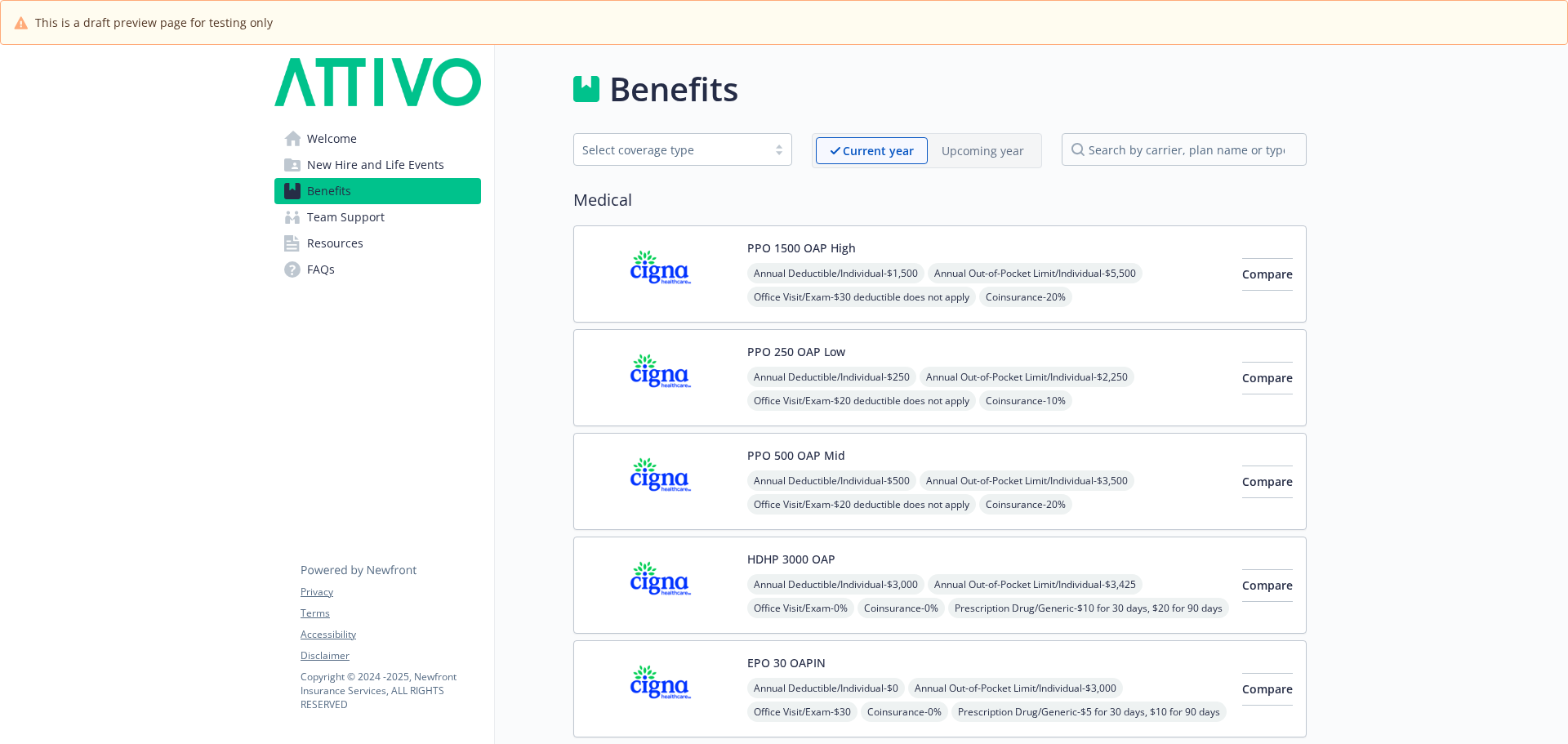
click at [364, 224] on span "Team Support" at bounding box center [345, 217] width 77 height 26
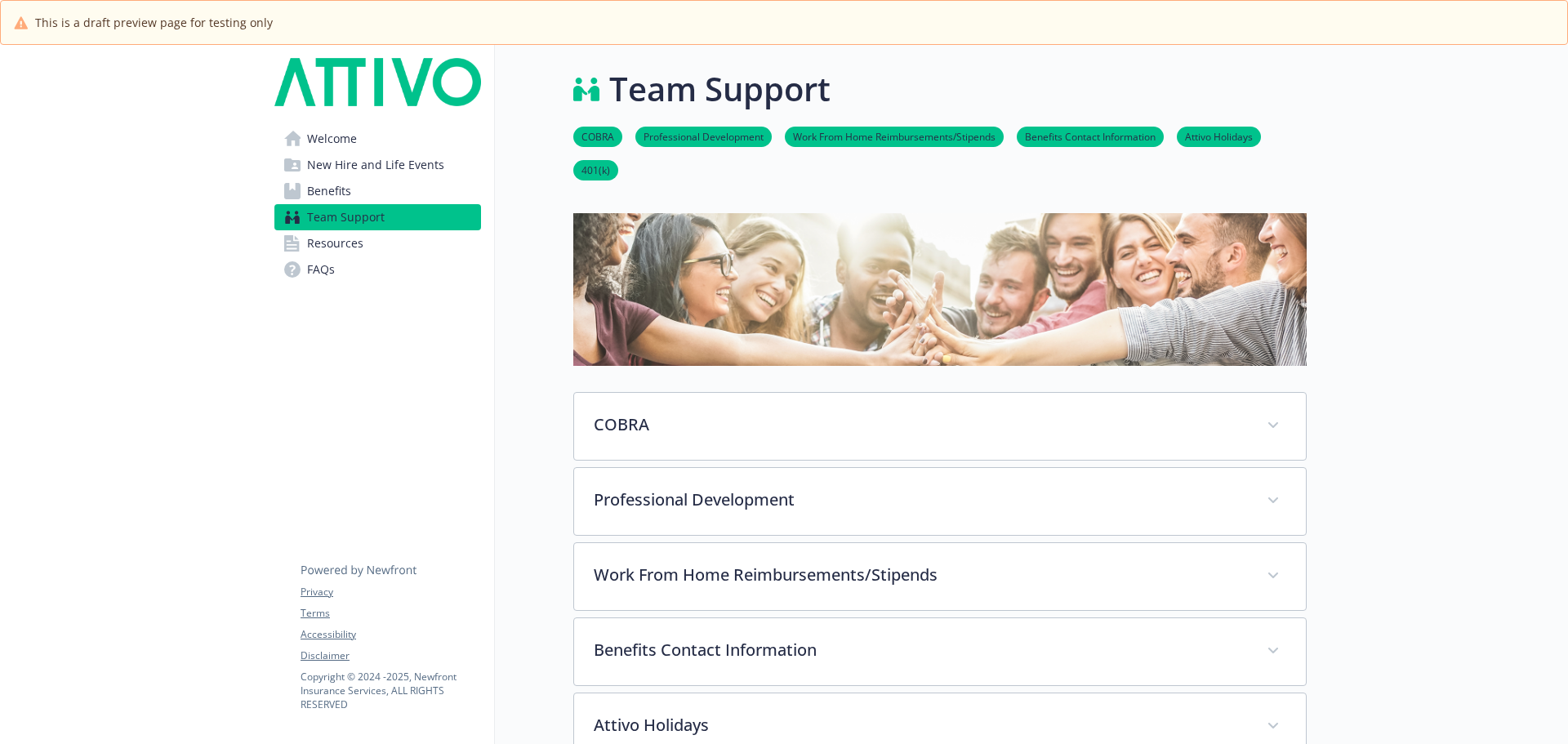
click at [354, 158] on span "New Hire and Life Events" at bounding box center [375, 165] width 137 height 26
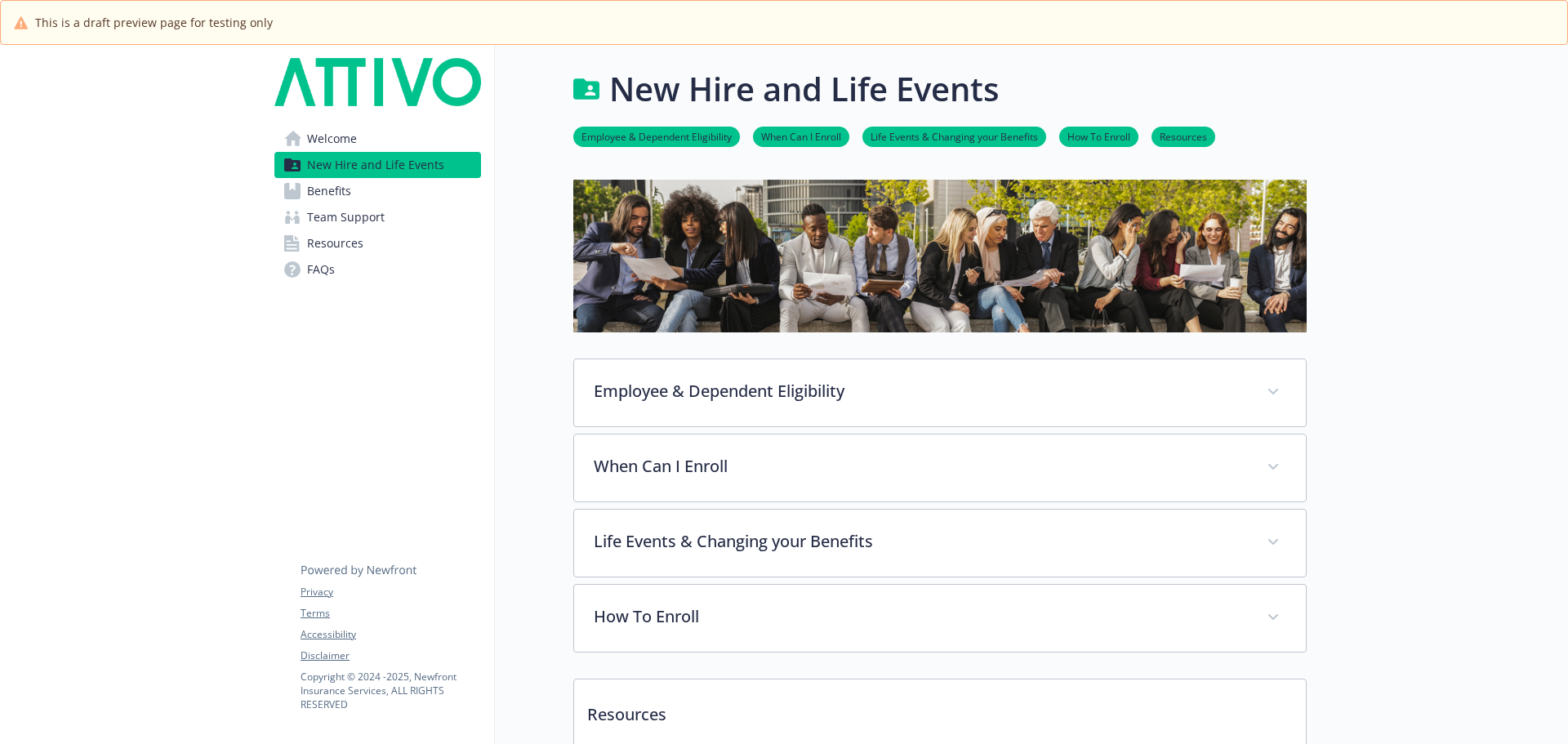
click at [333, 199] on span "Benefits" at bounding box center [329, 190] width 44 height 26
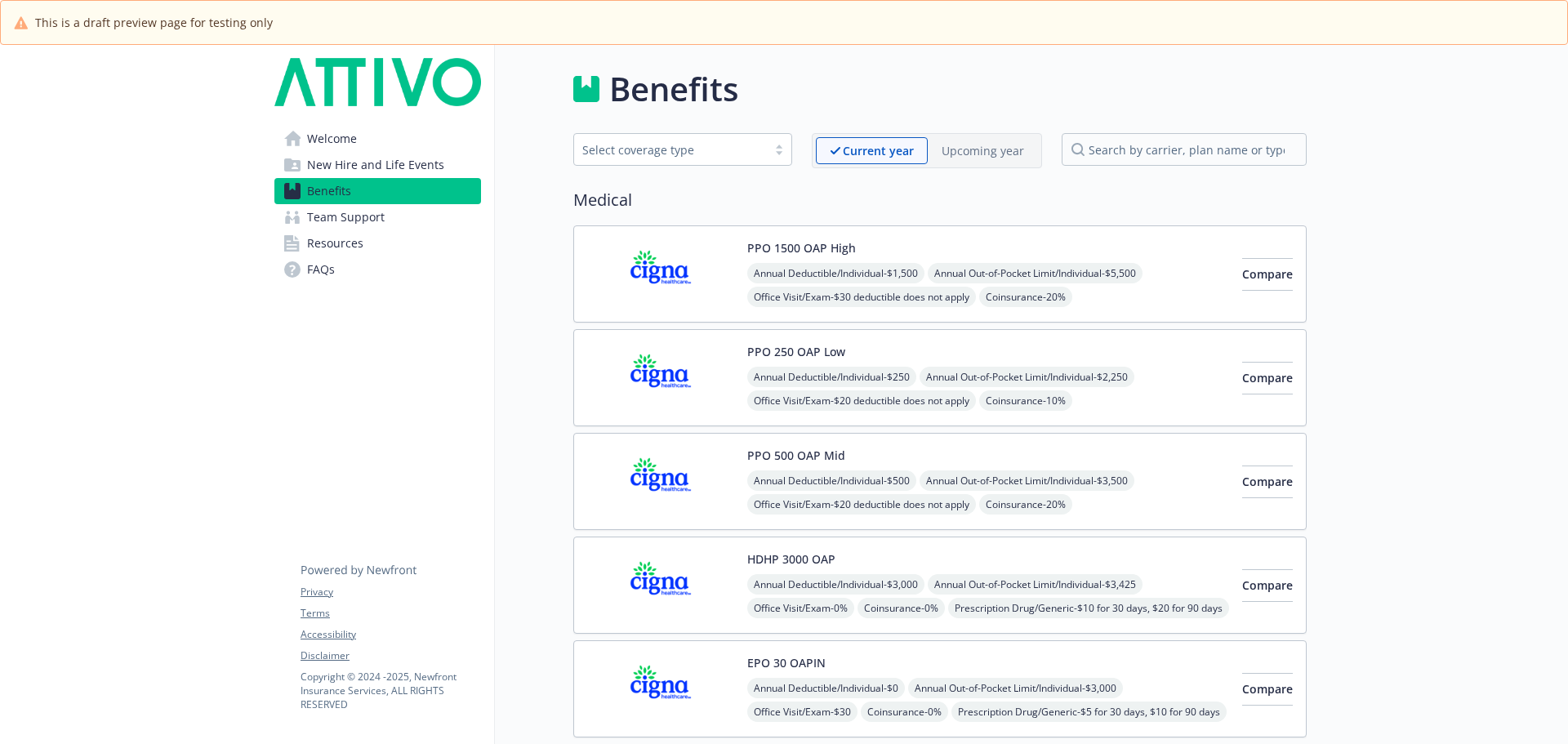
click at [359, 217] on span "Team Support" at bounding box center [345, 217] width 77 height 26
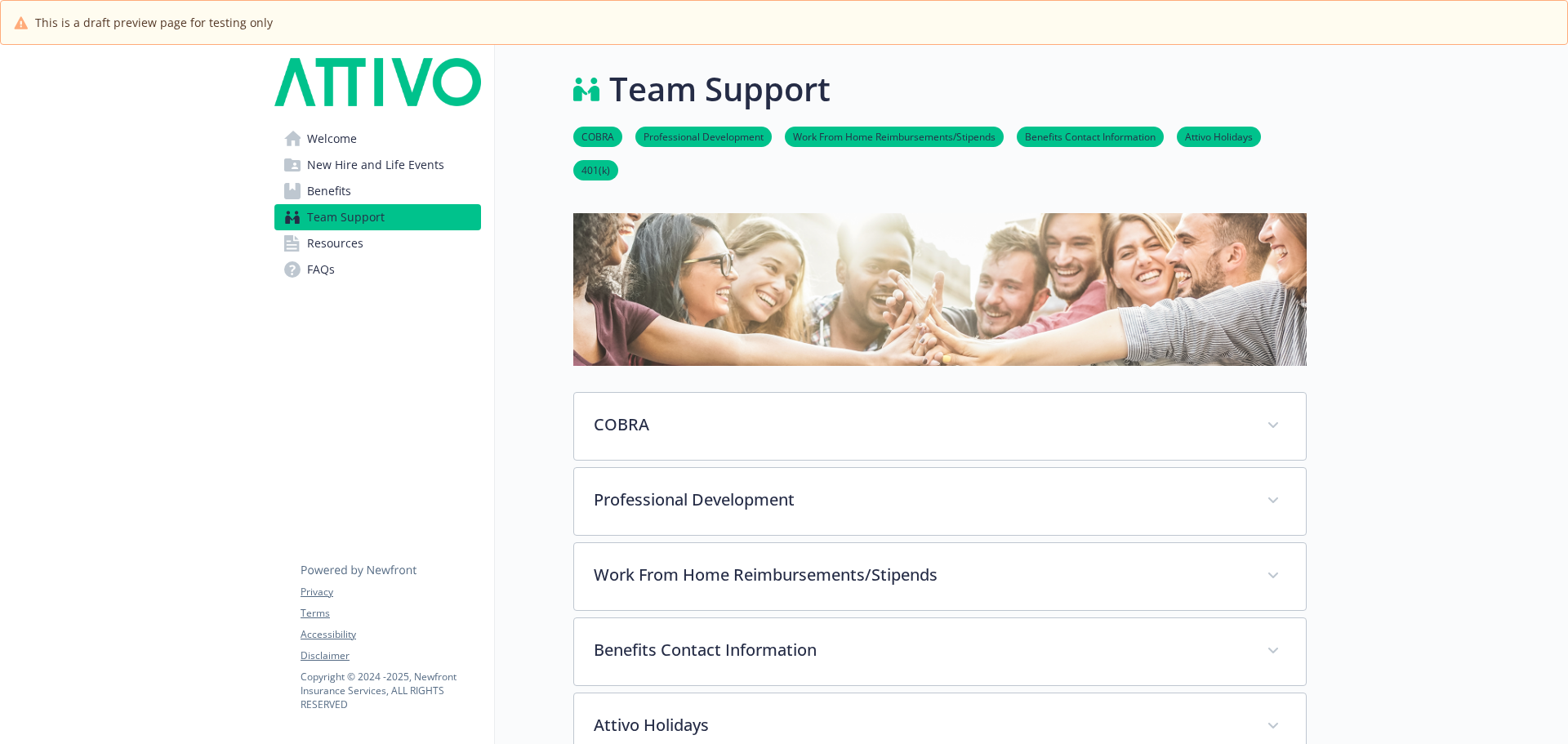
click at [367, 237] on link "Resources" at bounding box center [377, 243] width 206 height 26
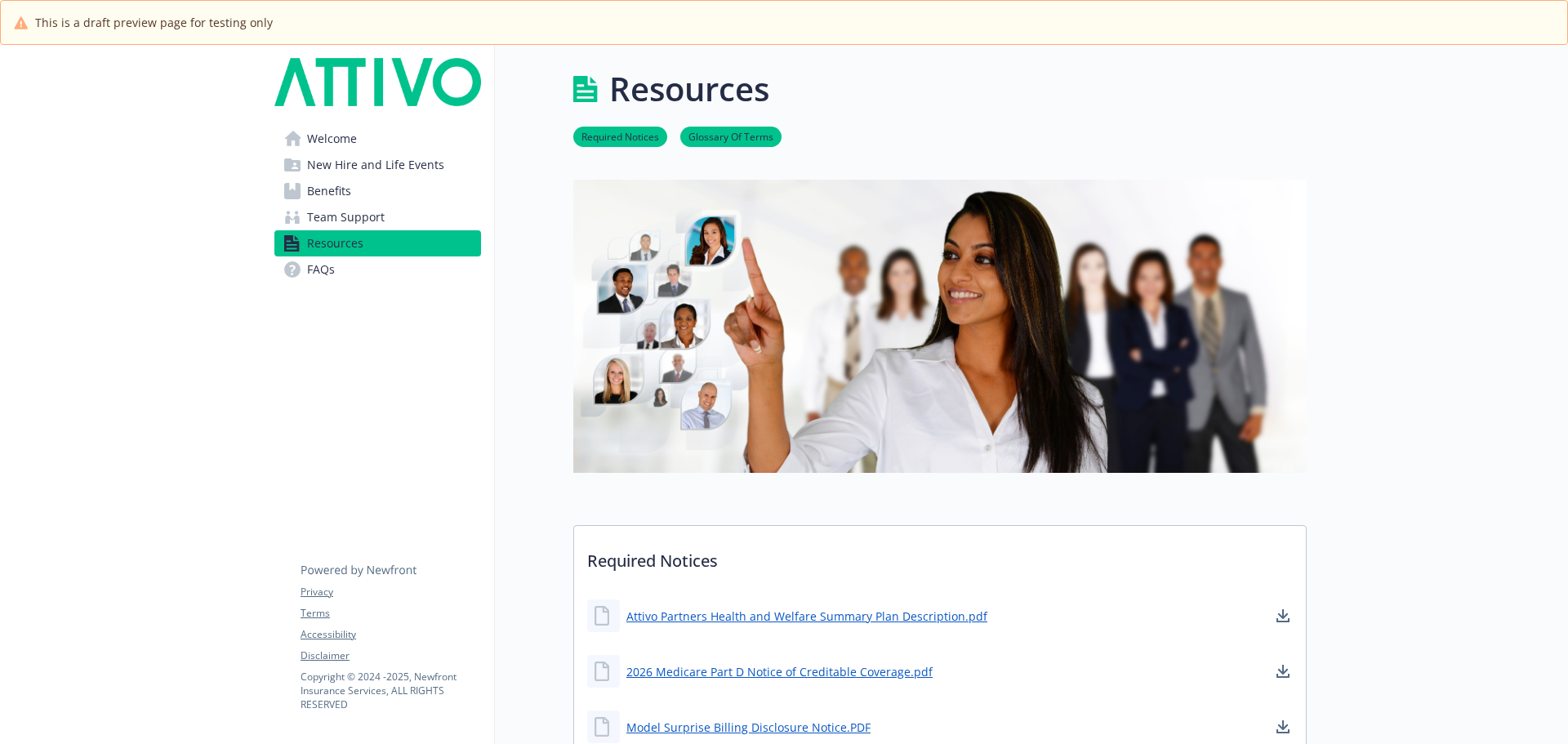
click at [334, 265] on link "FAQs" at bounding box center [377, 269] width 206 height 26
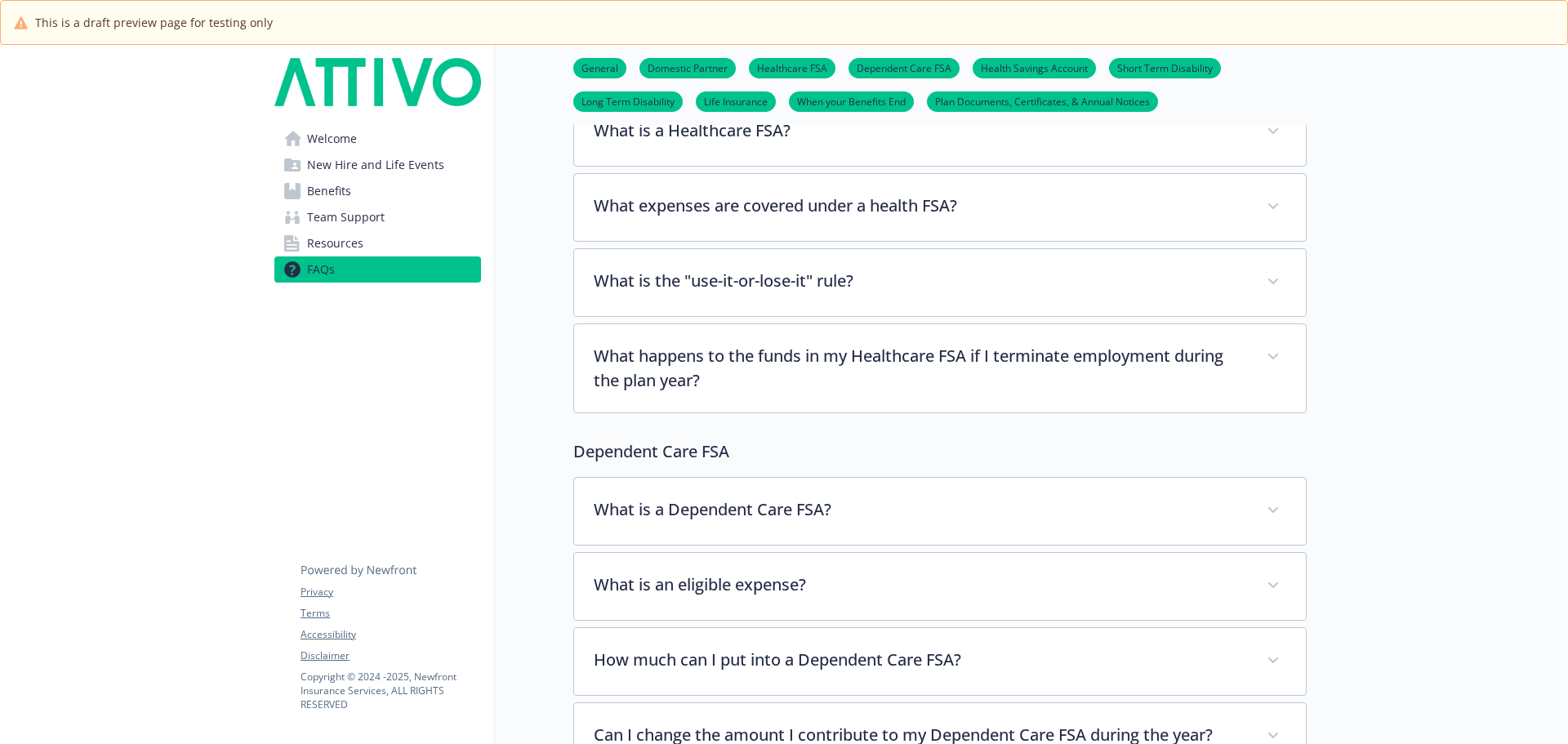
scroll to position [1225, 0]
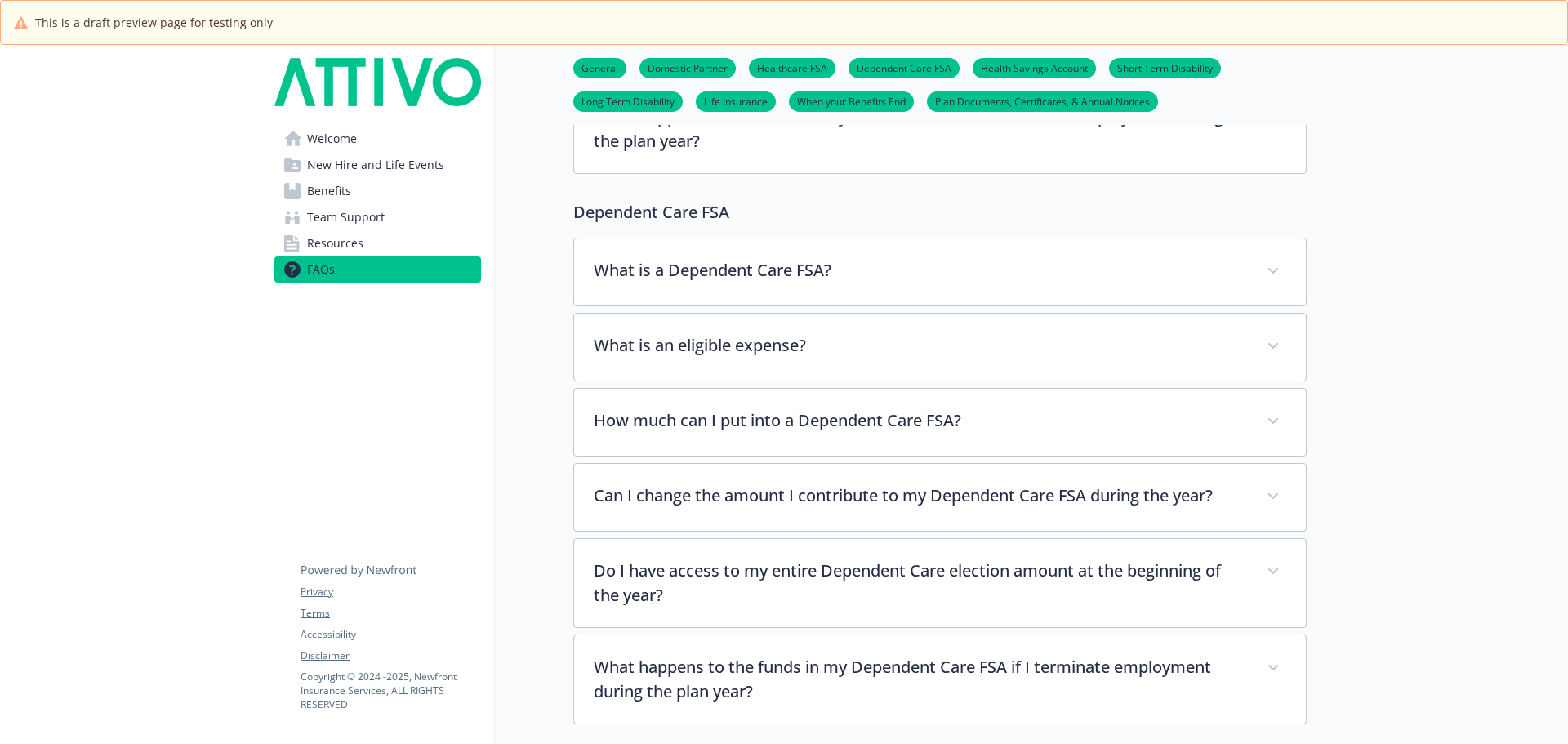
click at [371, 194] on link "Benefits" at bounding box center [377, 190] width 206 height 26
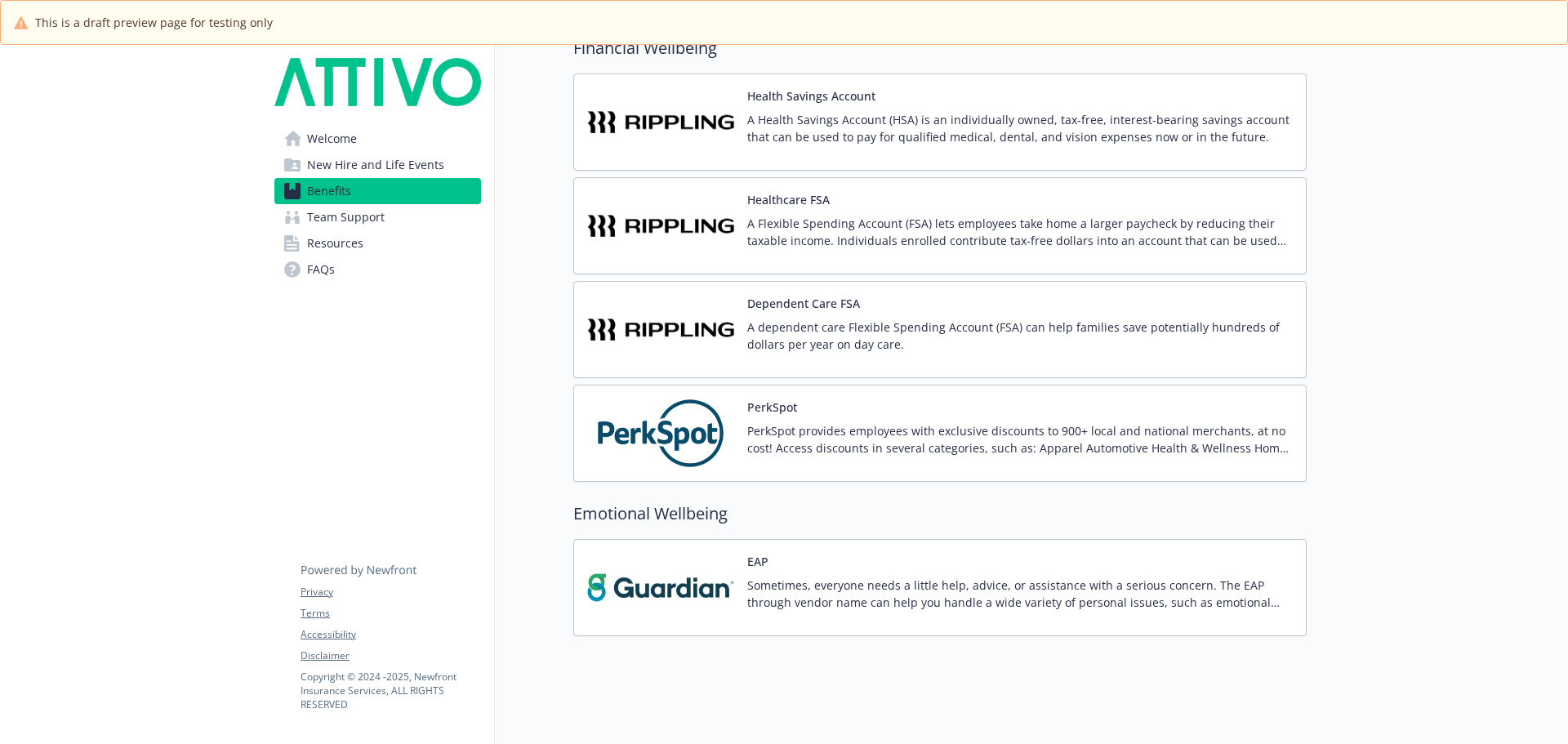
scroll to position [2188, 0]
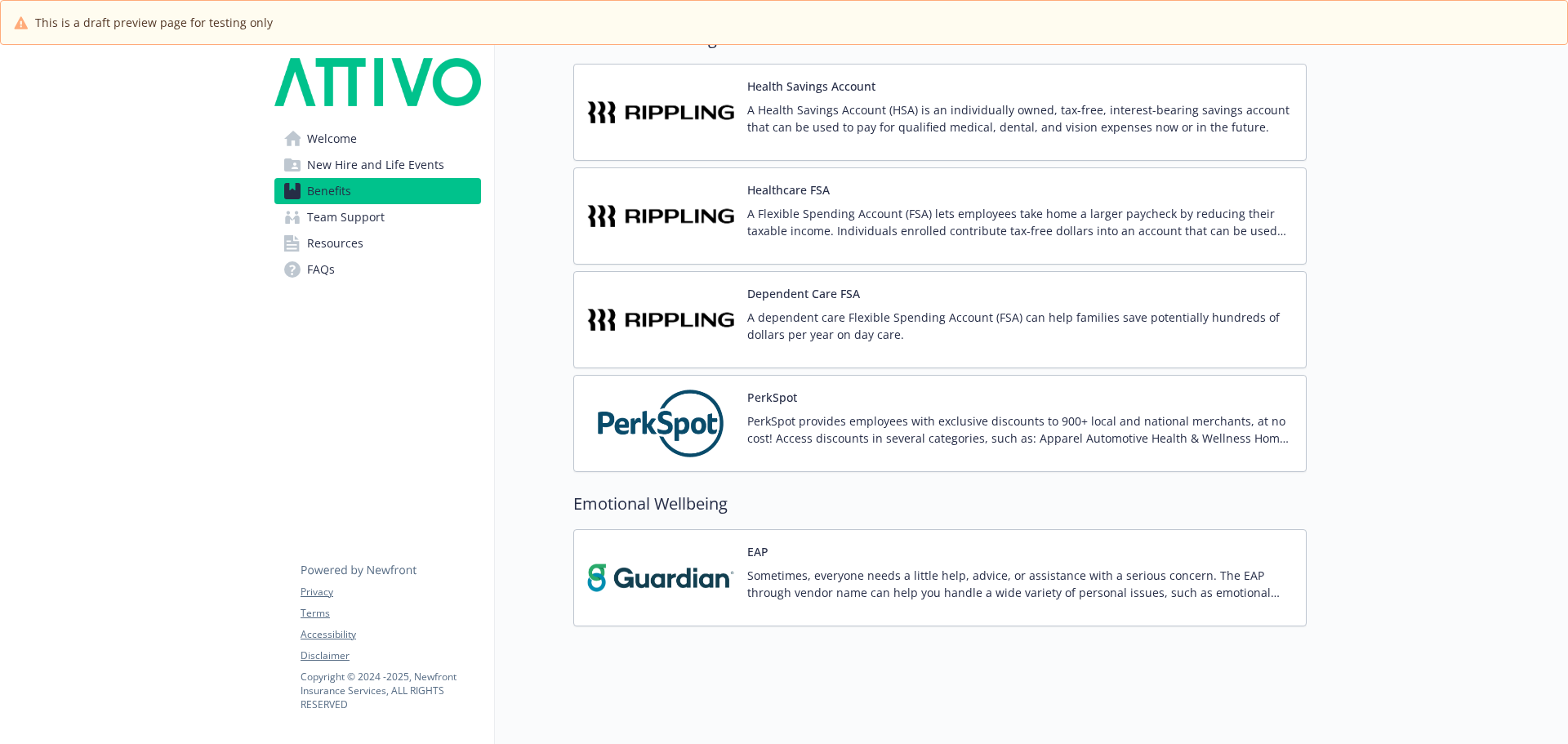
click at [778, 295] on div "Dependent Care FSA A dependent care Flexible Spending Account (FSA) can help fa…" at bounding box center [1019, 319] width 545 height 69
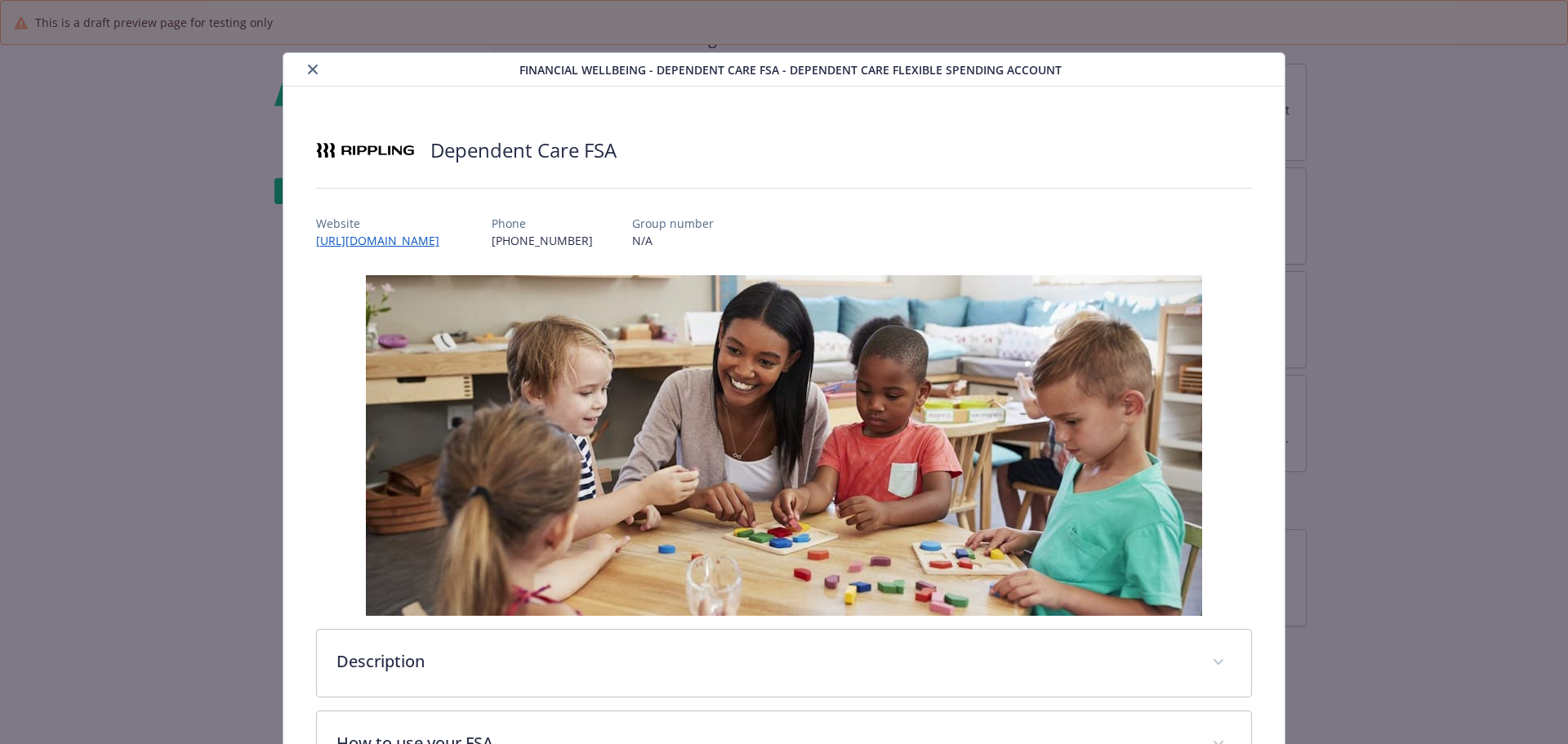
click at [324, 67] on div "details for plan Financial Wellbeing - Dependent Care FSA - Dependent Care Flex…" at bounding box center [405, 69] width 229 height 20
click at [308, 75] on button "close" at bounding box center [313, 69] width 20 height 20
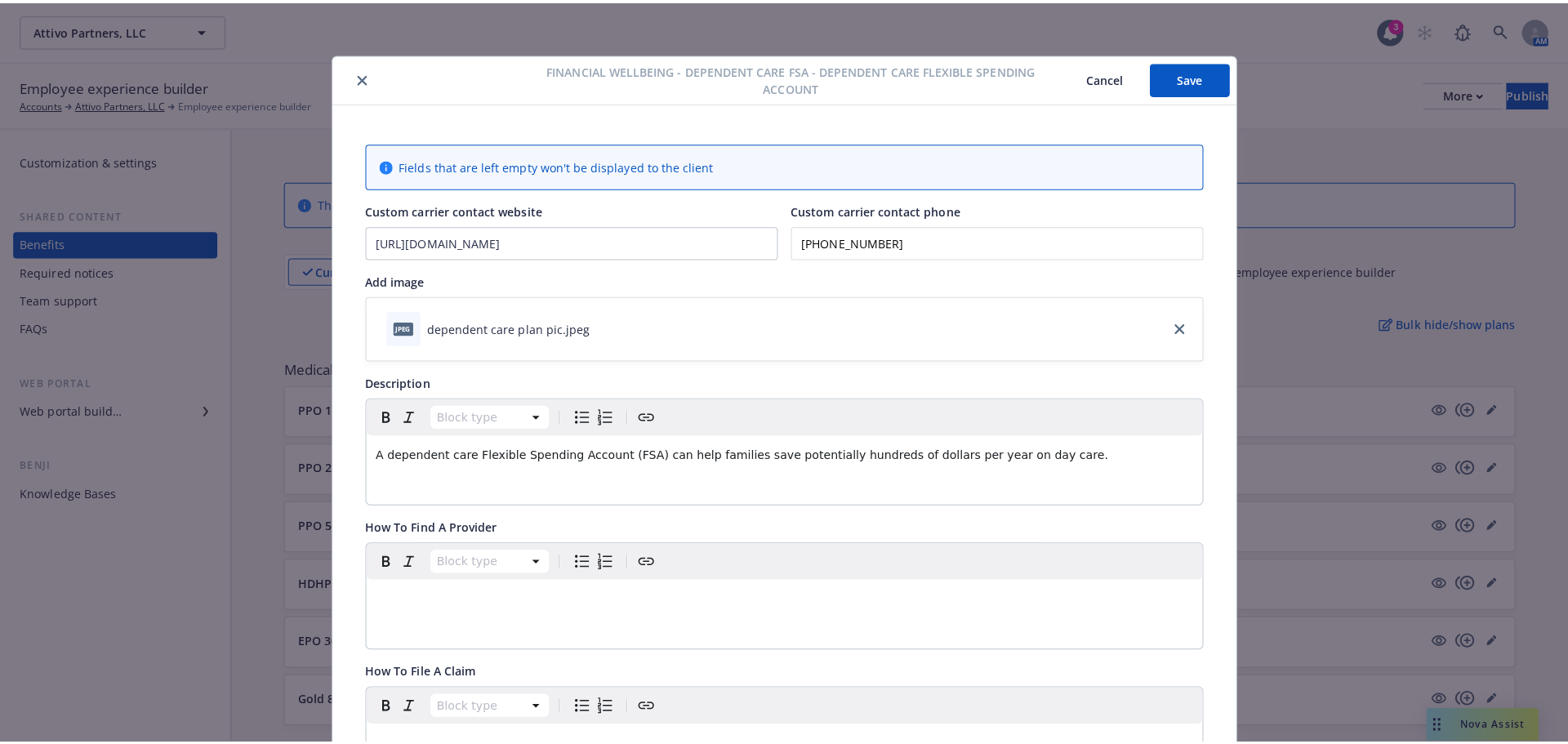
scroll to position [1544, 0]
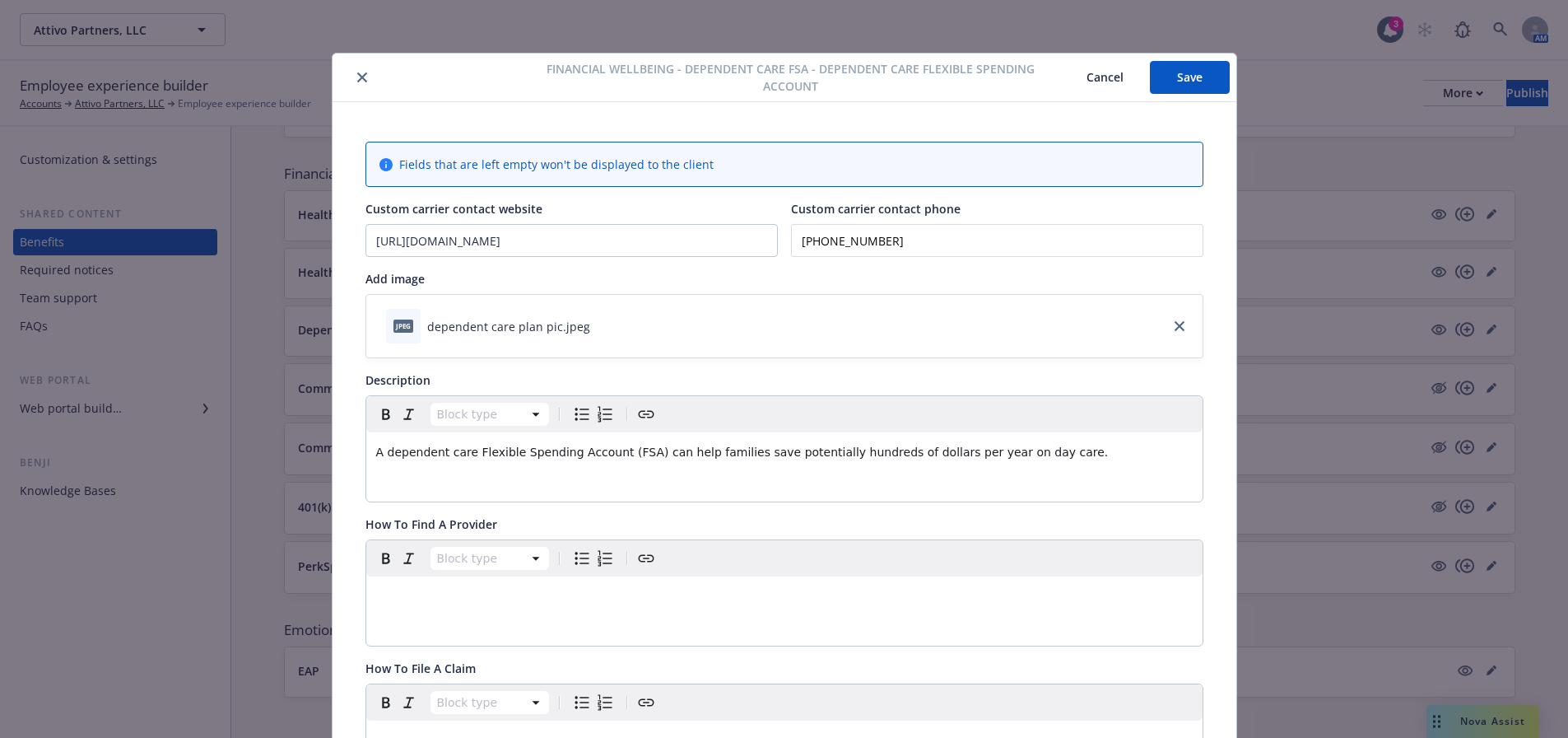
click at [1177, 77] on button "Save" at bounding box center [1190, 77] width 80 height 33
click at [360, 75] on icon "close" at bounding box center [361, 77] width 10 height 10
